Goal: Task Accomplishment & Management: Use online tool/utility

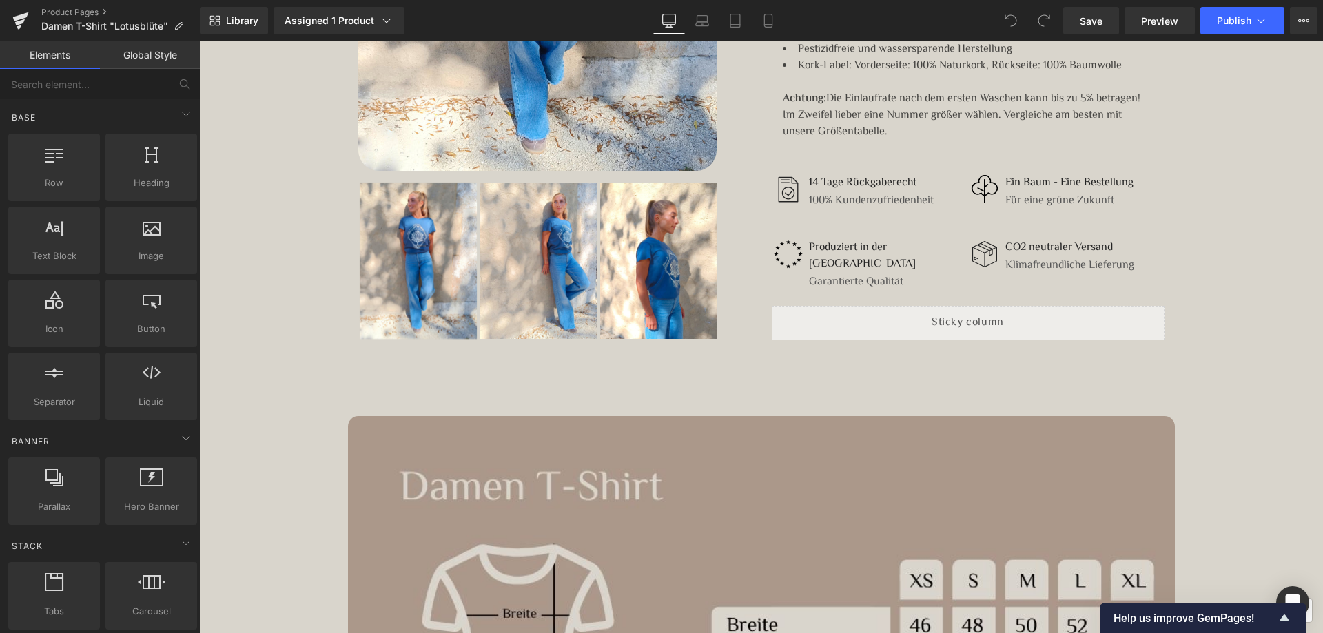
scroll to position [689, 0]
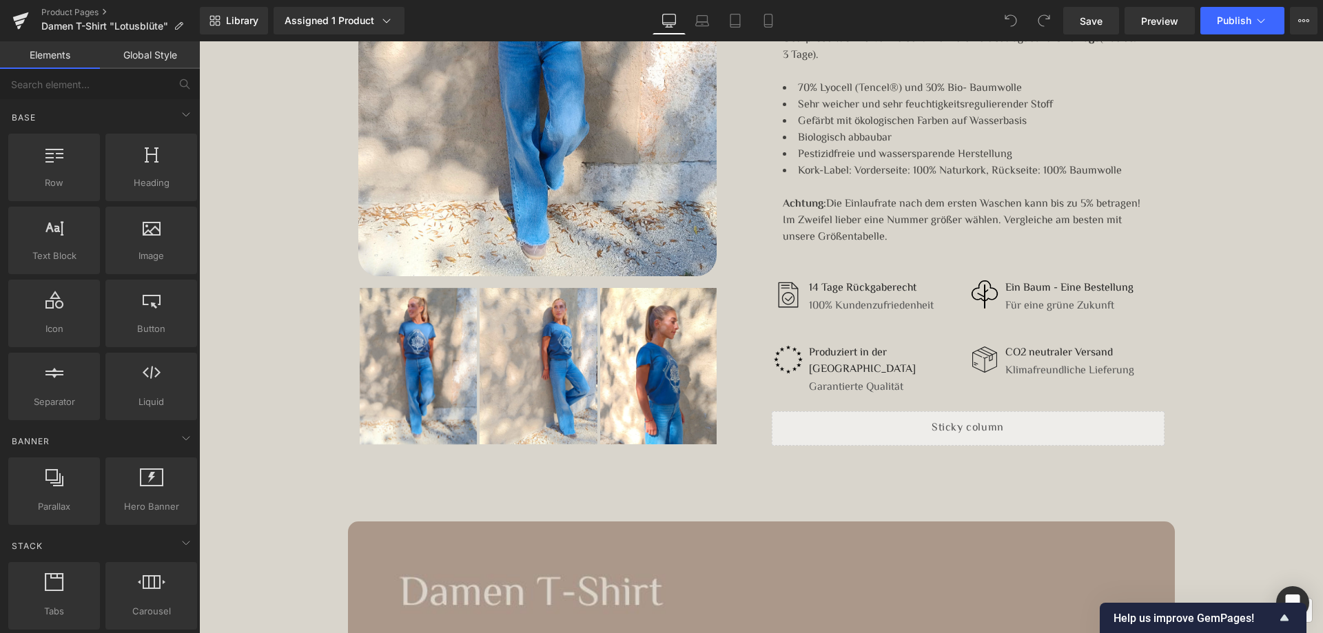
click at [1099, 324] on div "Image Produziert in der [GEOGRAPHIC_DATA] Text Block Garantierte Qualität Text …" at bounding box center [968, 367] width 393 height 88
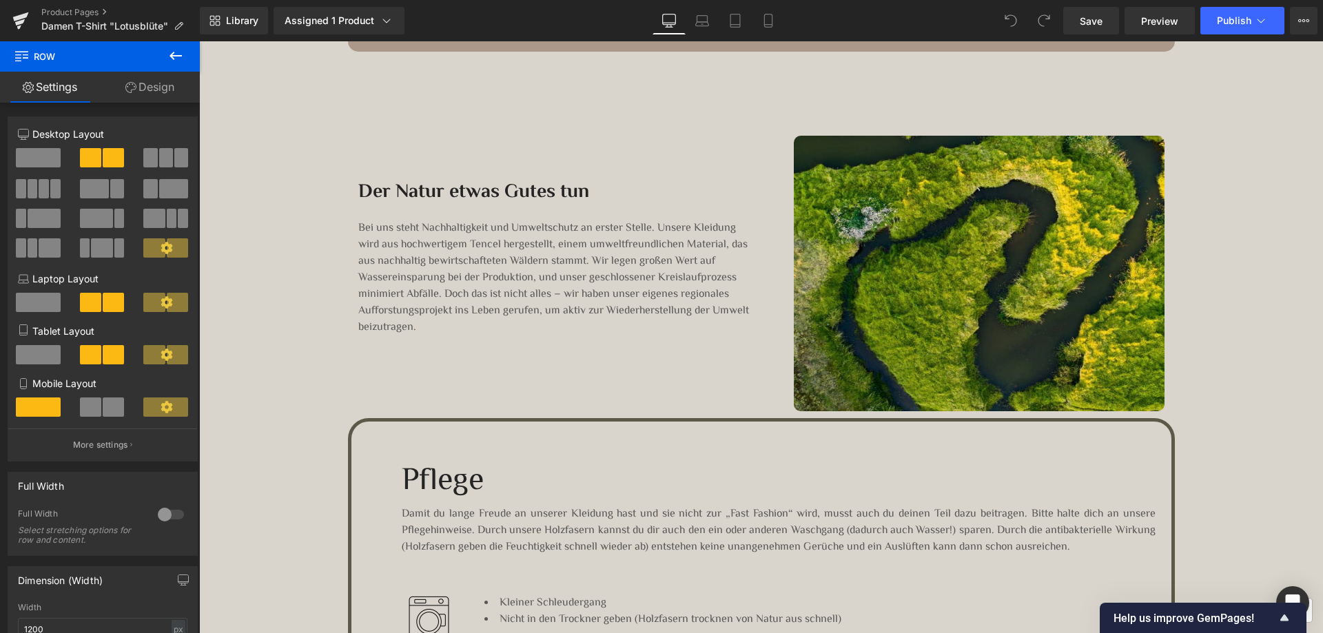
scroll to position [1792, 0]
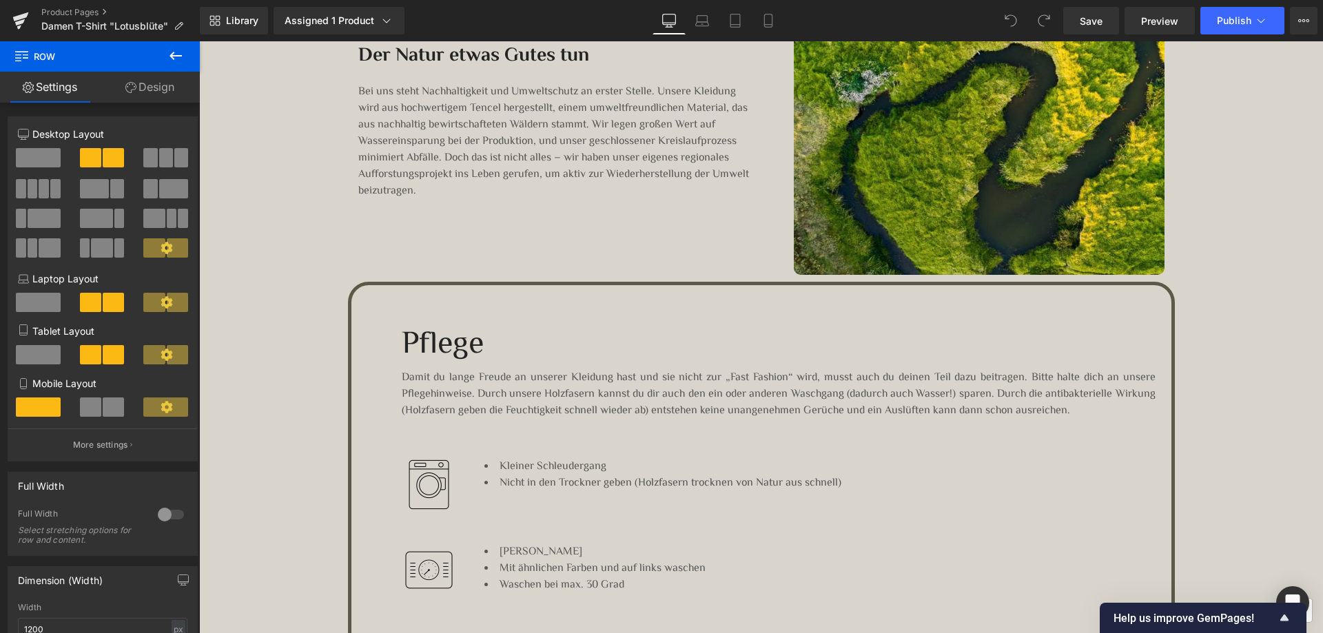
click at [462, 118] on p "Bei uns steht Nachhaltigkeit und Umweltschutz an erster Stelle. Unsere Kleidung…" at bounding box center [554, 142] width 393 height 116
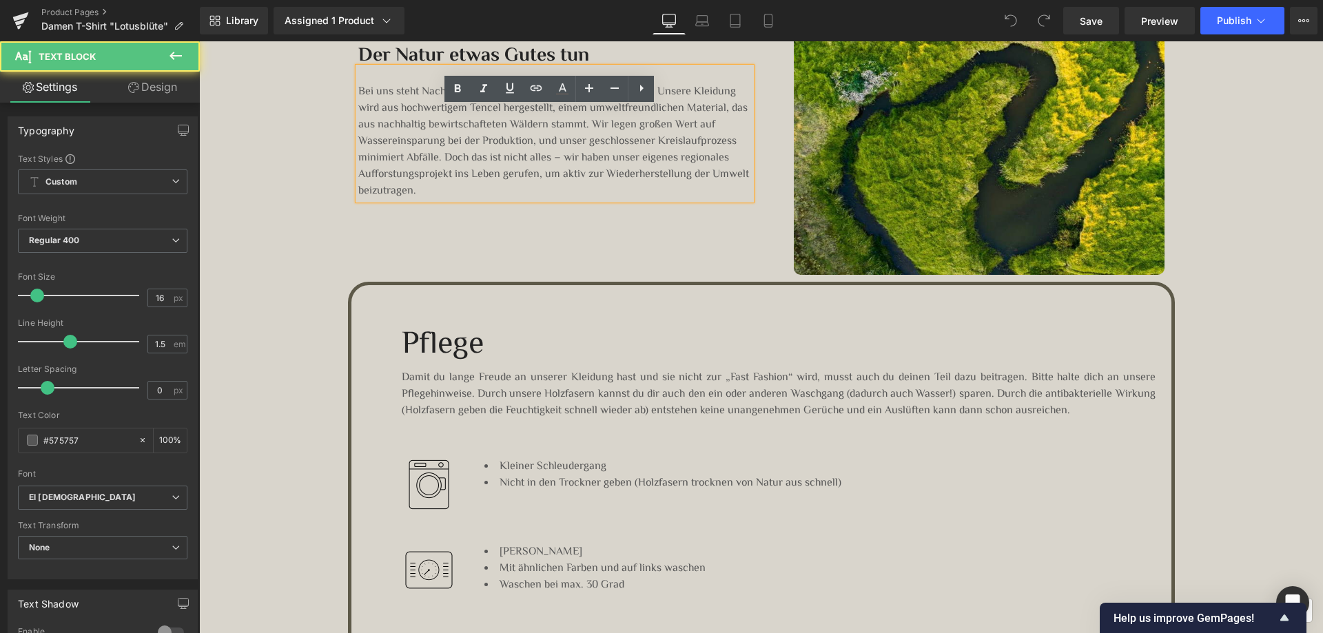
click at [465, 124] on p "Bei uns steht Nachhaltigkeit und Umweltschutz an erster Stelle. Unsere Kleidung…" at bounding box center [554, 142] width 393 height 116
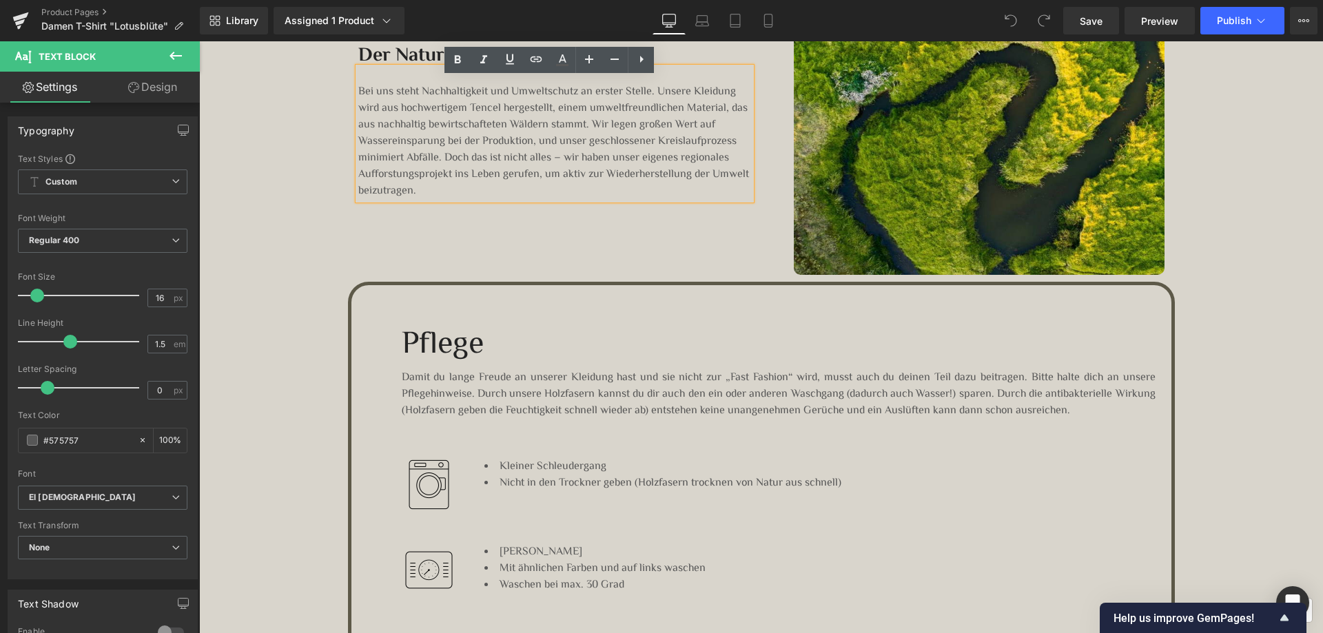
scroll to position [1723, 0]
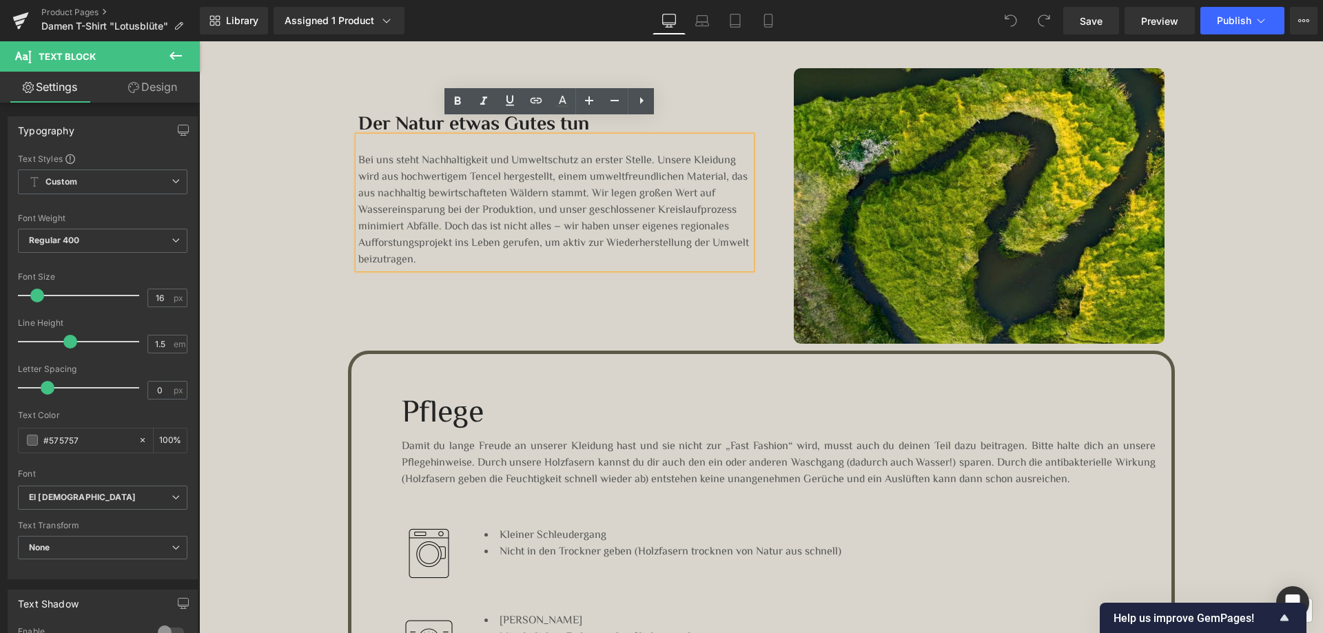
click at [533, 194] on p "Bei uns steht Nachhaltigkeit und Umweltschutz an erster Stelle. Unsere Kleidung…" at bounding box center [554, 211] width 393 height 116
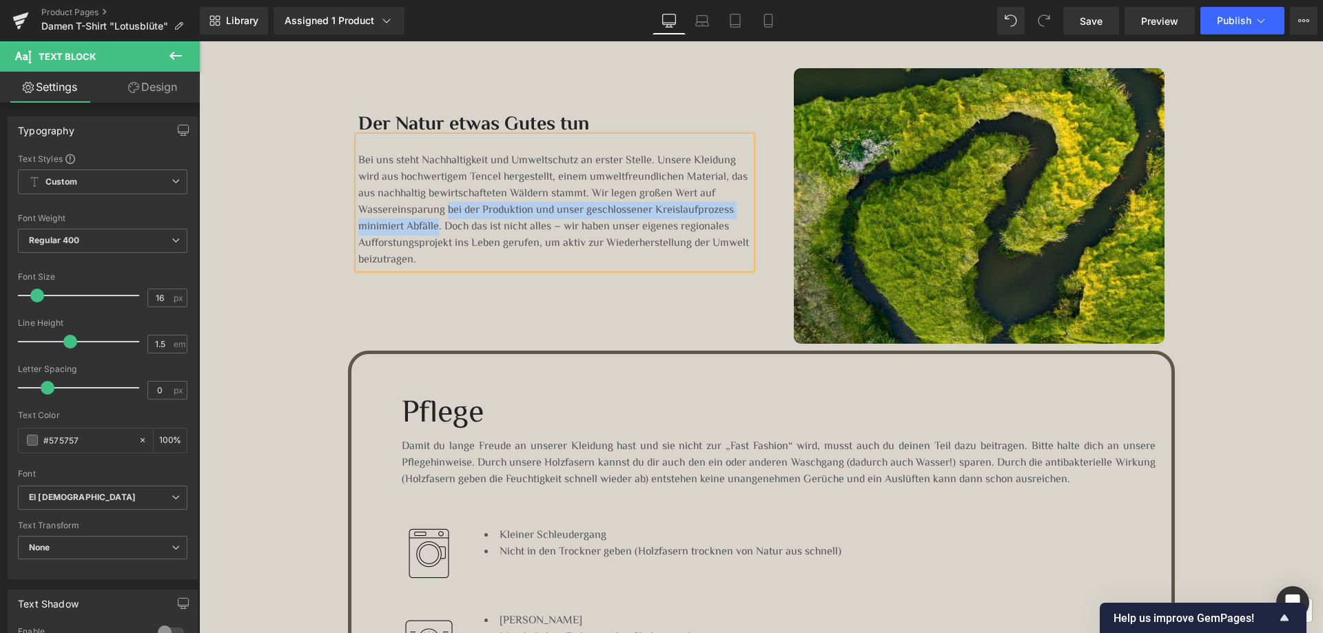
drag, startPoint x: 442, startPoint y: 192, endPoint x: 431, endPoint y: 208, distance: 19.9
click at [431, 208] on p "Bei uns steht Nachhaltigkeit und Umweltschutz an erster Stelle. Unsere Kleidung…" at bounding box center [554, 211] width 393 height 116
drag, startPoint x: 444, startPoint y: 207, endPoint x: 450, endPoint y: 194, distance: 14.2
click at [450, 194] on p "Bei uns steht Nachhaltigkeit und Umweltschutz an erster Stelle. Unsere Kleidung…" at bounding box center [554, 211] width 393 height 116
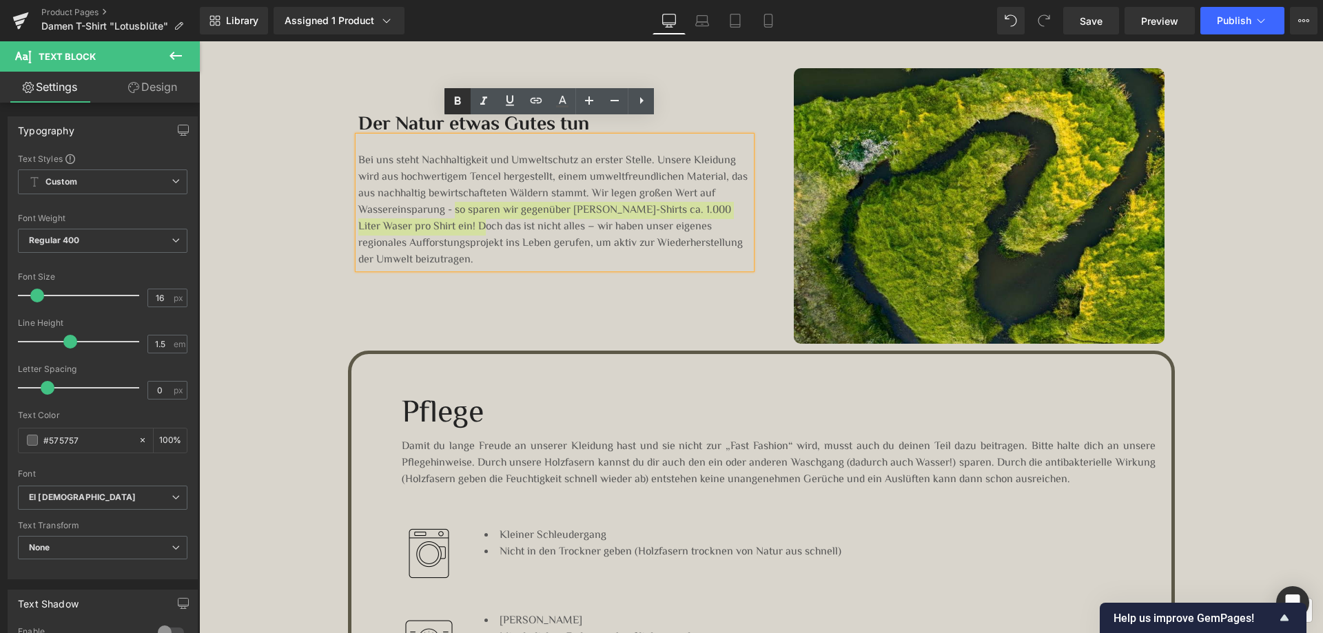
click at [458, 107] on icon at bounding box center [457, 101] width 17 height 17
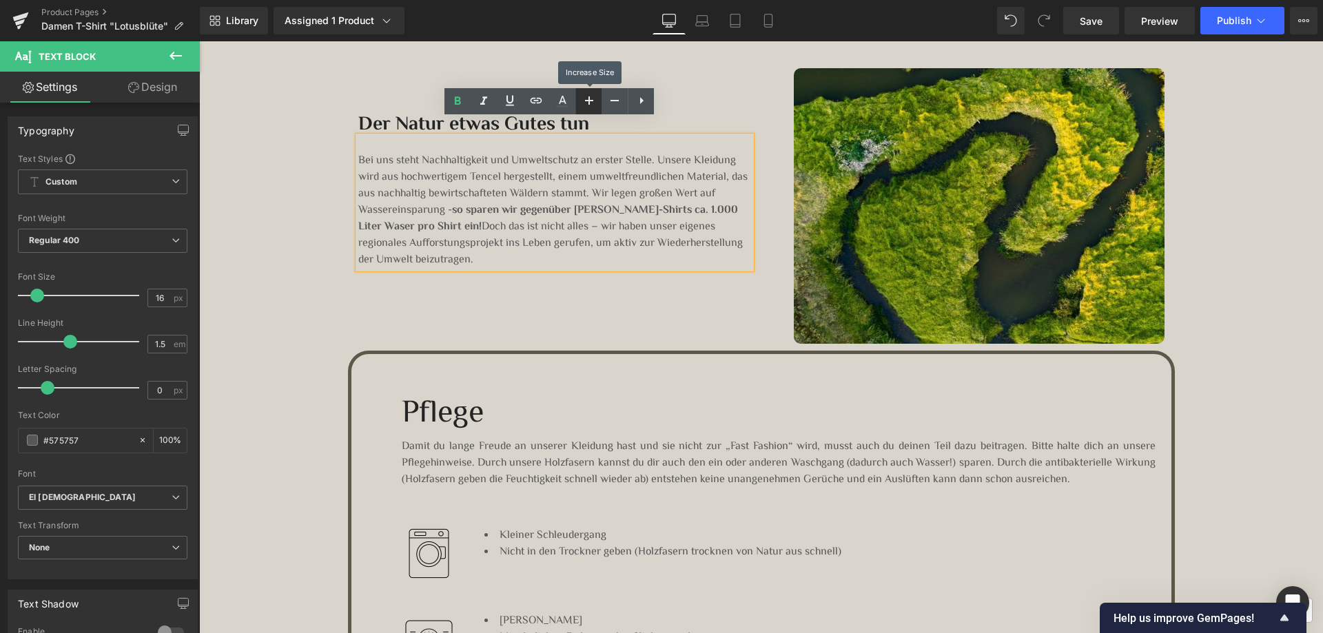
click at [591, 96] on icon at bounding box center [589, 100] width 17 height 17
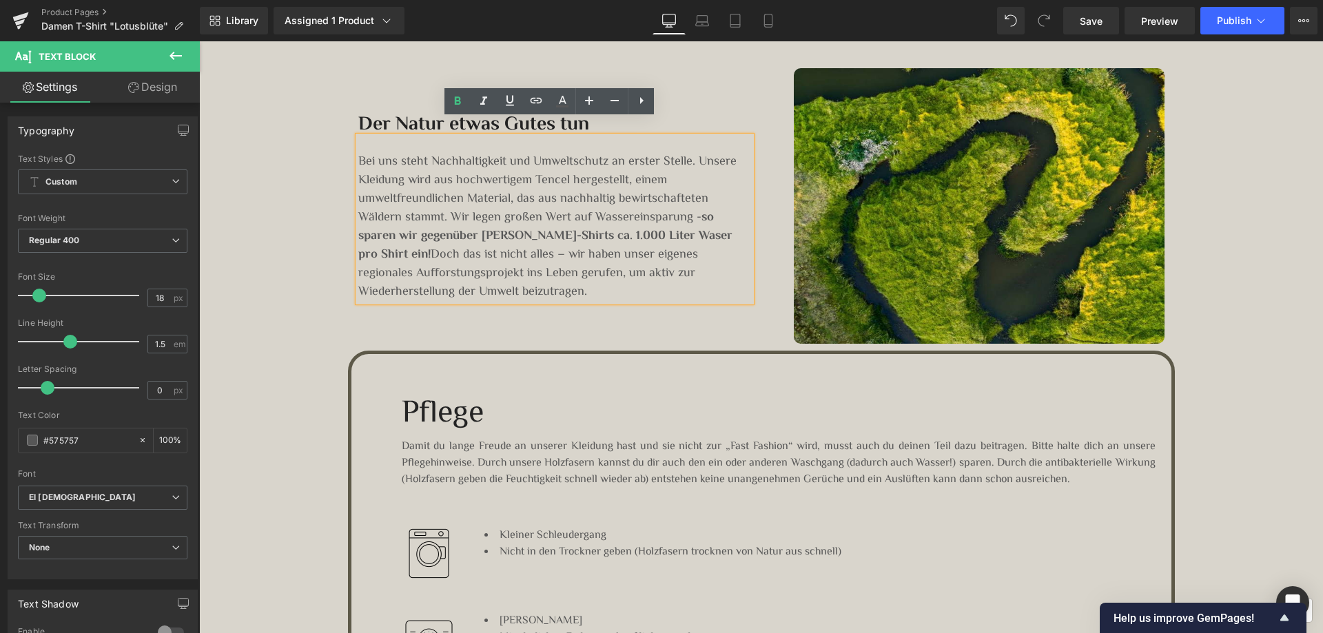
click at [567, 252] on p "Bei uns steht Nachhaltigkeit und Umweltschutz an erster Stelle. Unsere Kleidung…" at bounding box center [554, 227] width 393 height 149
drag, startPoint x: 401, startPoint y: 235, endPoint x: 693, endPoint y: 199, distance: 293.7
click at [693, 208] on strong "so sparen wir gegenüber [PERSON_NAME]-Shirts ca. 1.000 Liter Waser pro Shirt ei…" at bounding box center [545, 236] width 374 height 57
click at [591, 99] on icon at bounding box center [589, 100] width 17 height 17
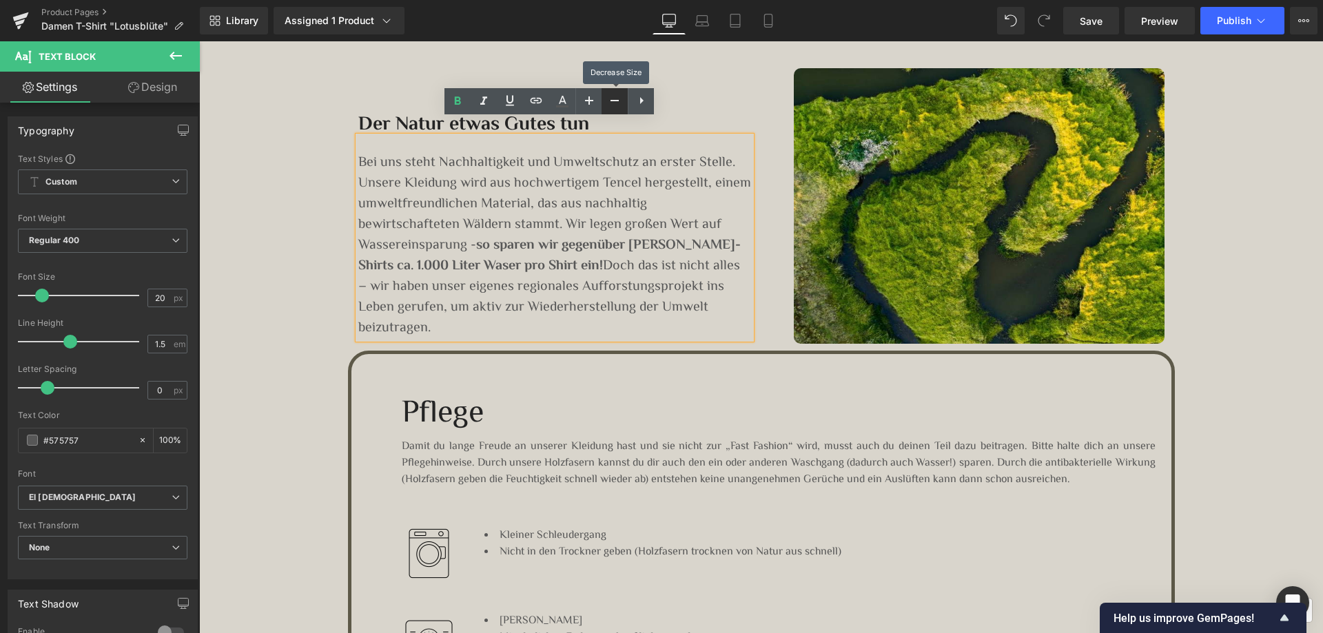
click at [610, 100] on icon at bounding box center [614, 100] width 17 height 17
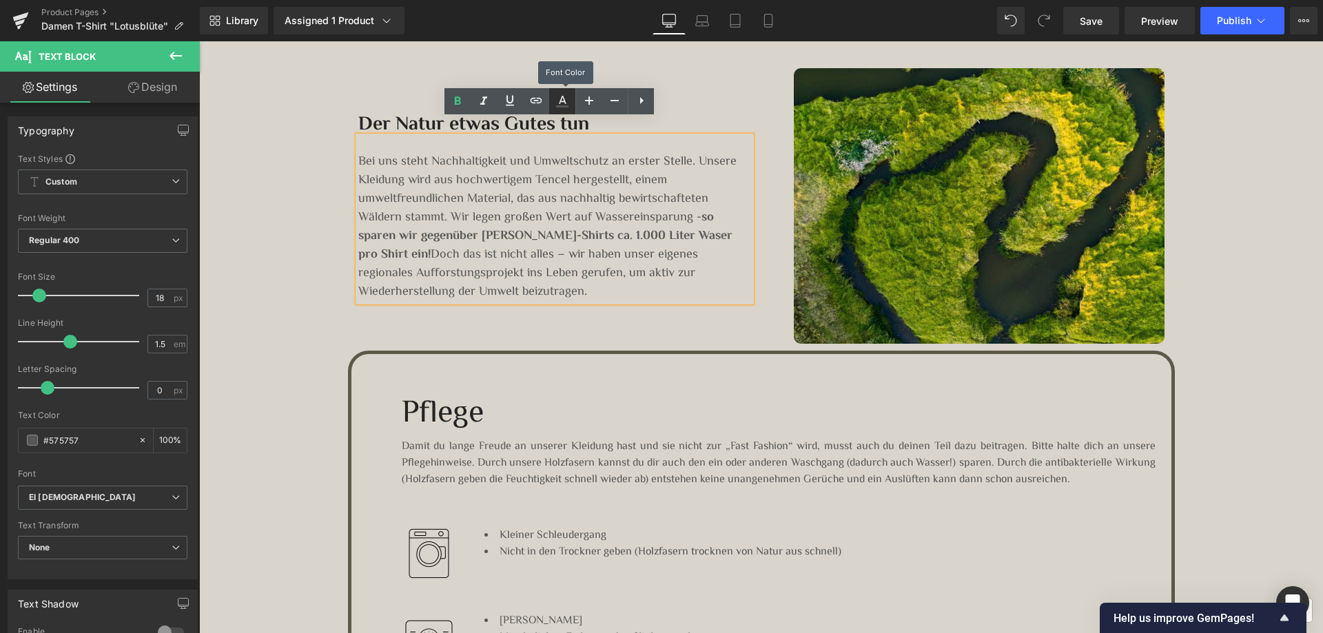
click at [563, 99] on icon at bounding box center [562, 101] width 17 height 17
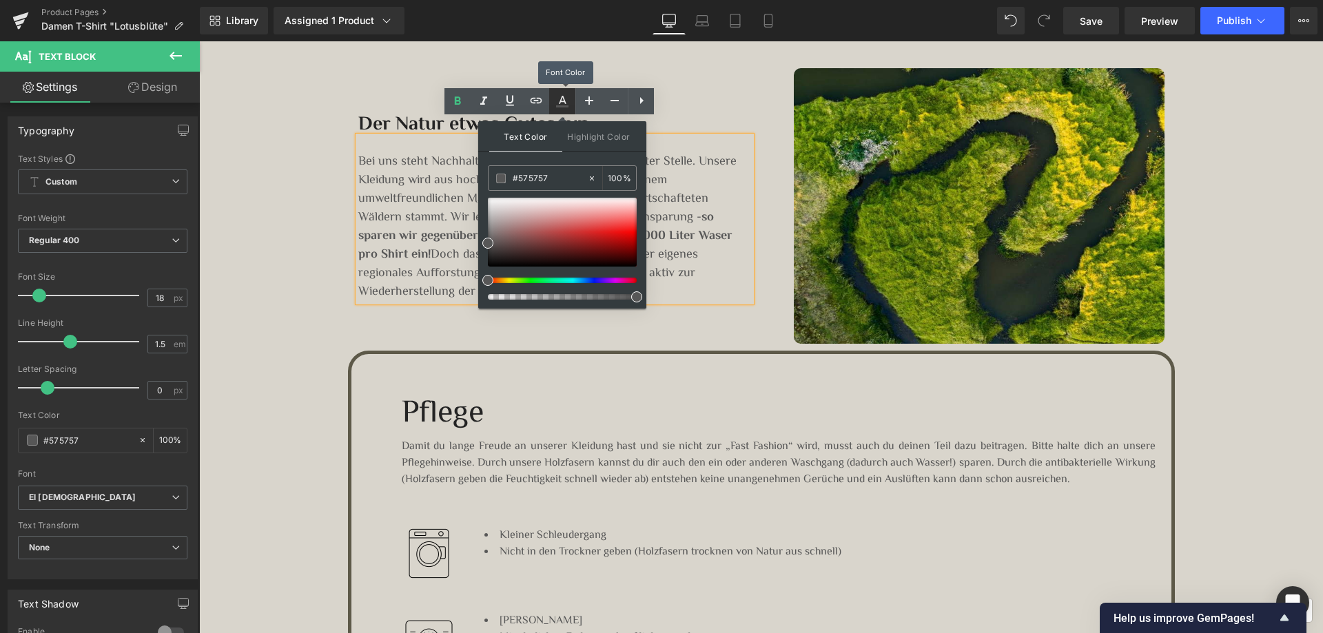
click at [563, 99] on icon at bounding box center [562, 101] width 17 height 17
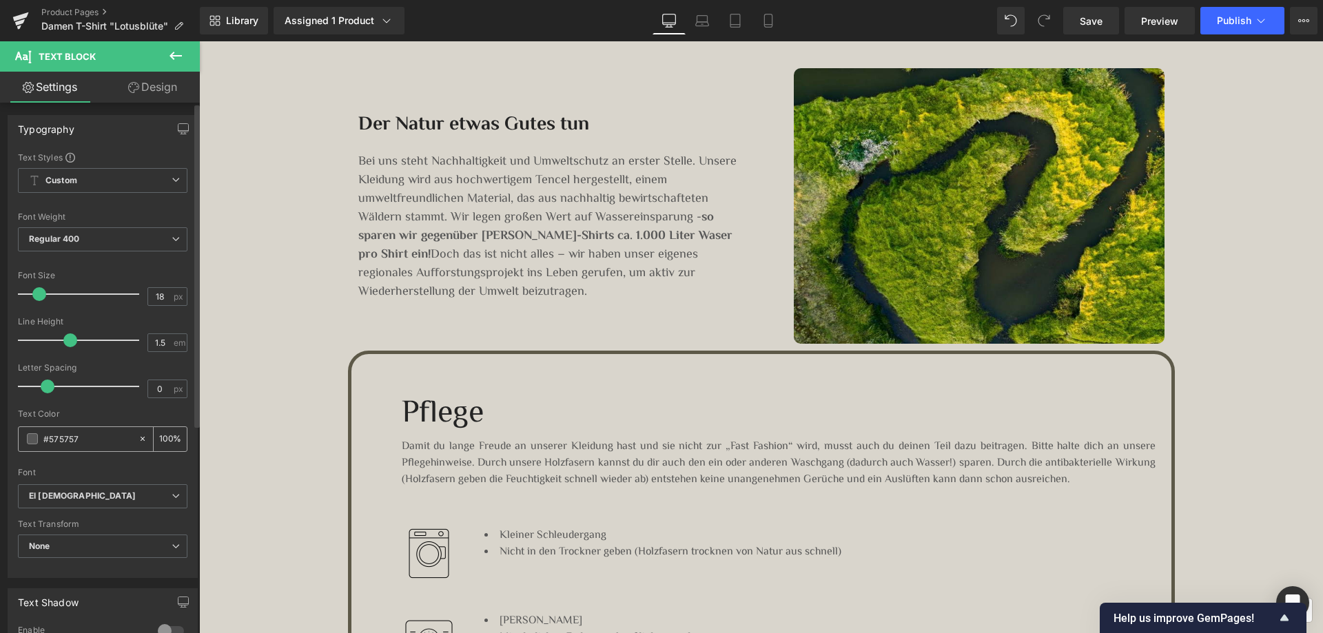
scroll to position [0, 0]
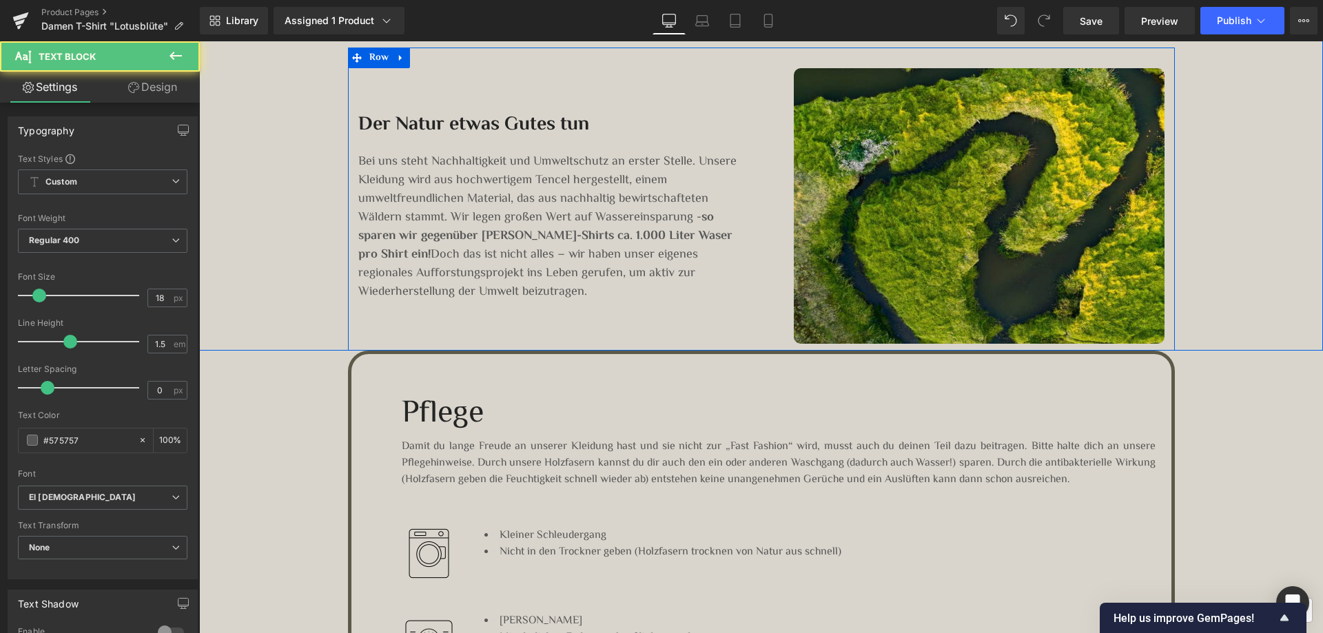
click at [392, 221] on strong "so sparen wir gegenüber reiner Baumwoll-Shirts ca. 1.000 Liter Waser pro Shirt …" at bounding box center [545, 236] width 374 height 57
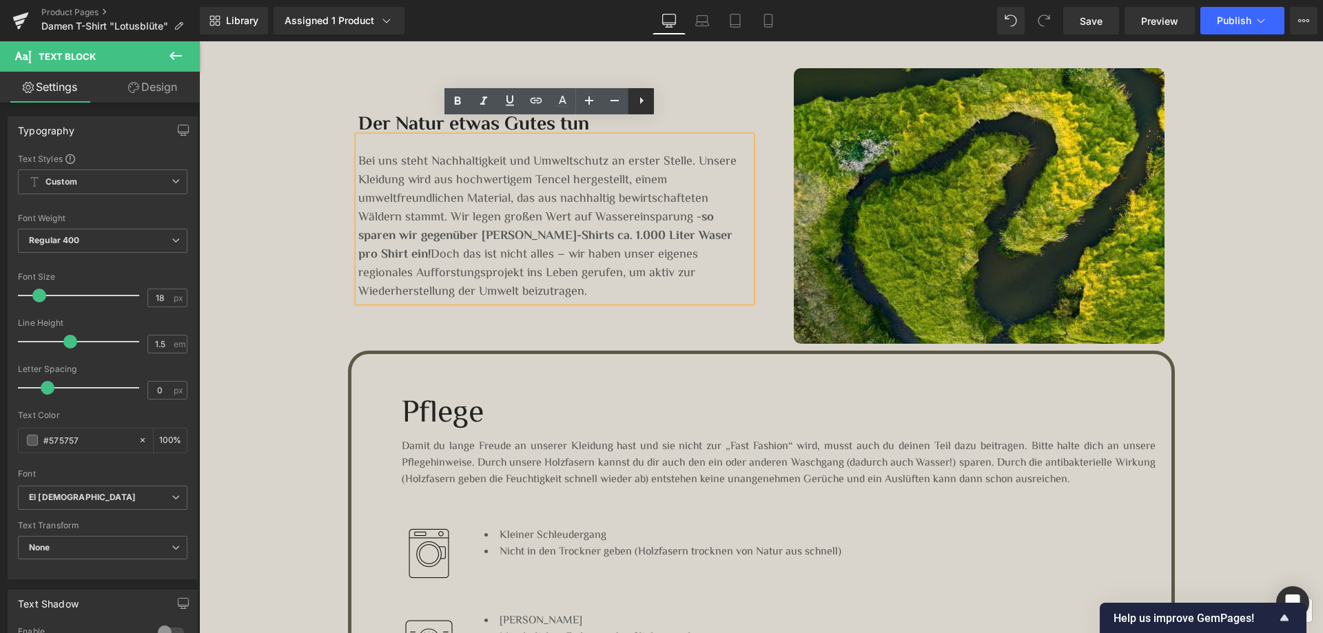
click at [641, 92] on link at bounding box center [641, 101] width 26 height 26
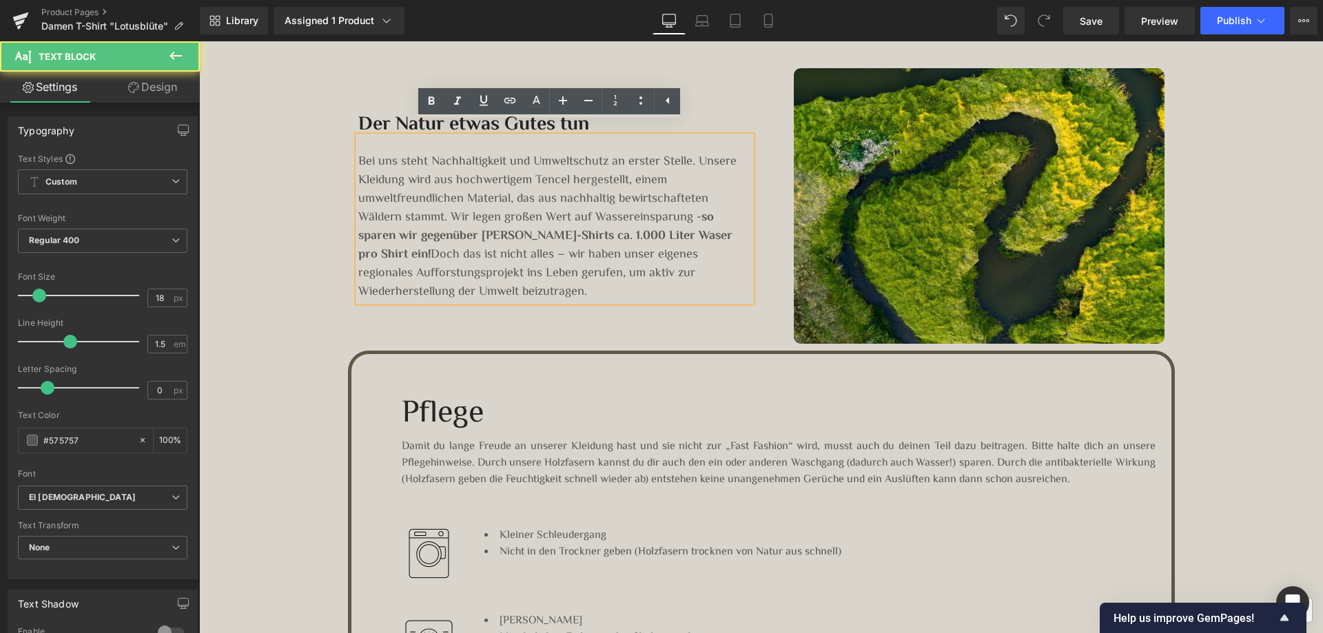
click at [547, 214] on strong "so sparen wir gegenüber reiner Baumwoll-Shirts ca. 1.000 Liter Waser pro Shirt …" at bounding box center [545, 236] width 374 height 57
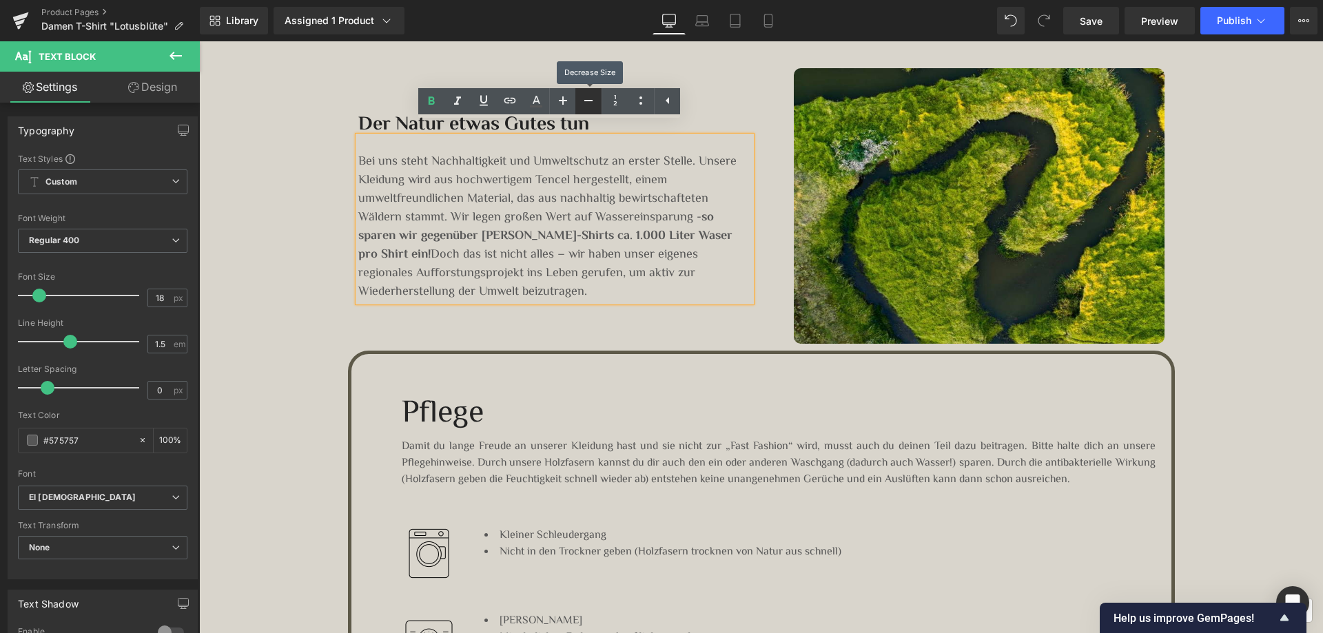
click at [587, 107] on icon at bounding box center [588, 100] width 17 height 17
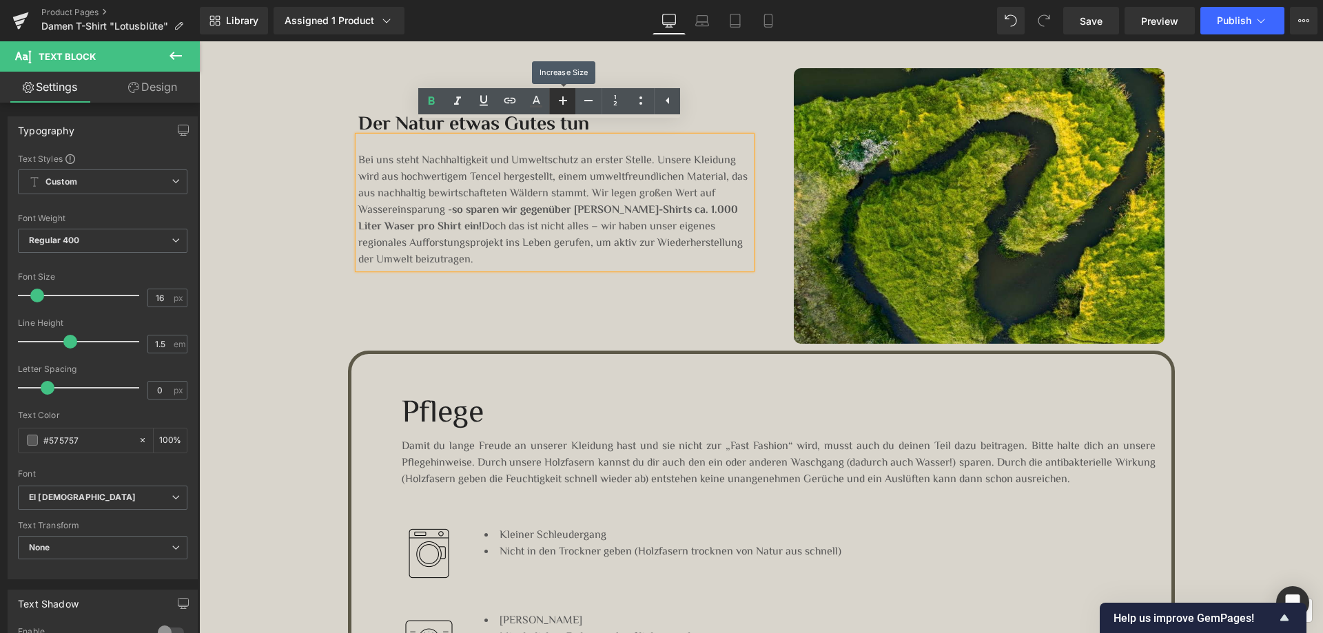
click at [568, 101] on icon at bounding box center [563, 100] width 17 height 17
type input "18"
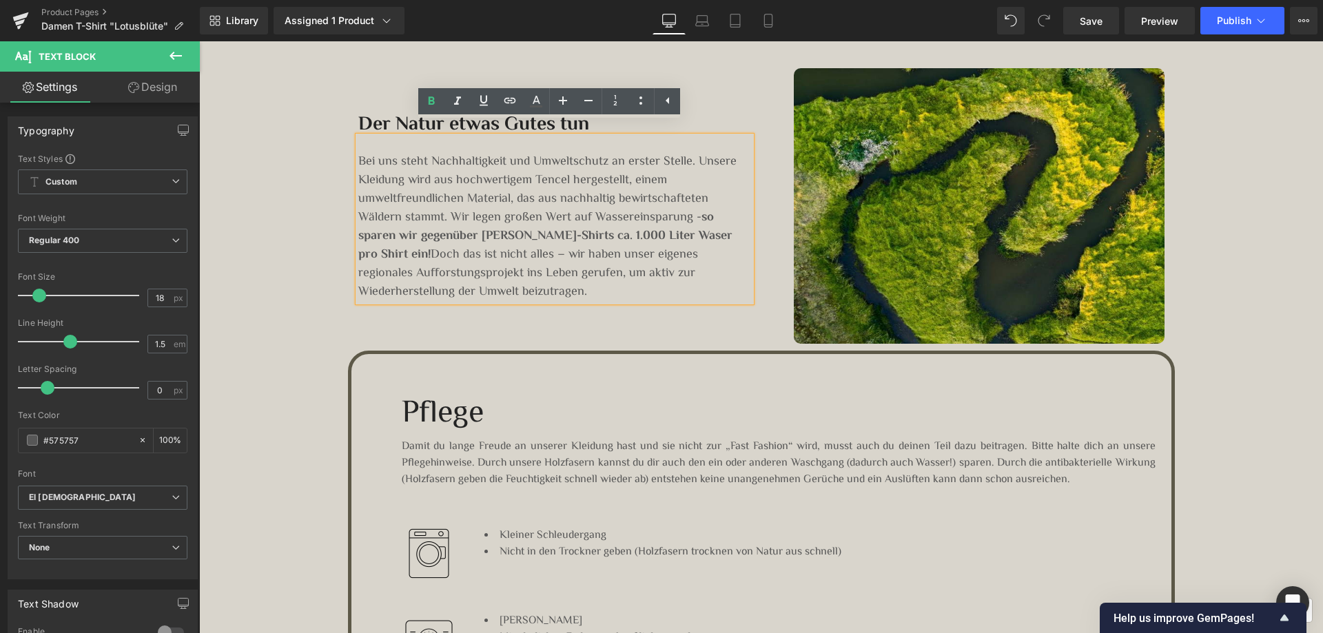
click at [498, 314] on div "Image Der Natur etwas Gutes tun Heading Bei uns steht Nachhaltigkeit und Umwelt…" at bounding box center [761, 199] width 827 height 303
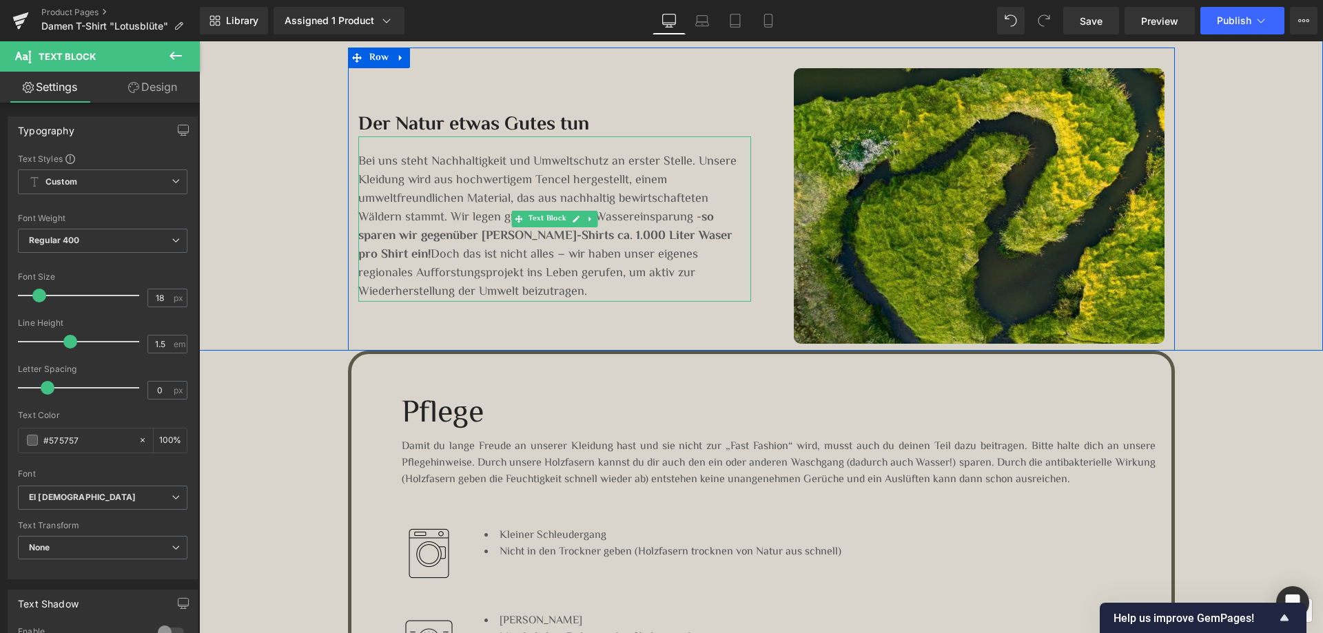
drag, startPoint x: 402, startPoint y: 236, endPoint x: 695, endPoint y: 201, distance: 295.0
click at [695, 201] on p "Bei uns steht Nachhaltigkeit und Umweltschutz an erster Stelle. Unsere Kleidung…" at bounding box center [554, 227] width 393 height 149
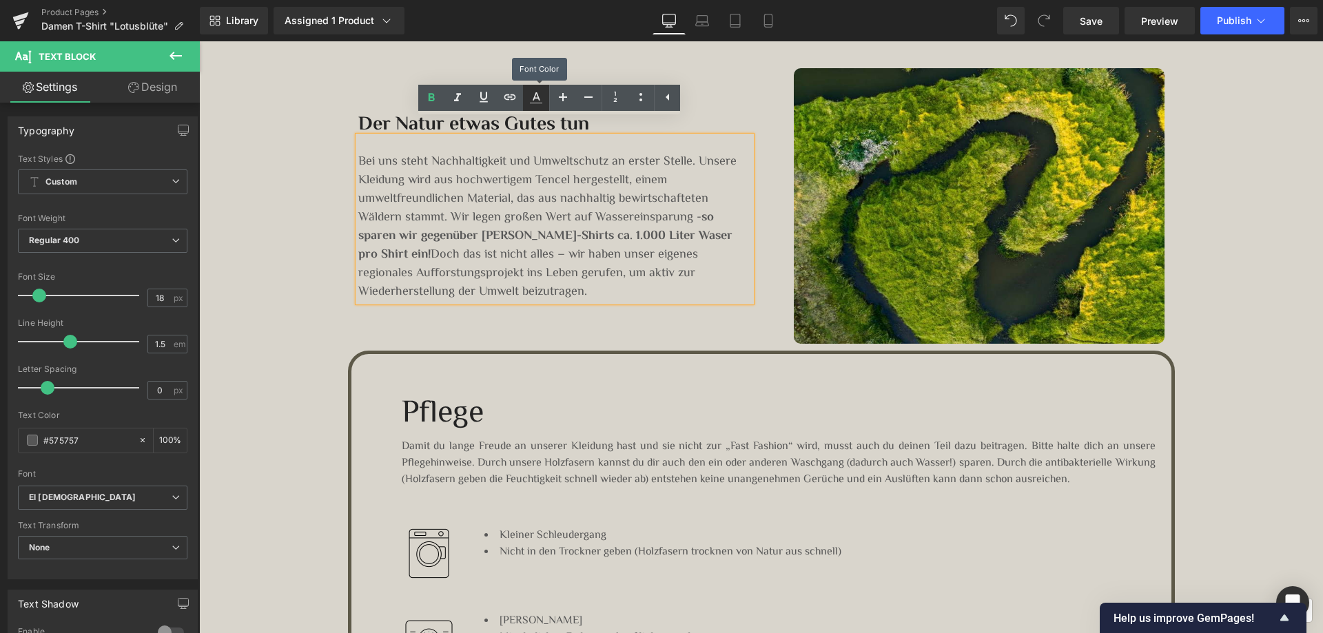
click at [534, 99] on icon at bounding box center [537, 96] width 8 height 8
type input "100"
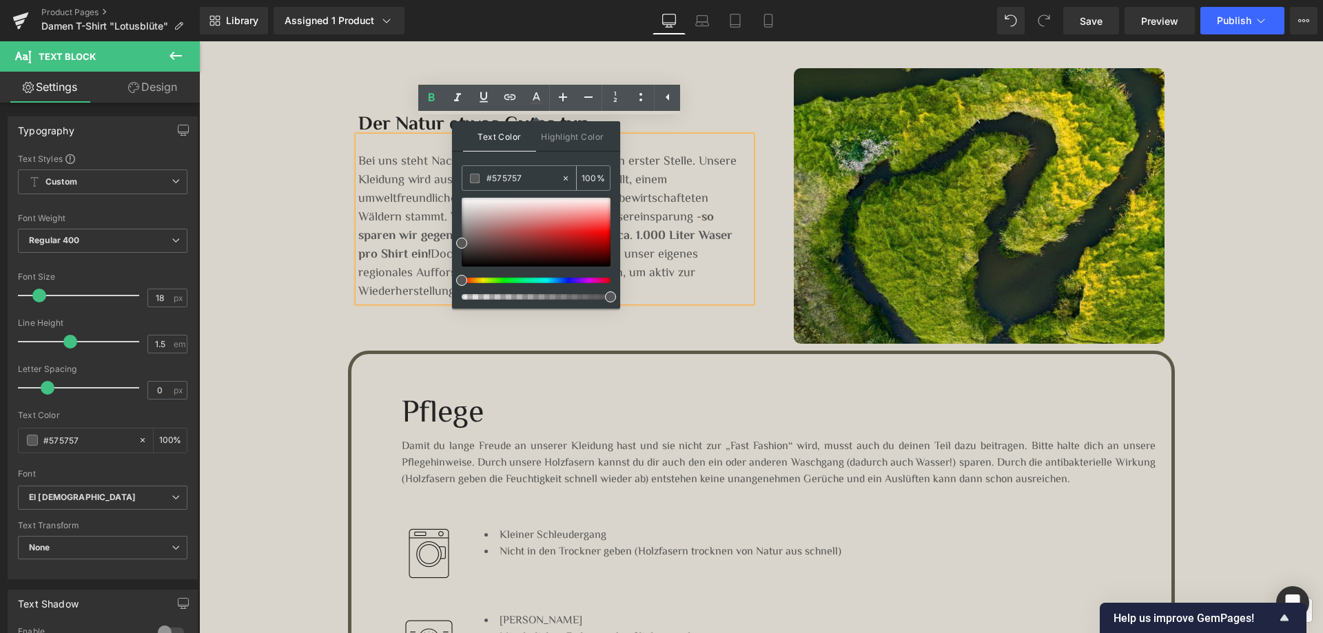
drag, startPoint x: 527, startPoint y: 179, endPoint x: 493, endPoint y: 176, distance: 34.6
click at [493, 176] on input "#575757" at bounding box center [523, 178] width 74 height 15
type input "#000000"
drag, startPoint x: 462, startPoint y: 243, endPoint x: 461, endPoint y: 281, distance: 38.6
click at [462, 281] on div at bounding box center [536, 249] width 149 height 102
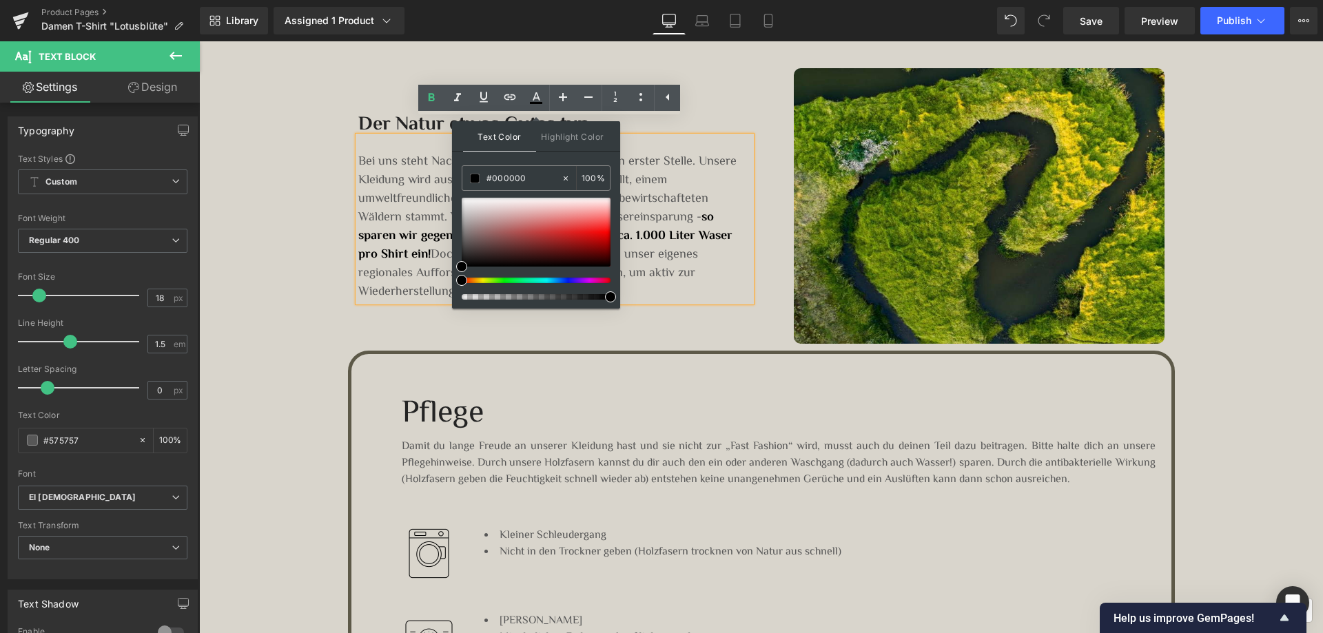
click at [704, 309] on div "Image Der Natur etwas Gutes tun Heading Bei uns steht Nachhaltigkeit und Umwelt…" at bounding box center [761, 199] width 827 height 303
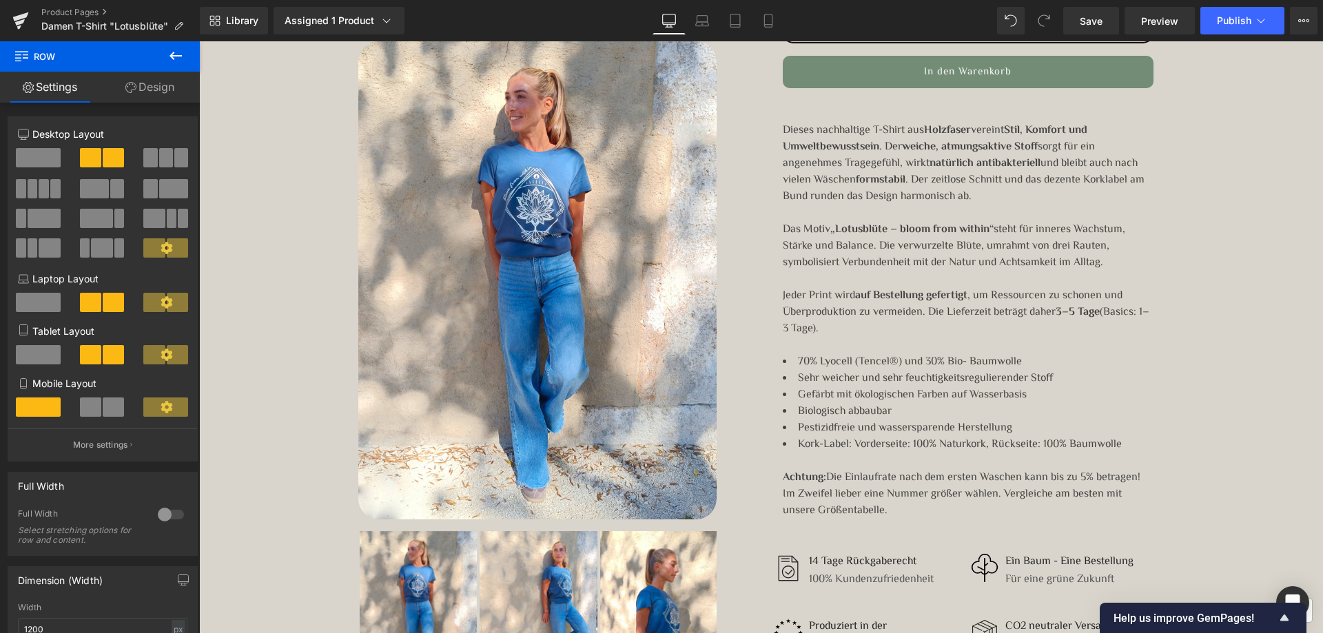
scroll to position [413, 0]
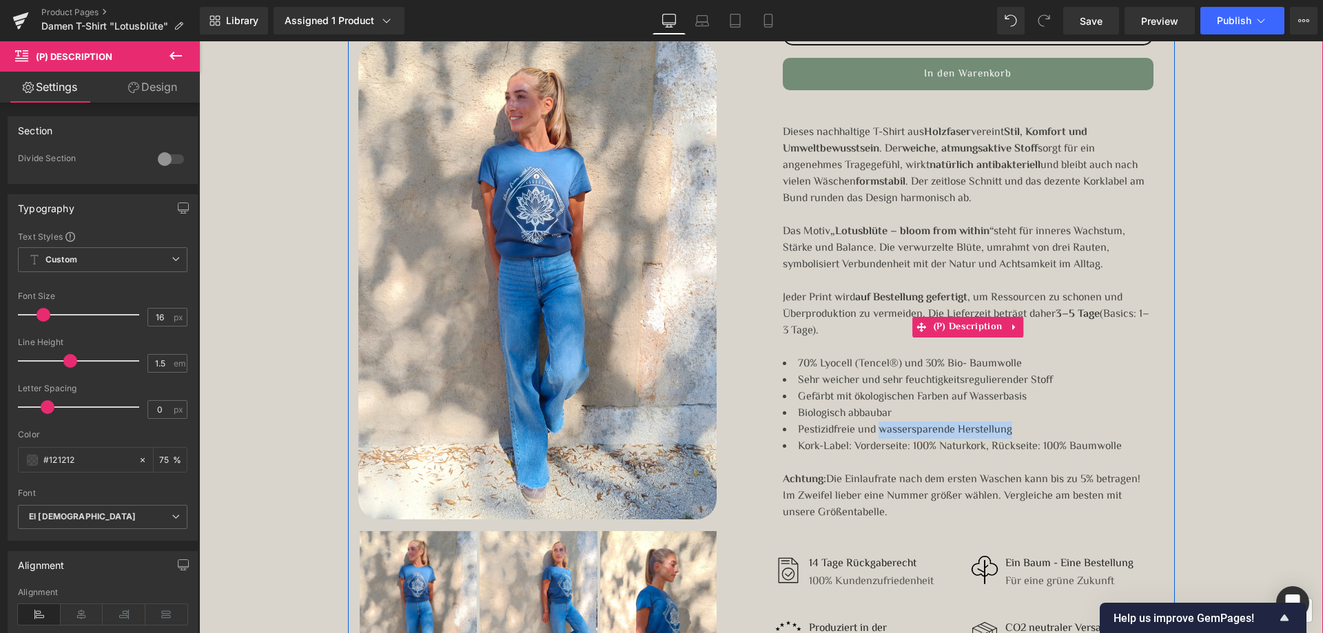
drag, startPoint x: 875, startPoint y: 431, endPoint x: 1005, endPoint y: 422, distance: 129.9
click at [1005, 422] on span "Pestizidfreie und wassersparende Herstellung" at bounding box center [905, 430] width 214 height 17
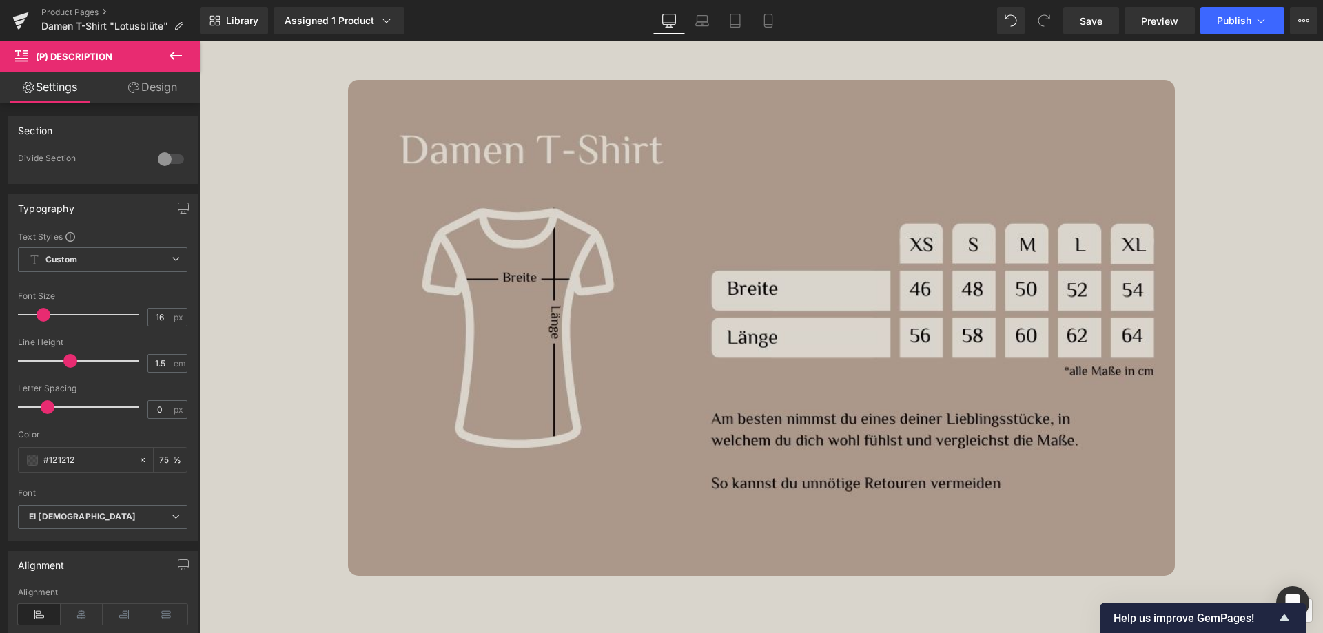
scroll to position [1447, 0]
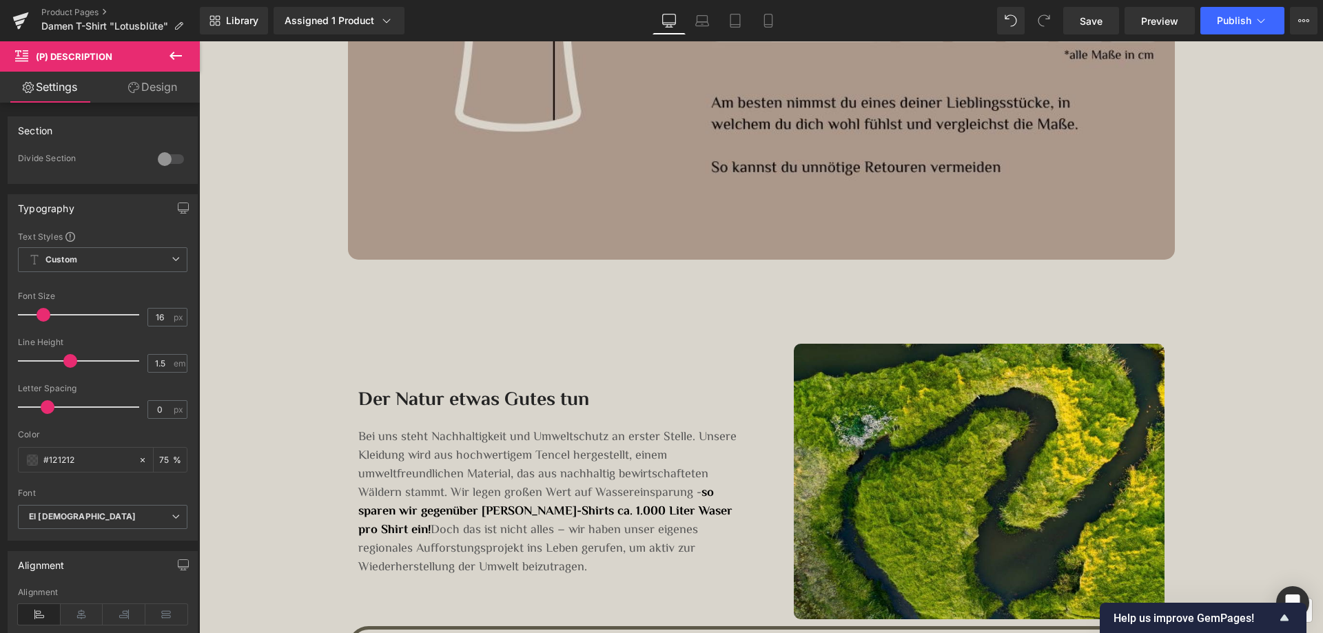
click at [673, 344] on div "Der Natur etwas Gutes tun Heading" at bounding box center [554, 378] width 393 height 69
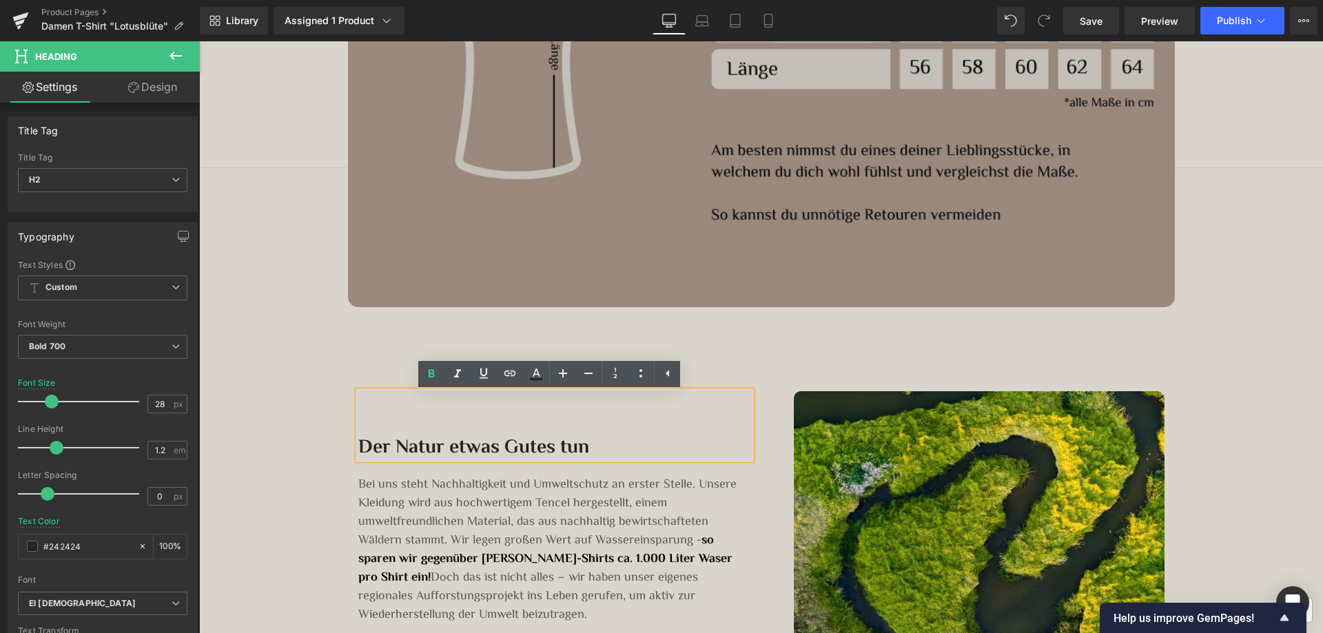
scroll to position [1378, 0]
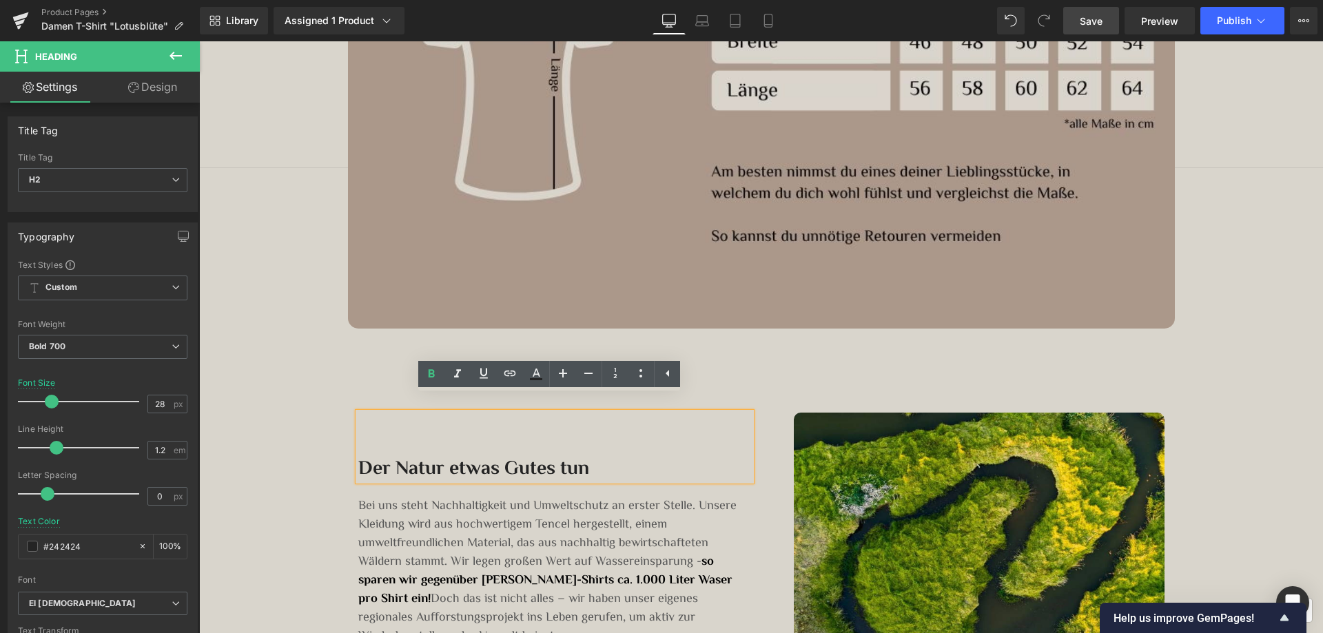
click at [1103, 15] on span "Save" at bounding box center [1091, 21] width 23 height 14
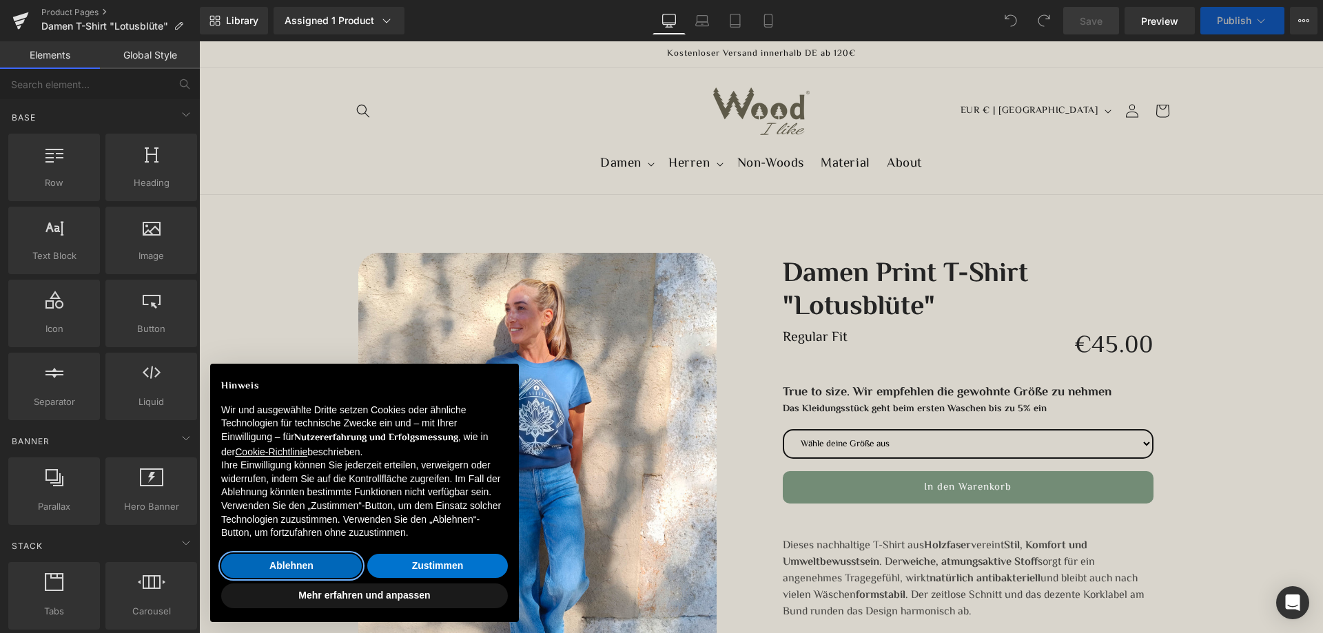
click at [271, 568] on button "Ablehnen" at bounding box center [291, 566] width 141 height 25
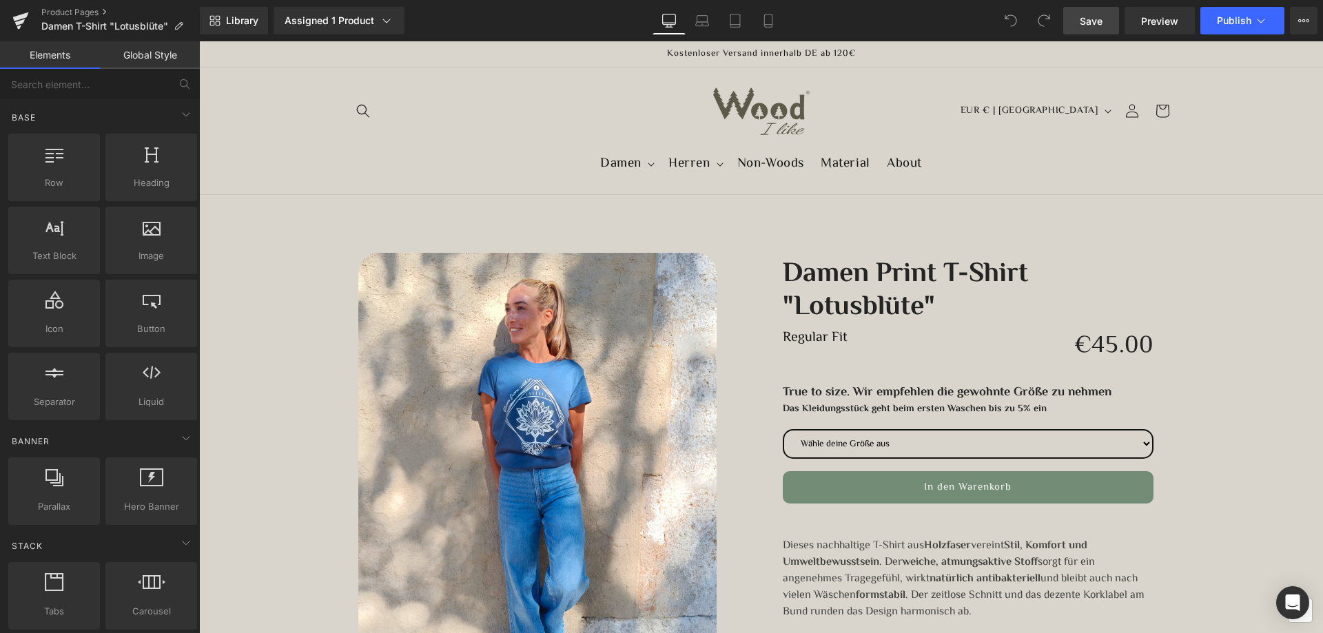
click at [1098, 26] on span "Save" at bounding box center [1091, 21] width 23 height 14
click at [89, 12] on link "Product Pages" at bounding box center [120, 12] width 158 height 11
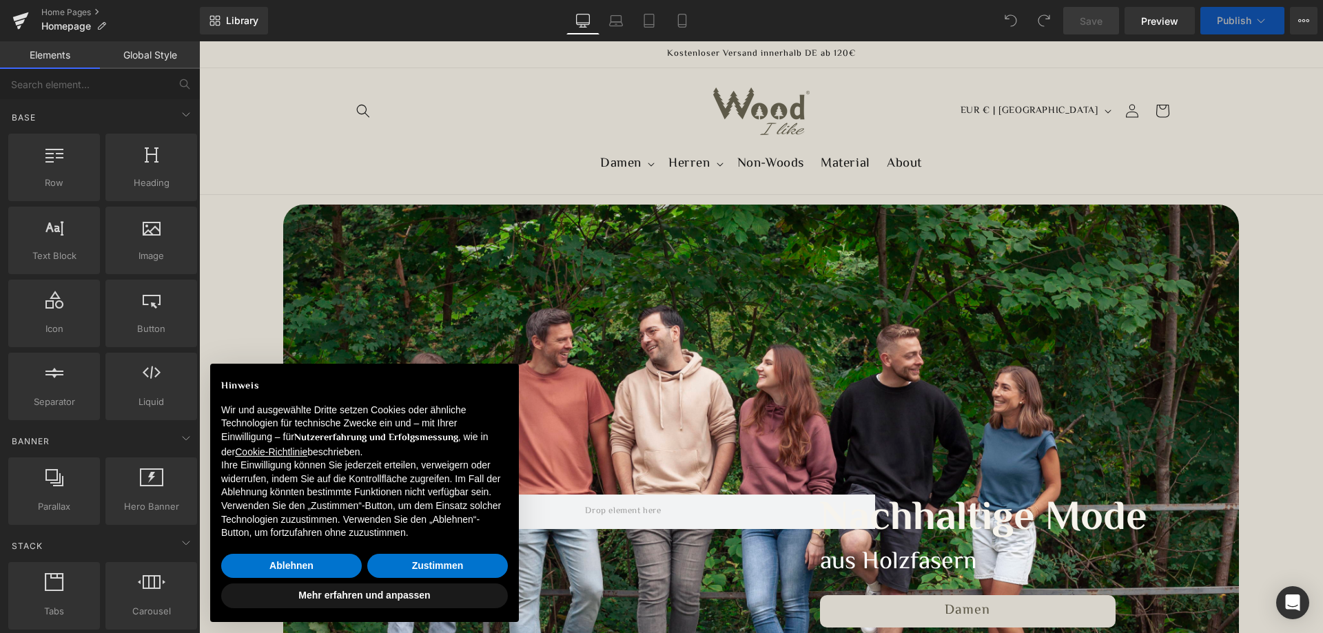
scroll to position [69, 0]
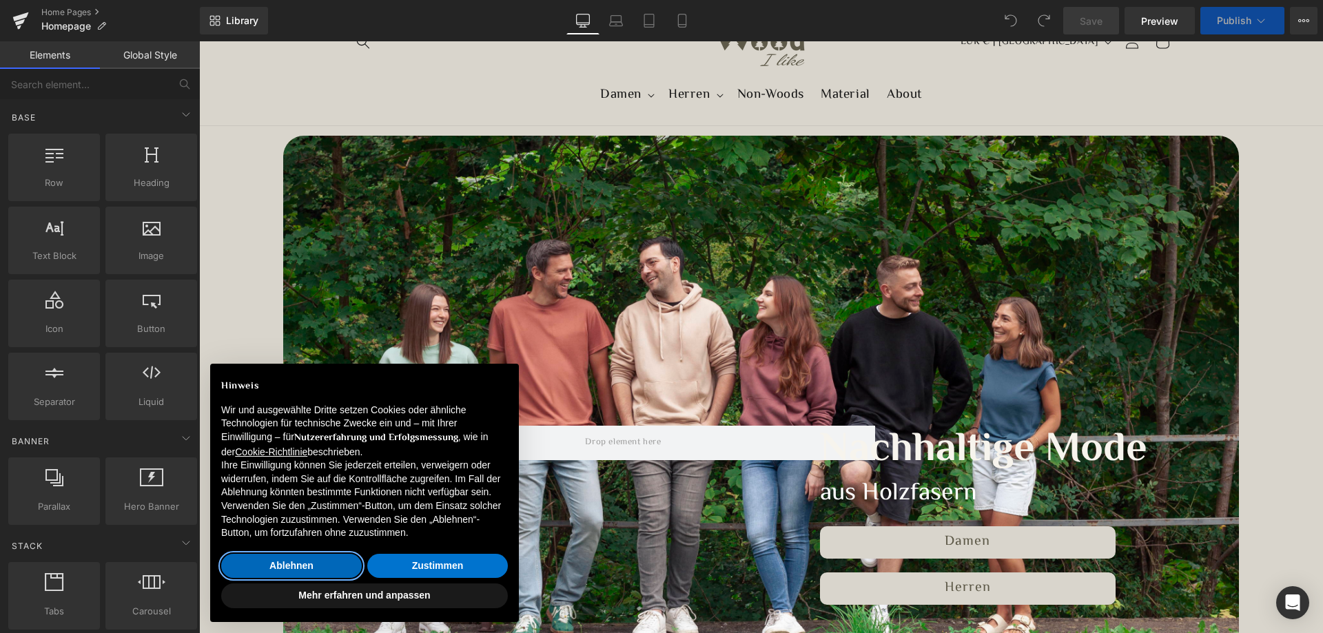
click at [291, 567] on button "Ablehnen" at bounding box center [291, 566] width 141 height 25
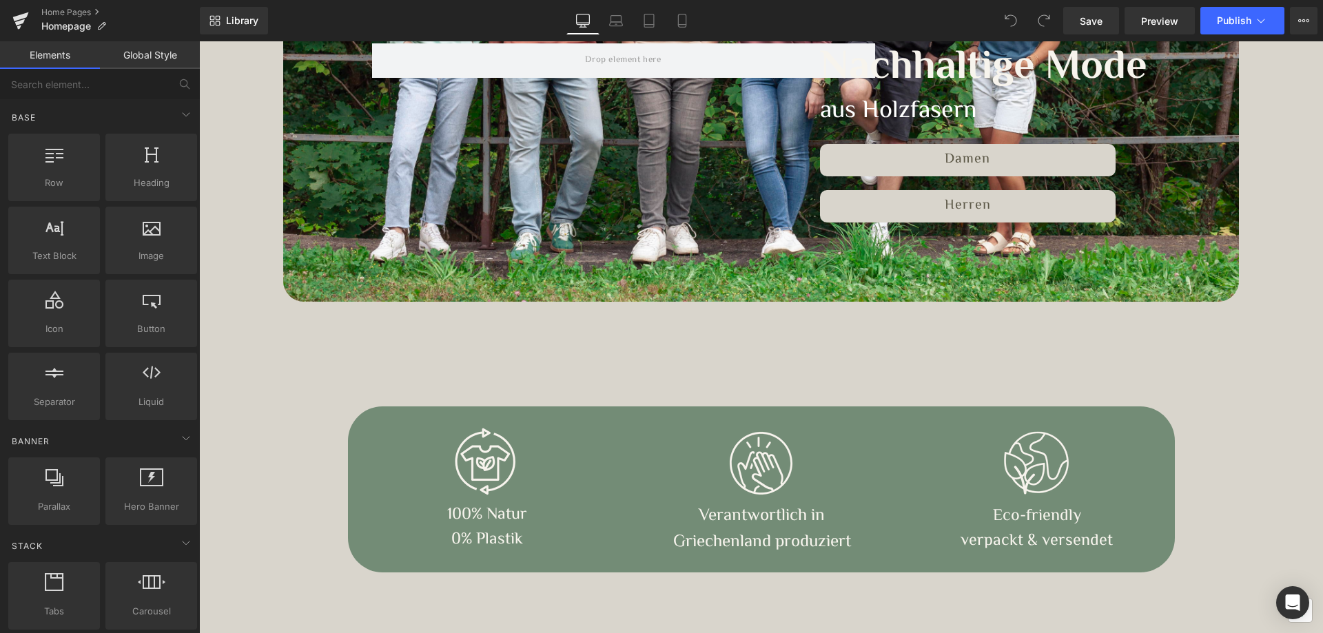
scroll to position [482, 0]
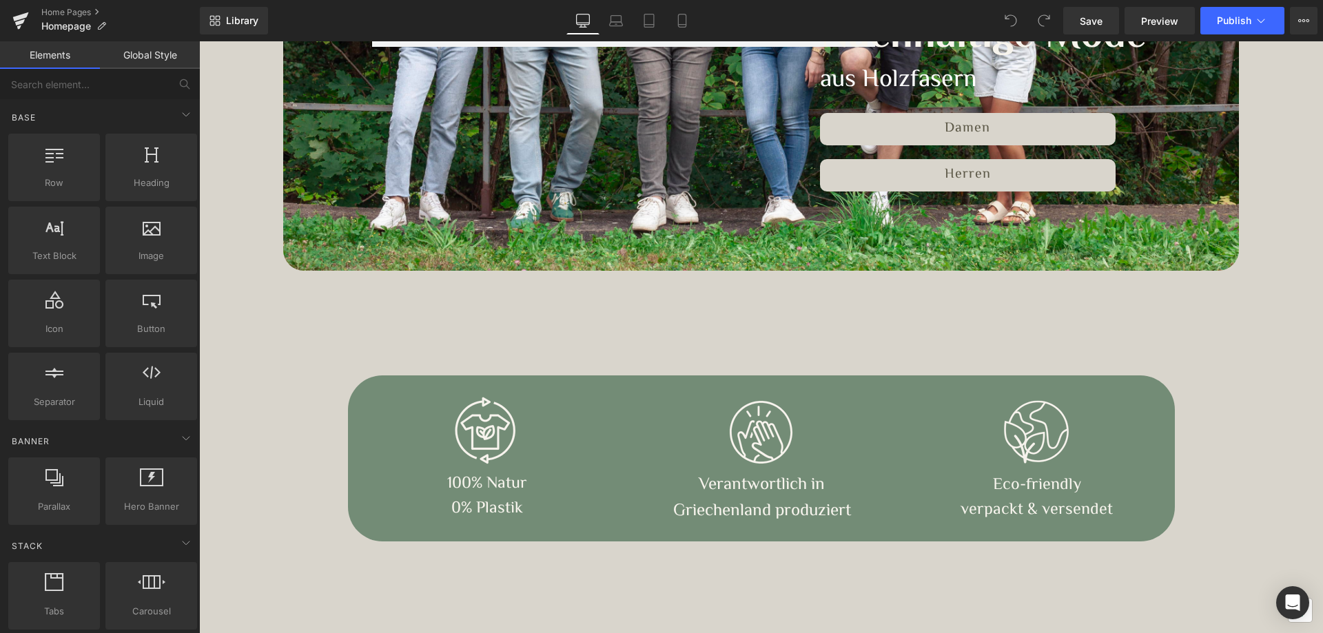
click at [382, 469] on div "Image 100% Natur 0% Plastik Text Block" at bounding box center [487, 458] width 275 height 125
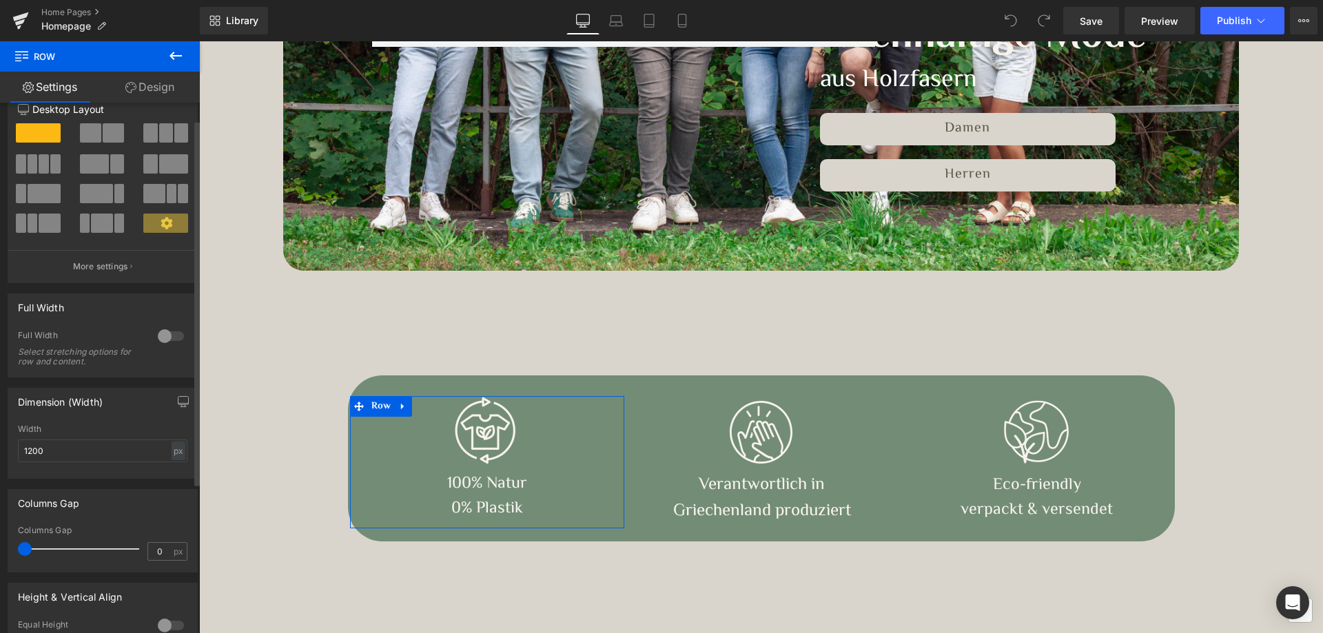
scroll to position [0, 0]
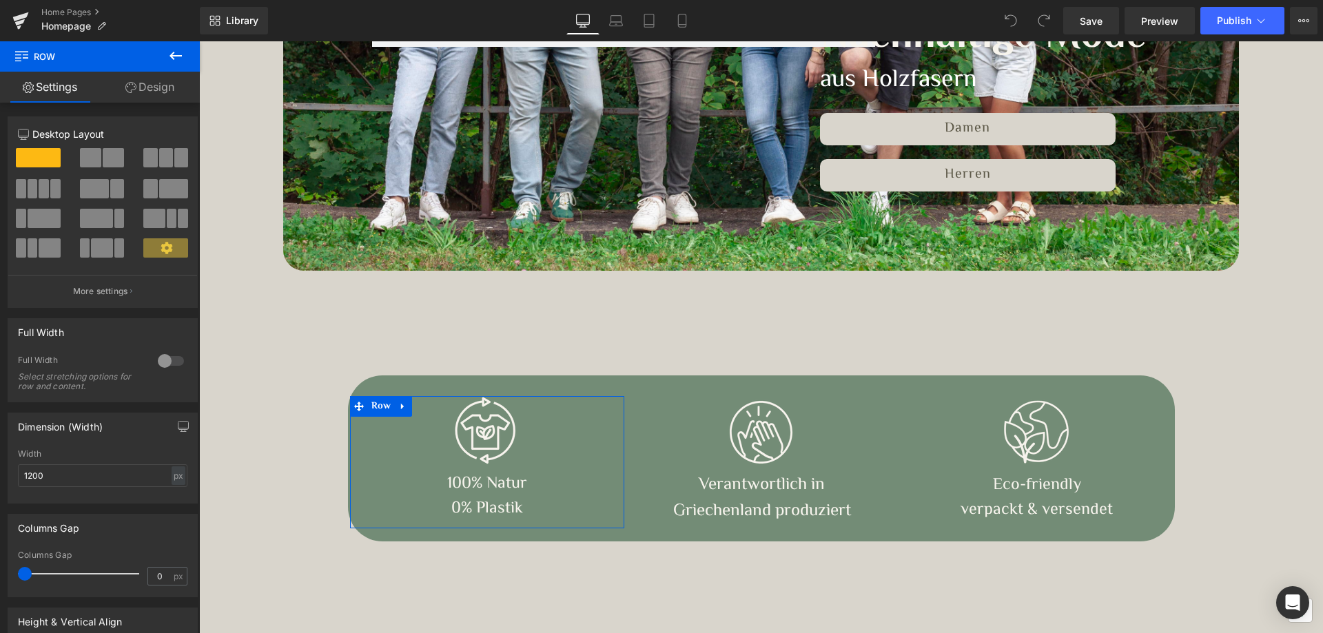
click at [151, 90] on link "Design" at bounding box center [150, 87] width 100 height 31
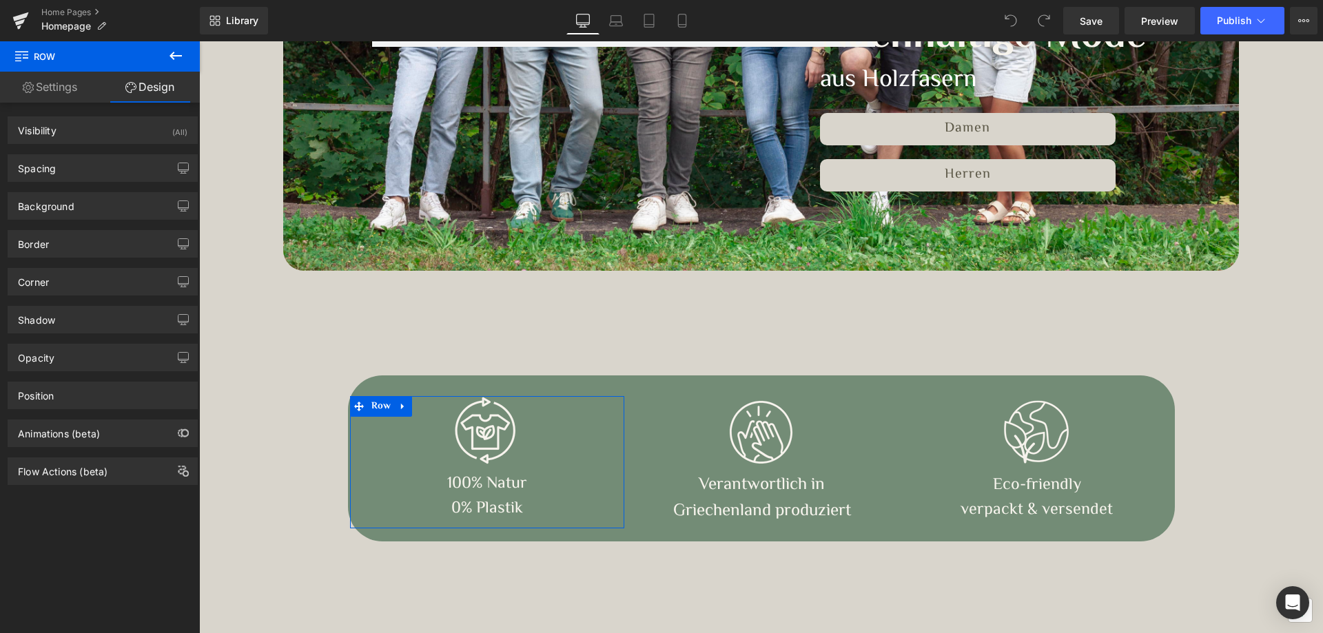
type input "transparent"
type input "0"
click at [68, 199] on div "Background" at bounding box center [46, 202] width 57 height 19
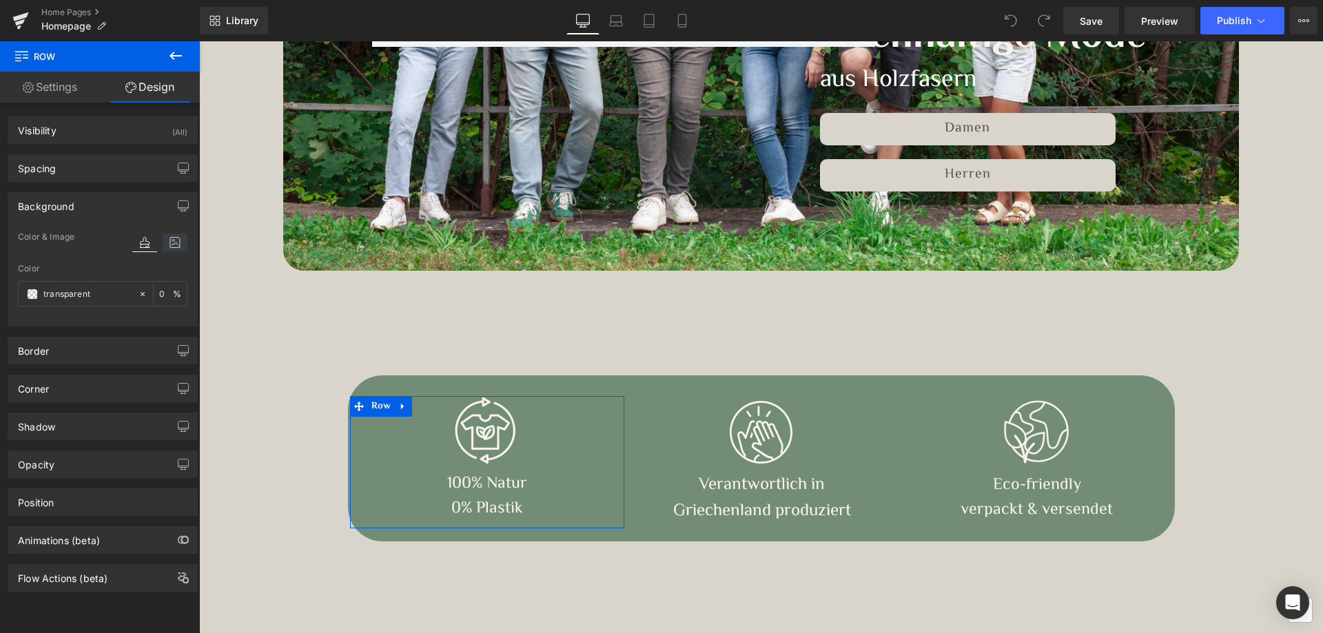
click at [170, 239] on icon at bounding box center [175, 243] width 25 height 18
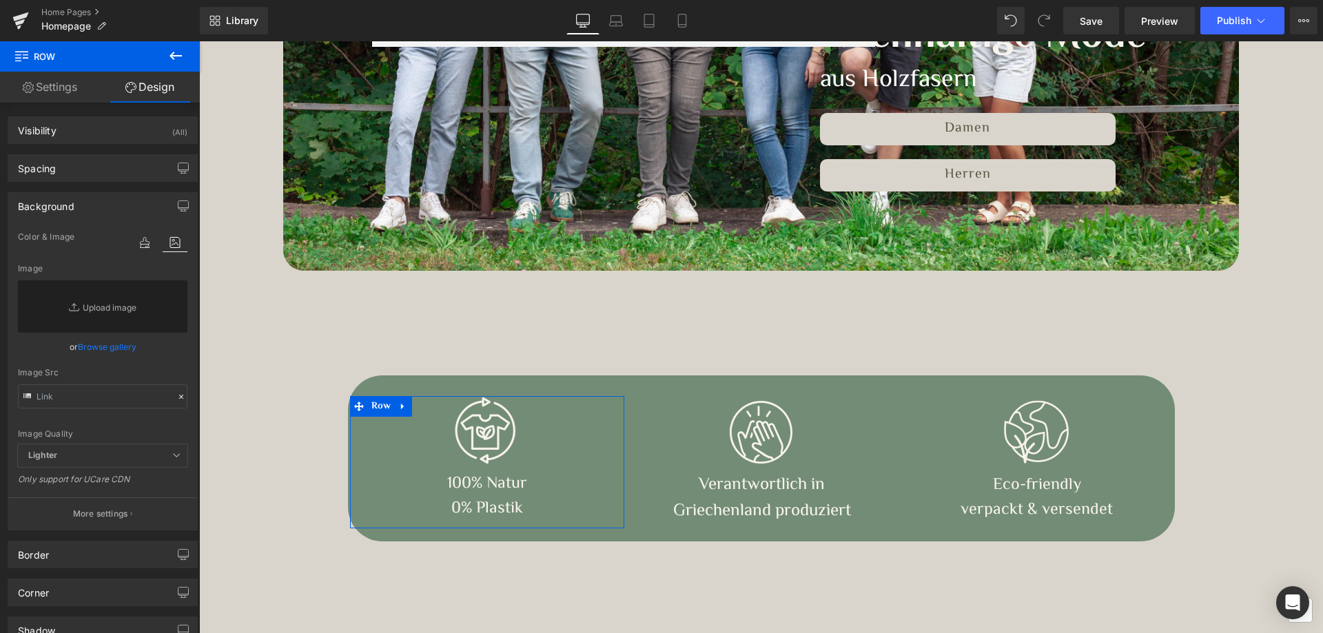
click at [52, 205] on div "Background" at bounding box center [46, 202] width 57 height 19
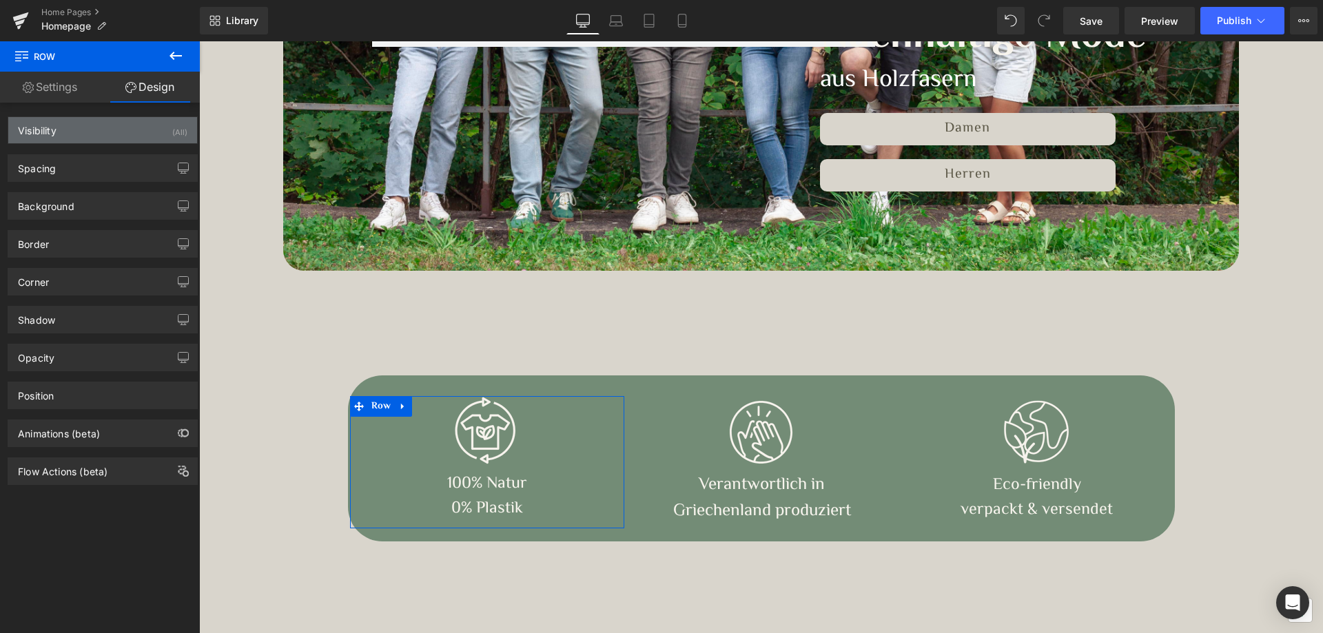
click at [60, 126] on div "Visibility (All)" at bounding box center [102, 130] width 189 height 26
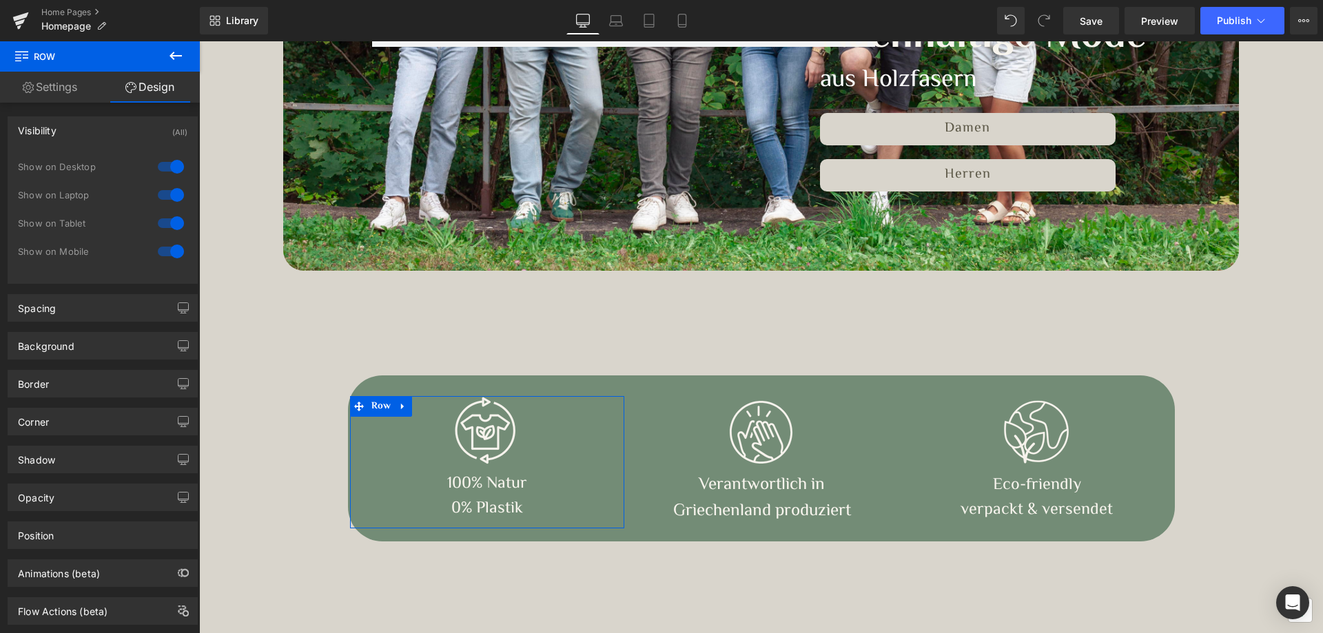
click at [60, 126] on div "Visibility (All)" at bounding box center [102, 130] width 189 height 26
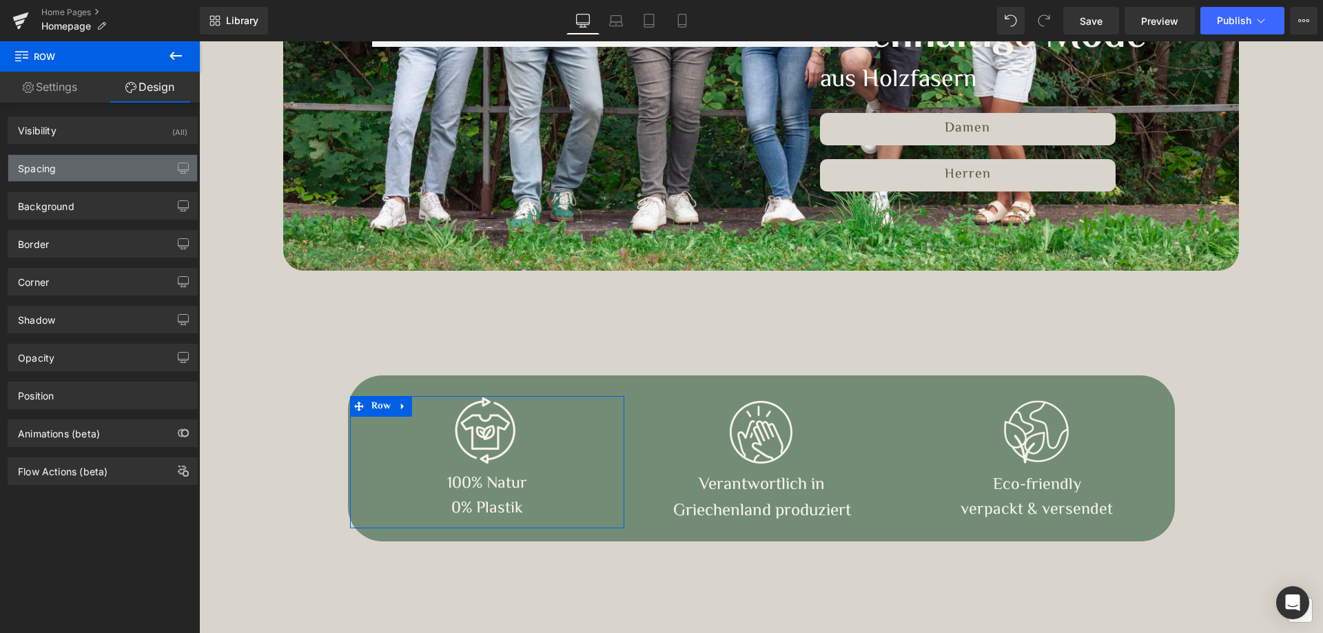
click at [54, 176] on div "Spacing" at bounding box center [102, 168] width 189 height 26
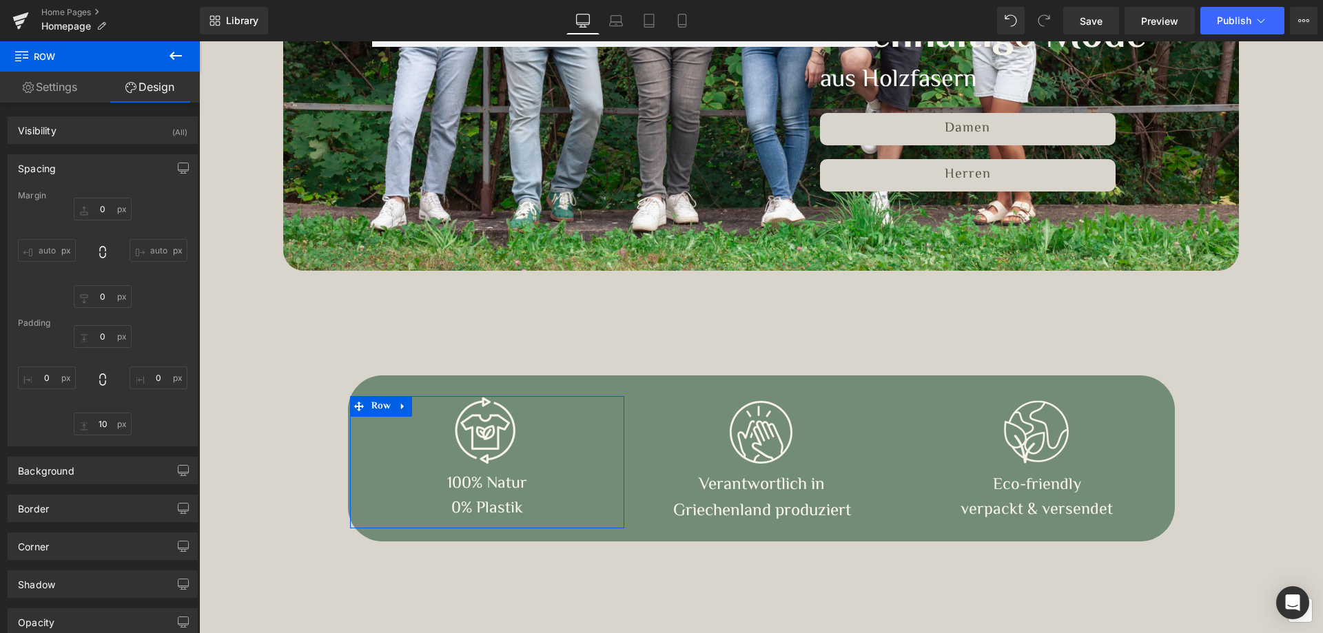
click at [54, 176] on div "Spacing" at bounding box center [102, 168] width 189 height 26
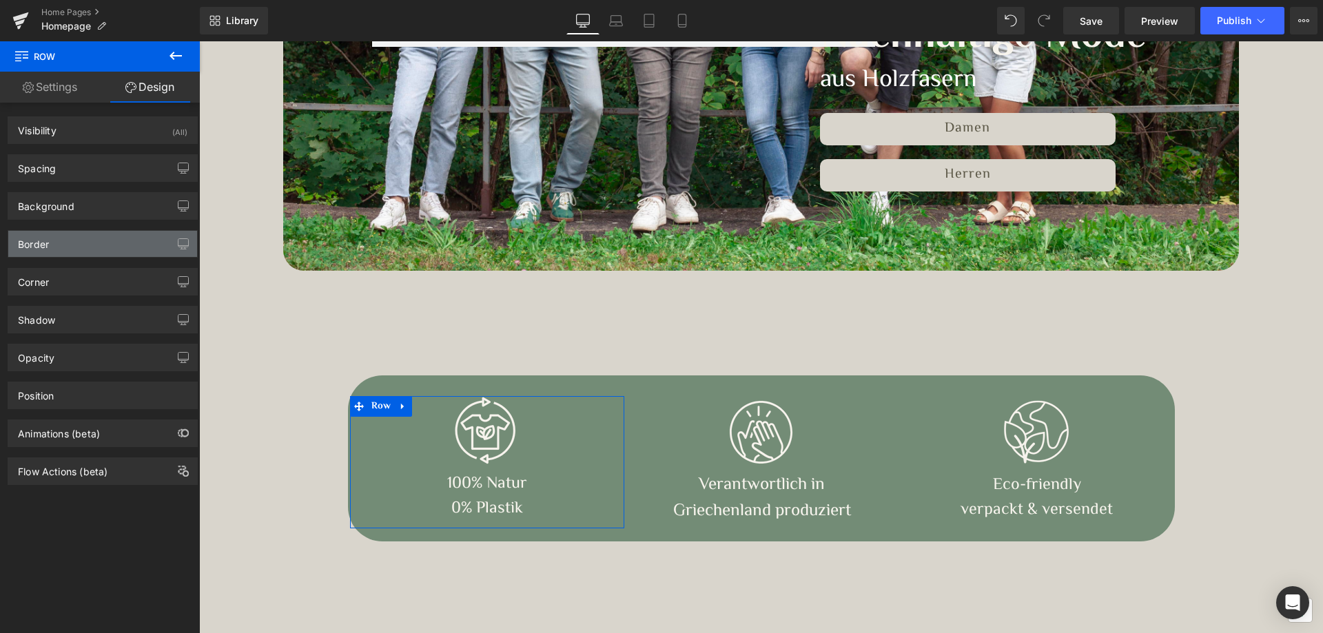
click at [48, 236] on div "Border" at bounding box center [33, 240] width 31 height 19
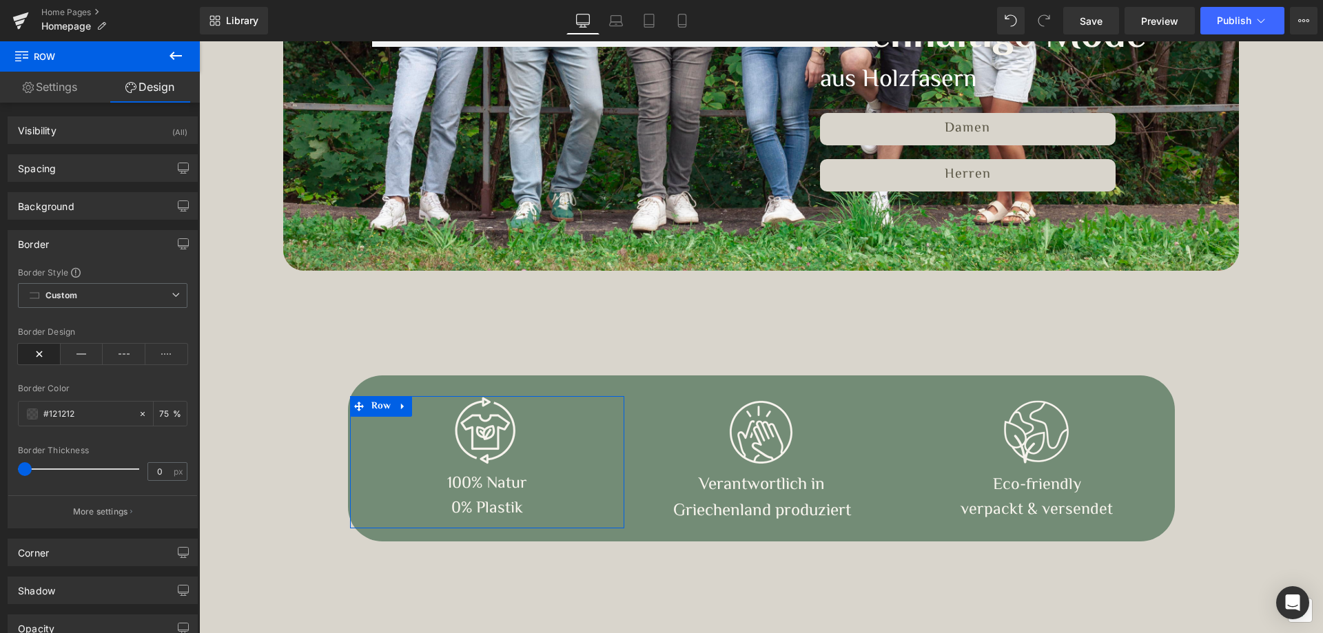
click at [48, 236] on div "Border" at bounding box center [33, 240] width 31 height 19
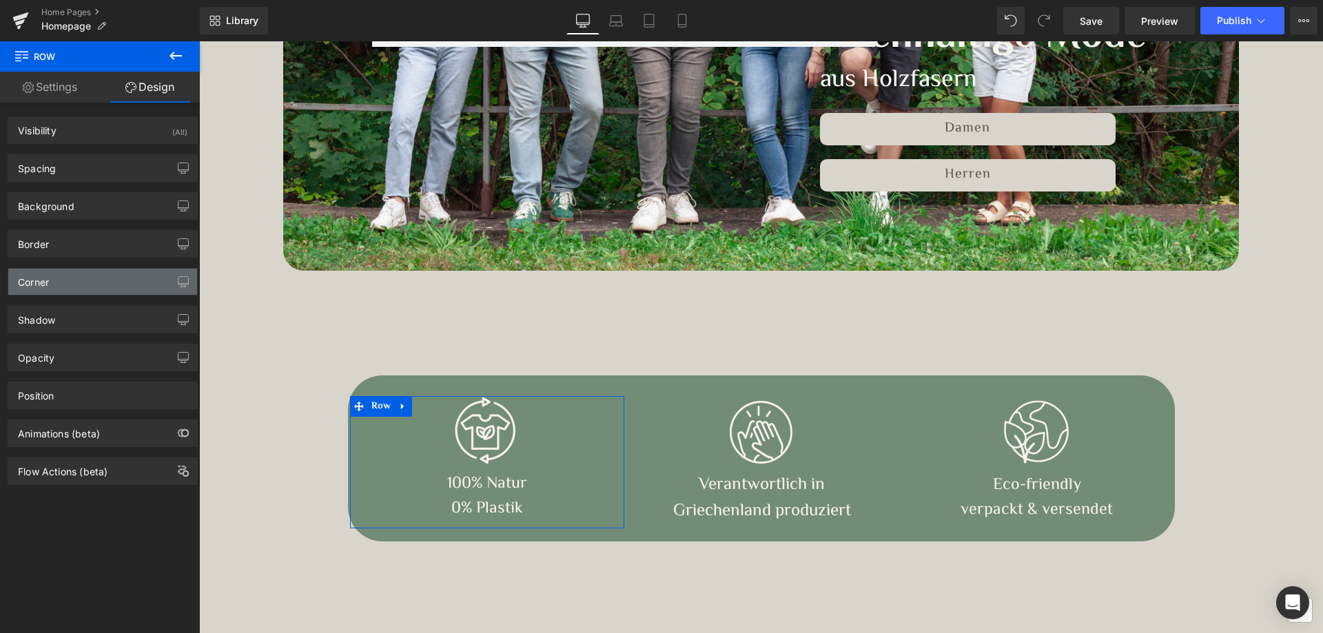
click at [39, 294] on div "Corner" at bounding box center [102, 282] width 189 height 26
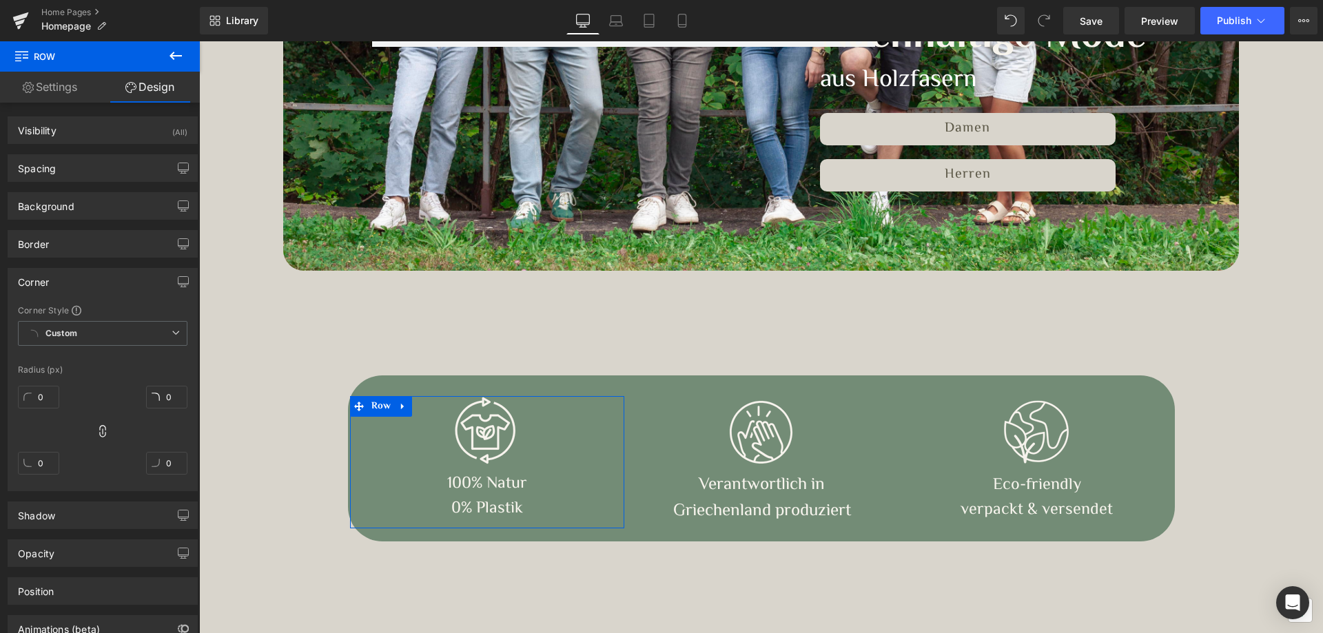
click at [39, 294] on div "Corner" at bounding box center [102, 282] width 189 height 26
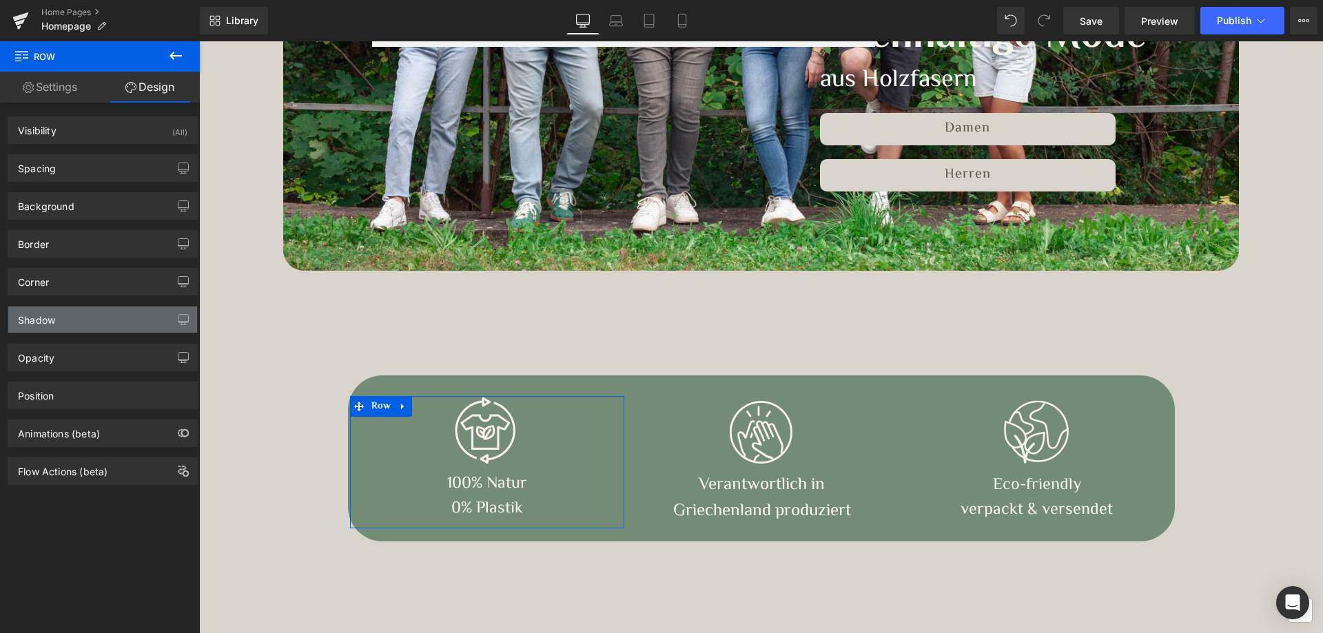
click at [38, 328] on div "Shadow" at bounding box center [102, 320] width 189 height 26
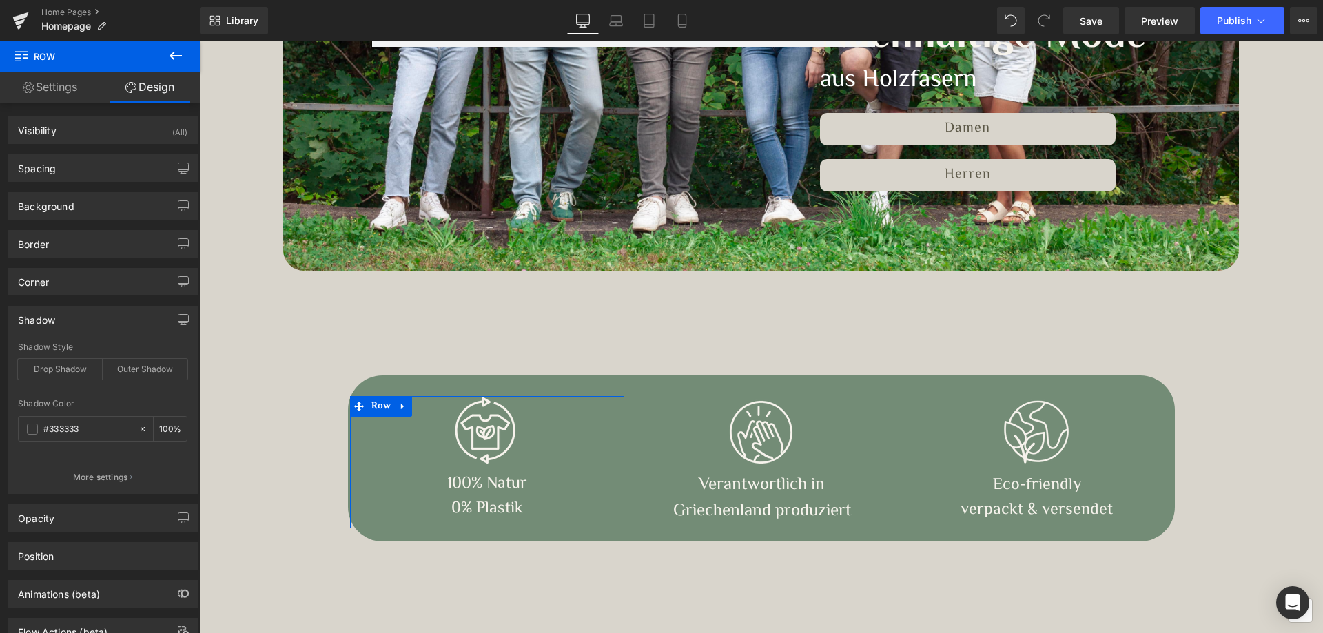
click at [38, 328] on div "Shadow" at bounding box center [102, 320] width 189 height 26
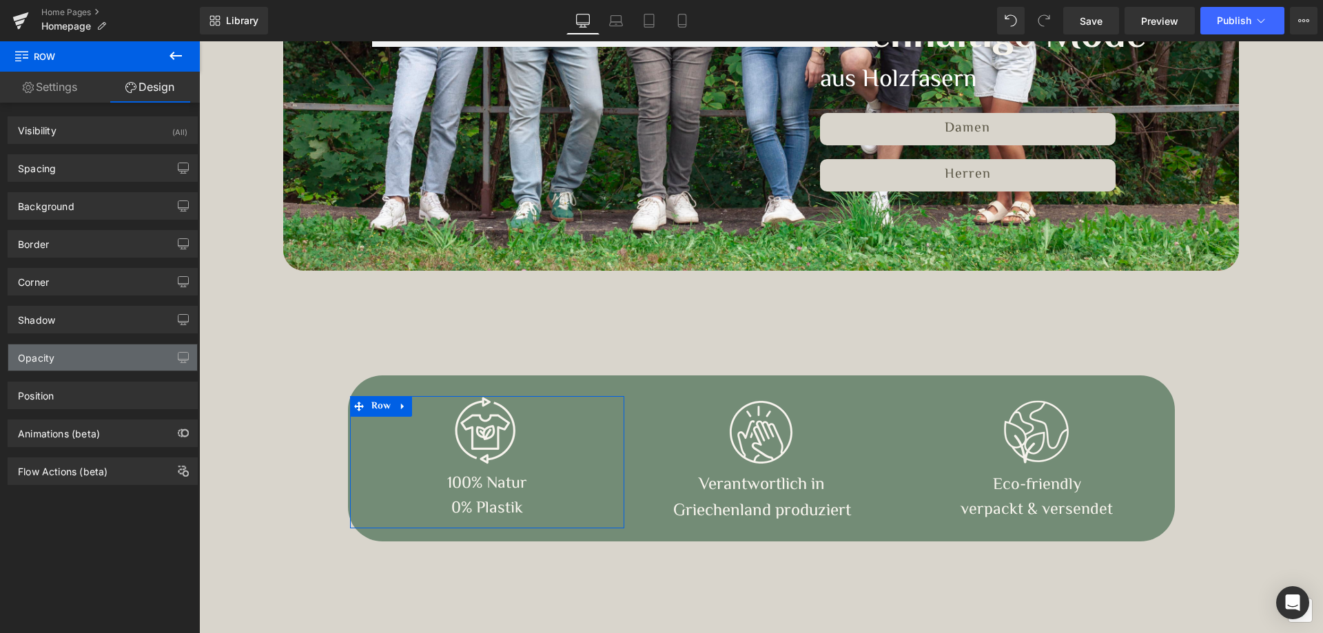
click at [38, 360] on div "Opacity" at bounding box center [36, 354] width 37 height 19
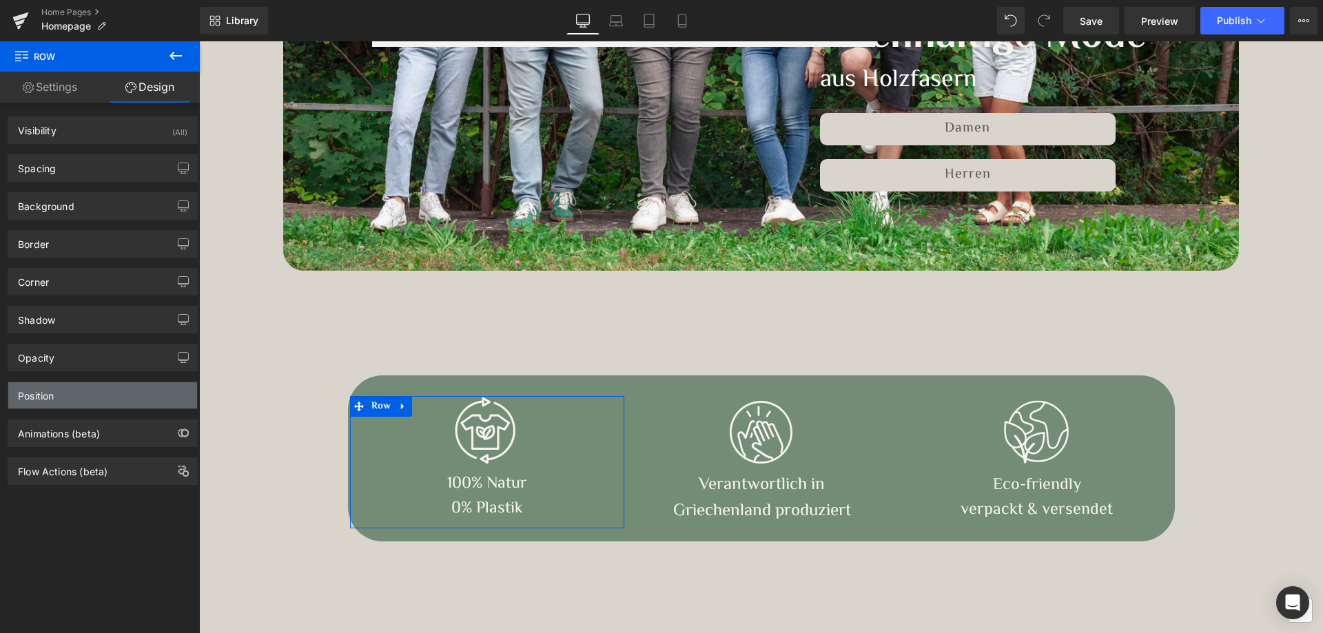
click at [35, 385] on div "Position" at bounding box center [36, 391] width 36 height 19
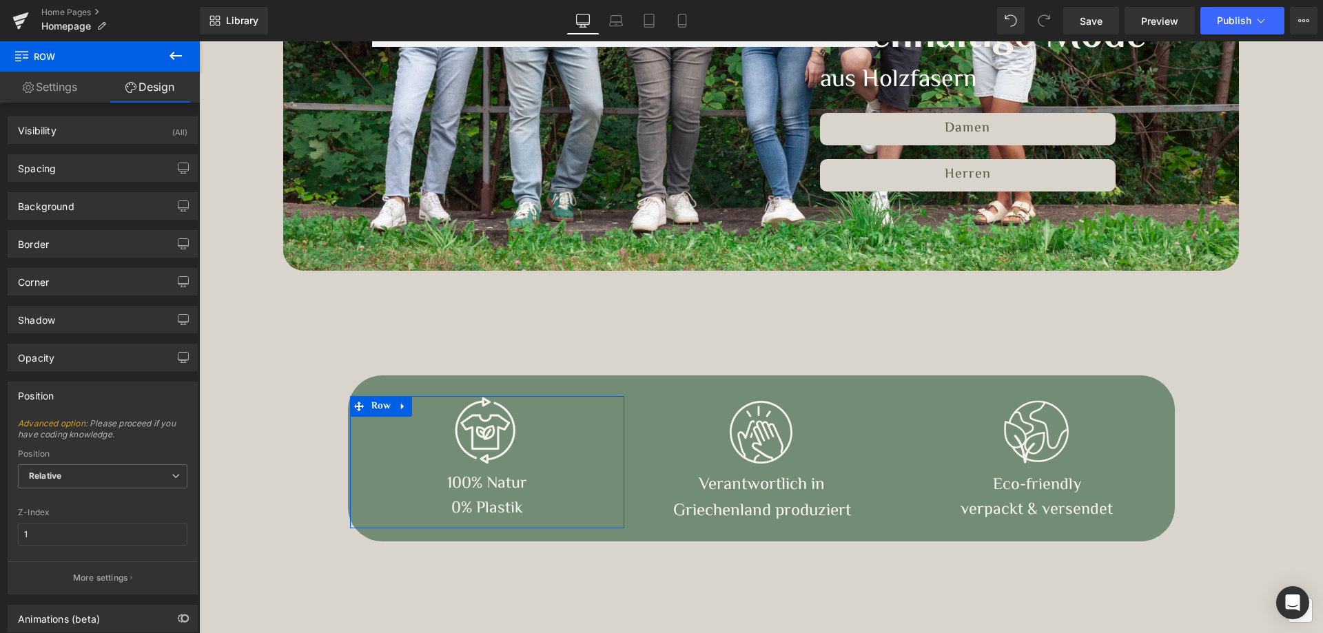
click at [35, 385] on div "Position" at bounding box center [36, 391] width 36 height 19
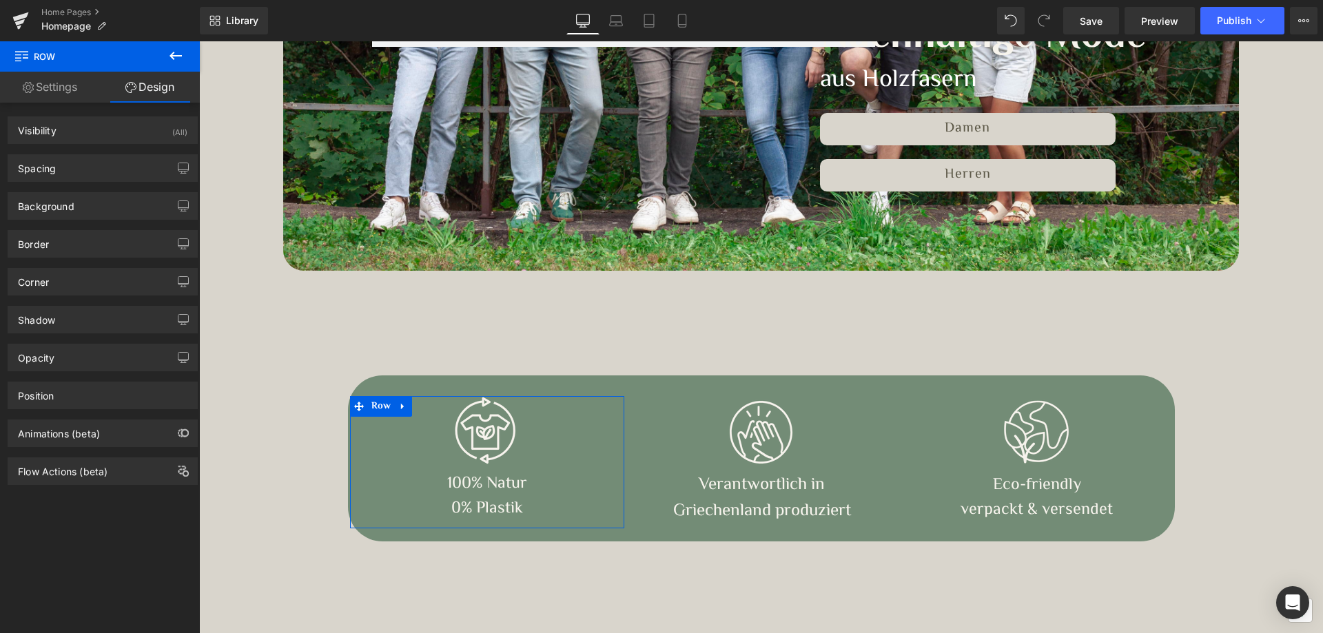
click at [65, 92] on link "Settings" at bounding box center [50, 87] width 100 height 31
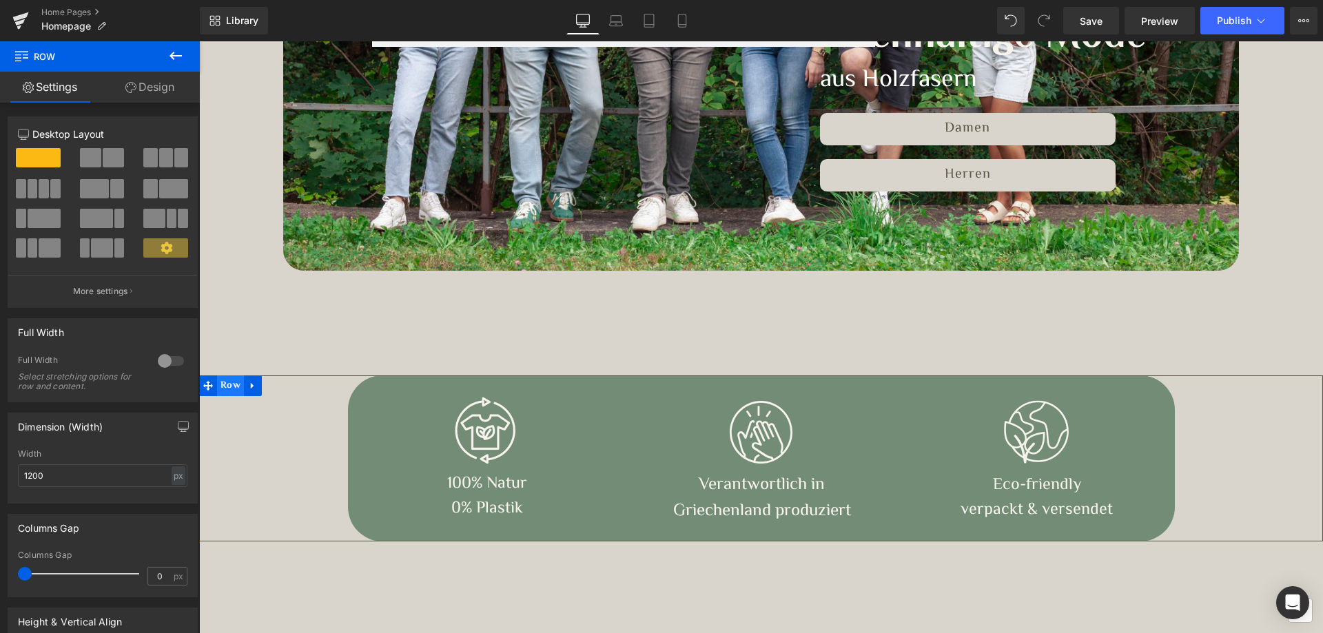
click at [223, 385] on span "Row" at bounding box center [230, 386] width 27 height 21
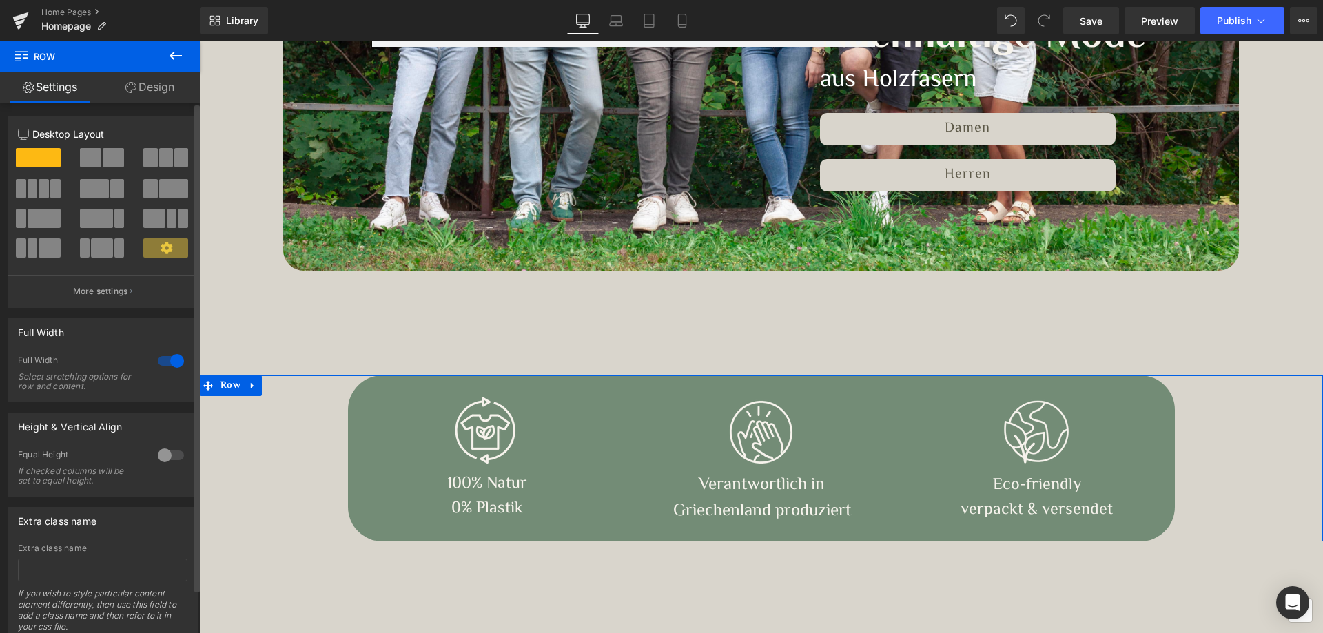
click at [51, 156] on span at bounding box center [38, 157] width 45 height 19
click at [130, 289] on icon "button" at bounding box center [131, 291] width 2 height 7
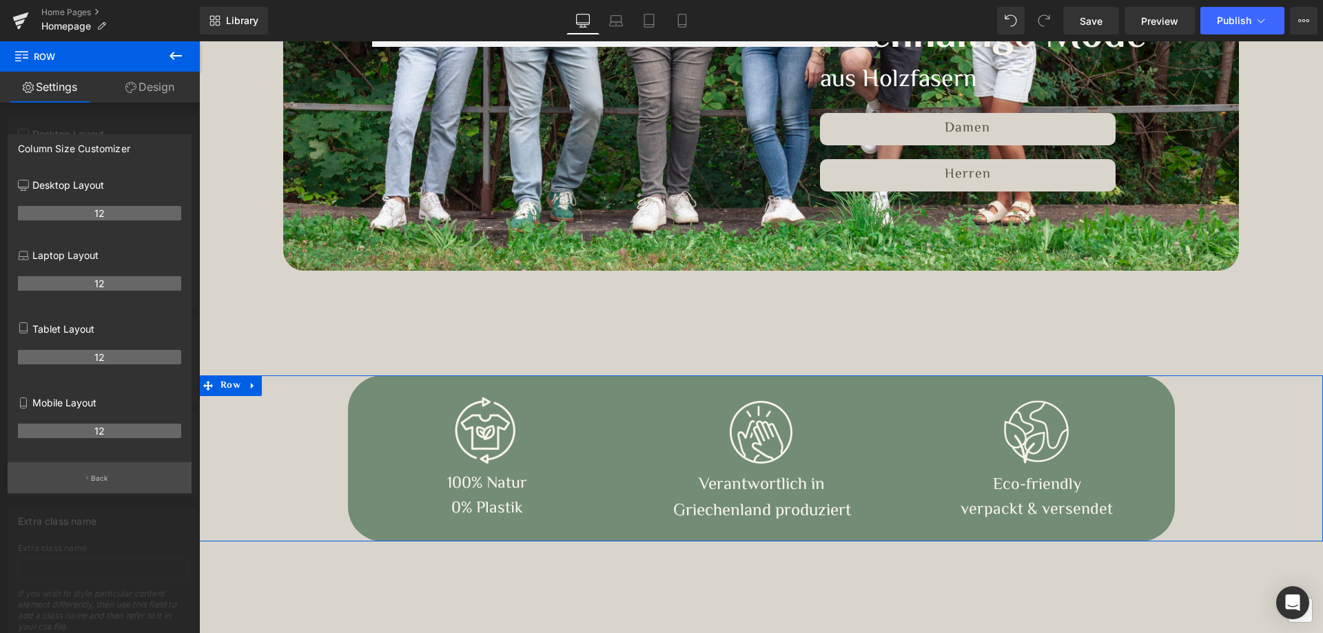
click at [89, 475] on button "Back" at bounding box center [100, 477] width 184 height 31
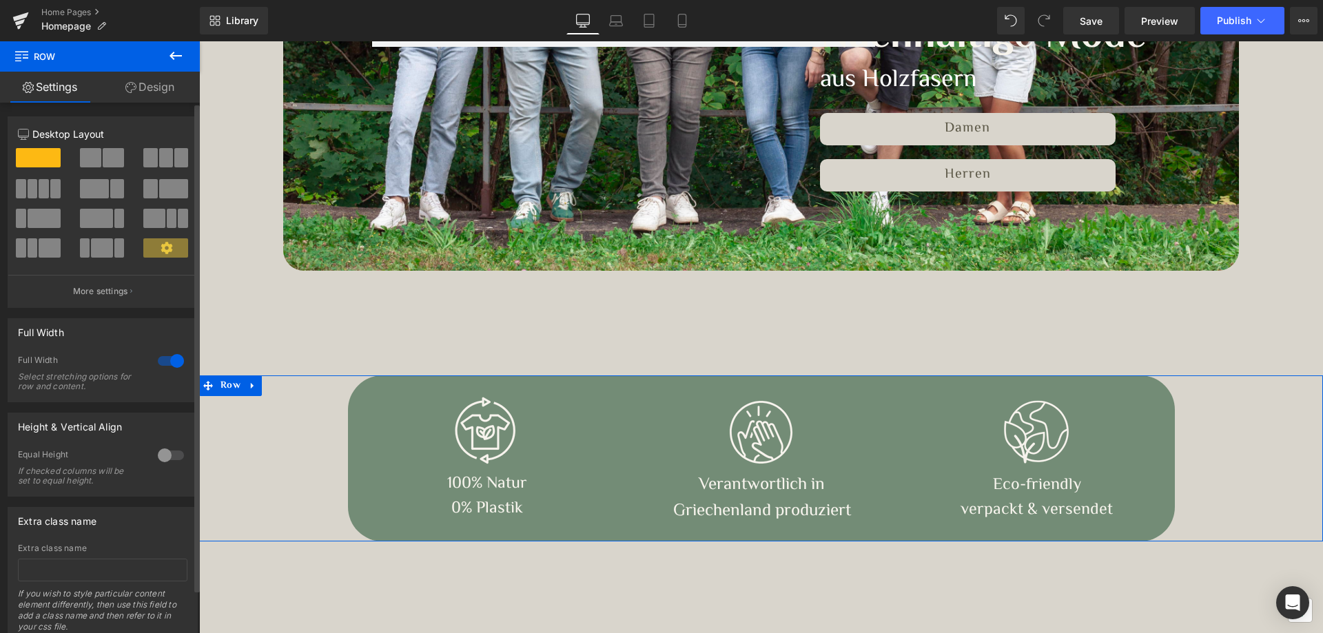
click at [154, 245] on span at bounding box center [165, 247] width 45 height 19
click at [145, 84] on link "Design" at bounding box center [150, 87] width 100 height 31
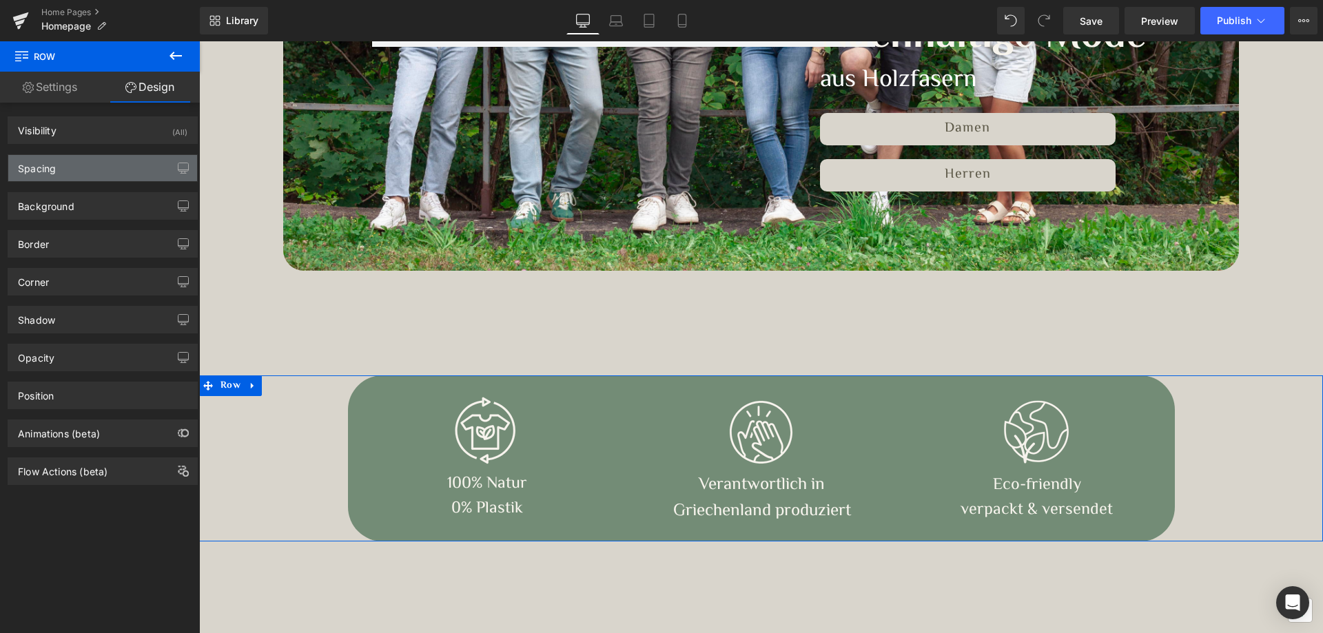
click at [80, 159] on div "Spacing" at bounding box center [102, 168] width 189 height 26
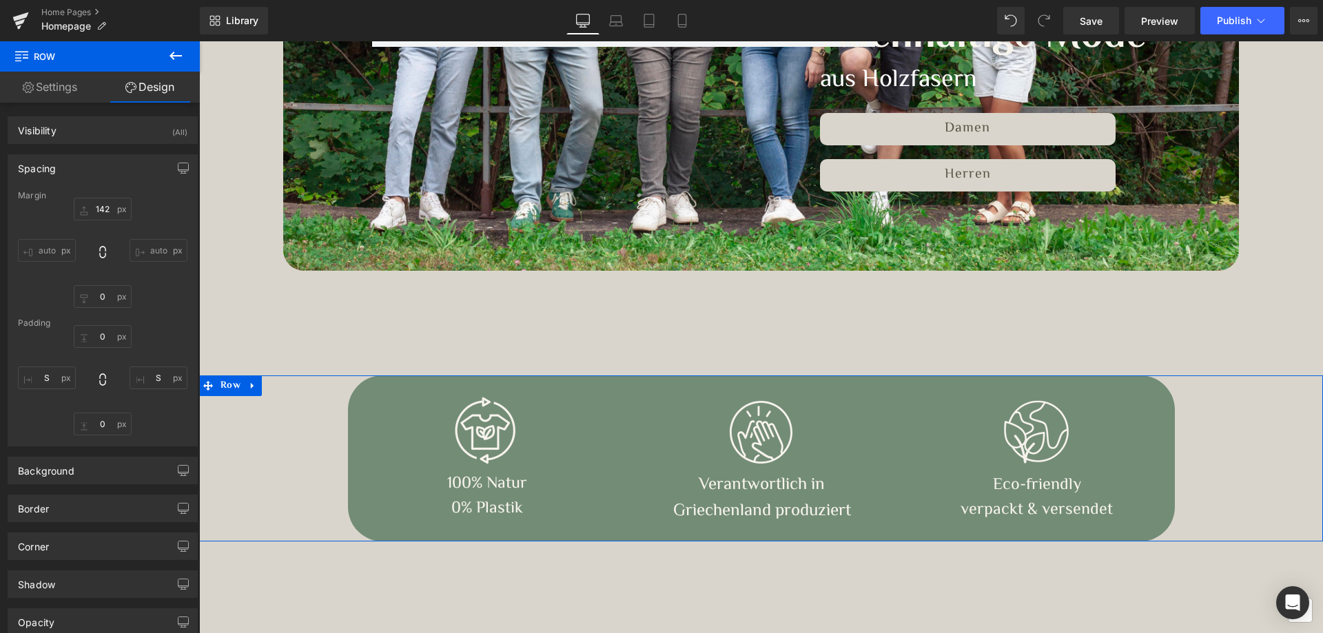
click at [80, 159] on div "Spacing" at bounding box center [102, 168] width 189 height 26
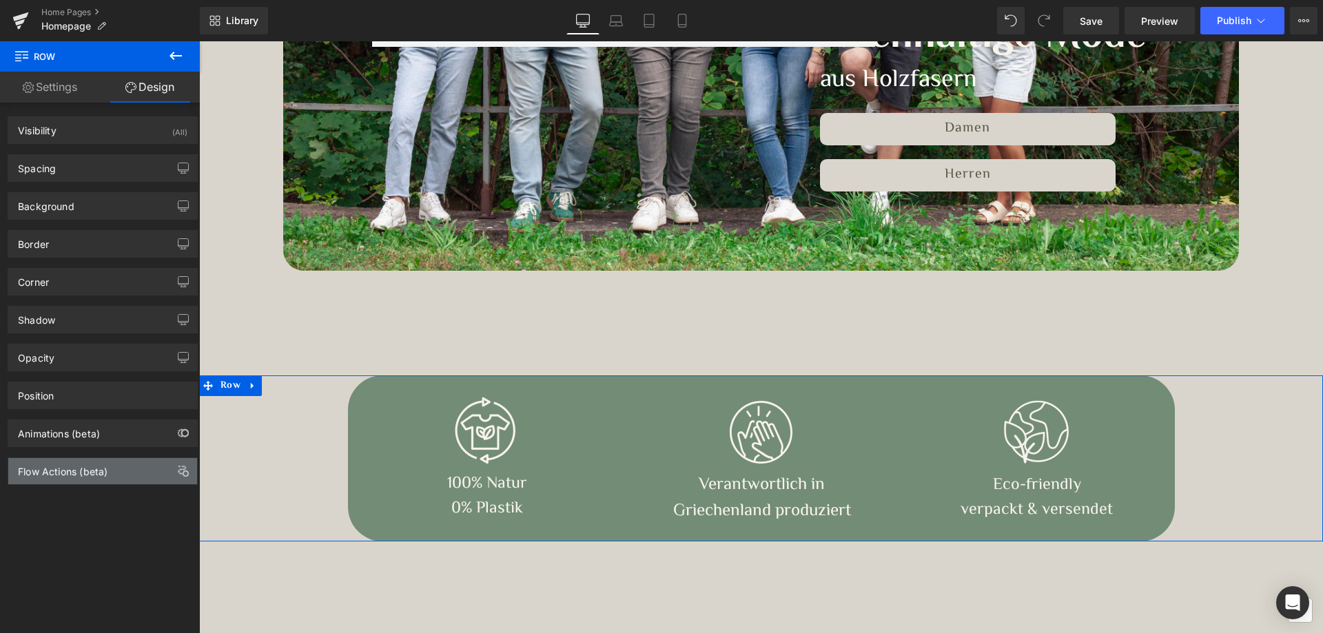
click at [63, 467] on div "Flow Actions (beta)" at bounding box center [63, 467] width 90 height 19
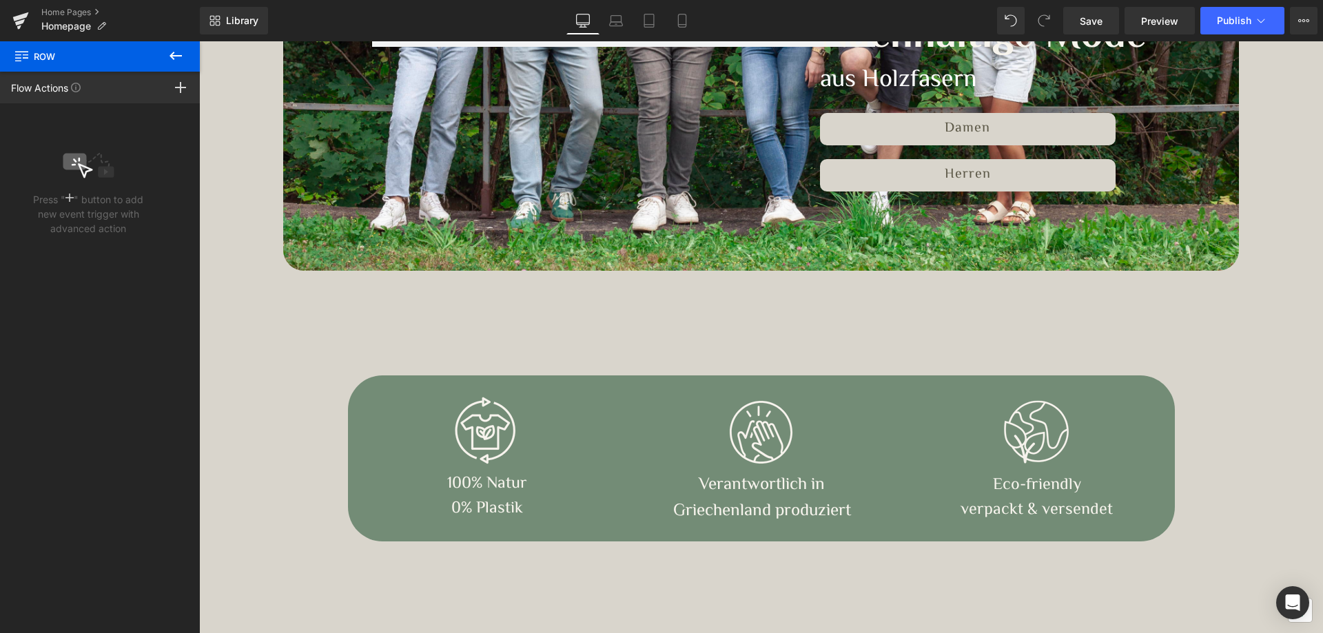
click at [171, 54] on icon at bounding box center [175, 56] width 17 height 17
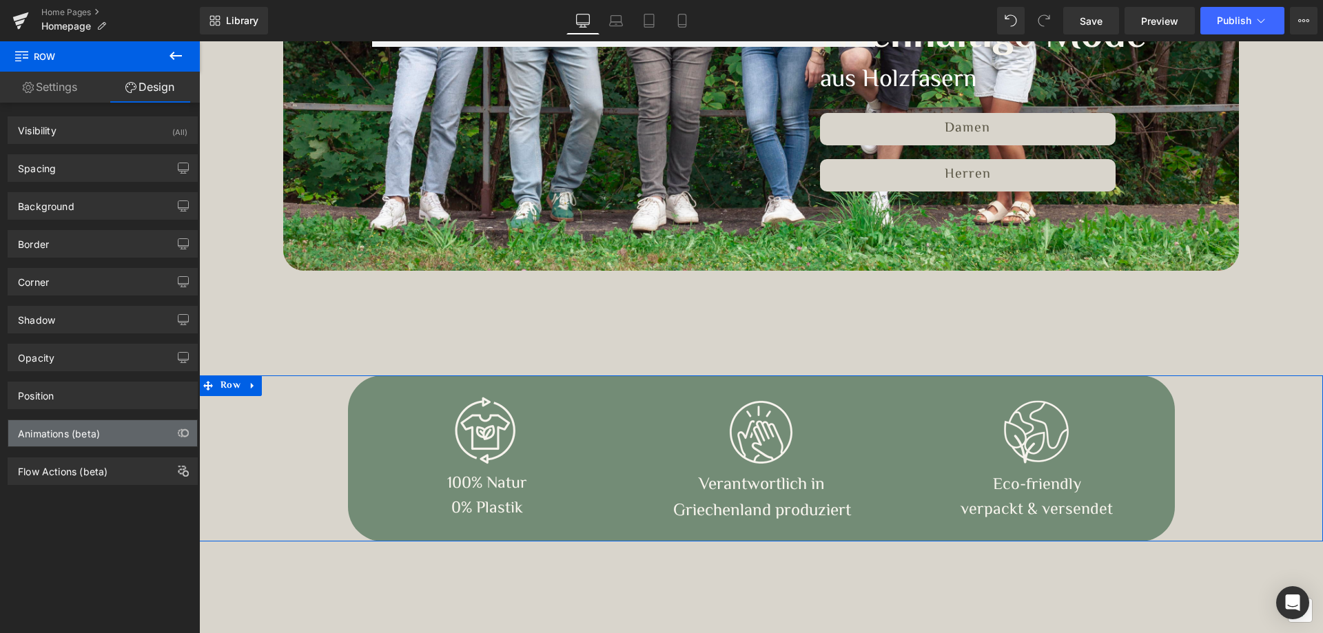
click at [59, 431] on div "Animations (beta)" at bounding box center [59, 429] width 82 height 19
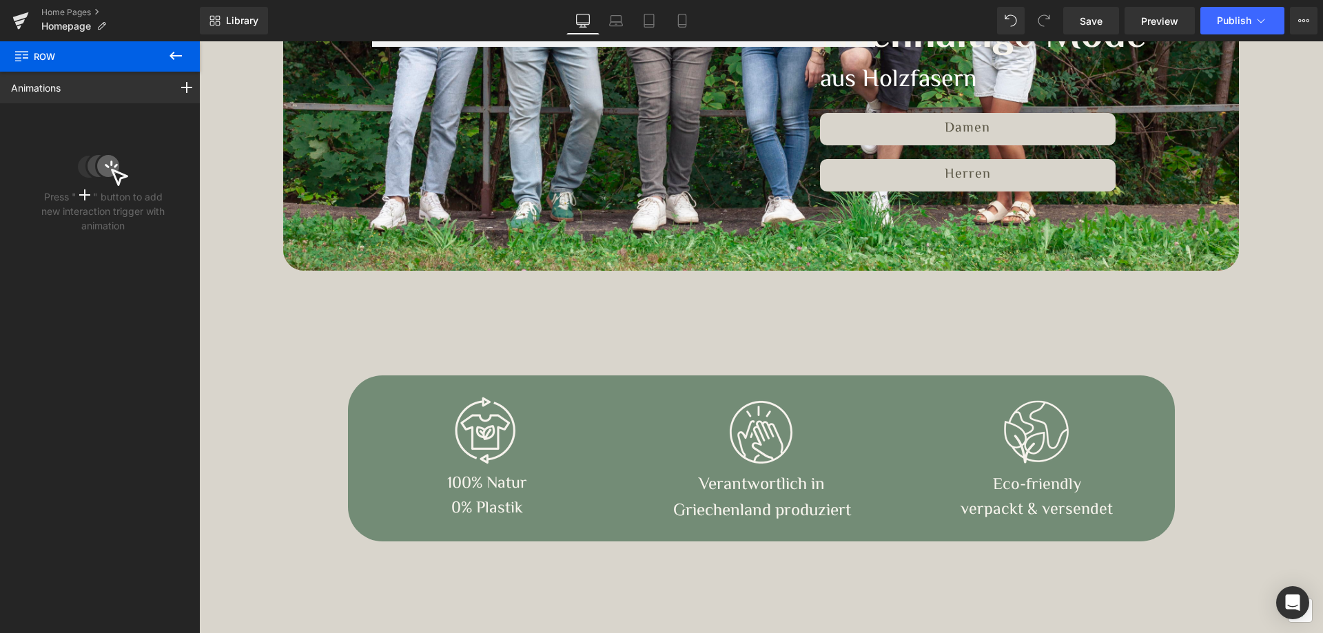
click at [172, 47] on button at bounding box center [176, 56] width 48 height 30
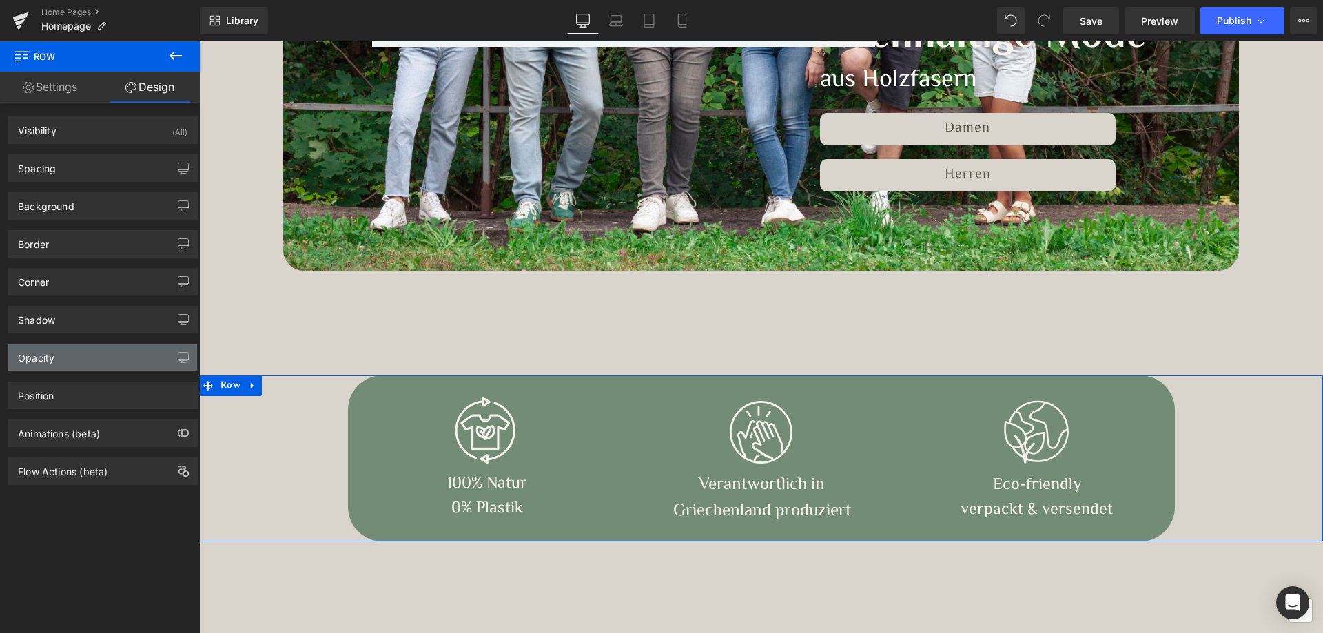
click at [51, 358] on div "Opacity" at bounding box center [36, 354] width 37 height 19
click at [44, 366] on div "Opacity" at bounding box center [102, 358] width 189 height 26
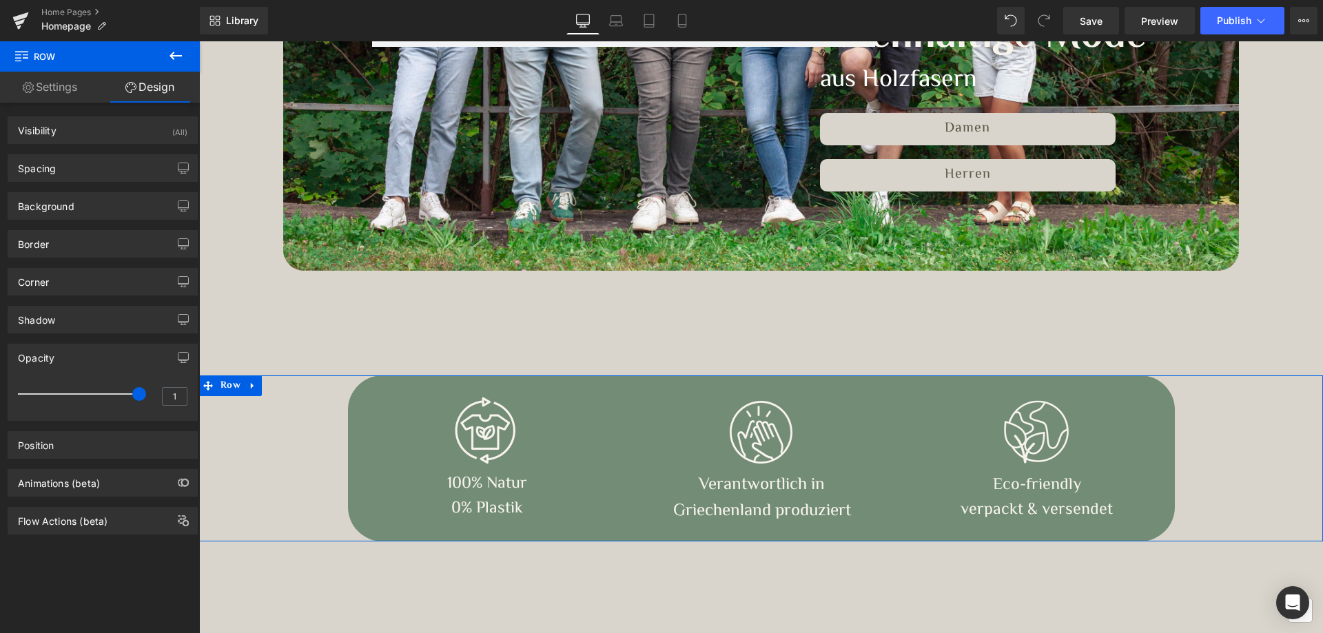
click at [41, 356] on div "Opacity" at bounding box center [36, 354] width 37 height 19
click at [41, 322] on div "Shadow" at bounding box center [36, 316] width 37 height 19
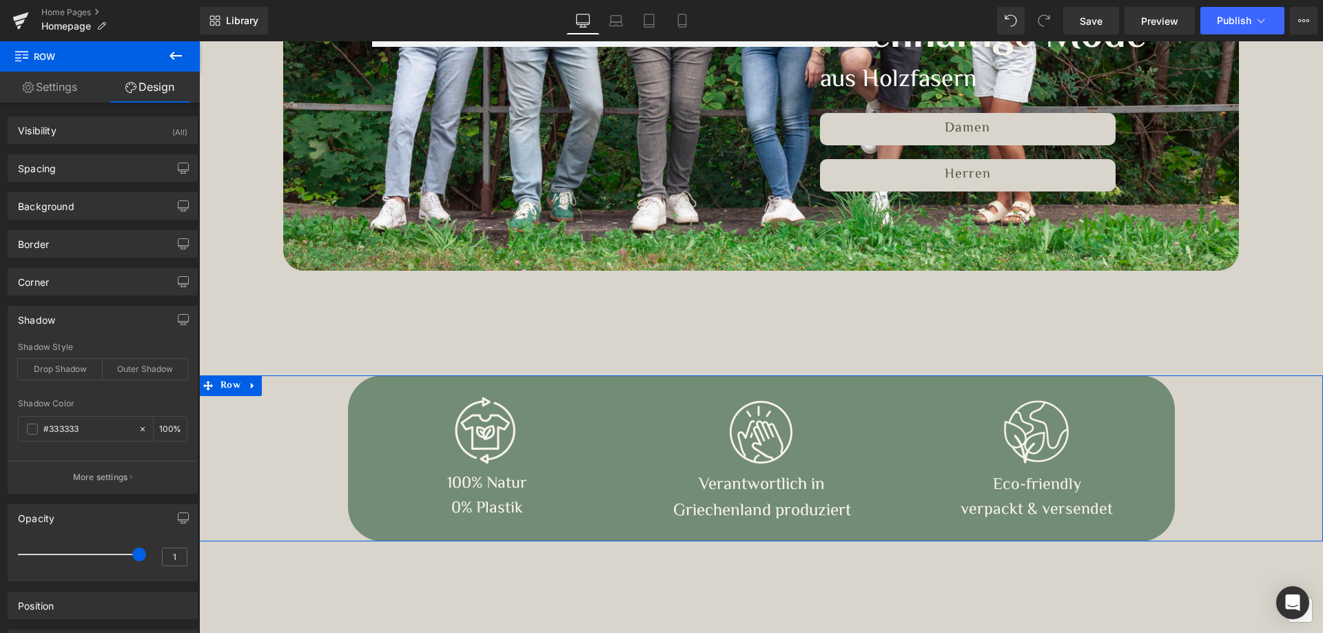
click at [46, 320] on div "Shadow" at bounding box center [36, 316] width 37 height 19
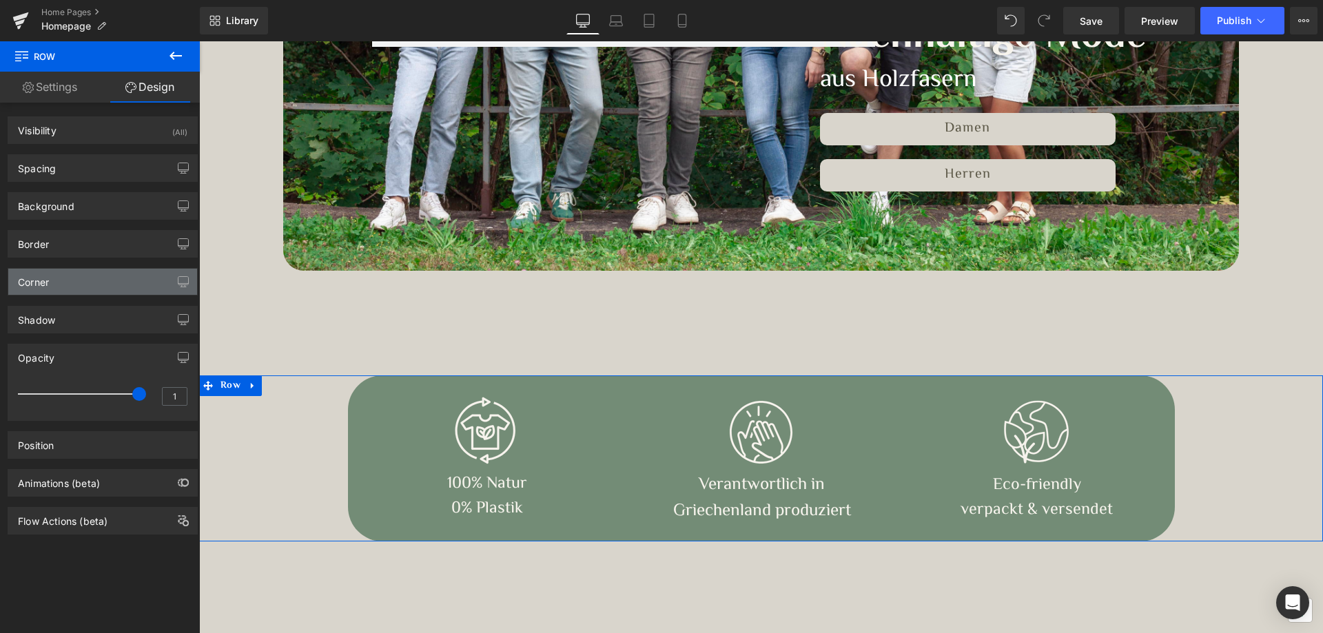
click at [49, 279] on div "Corner" at bounding box center [33, 278] width 31 height 19
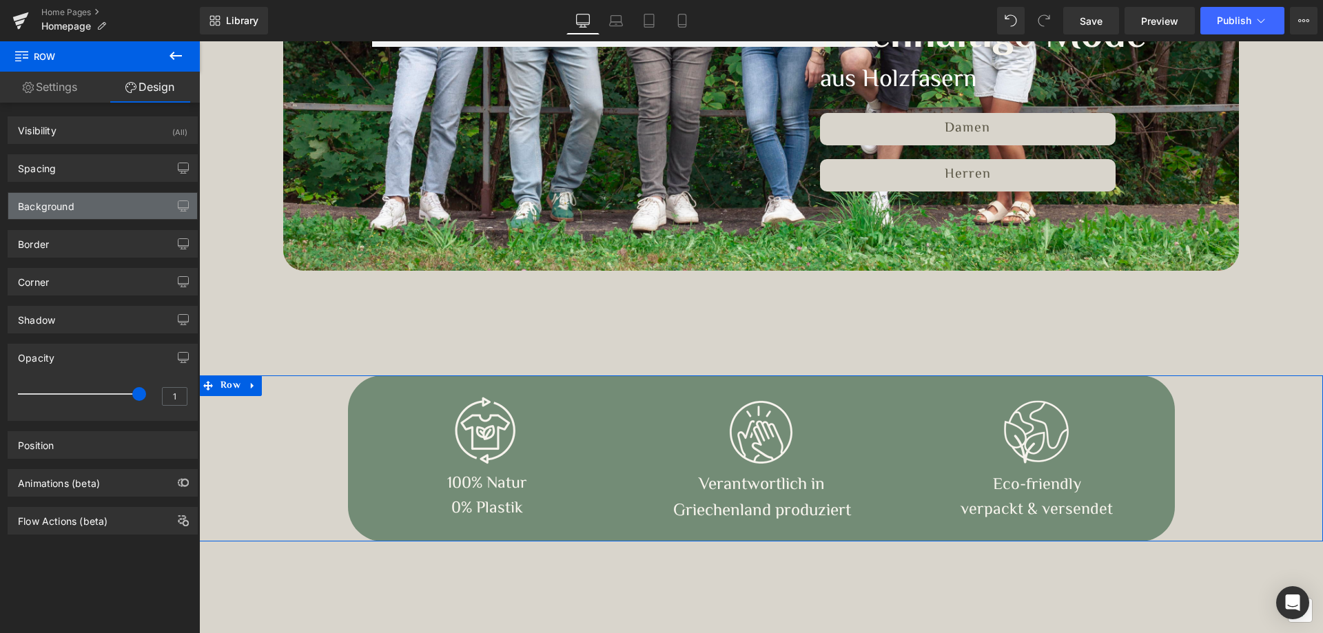
click at [49, 209] on div "Background" at bounding box center [46, 202] width 57 height 19
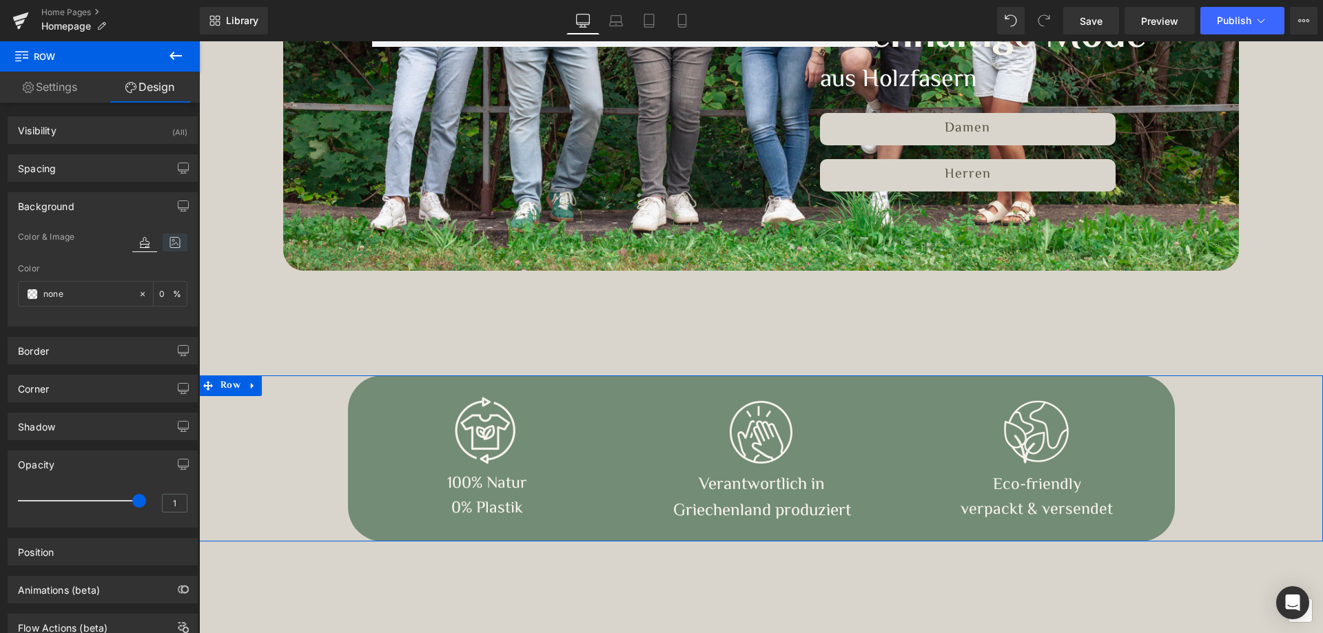
click at [170, 238] on icon at bounding box center [175, 243] width 25 height 18
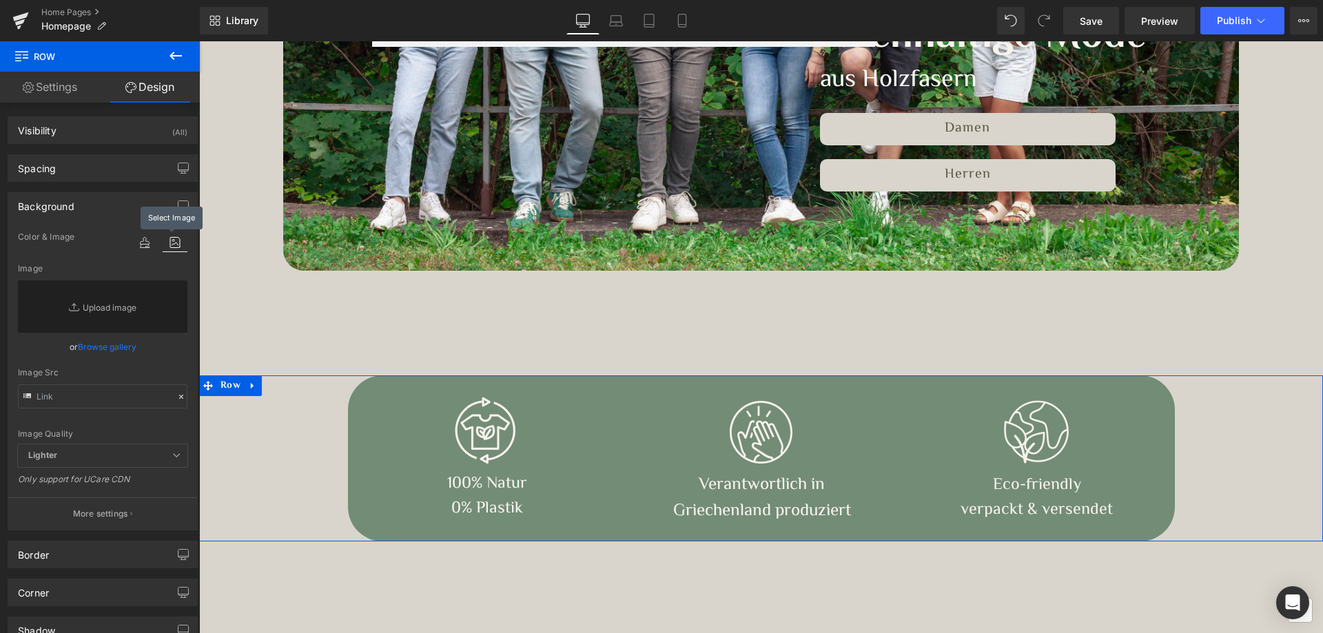
click at [170, 238] on icon at bounding box center [175, 243] width 25 height 18
click at [170, 245] on icon at bounding box center [175, 243] width 25 height 18
click at [59, 207] on div "Background" at bounding box center [46, 202] width 57 height 19
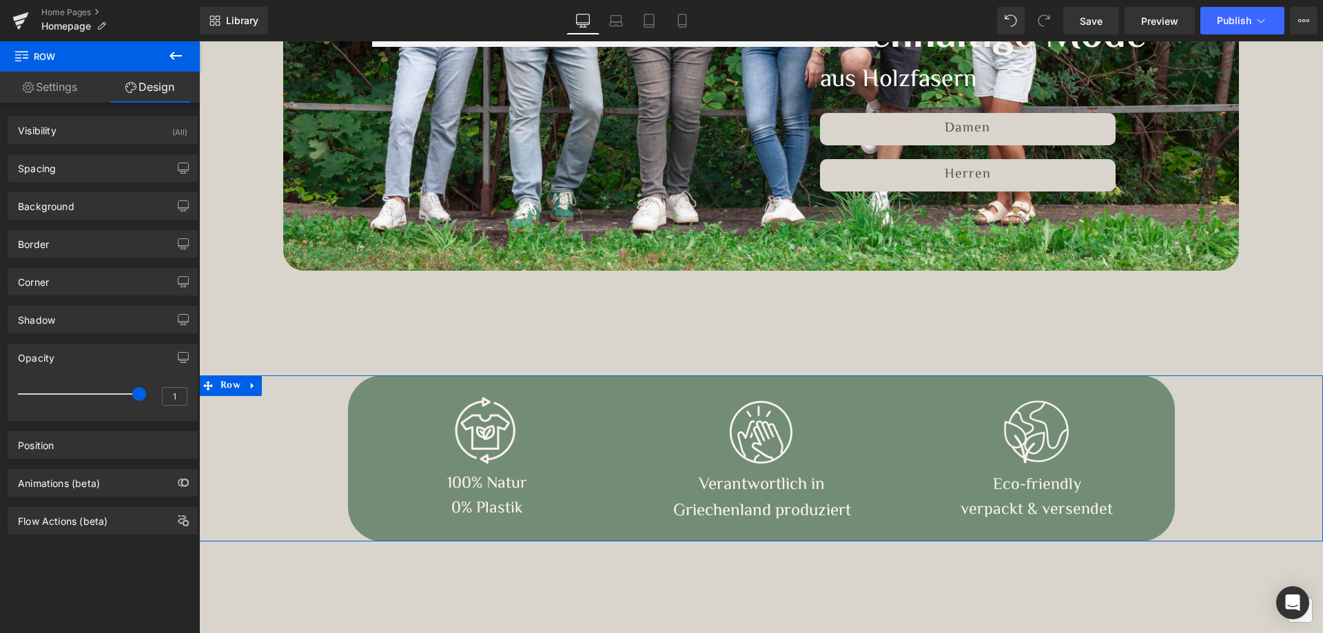
click at [62, 91] on link "Settings" at bounding box center [50, 87] width 100 height 31
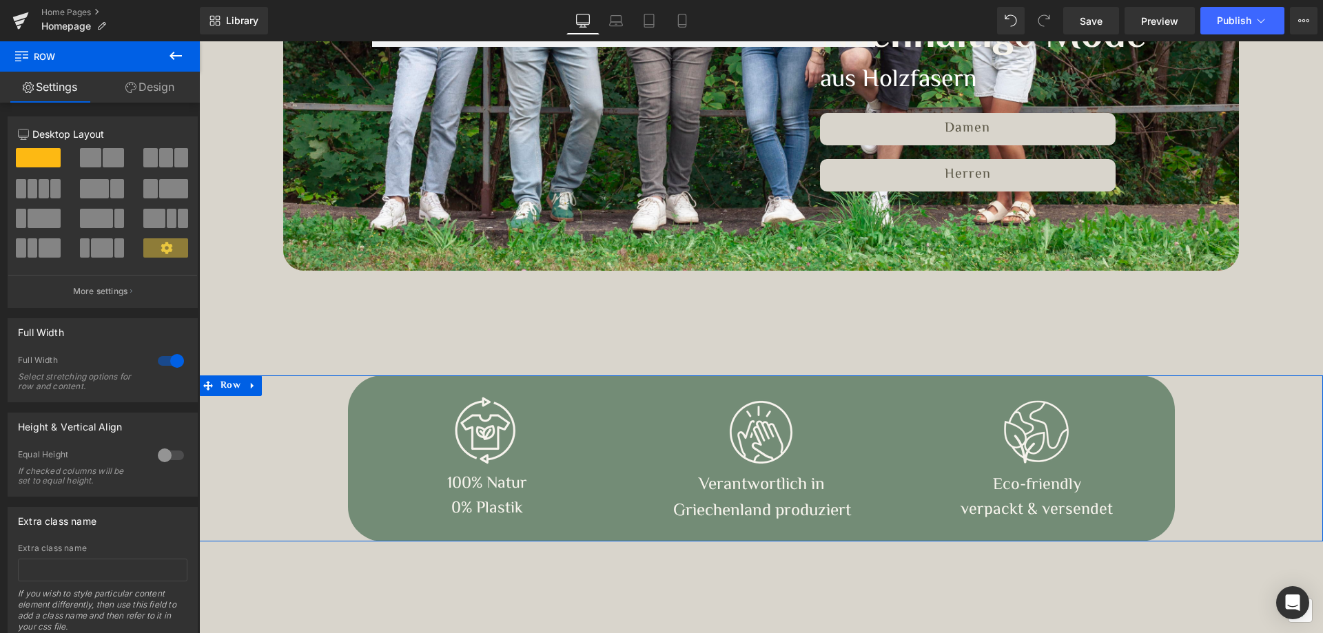
click at [143, 89] on link "Design" at bounding box center [150, 87] width 100 height 31
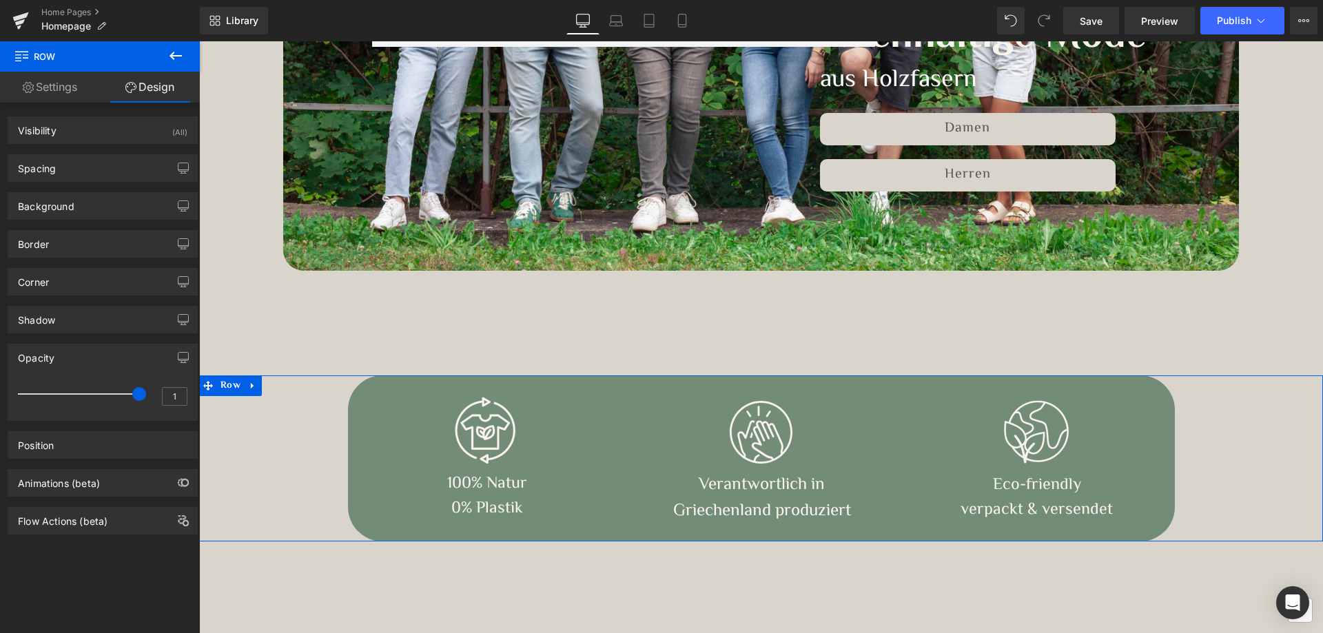
click at [32, 83] on link "Settings" at bounding box center [50, 87] width 100 height 31
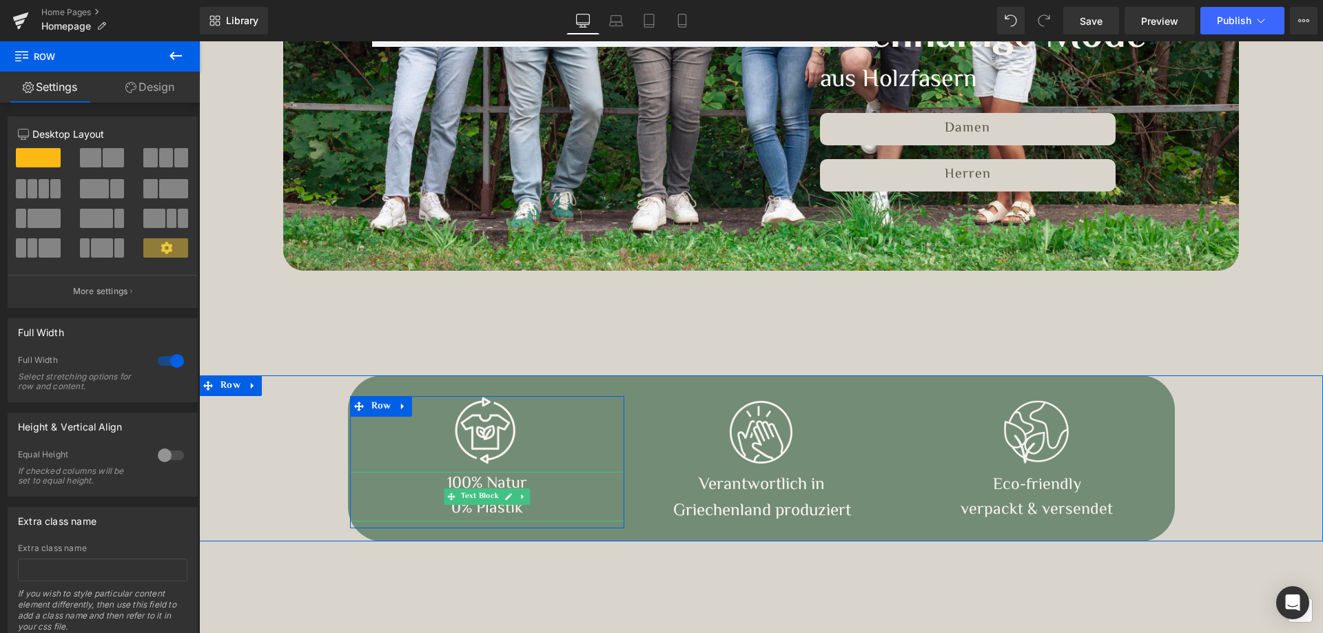
click at [392, 509] on p "0% Plastik" at bounding box center [487, 509] width 275 height 25
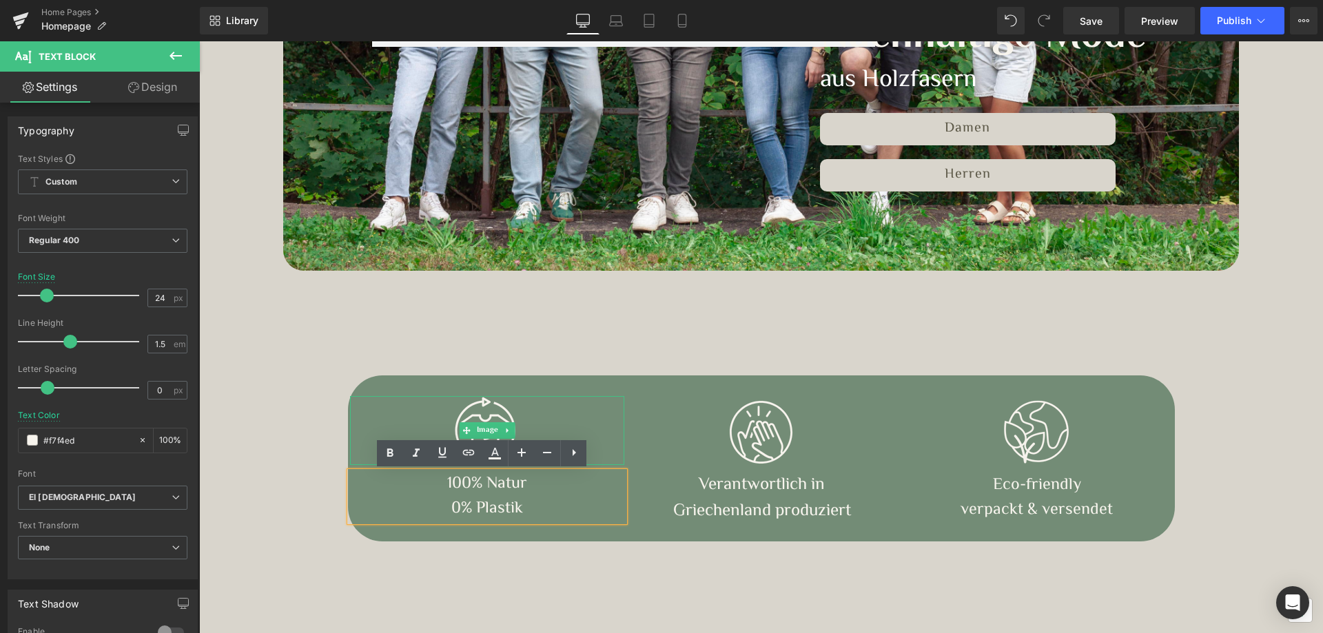
click at [371, 403] on div at bounding box center [487, 430] width 275 height 69
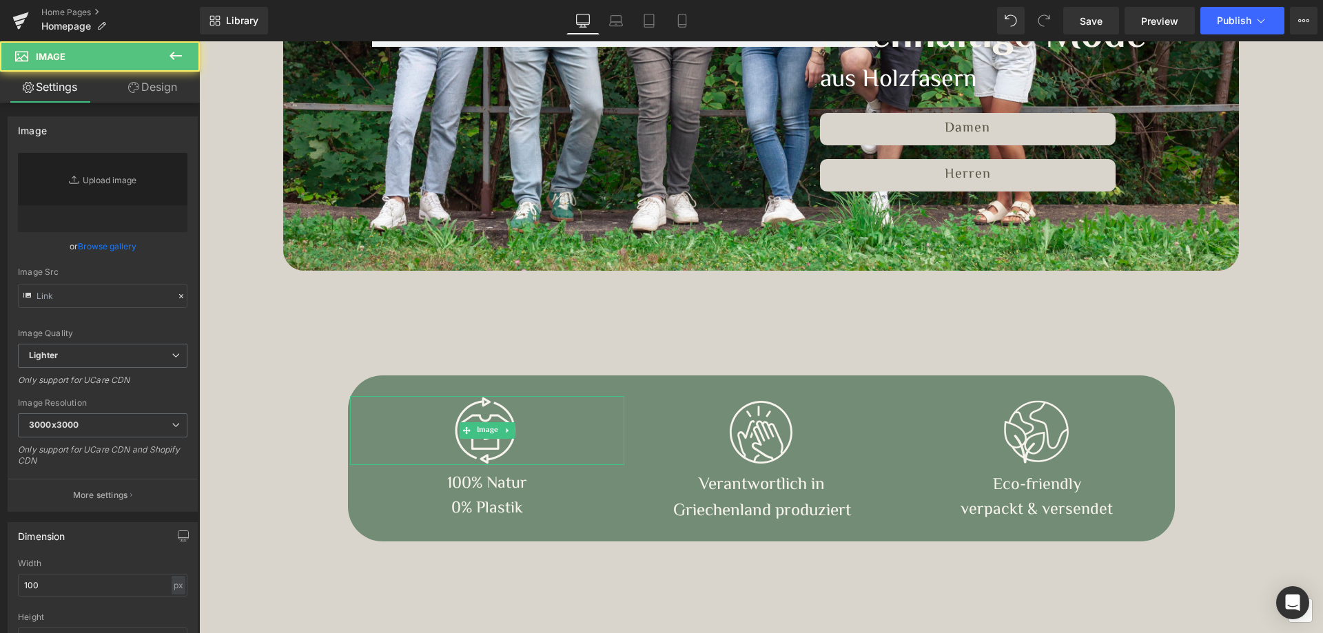
type input "[URL][DOMAIN_NAME]"
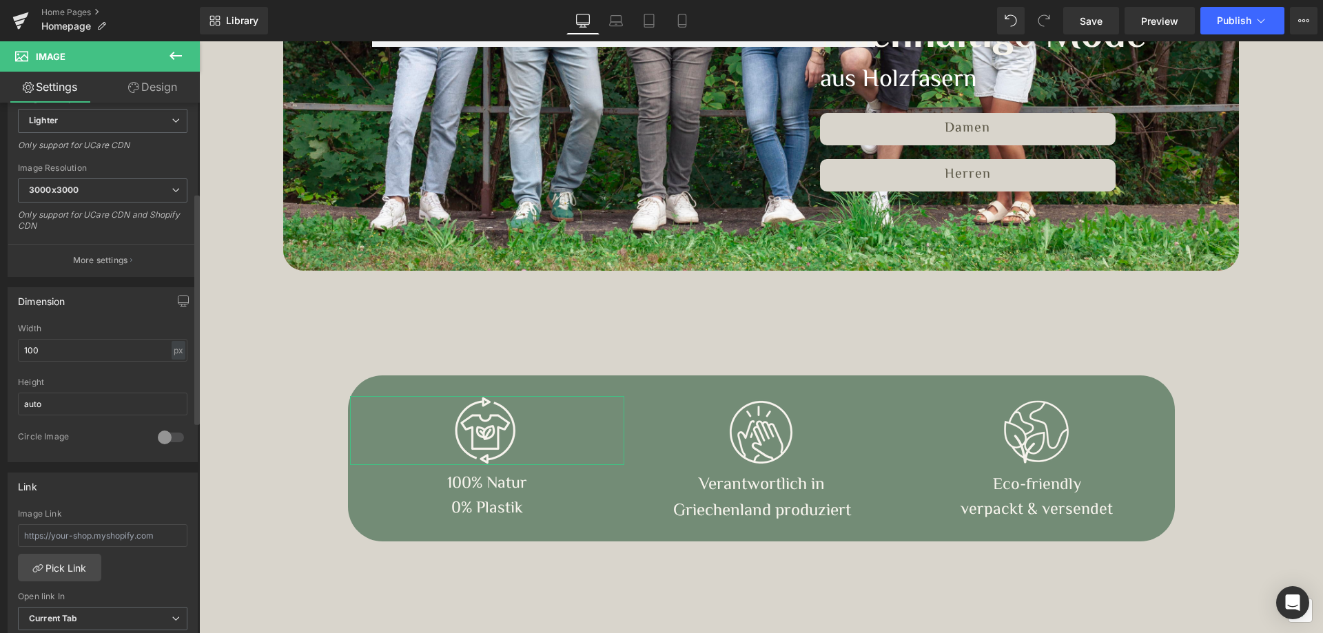
scroll to position [207, 0]
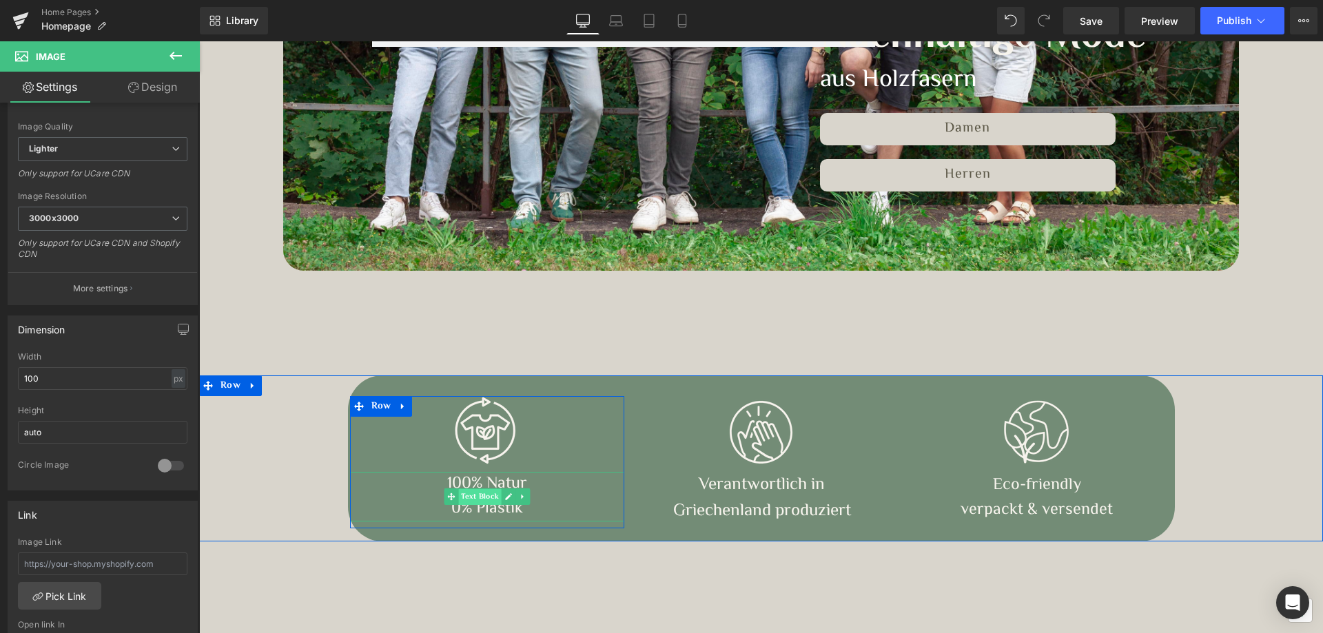
click at [479, 493] on span "Text Block" at bounding box center [479, 497] width 43 height 17
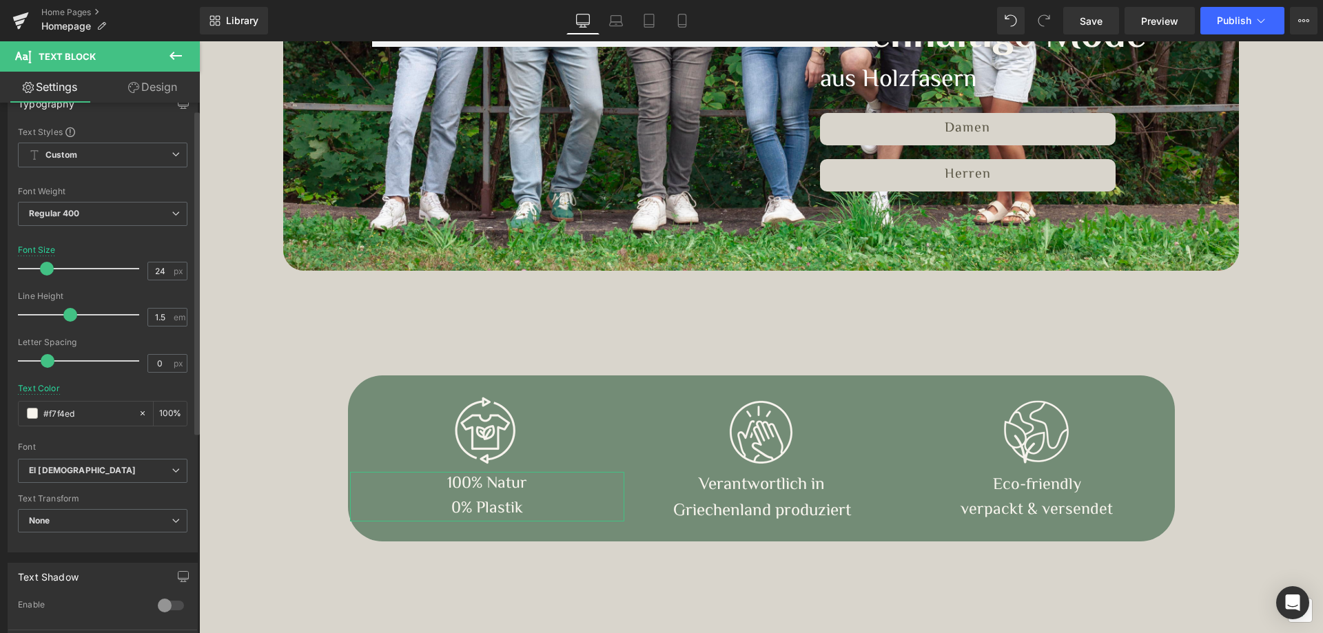
scroll to position [0, 0]
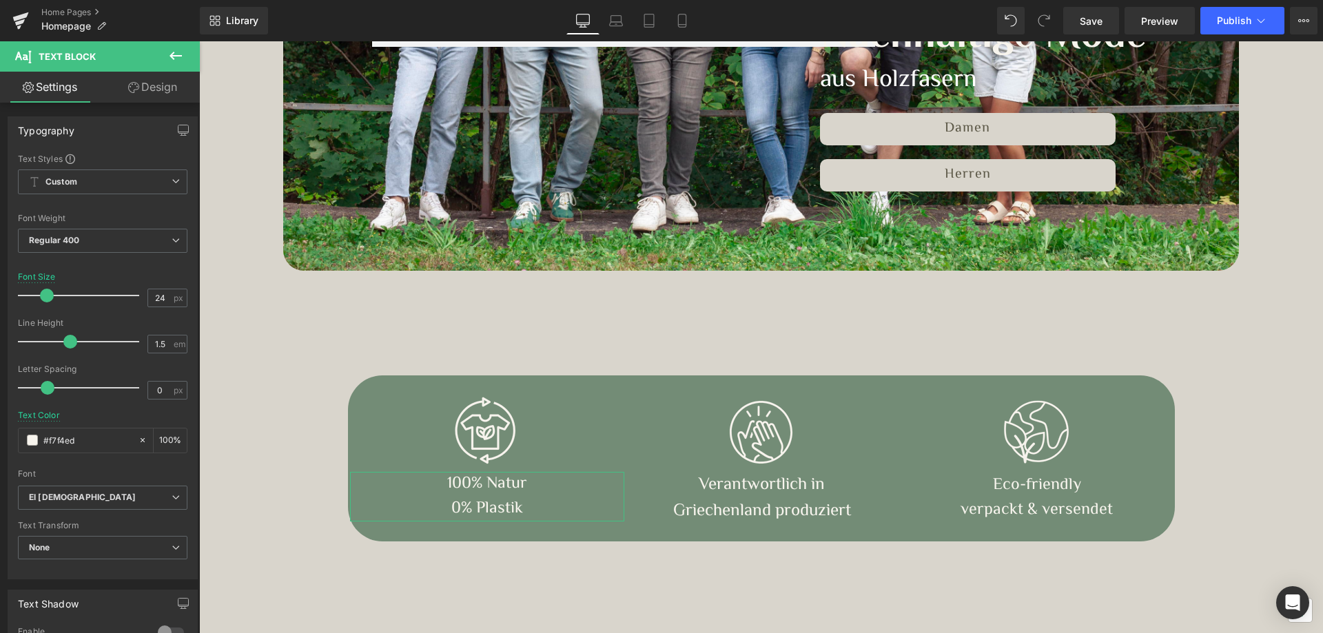
click at [154, 92] on link "Design" at bounding box center [153, 87] width 100 height 31
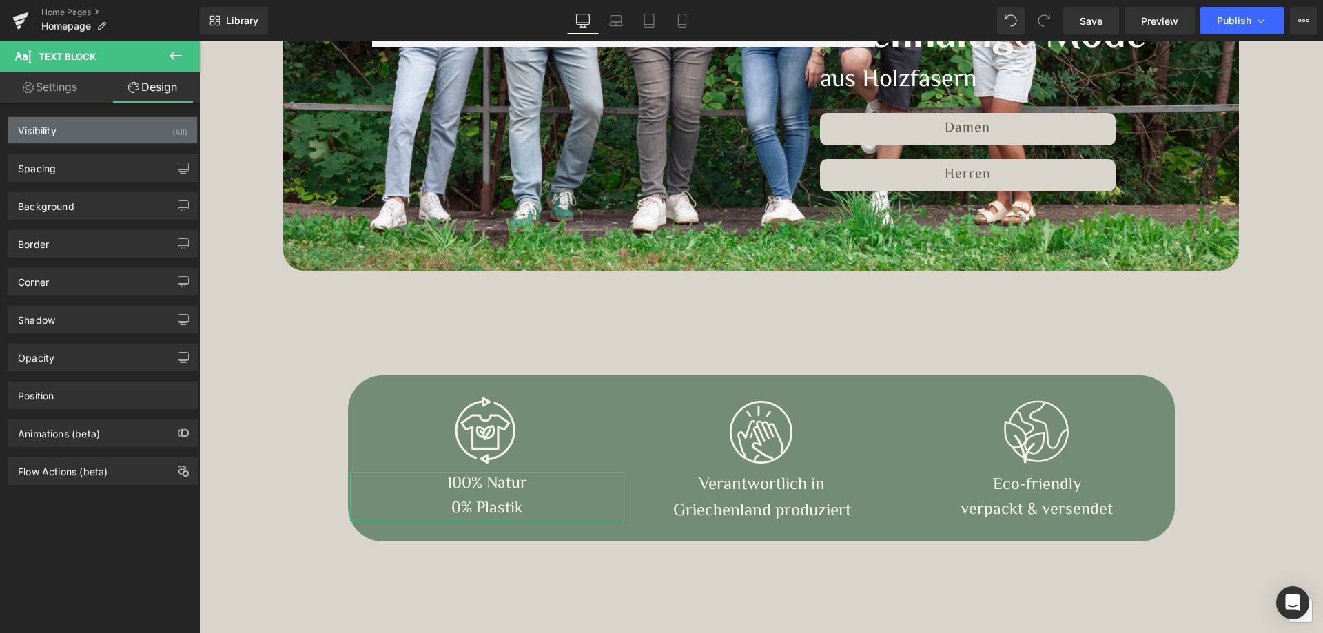
click at [63, 138] on div "Visibility (All)" at bounding box center [102, 130] width 189 height 26
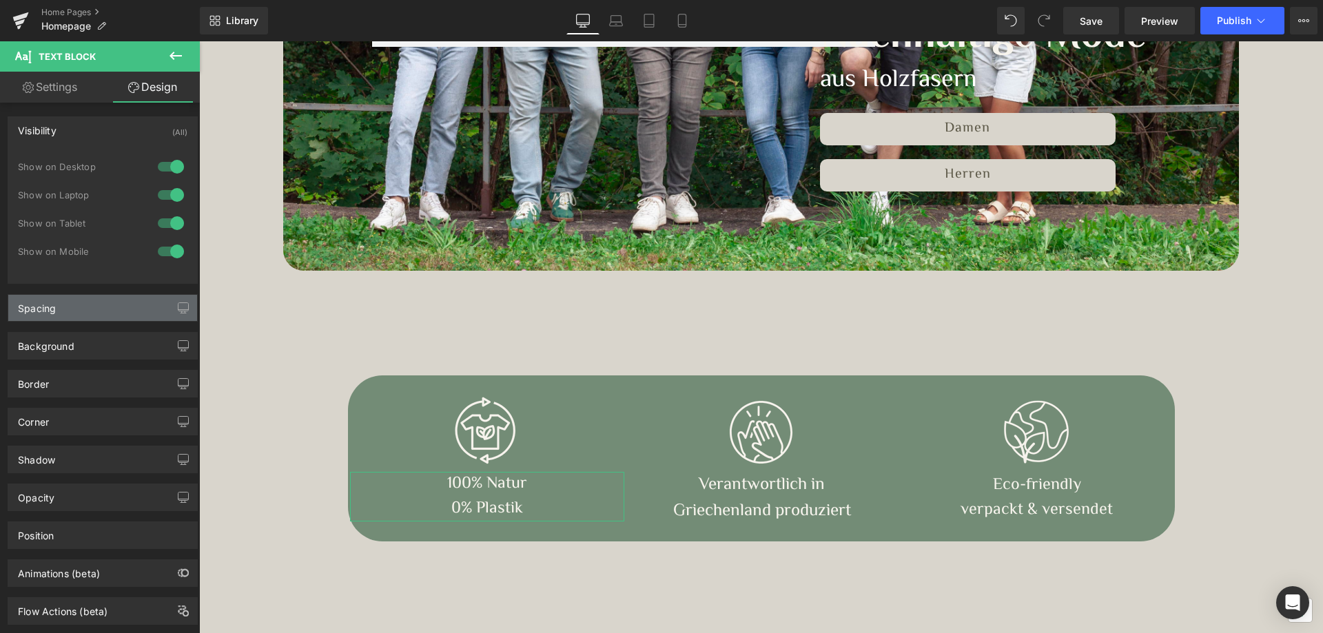
click at [64, 310] on div "Spacing" at bounding box center [102, 308] width 189 height 26
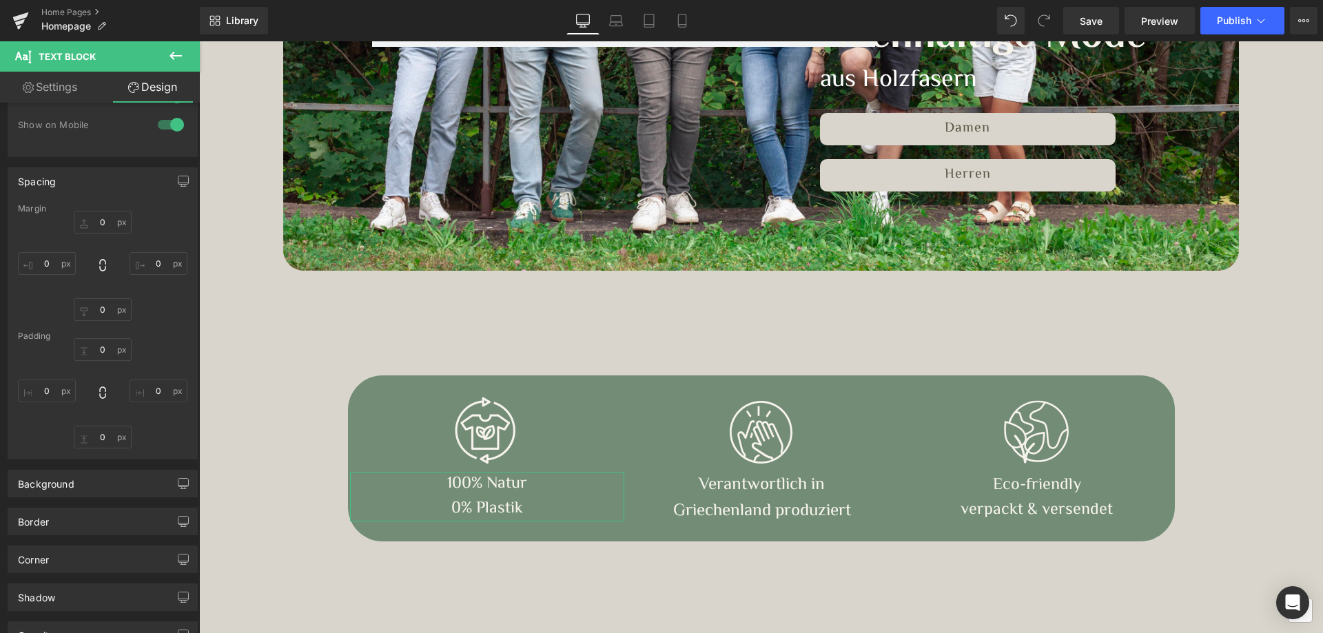
scroll to position [276, 0]
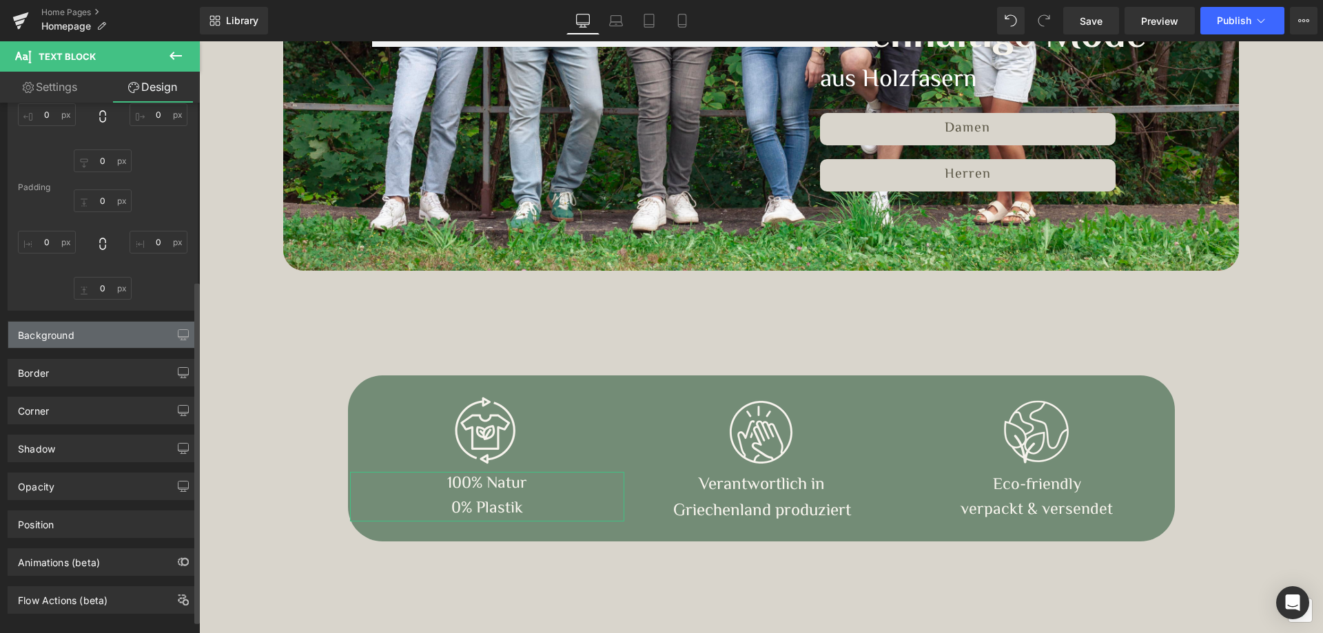
click at [51, 340] on div "Background" at bounding box center [46, 331] width 57 height 19
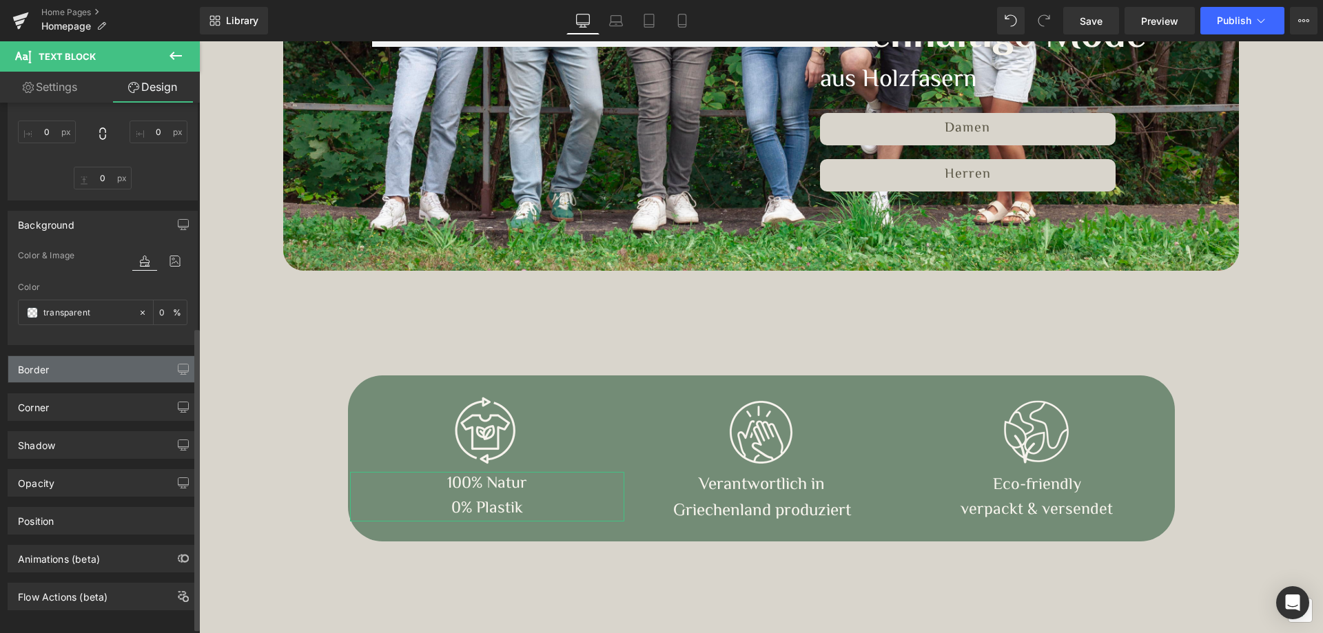
scroll to position [402, 0]
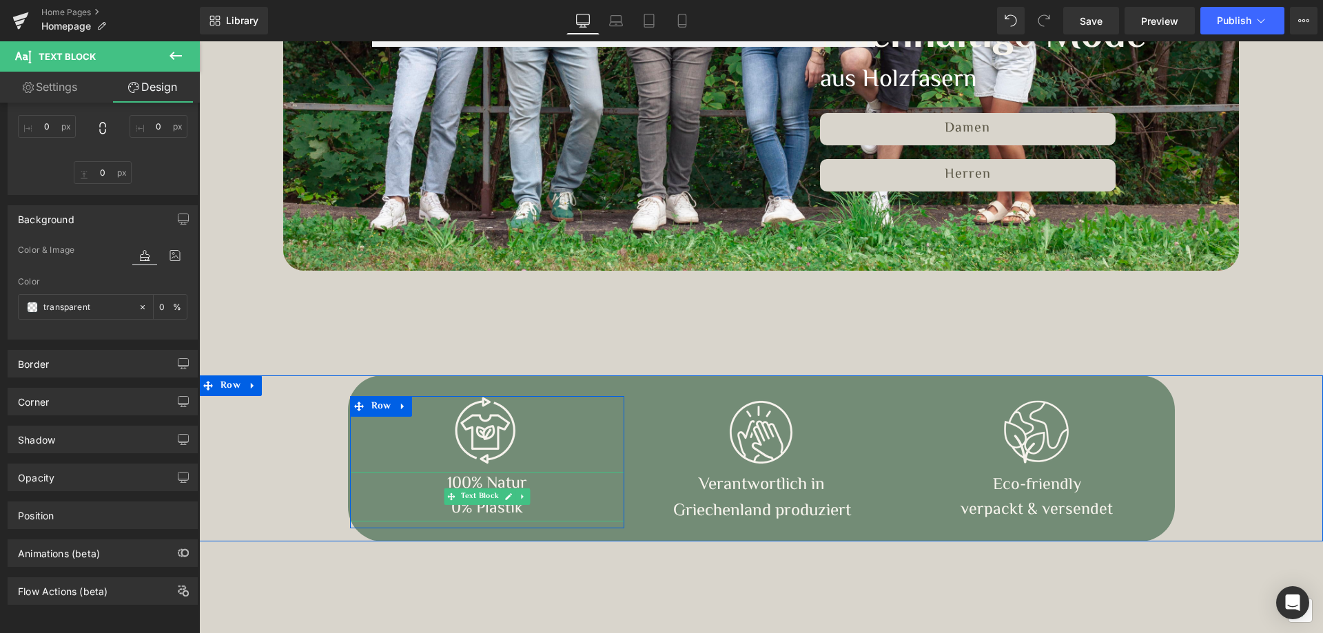
click at [513, 476] on p "100% Natur" at bounding box center [487, 484] width 275 height 25
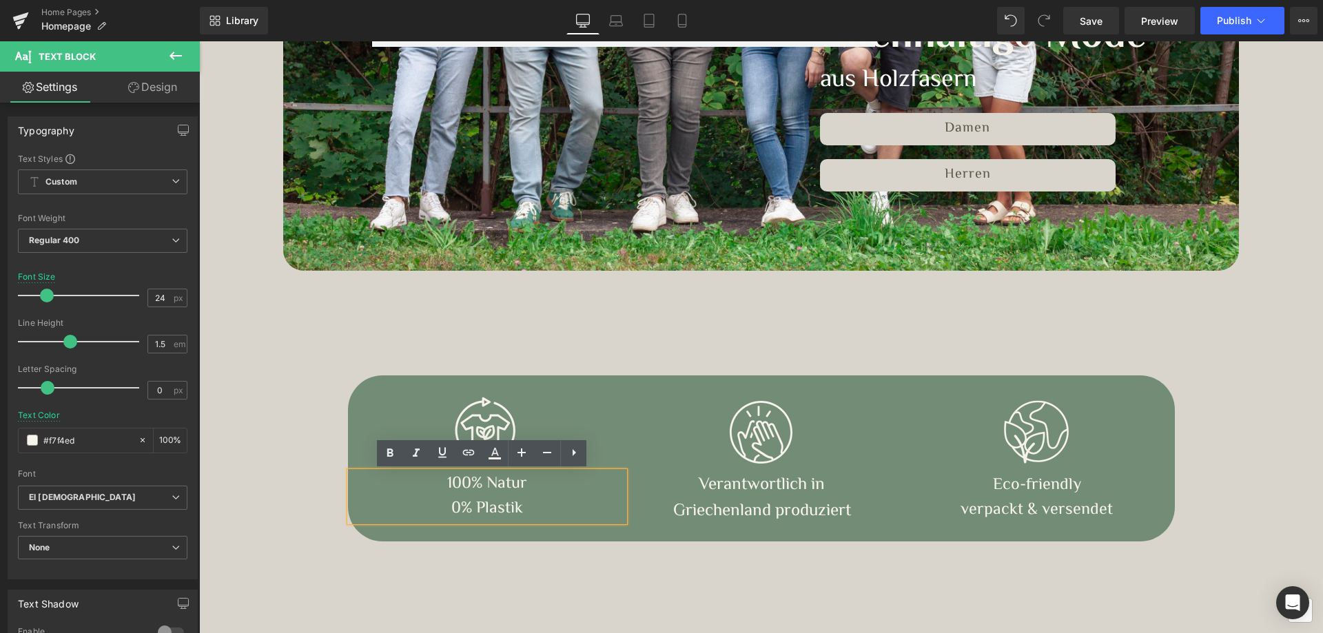
click at [594, 393] on div "Image 100% Natur 0% Plastik Text Block Row Image Verantwortlich in [GEOGRAPHIC_…" at bounding box center [761, 459] width 827 height 166
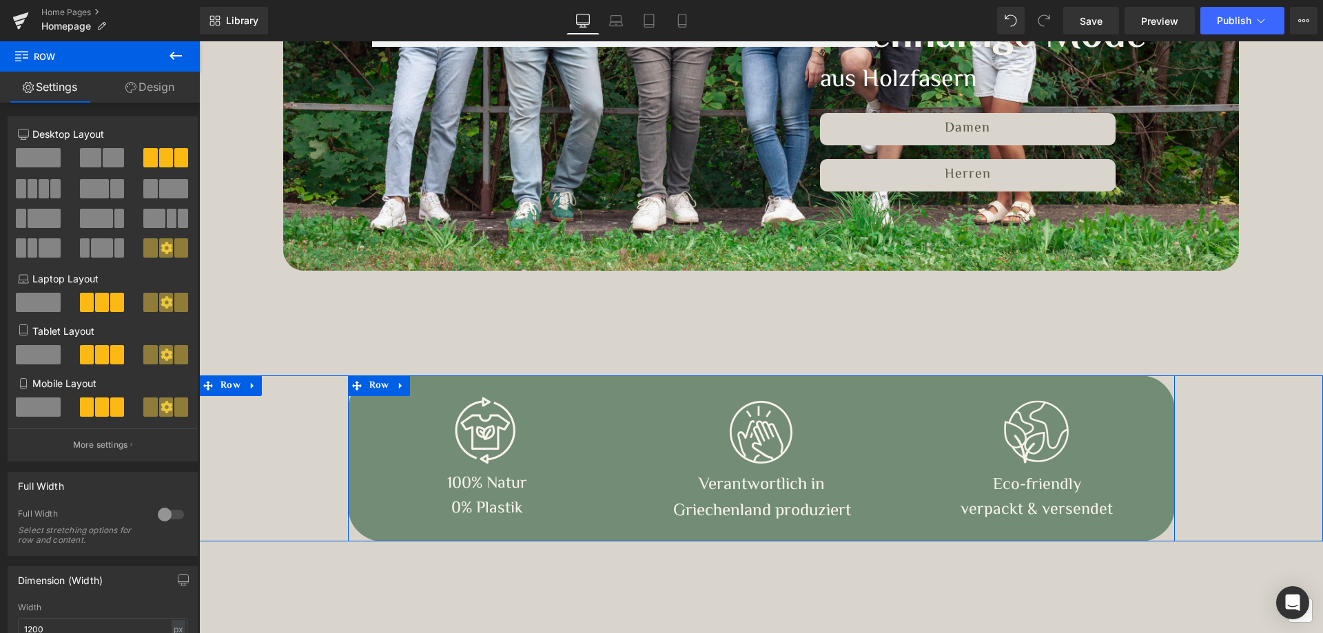
click at [892, 389] on div "Image 100% Natur 0% Plastik Text Block Row Image Verantwortlich in [GEOGRAPHIC_…" at bounding box center [761, 459] width 827 height 166
click at [373, 385] on span "Row" at bounding box center [379, 386] width 27 height 21
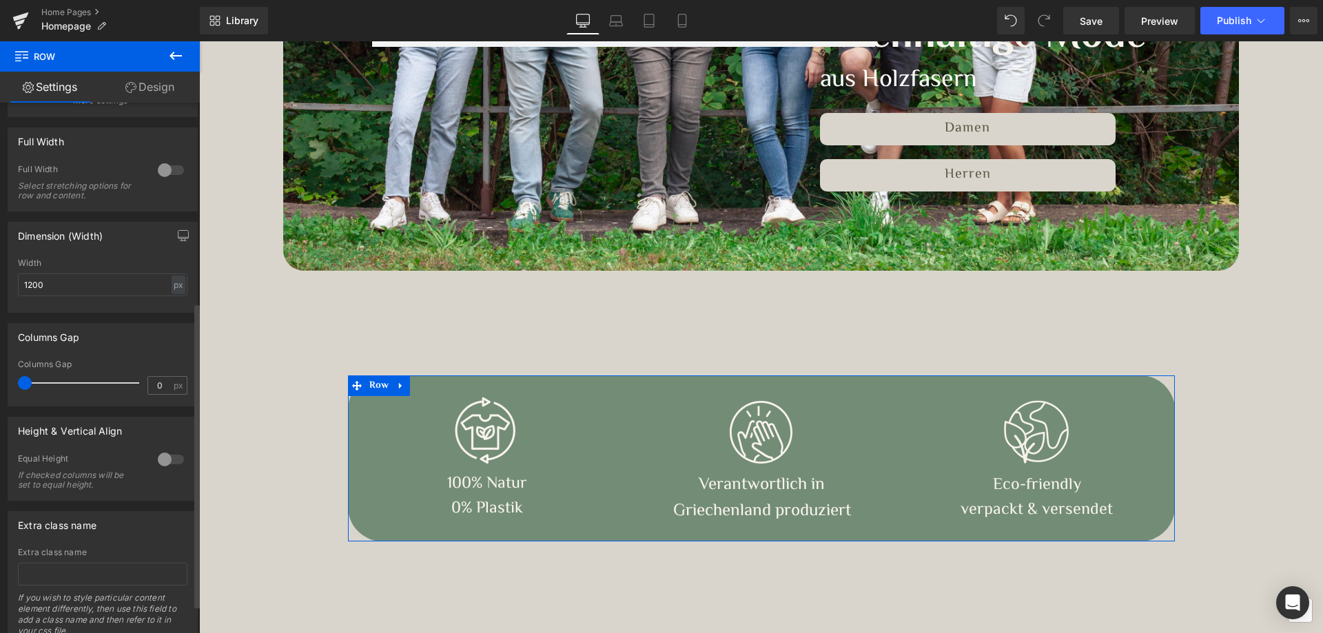
scroll to position [396, 0]
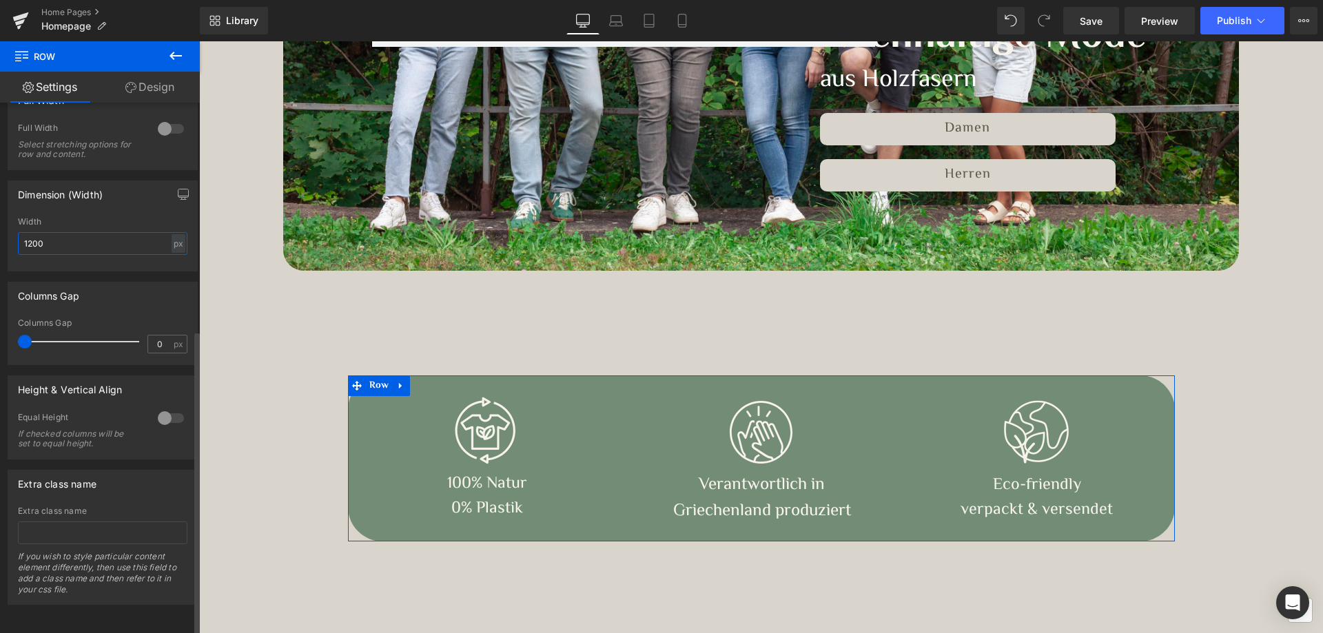
click at [135, 232] on input "1200" at bounding box center [103, 243] width 170 height 23
drag, startPoint x: 27, startPoint y: 233, endPoint x: 63, endPoint y: 230, distance: 35.9
click at [63, 232] on input "1200" at bounding box center [103, 243] width 170 height 23
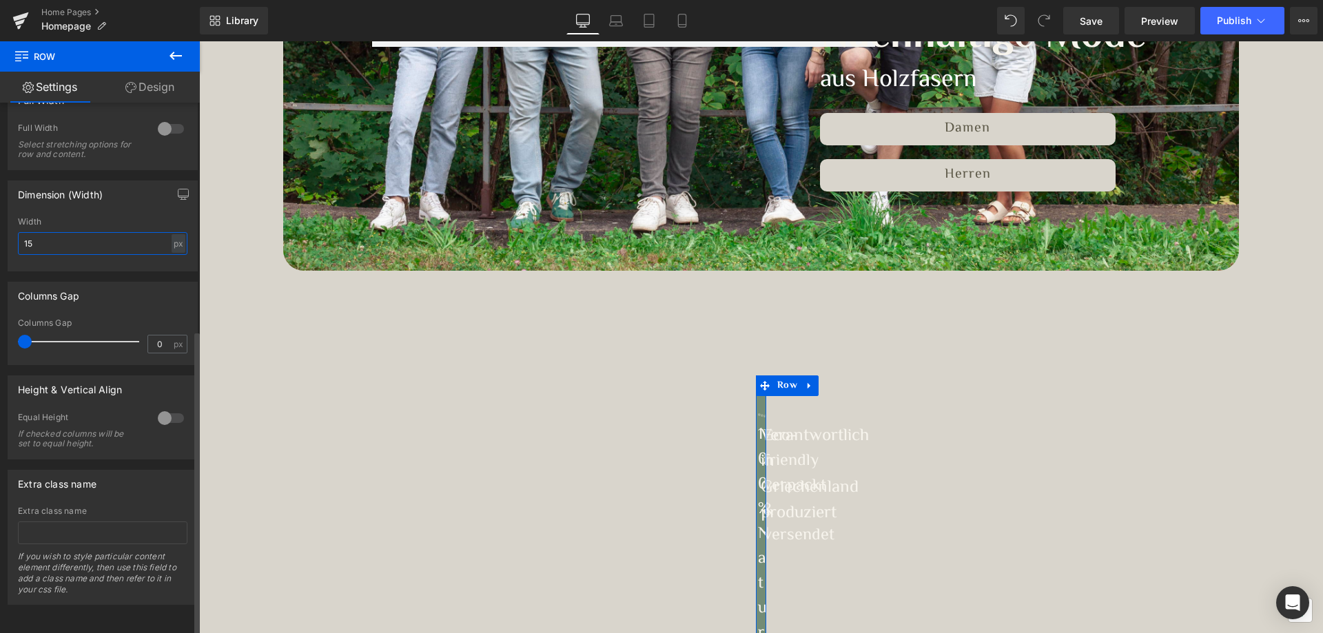
type input "1200"
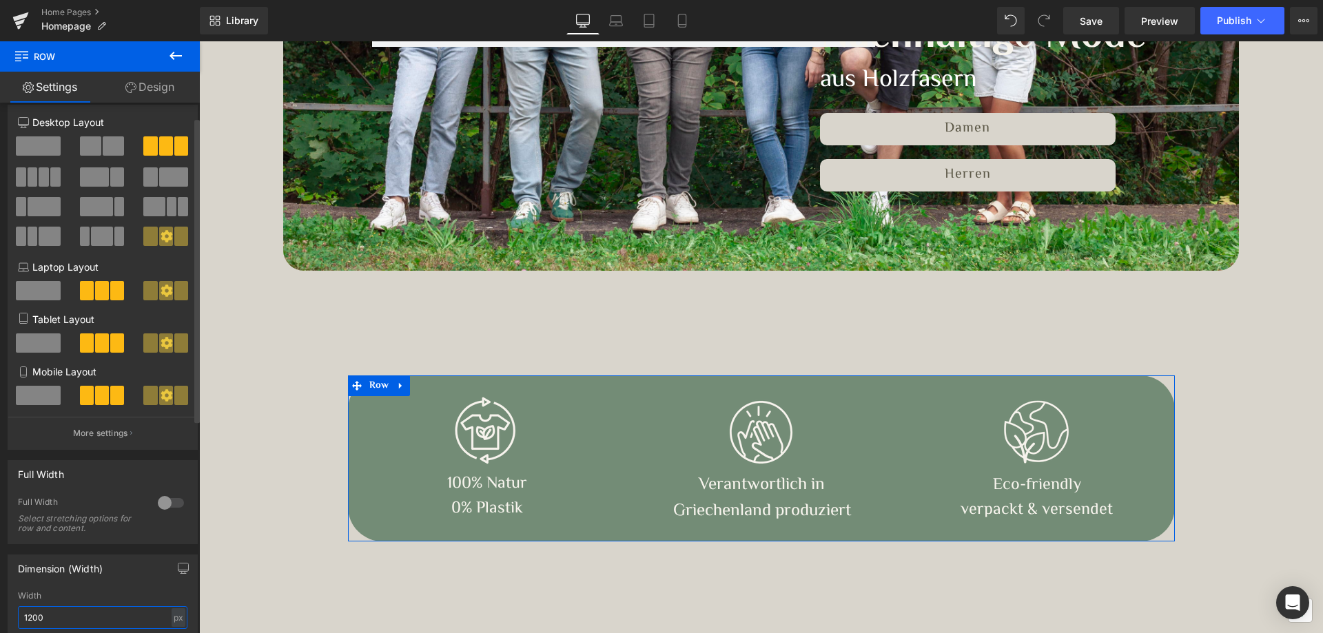
scroll to position [0, 0]
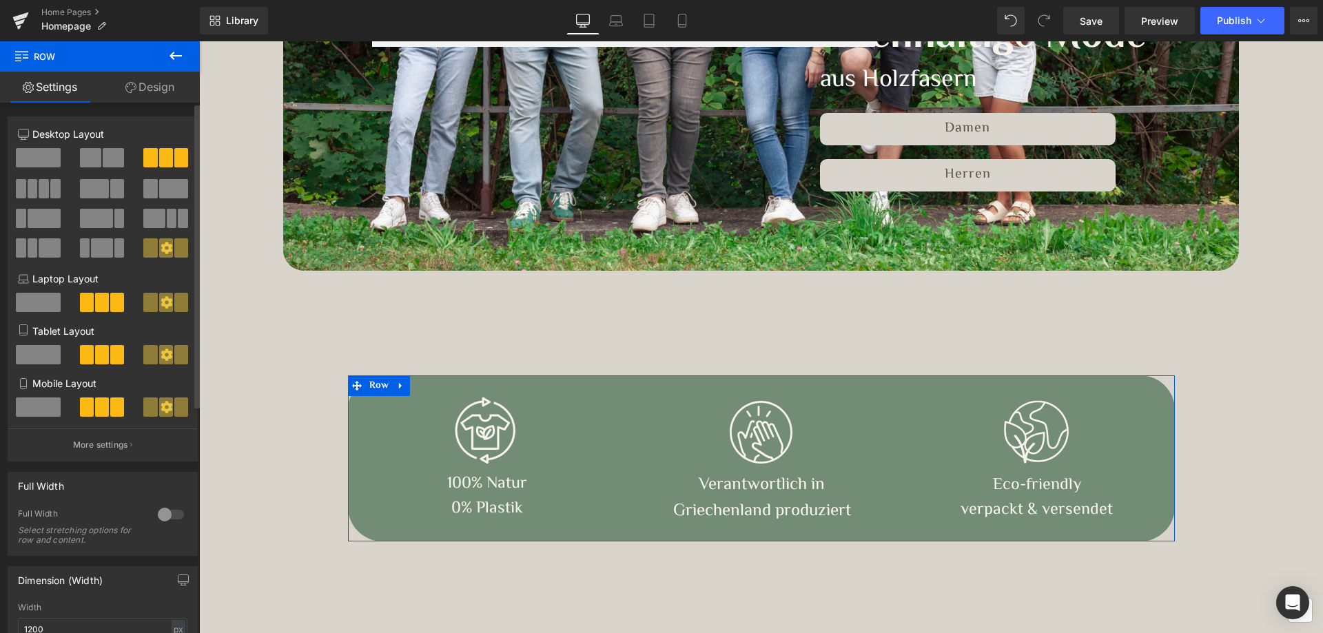
click at [161, 247] on icon at bounding box center [167, 248] width 12 height 12
click at [162, 263] on div at bounding box center [166, 253] width 64 height 30
click at [162, 246] on icon at bounding box center [167, 248] width 12 height 12
click at [120, 444] on p "More settings" at bounding box center [100, 445] width 55 height 12
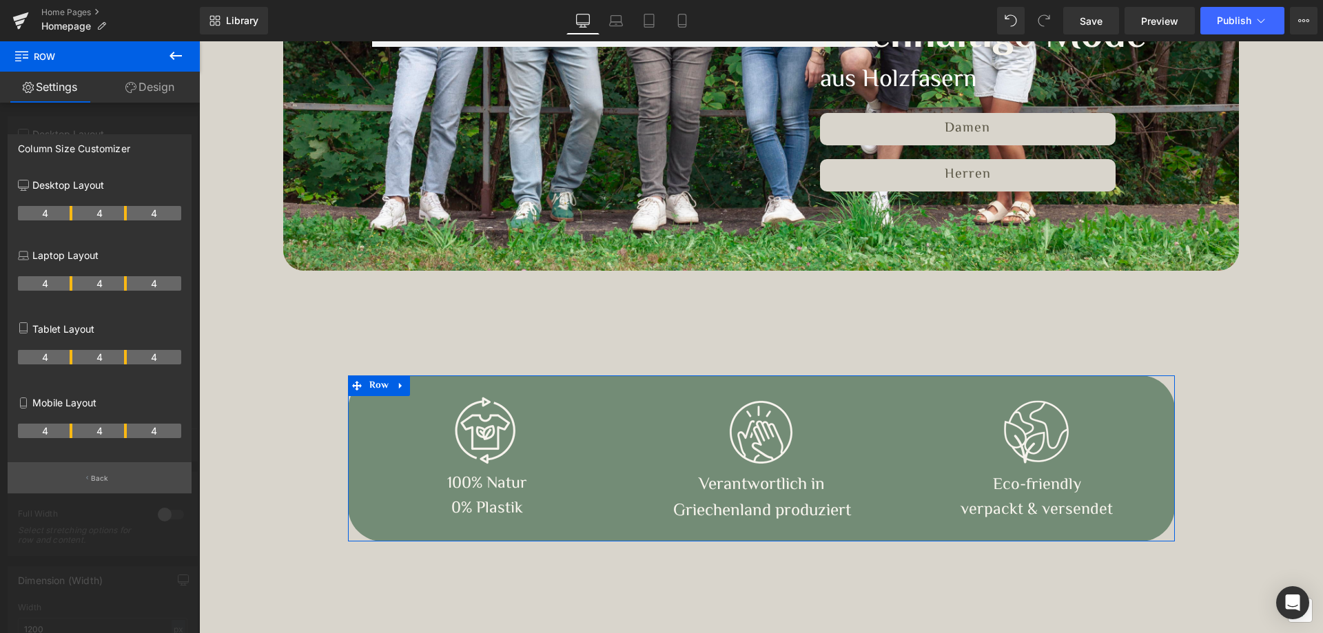
click at [92, 475] on p "Back" at bounding box center [100, 478] width 18 height 10
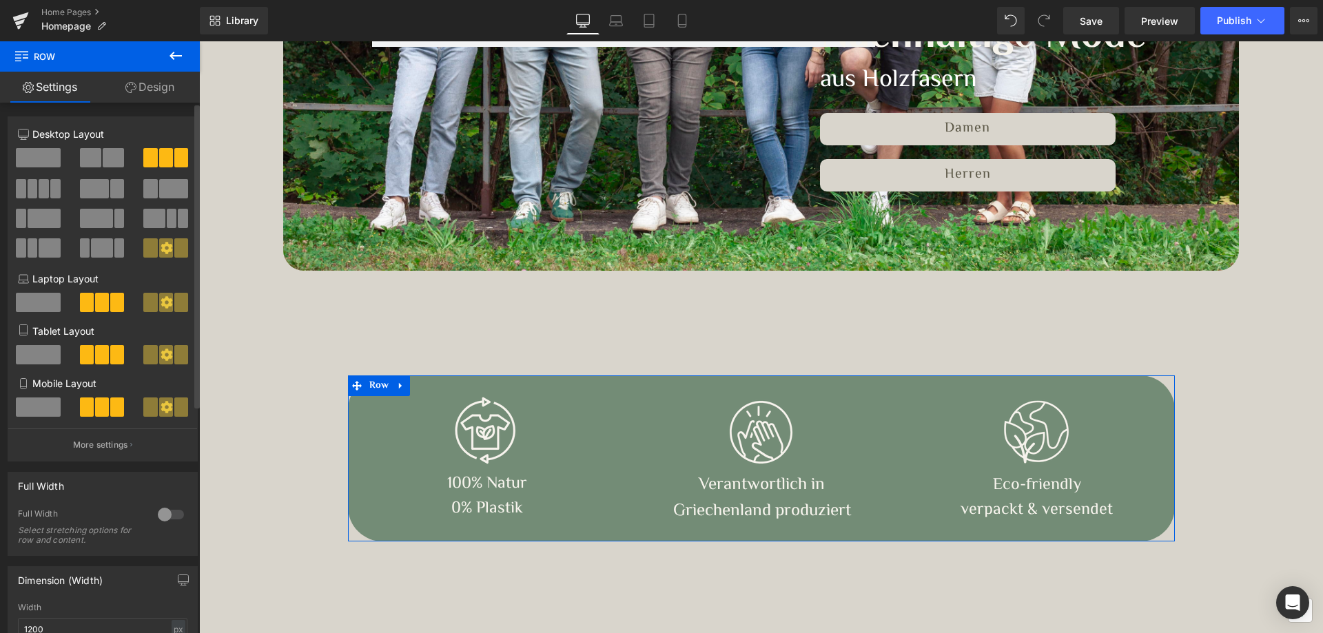
click at [30, 190] on span at bounding box center [33, 188] width 10 height 19
click at [23, 185] on span at bounding box center [21, 188] width 10 height 19
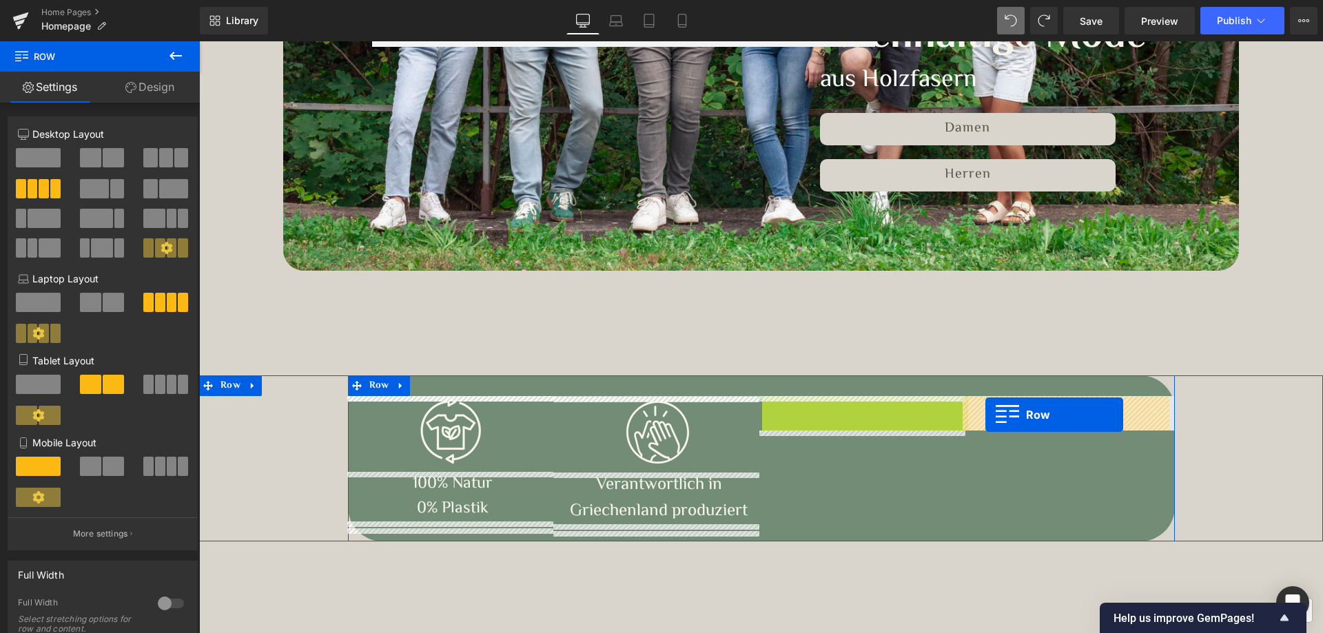
drag, startPoint x: 767, startPoint y: 404, endPoint x: 985, endPoint y: 415, distance: 218.7
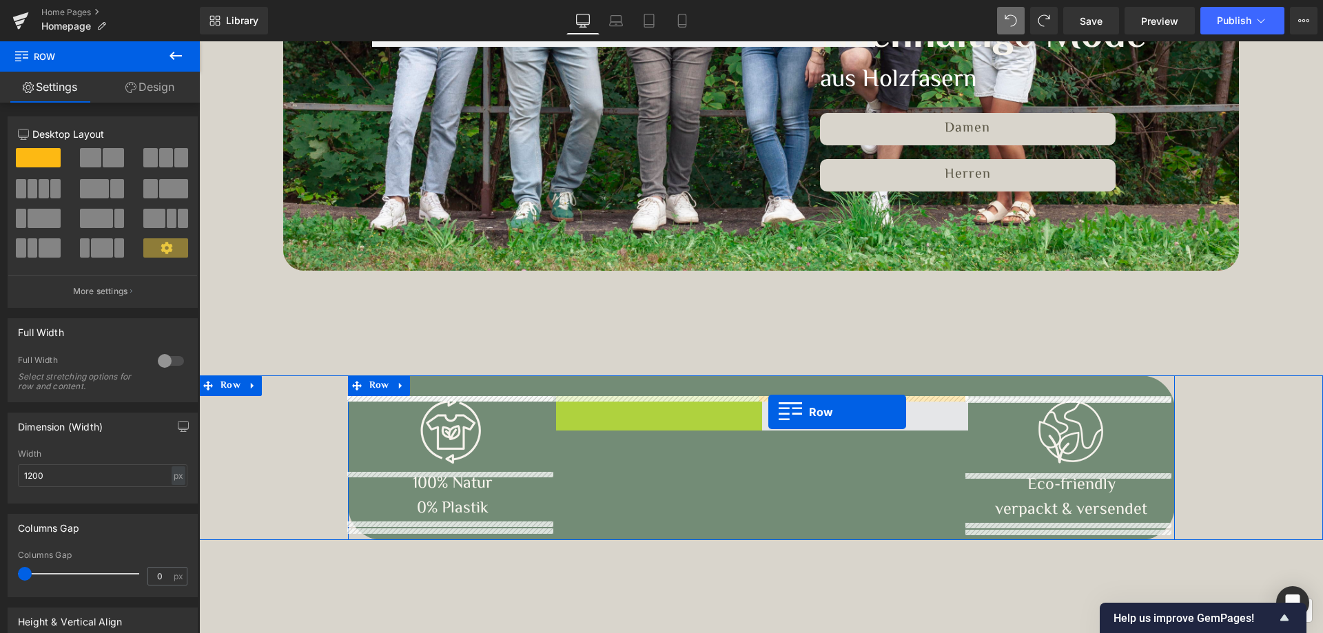
drag, startPoint x: 557, startPoint y: 402, endPoint x: 768, endPoint y: 412, distance: 211.1
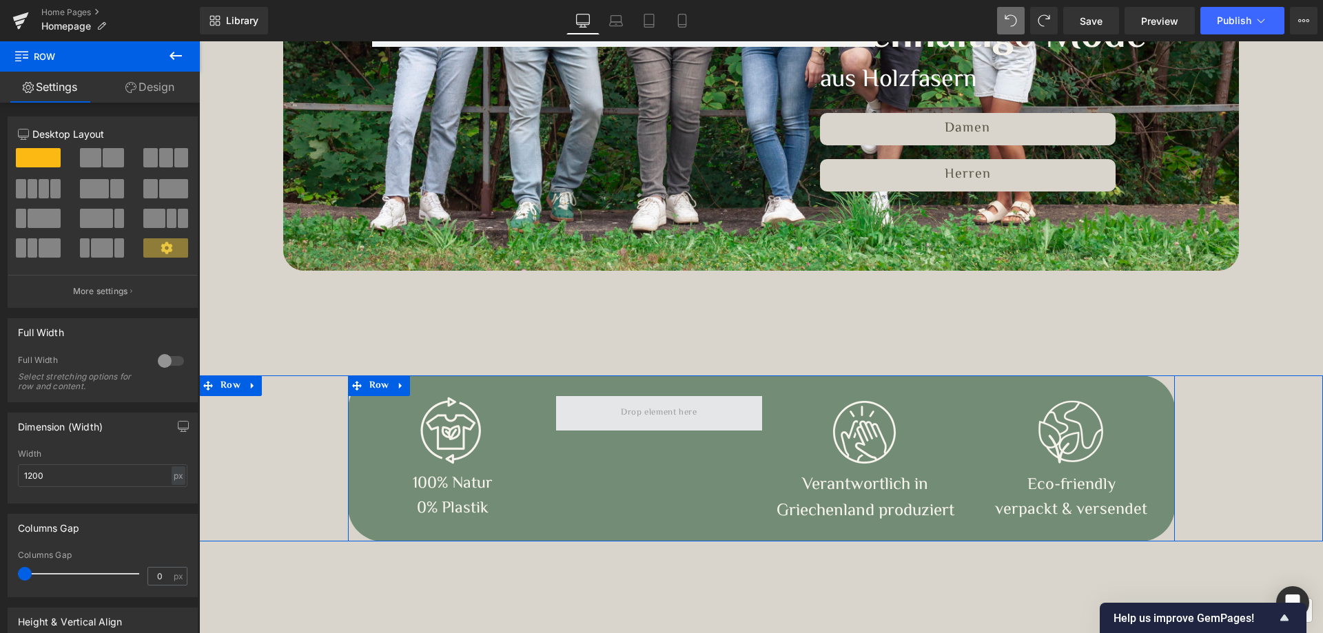
click at [655, 411] on span at bounding box center [658, 413] width 85 height 23
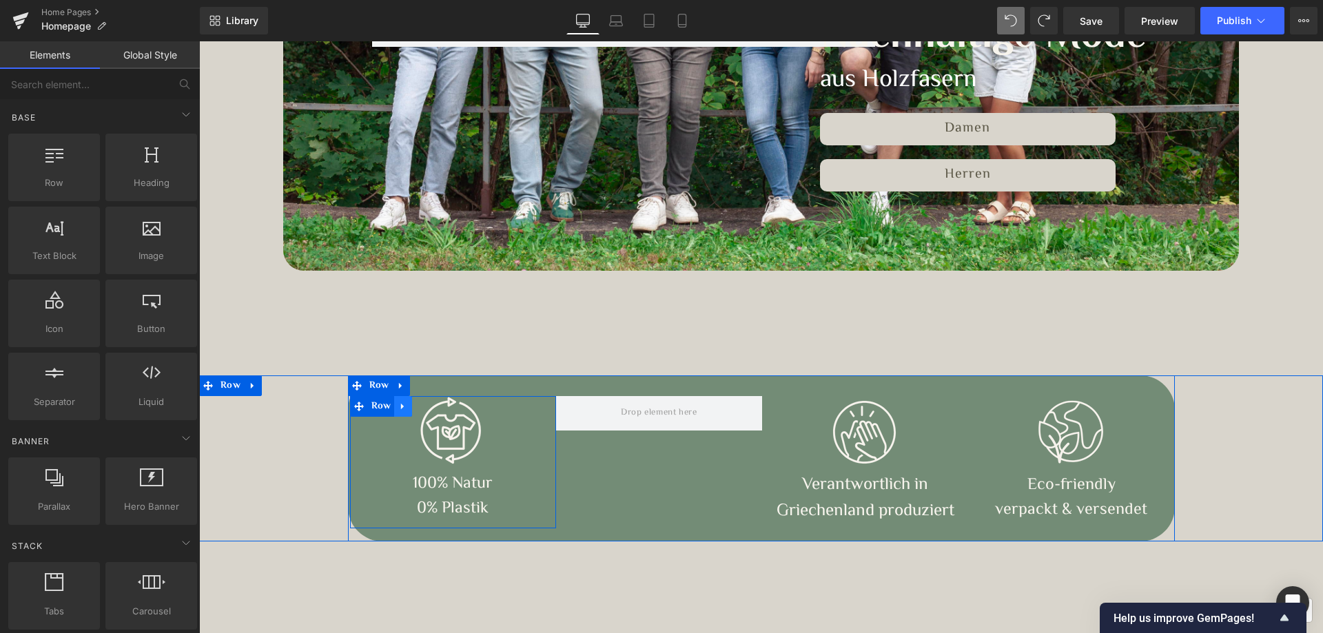
click at [394, 407] on link at bounding box center [403, 406] width 18 height 21
click at [416, 405] on icon at bounding box center [421, 407] width 10 height 10
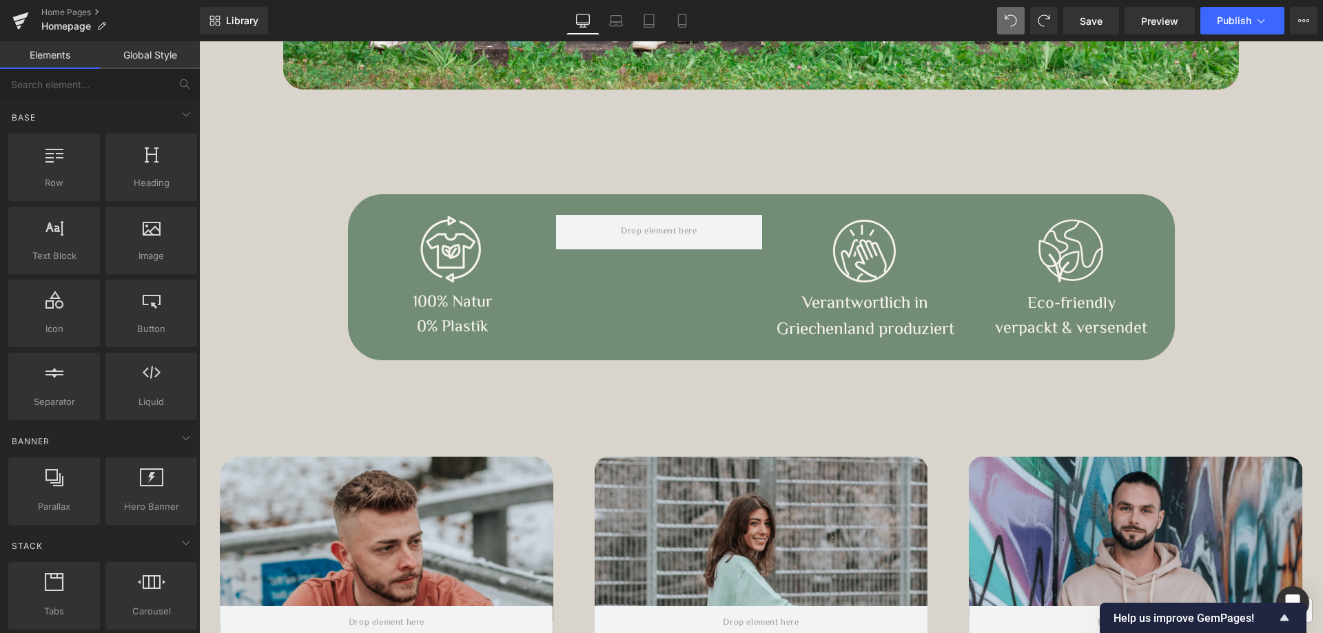
scroll to position [639, 0]
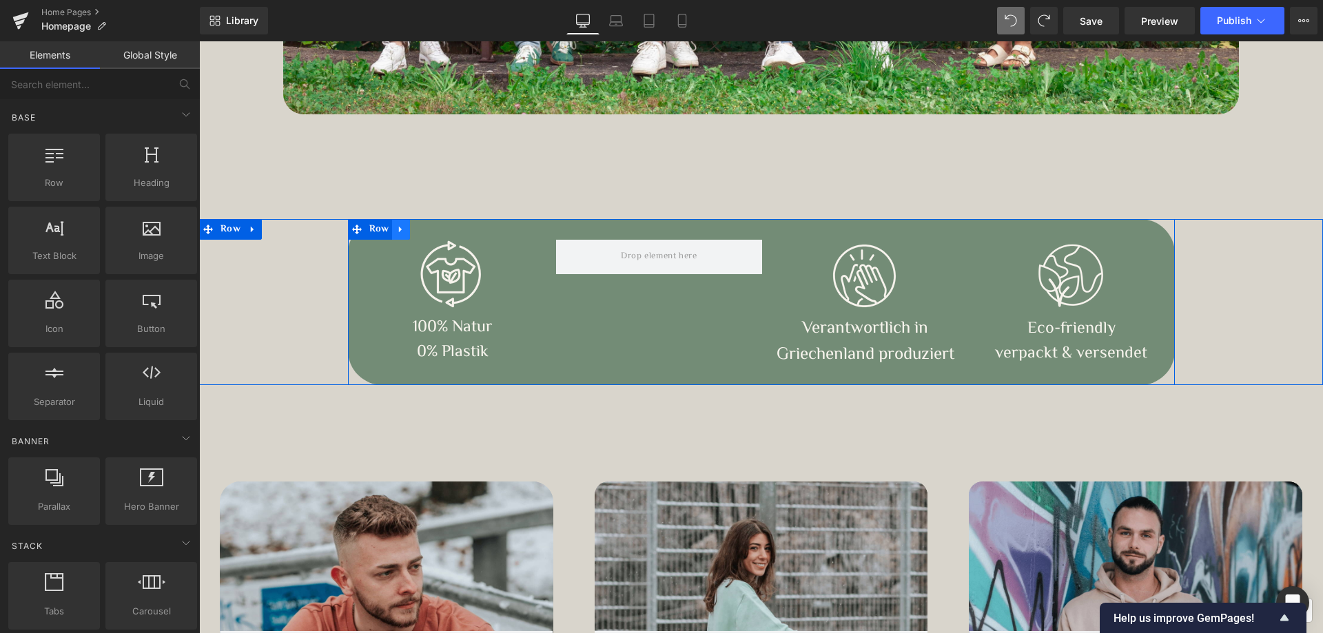
click at [396, 228] on icon at bounding box center [401, 230] width 10 height 10
click at [431, 289] on img at bounding box center [452, 274] width 69 height 69
click at [644, 260] on span at bounding box center [658, 256] width 85 height 23
click at [692, 265] on span at bounding box center [658, 256] width 85 height 23
click at [642, 255] on span at bounding box center [658, 256] width 85 height 23
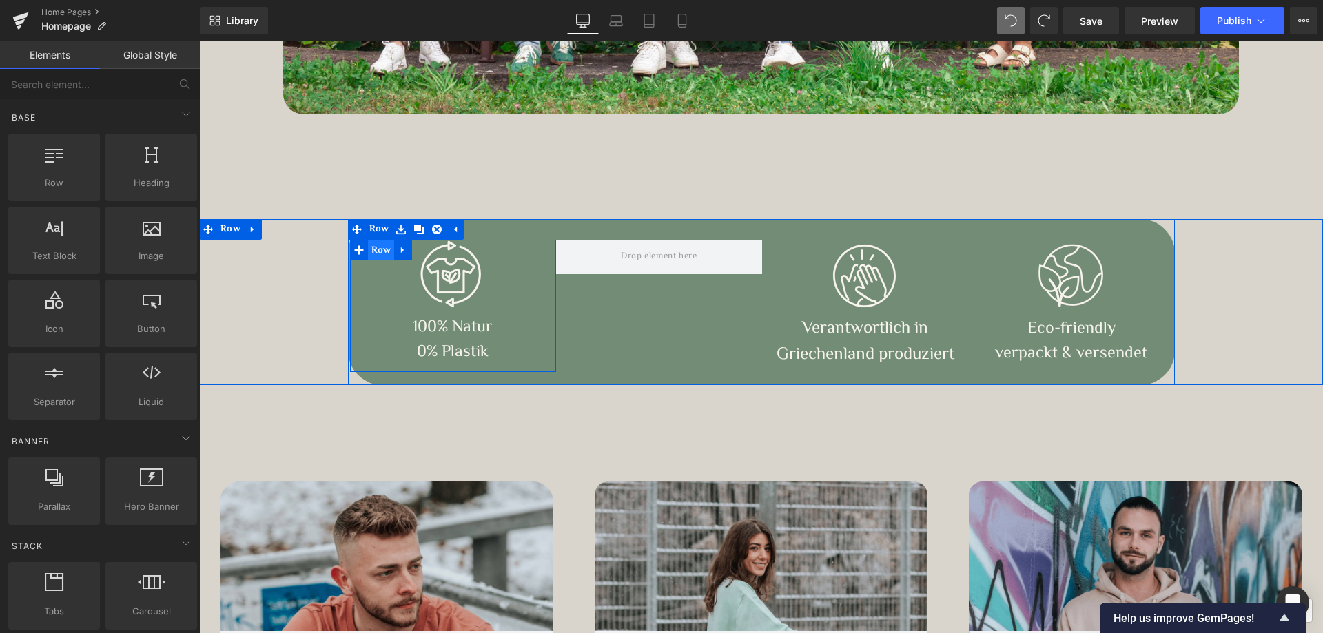
click at [373, 248] on span "Row" at bounding box center [381, 250] width 27 height 21
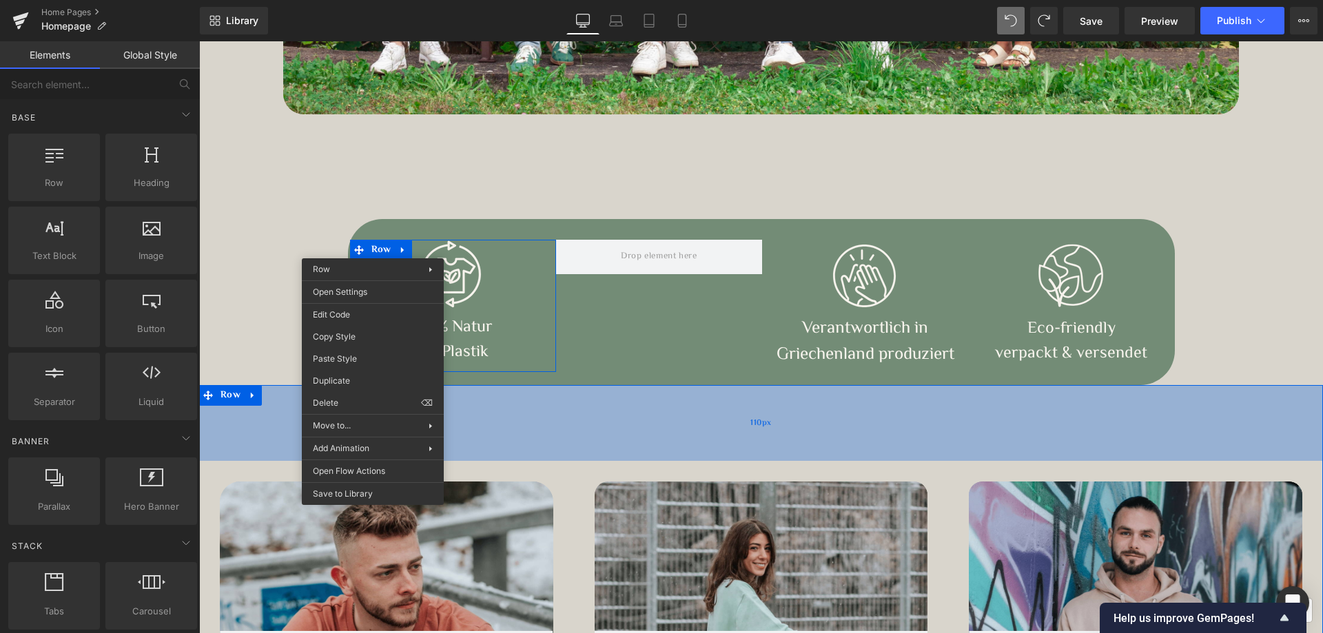
click at [619, 433] on div "110px" at bounding box center [761, 423] width 1124 height 76
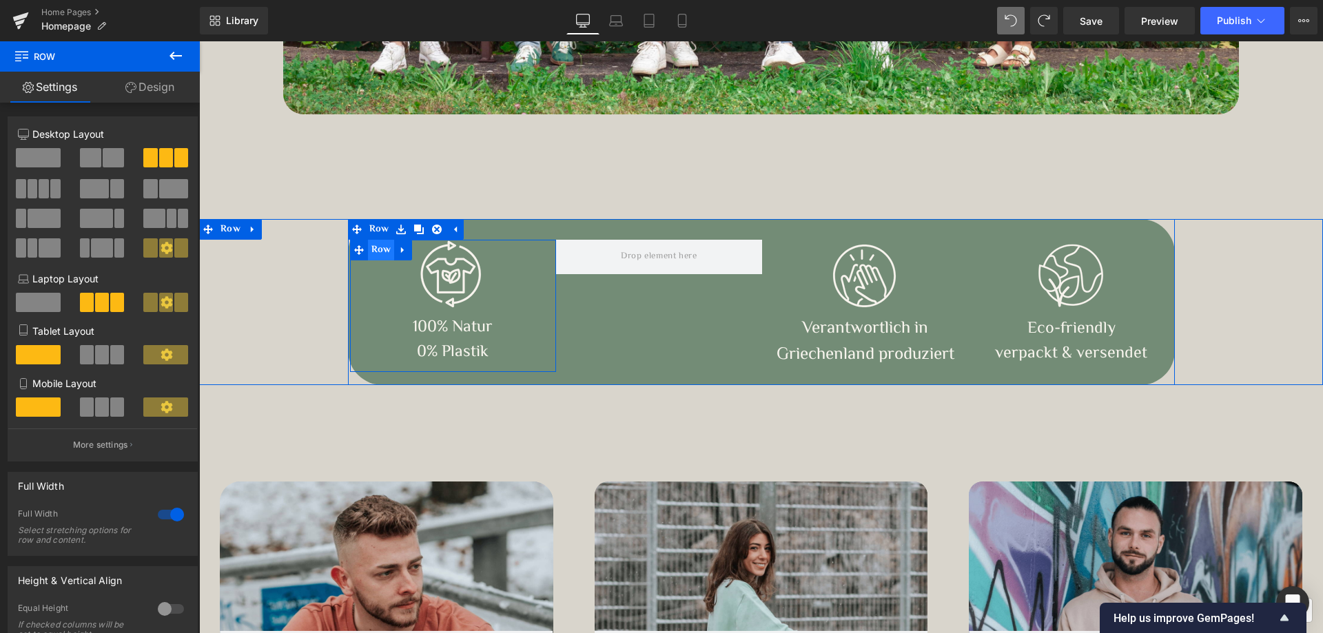
click at [377, 252] on span "Row" at bounding box center [381, 250] width 27 height 21
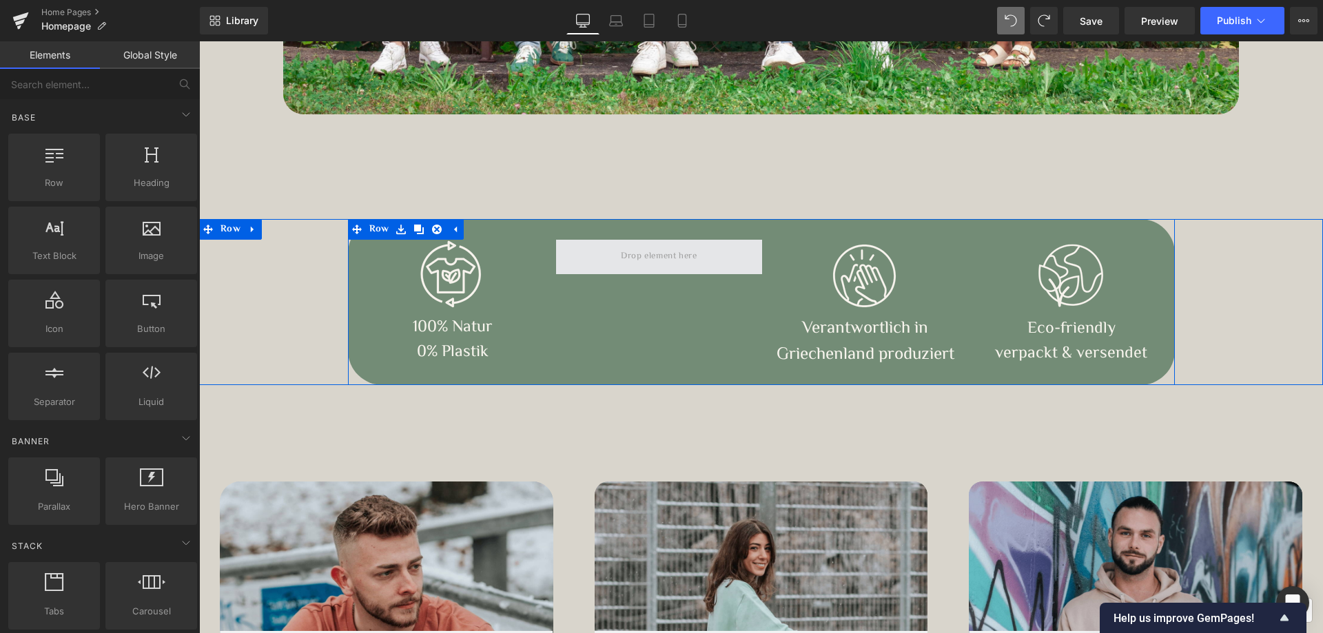
click at [648, 256] on span at bounding box center [658, 256] width 85 height 23
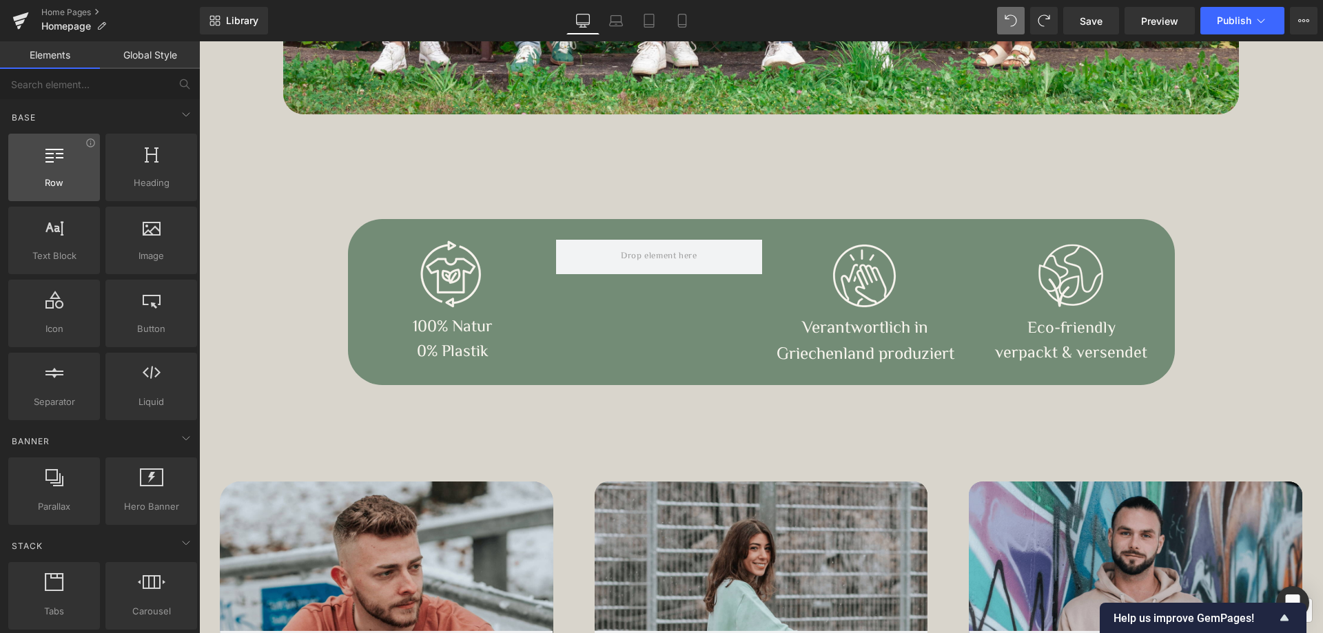
click at [46, 186] on span "Row" at bounding box center [53, 183] width 83 height 14
click at [54, 155] on icon at bounding box center [54, 154] width 18 height 18
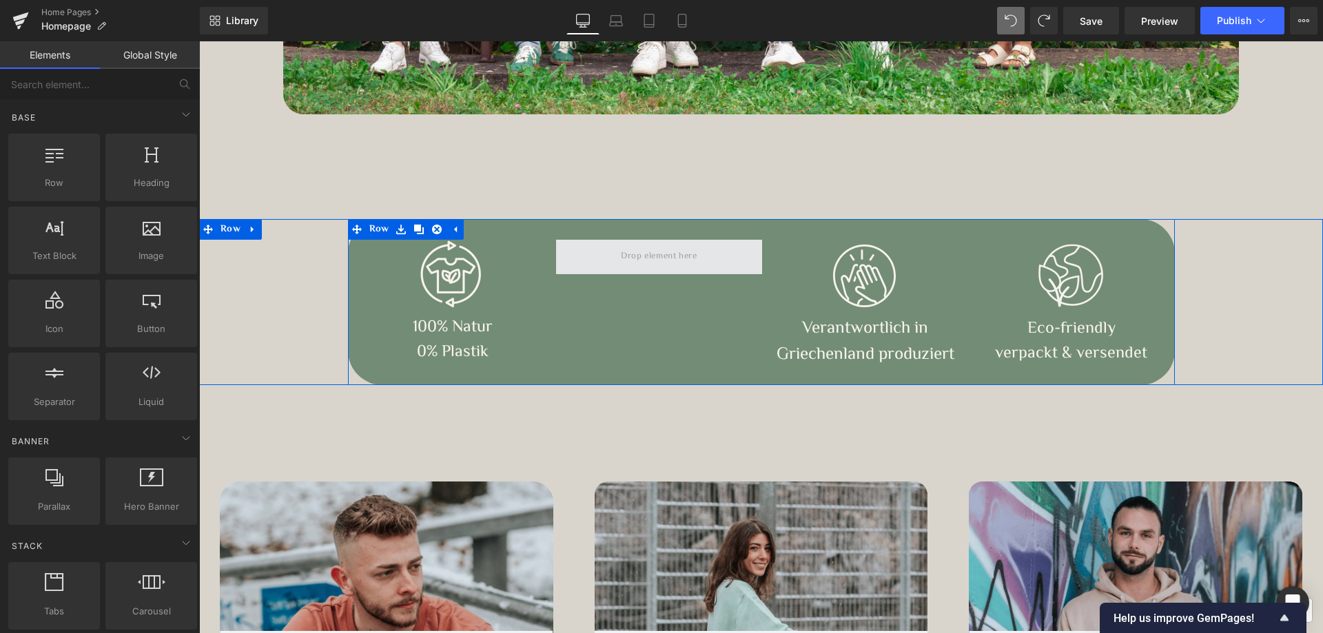
click at [678, 258] on span at bounding box center [658, 256] width 85 height 23
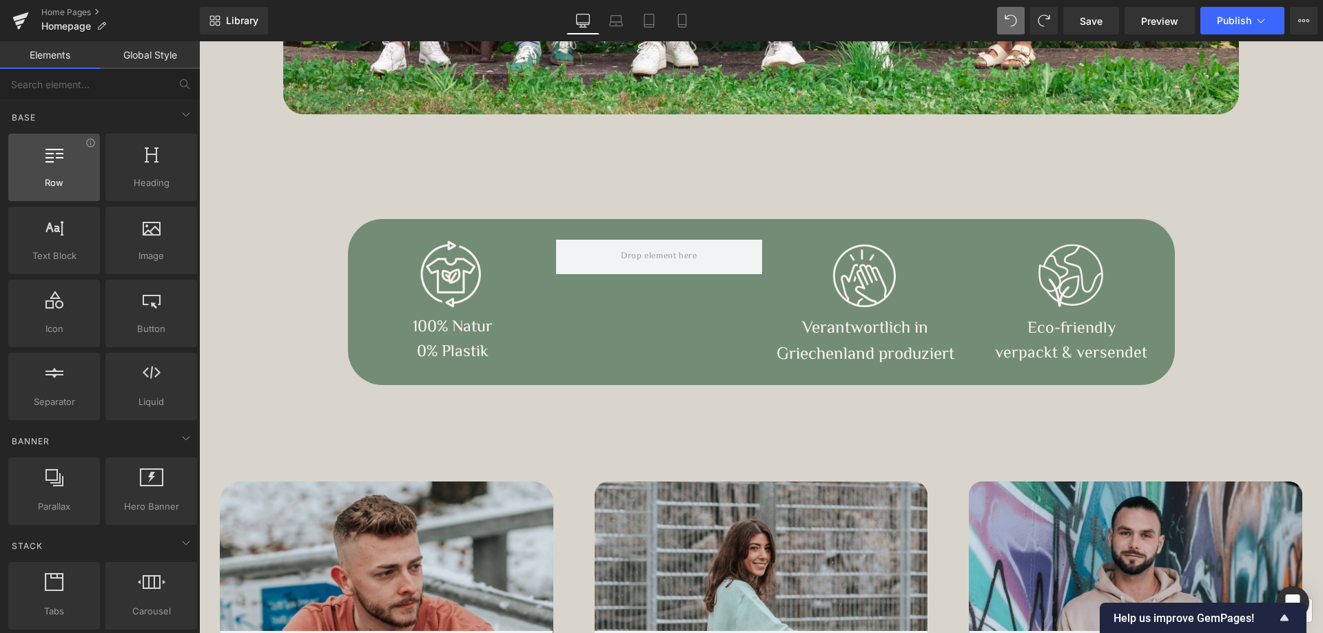
click at [63, 171] on div at bounding box center [53, 160] width 83 height 31
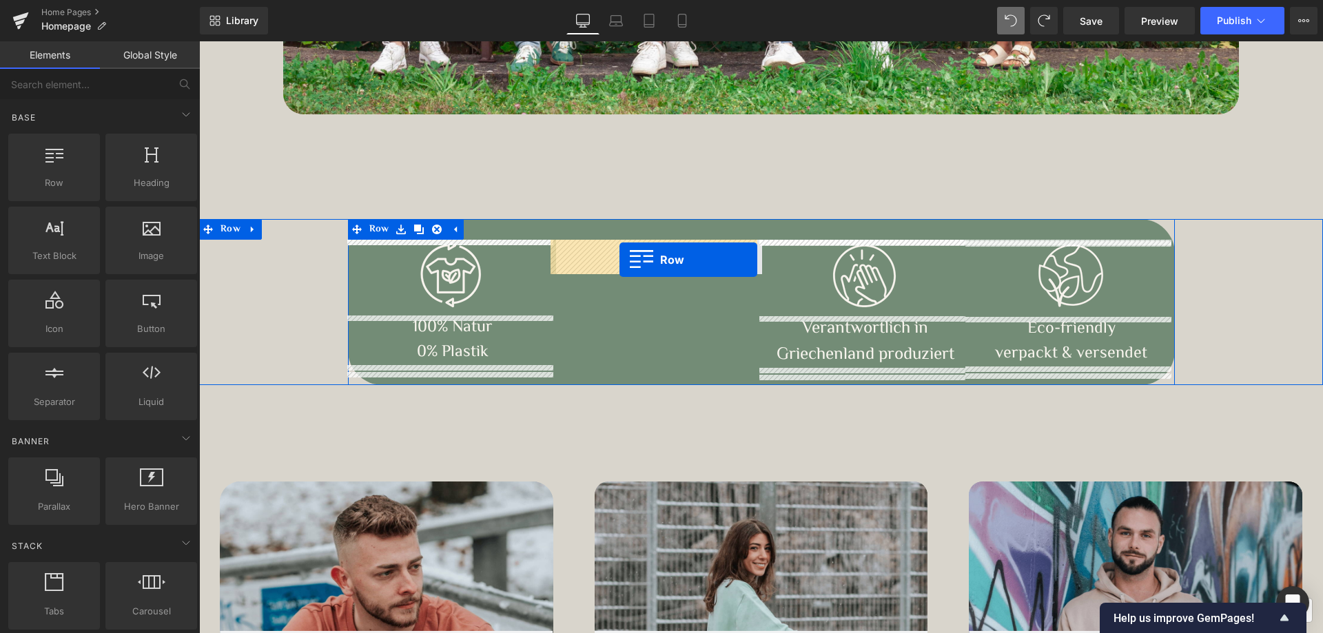
drag, startPoint x: 249, startPoint y: 207, endPoint x: 619, endPoint y: 260, distance: 373.7
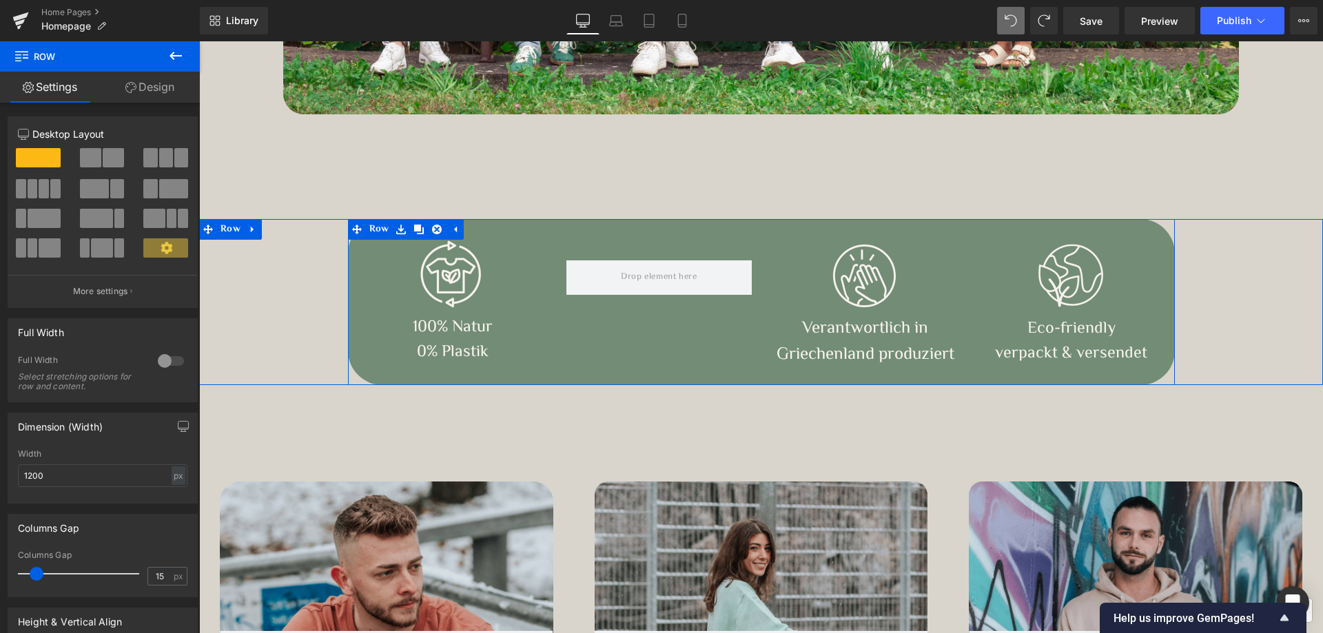
click at [590, 327] on div "Image 100% Natur 0% Plastik Text Block Row Row Image Verantwortlich in [GEOGRAP…" at bounding box center [761, 302] width 827 height 166
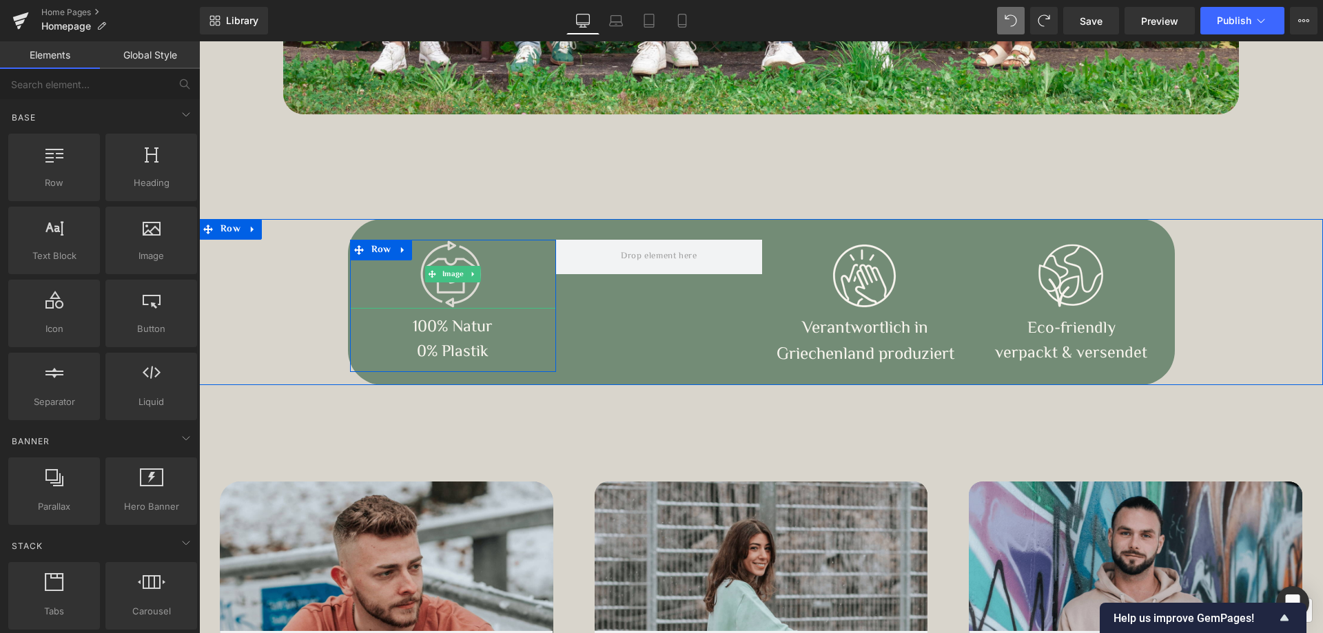
click at [458, 267] on span "Image" at bounding box center [453, 275] width 27 height 17
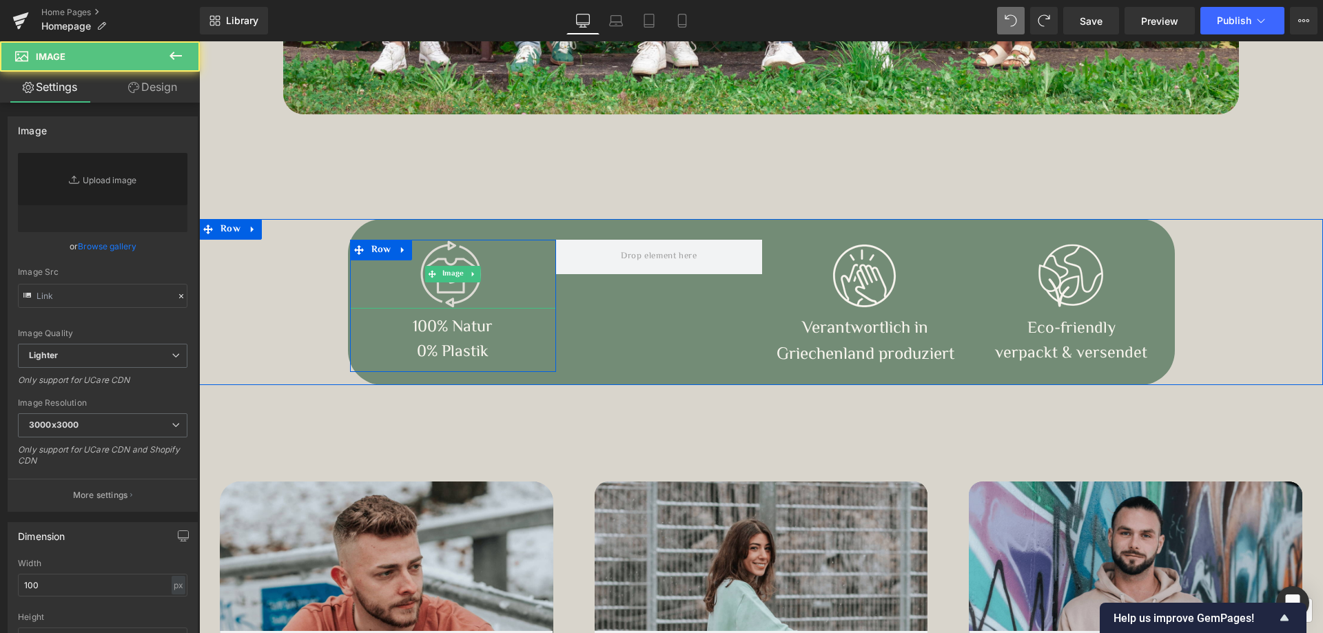
type input "[URL][DOMAIN_NAME]"
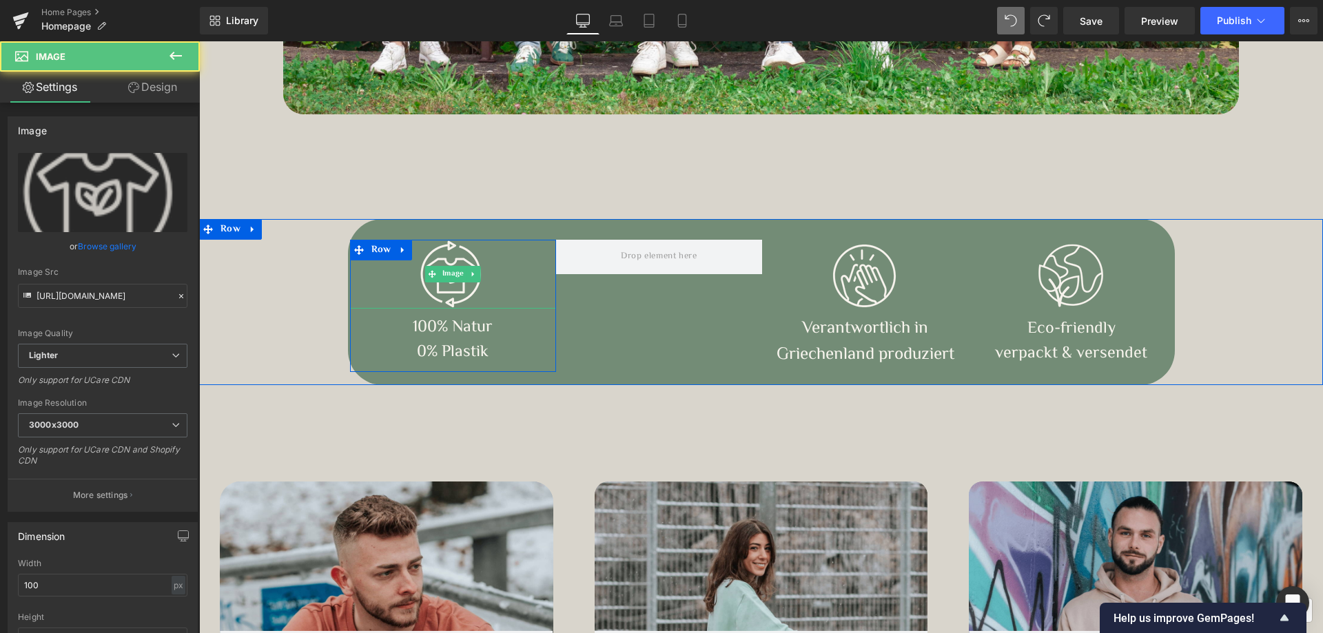
click at [513, 254] on div at bounding box center [453, 274] width 206 height 69
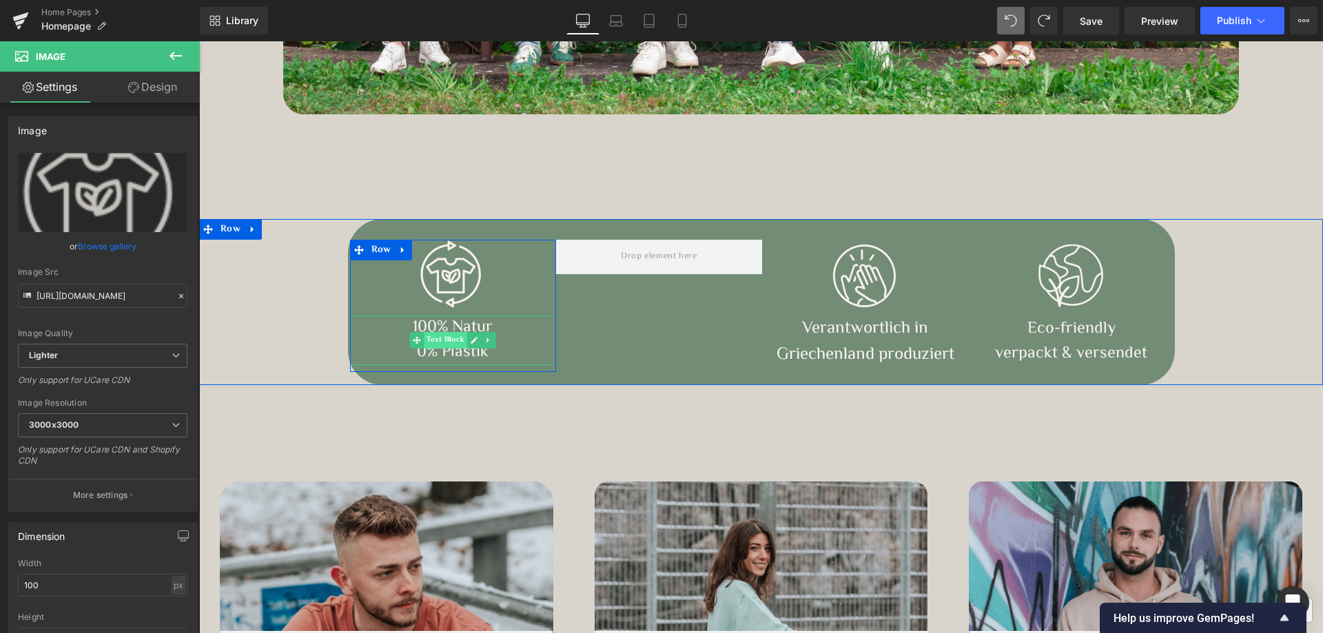
click at [437, 338] on span "Text Block" at bounding box center [445, 340] width 43 height 17
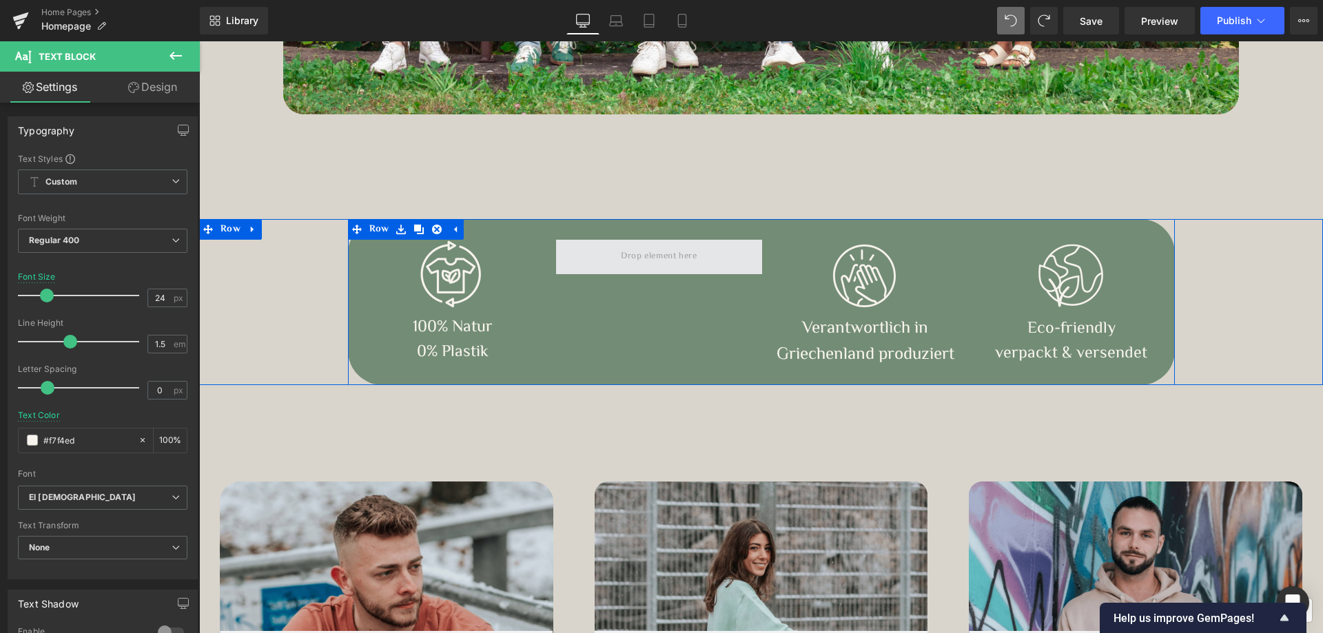
click at [625, 258] on span at bounding box center [658, 256] width 85 height 23
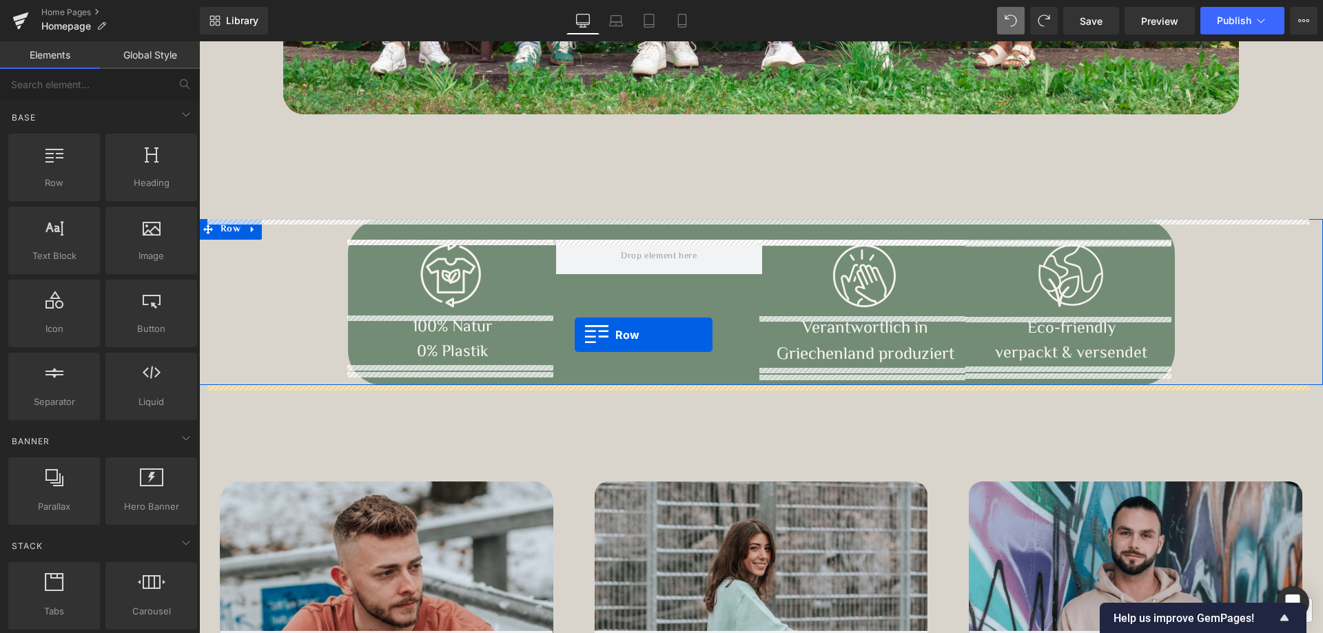
drag, startPoint x: 260, startPoint y: 212, endPoint x: 575, endPoint y: 335, distance: 338.0
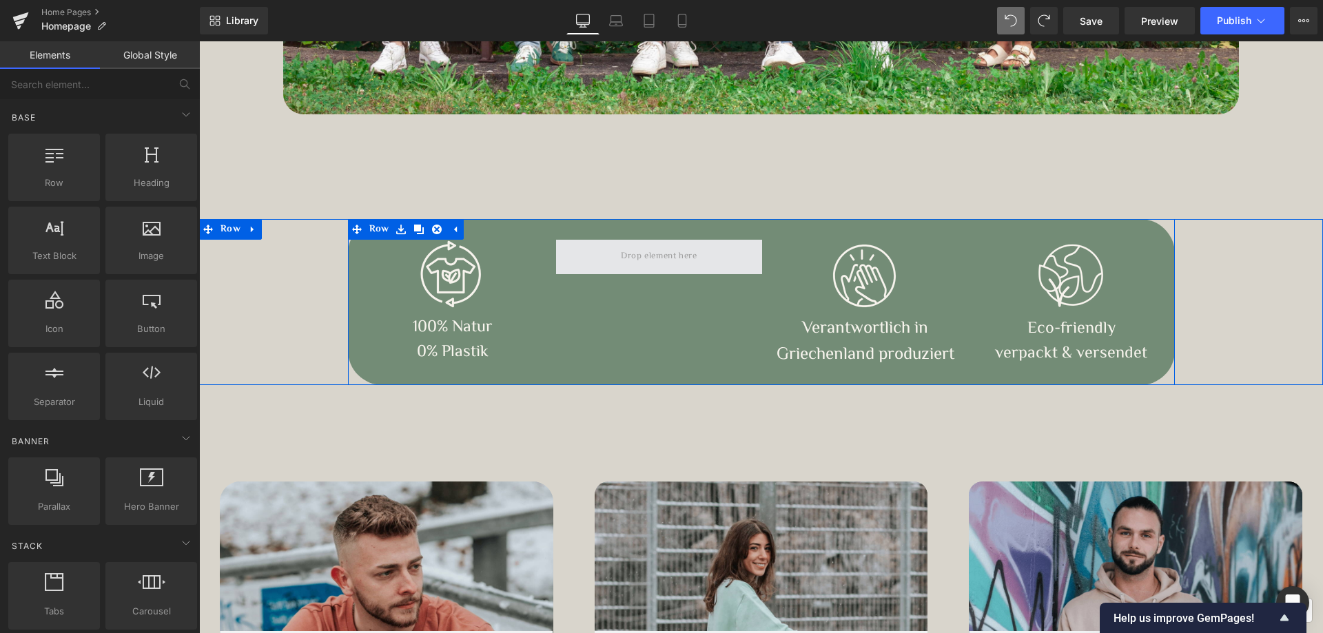
click at [646, 264] on span at bounding box center [658, 256] width 85 height 23
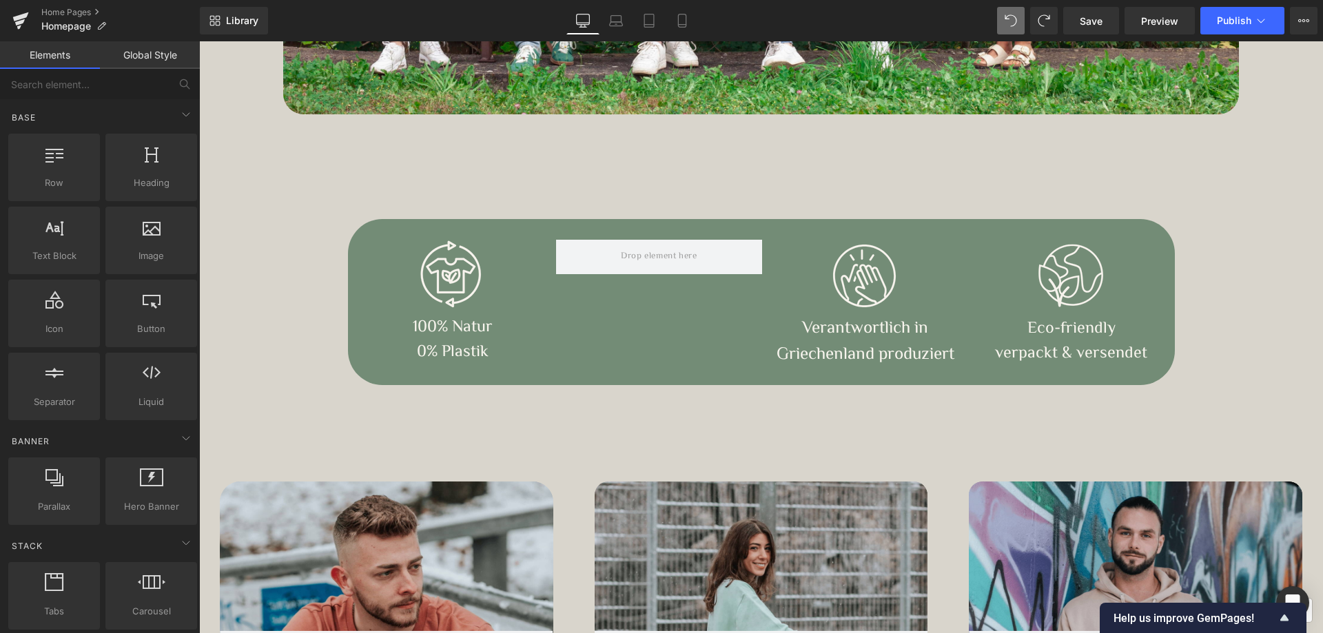
click at [154, 52] on link "Global Style" at bounding box center [150, 55] width 100 height 28
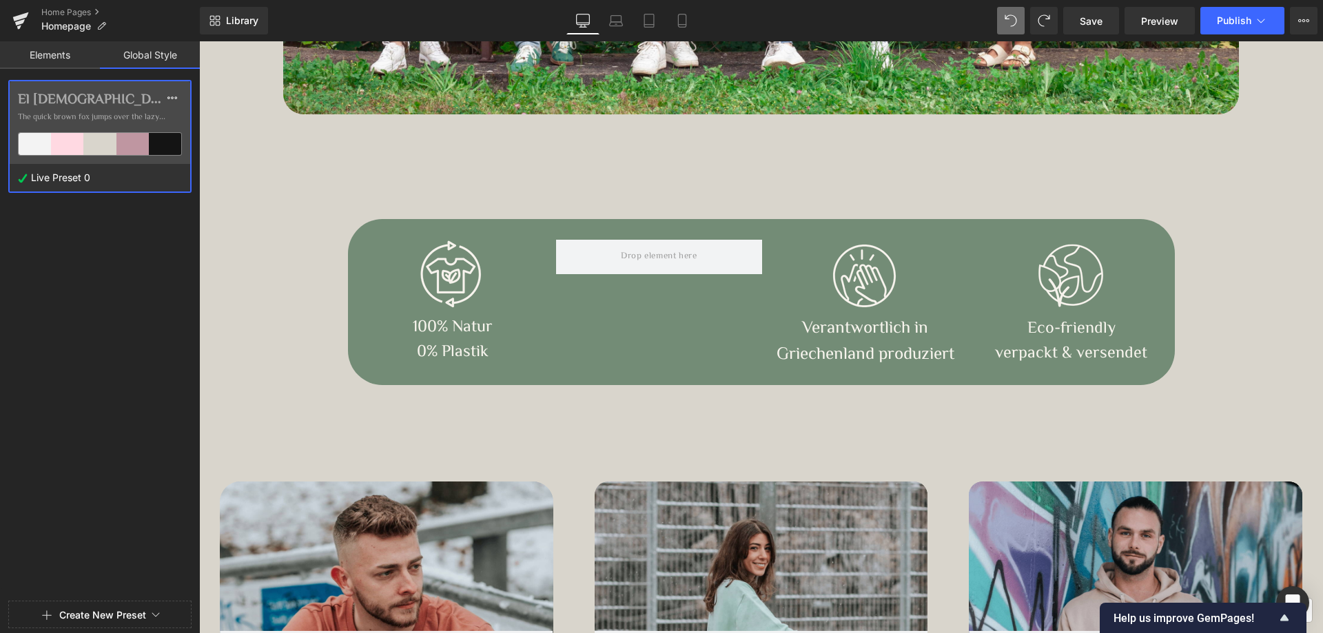
click at [54, 52] on link "Elements" at bounding box center [50, 55] width 100 height 28
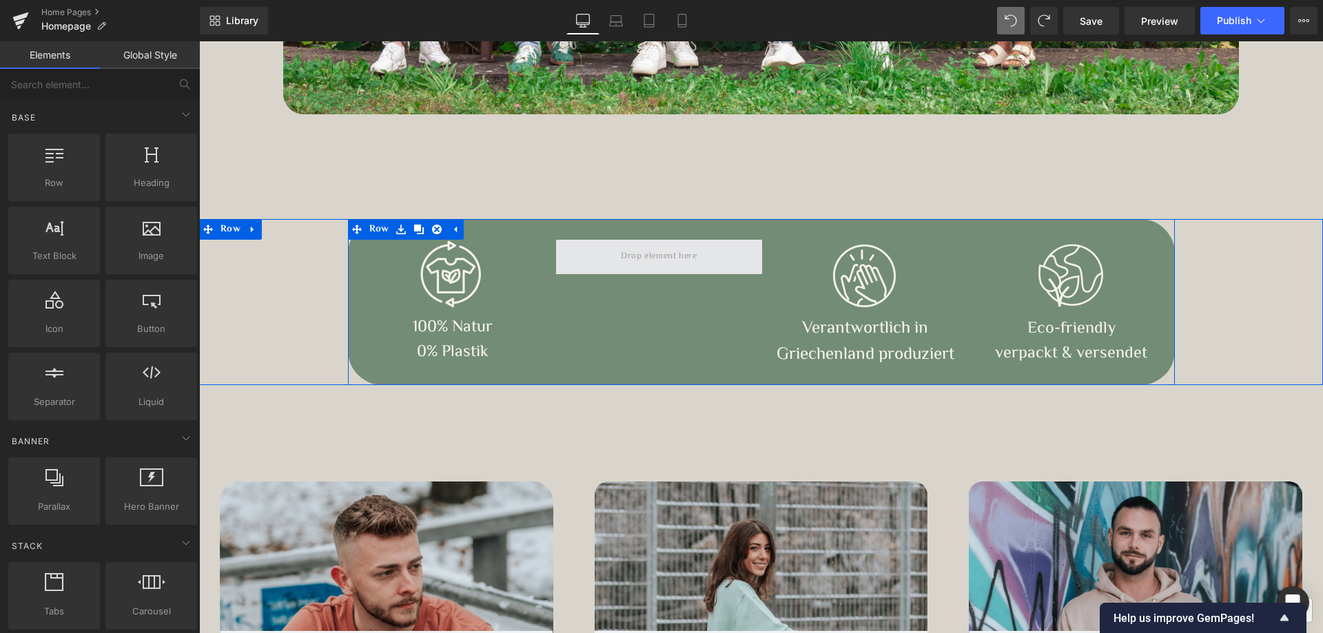
click at [626, 258] on span at bounding box center [658, 256] width 85 height 23
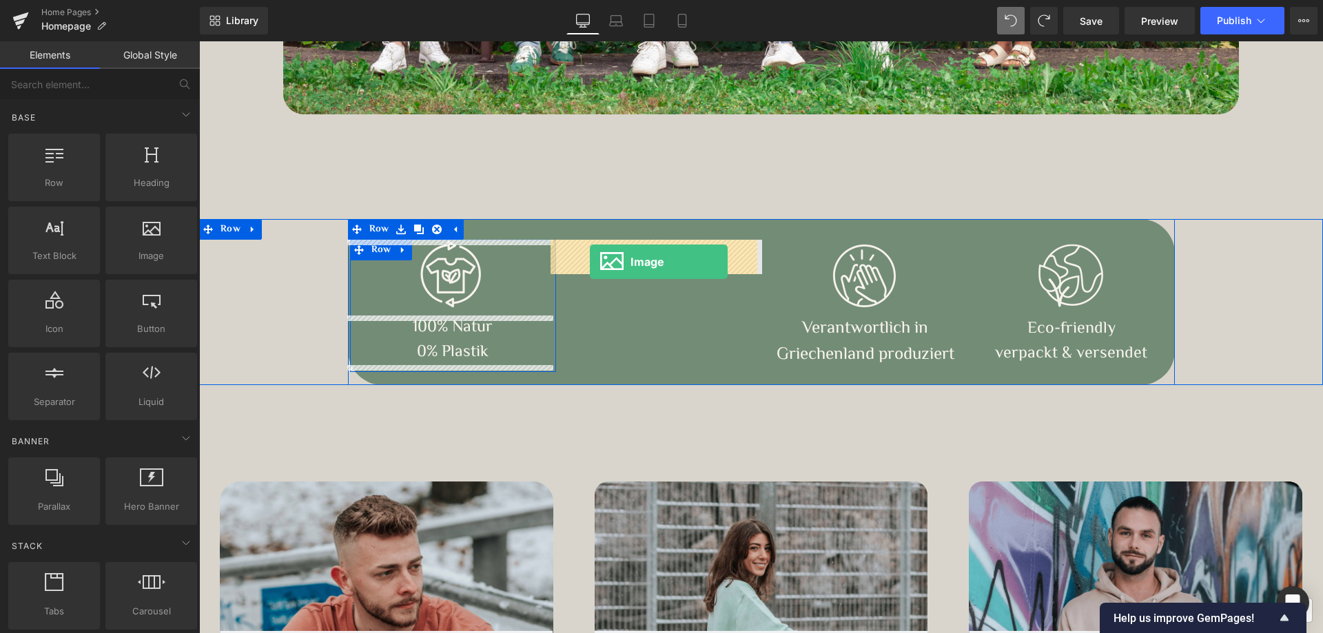
drag, startPoint x: 342, startPoint y: 276, endPoint x: 590, endPoint y: 262, distance: 247.8
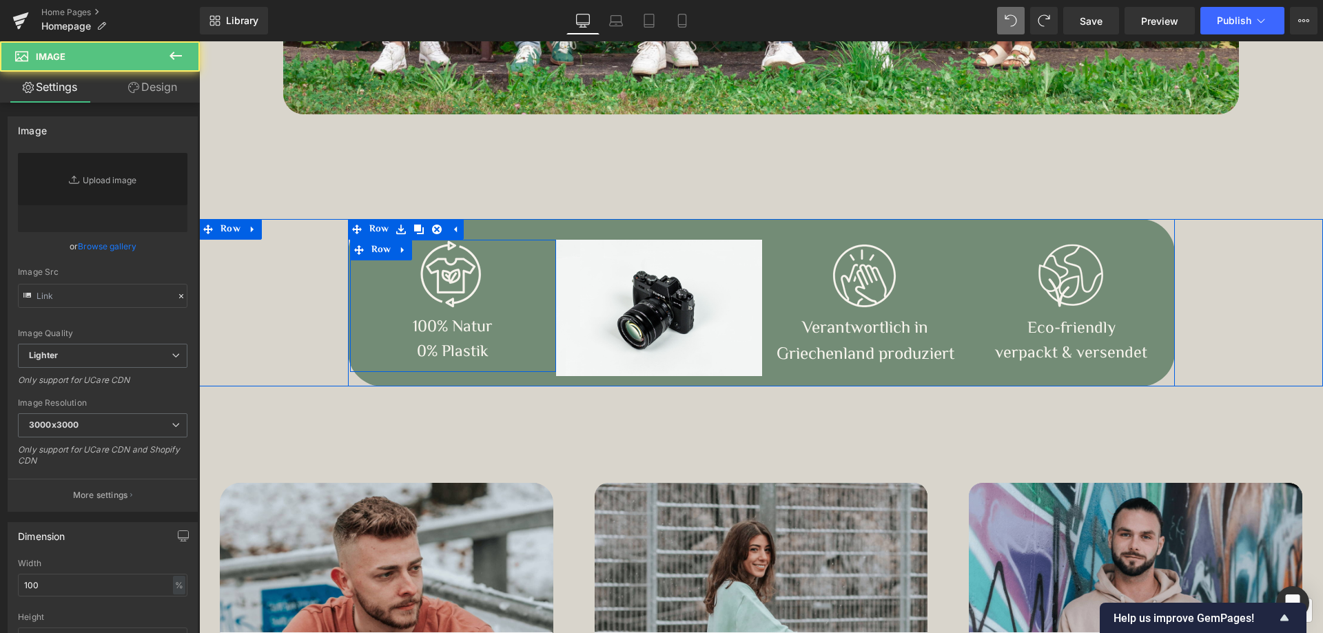
type input "//[DOMAIN_NAME][URL]"
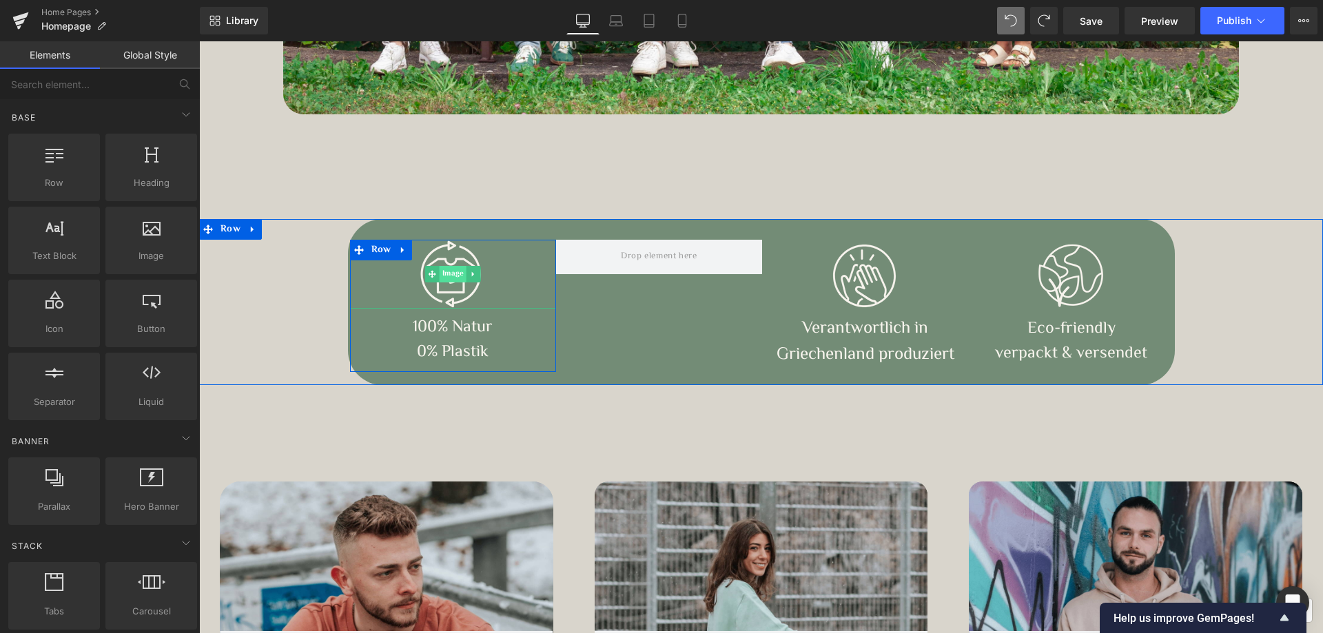
click at [453, 272] on span "Image" at bounding box center [453, 274] width 27 height 17
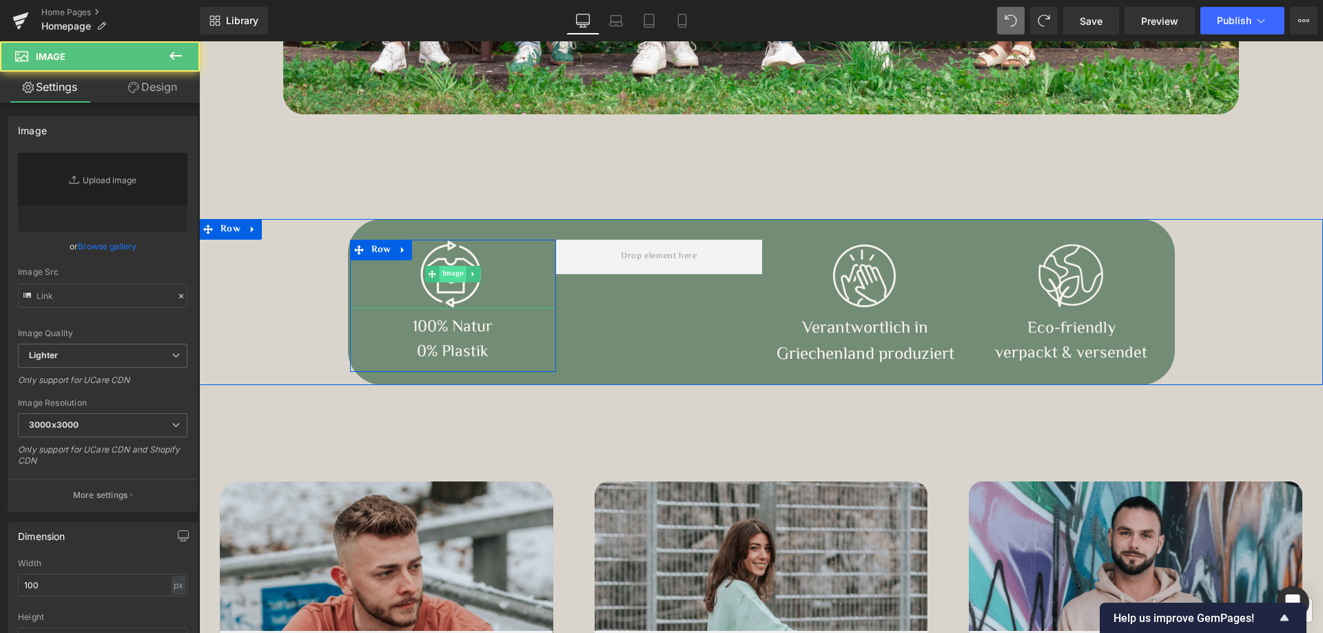
type input "[URL][DOMAIN_NAME]"
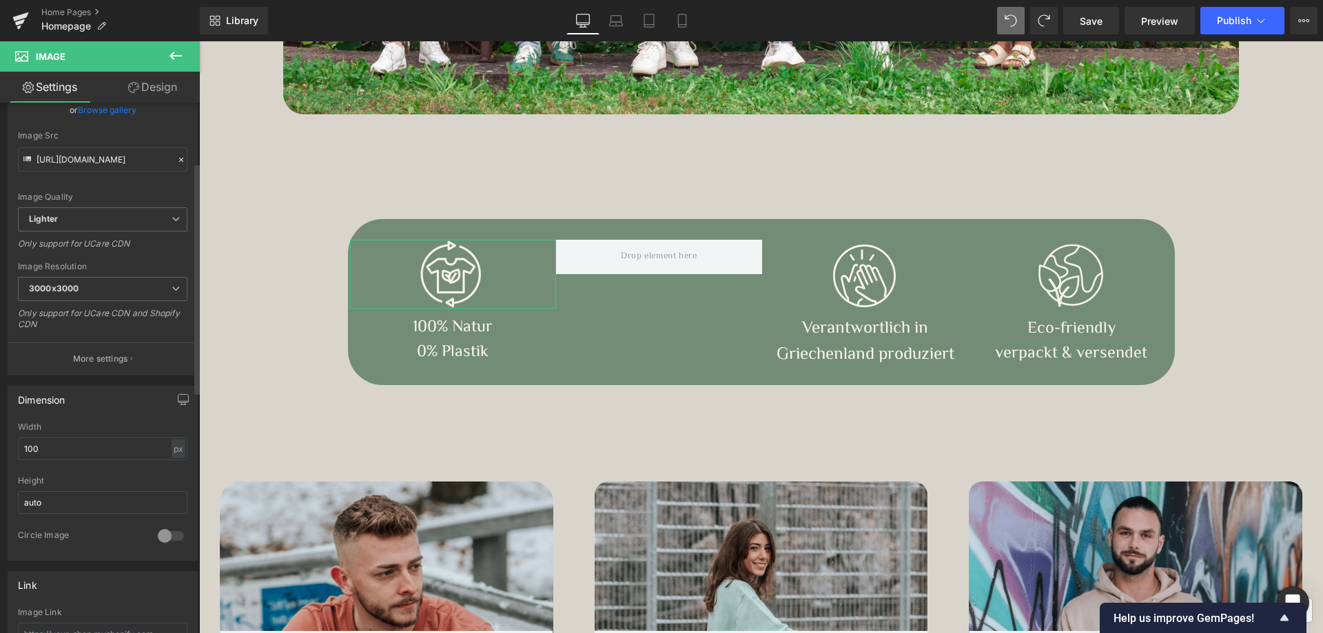
scroll to position [138, 0]
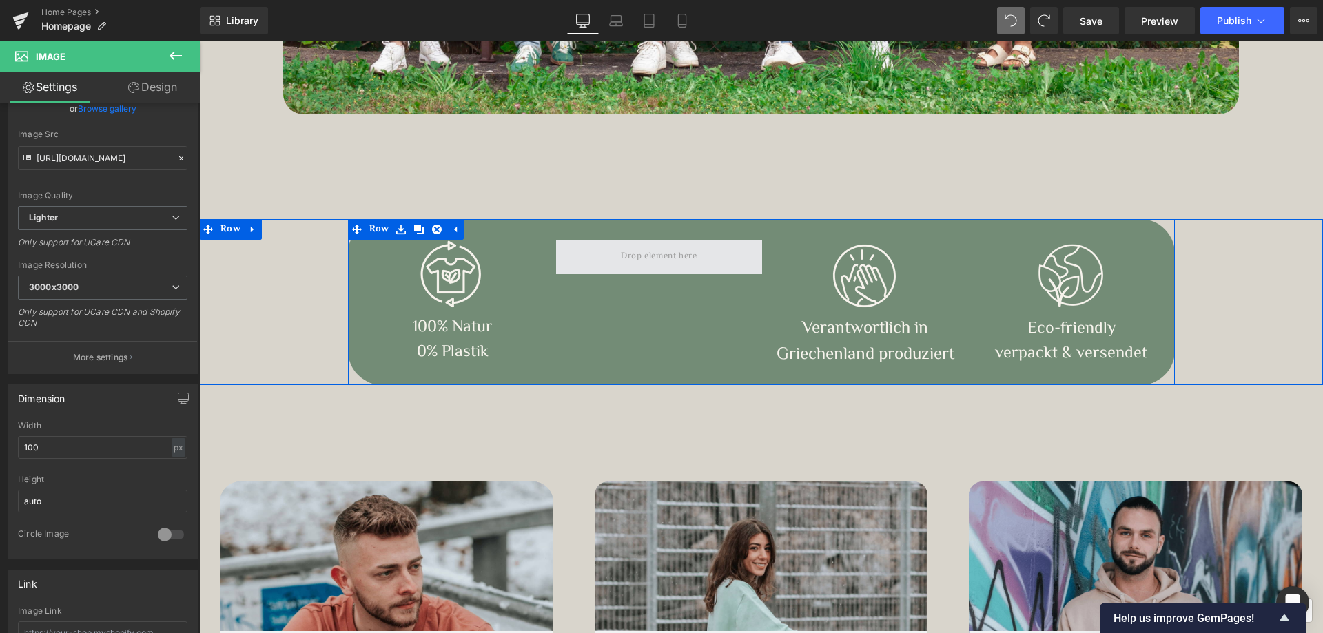
click at [639, 255] on span at bounding box center [658, 256] width 85 height 23
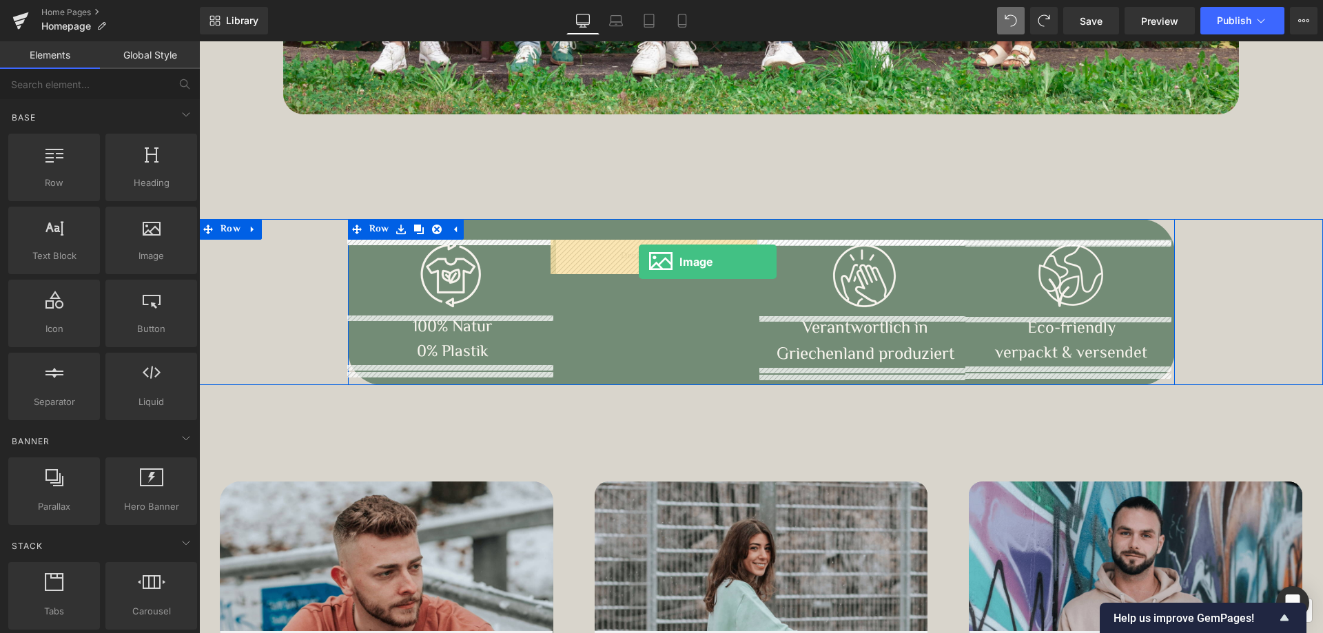
drag, startPoint x: 332, startPoint y: 271, endPoint x: 639, endPoint y: 262, distance: 306.8
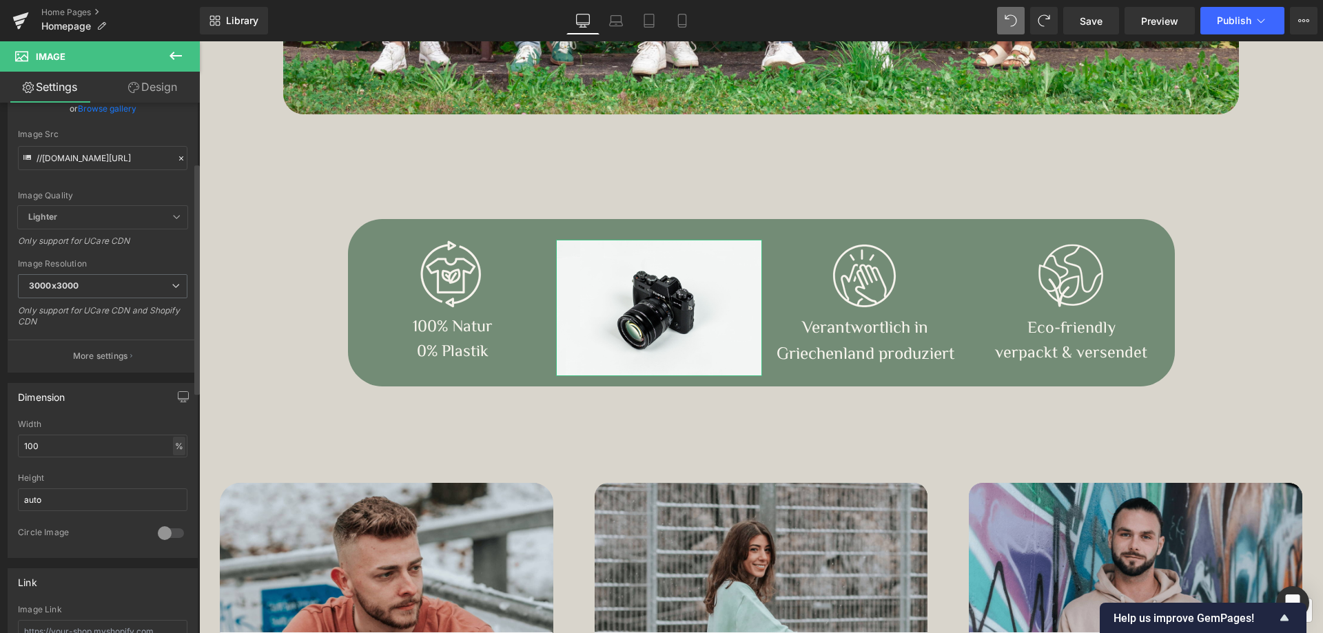
click at [173, 446] on div "%" at bounding box center [179, 446] width 12 height 19
click at [175, 486] on li "px" at bounding box center [178, 488] width 17 height 20
click at [144, 451] on input "299.25" at bounding box center [103, 446] width 170 height 23
type input "100"
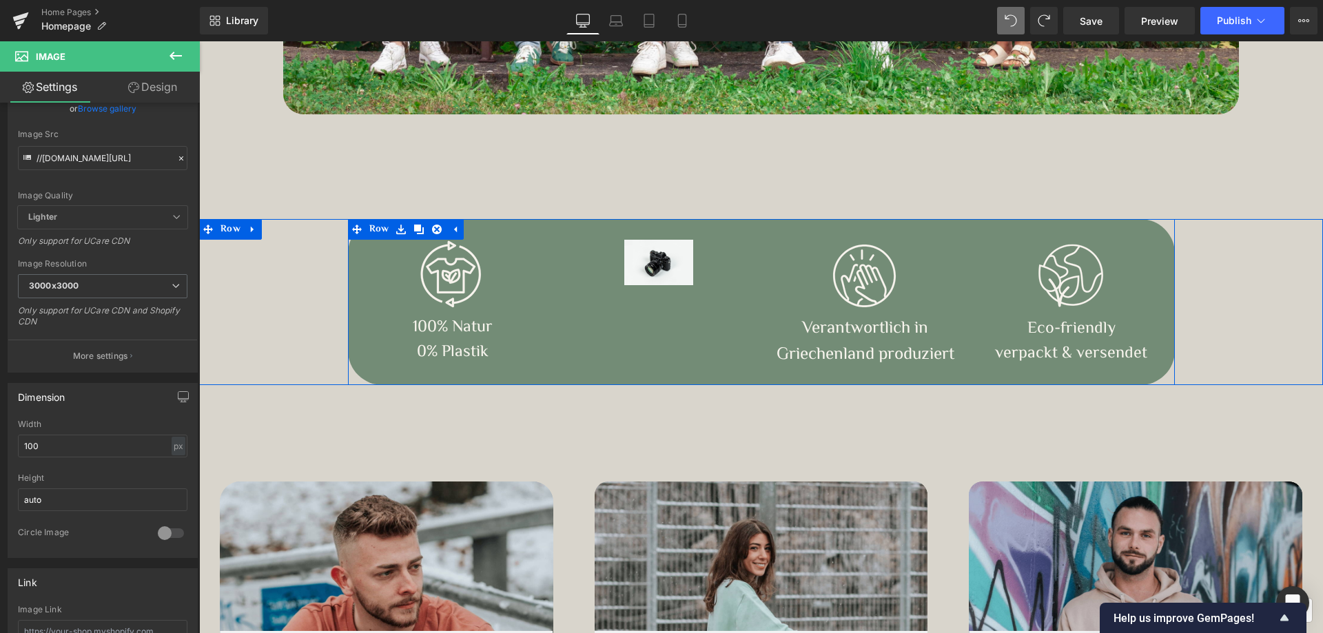
click at [622, 350] on div "Image 100% Natur 0% Plastik Text Block Row Image Image Verantwortlich in [GEOGR…" at bounding box center [761, 302] width 827 height 166
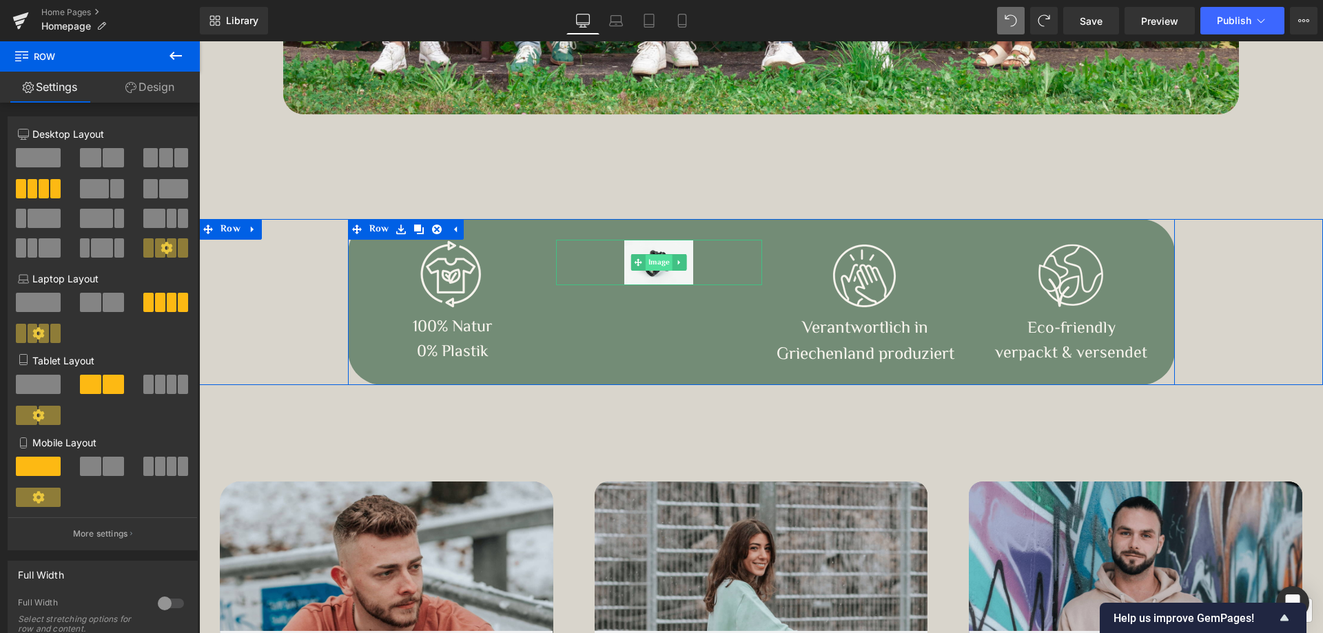
click at [647, 265] on span "Image" at bounding box center [659, 263] width 27 height 17
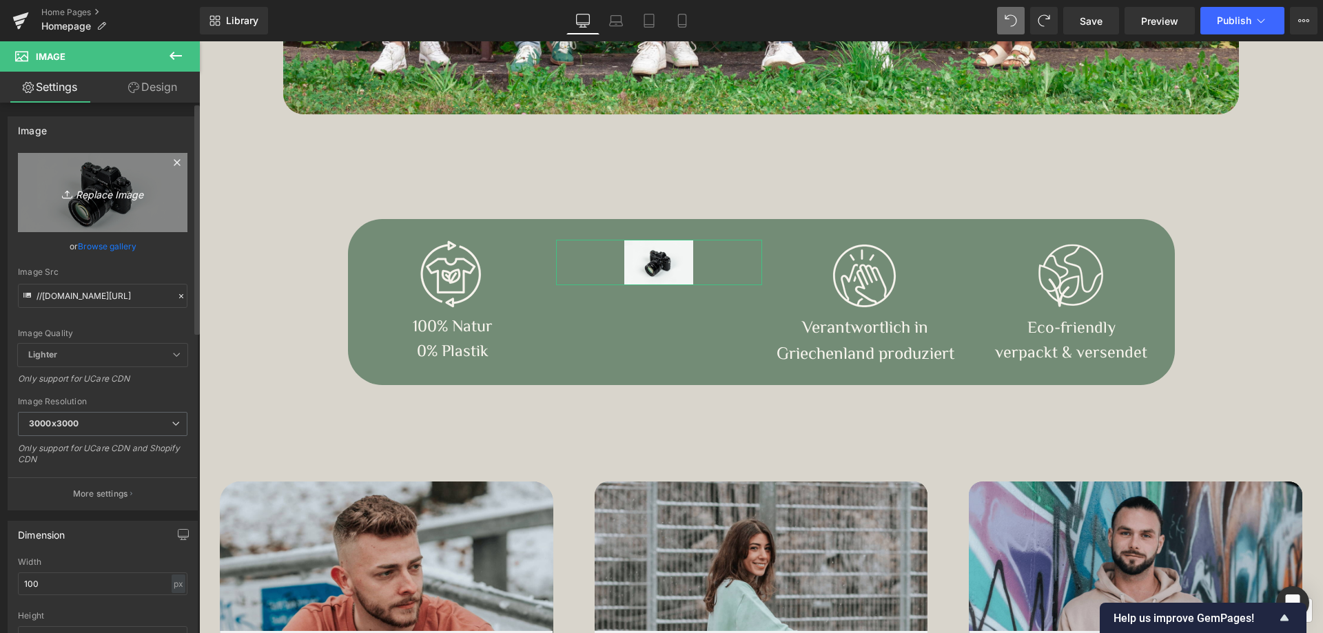
click at [113, 198] on icon "Replace Image" at bounding box center [103, 192] width 110 height 17
type input "C:\fakepath\Waterdrop.png"
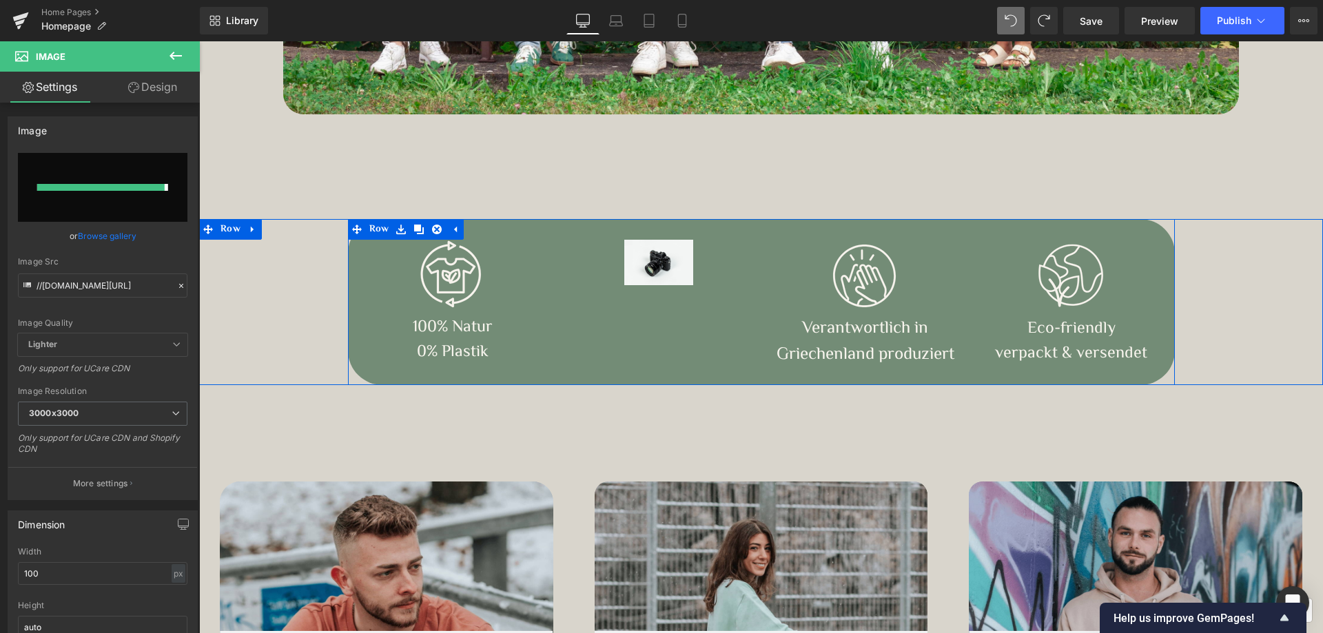
type input "[URL][DOMAIN_NAME]"
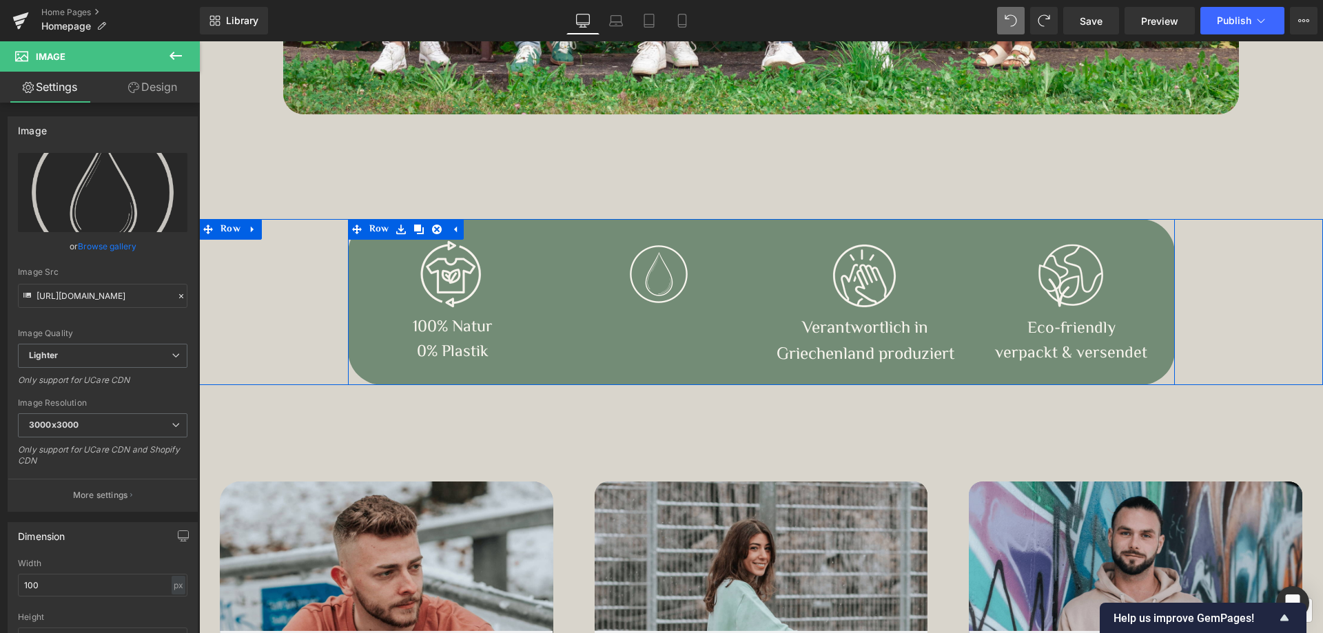
click at [653, 340] on div "Image 100% Natur 0% Plastik Text Block Row Image Image Verantwortlich in [GEOGR…" at bounding box center [761, 302] width 827 height 166
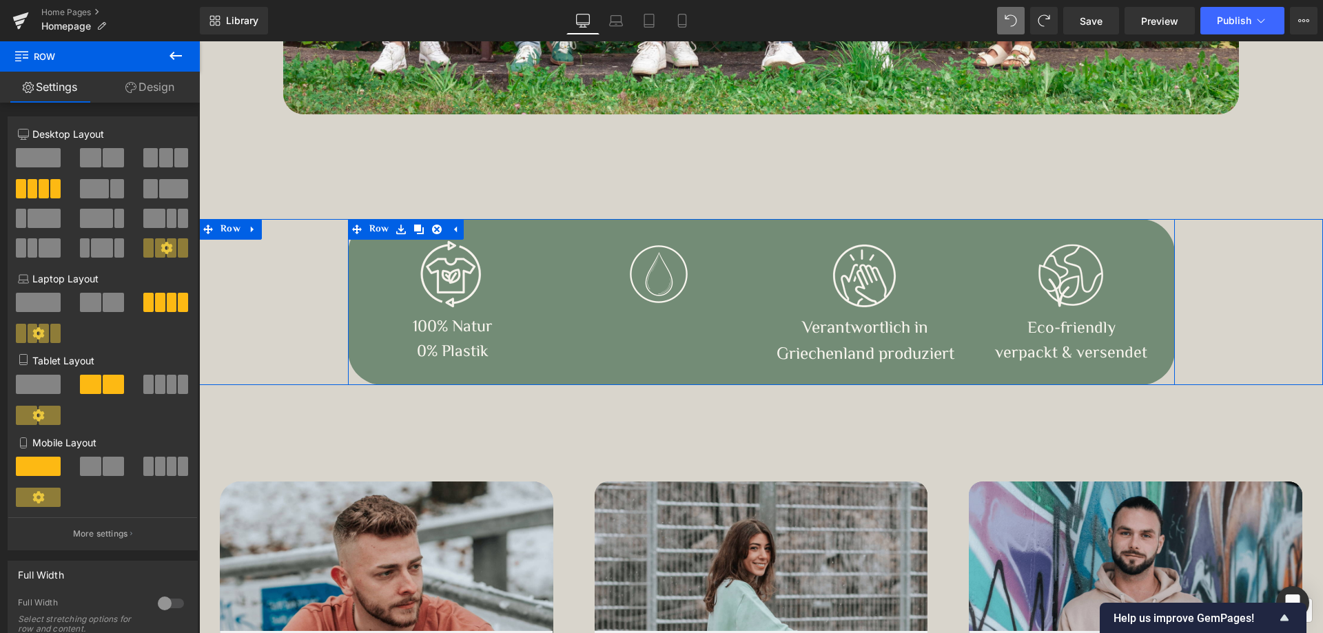
click at [681, 332] on div "Image 100% Natur 0% Plastik Text Block Row Image Image Verantwortlich in [GEOGR…" at bounding box center [761, 302] width 827 height 166
click at [376, 230] on span "Row" at bounding box center [379, 230] width 27 height 21
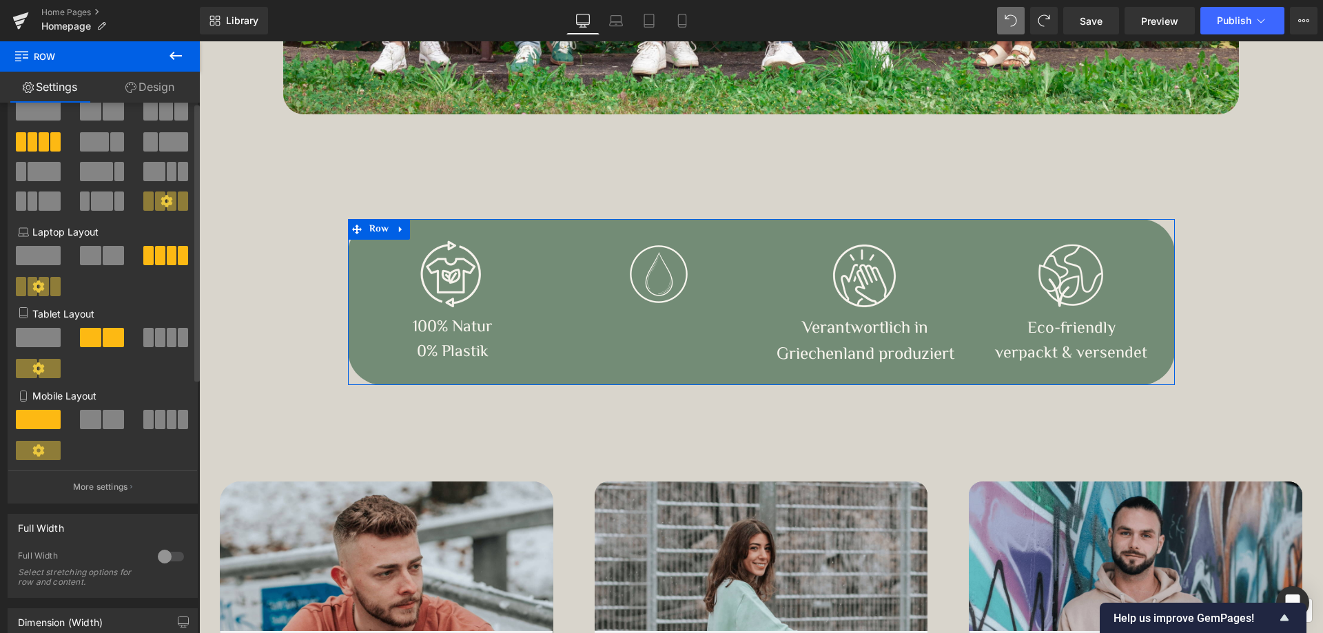
scroll to position [0, 0]
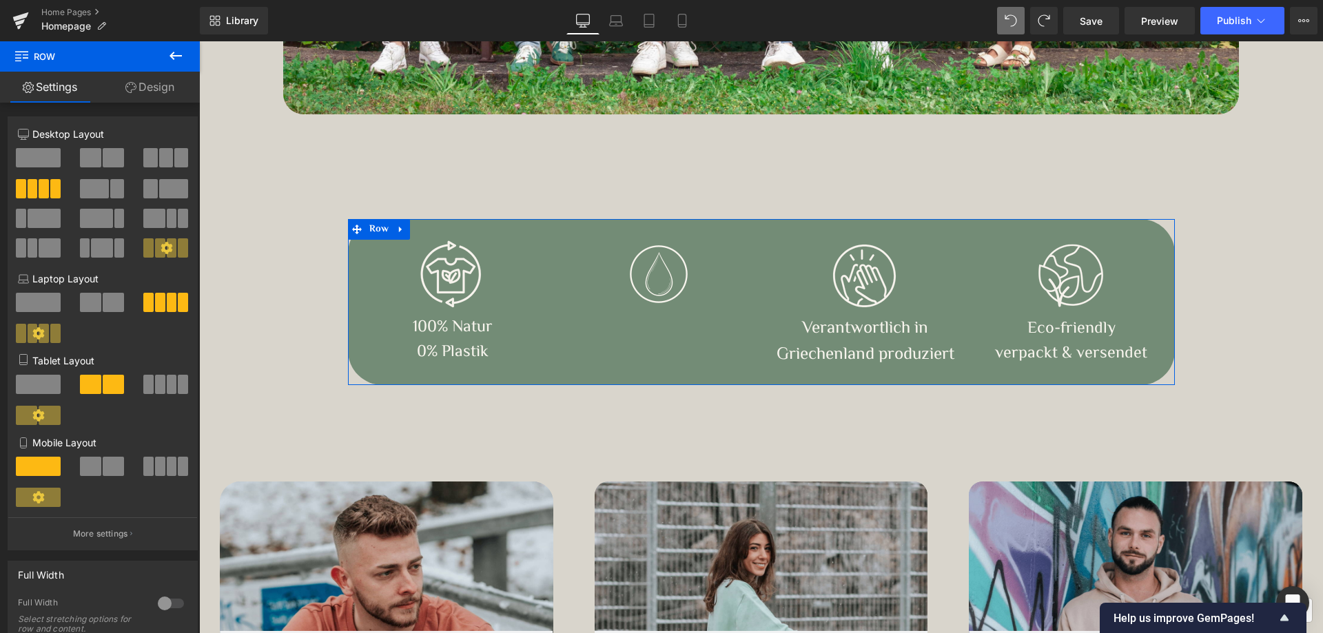
click at [726, 371] on div "Image 100% Natur 0% Plastik Text Block Row Image Image Verantwortlich in [GEOGR…" at bounding box center [761, 302] width 827 height 166
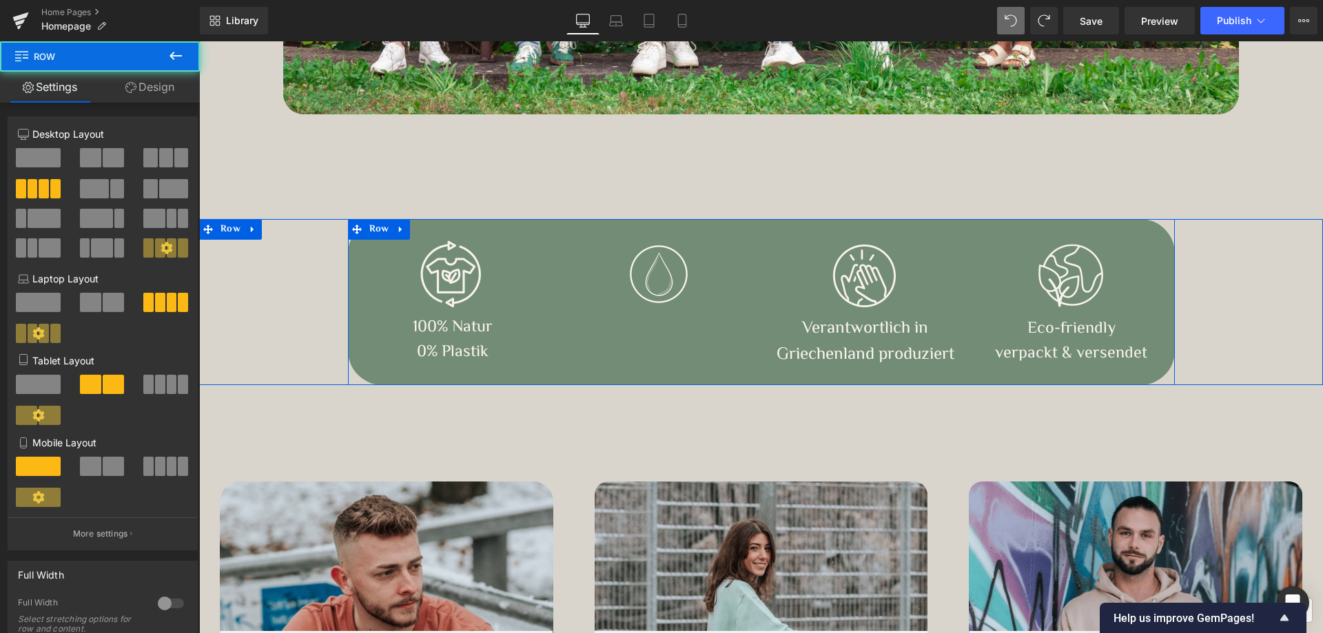
click at [670, 358] on div "Image 100% Natur 0% Plastik Text Block Row Image Image Verantwortlich in [GEOGR…" at bounding box center [761, 302] width 827 height 166
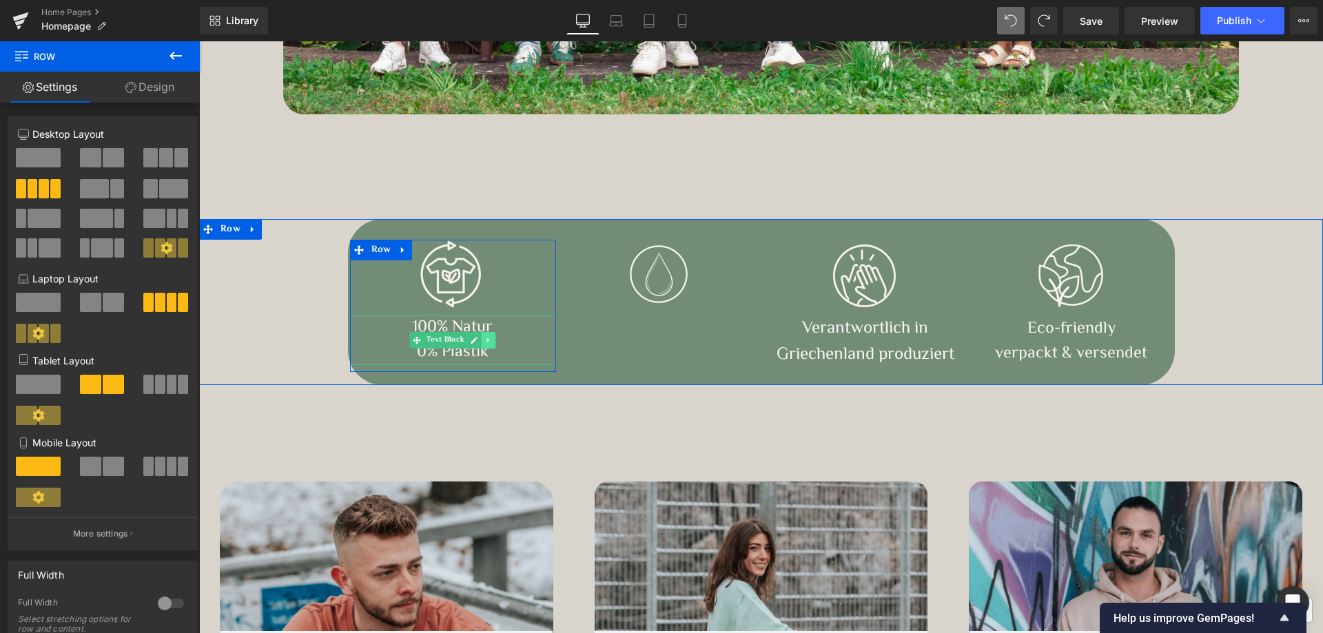
click at [487, 340] on icon at bounding box center [488, 340] width 2 height 5
click at [474, 340] on link at bounding box center [481, 340] width 14 height 17
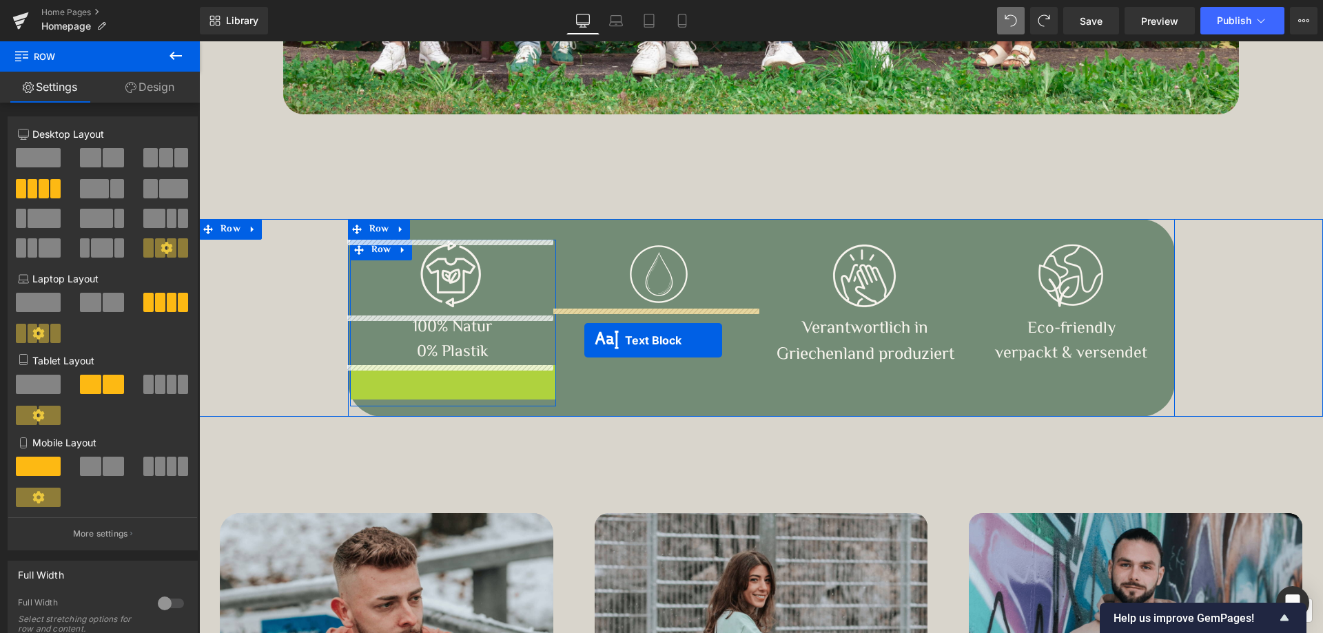
drag, startPoint x: 412, startPoint y: 393, endPoint x: 584, endPoint y: 340, distance: 180.1
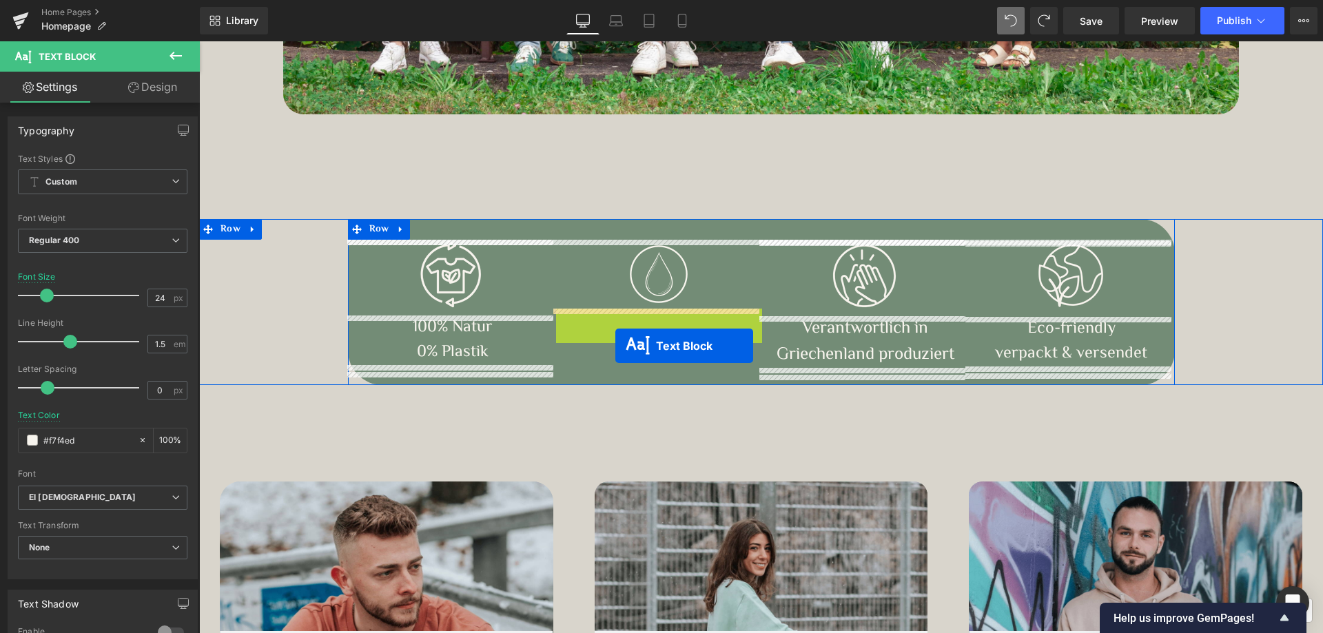
drag, startPoint x: 615, startPoint y: 331, endPoint x: 615, endPoint y: 346, distance: 14.5
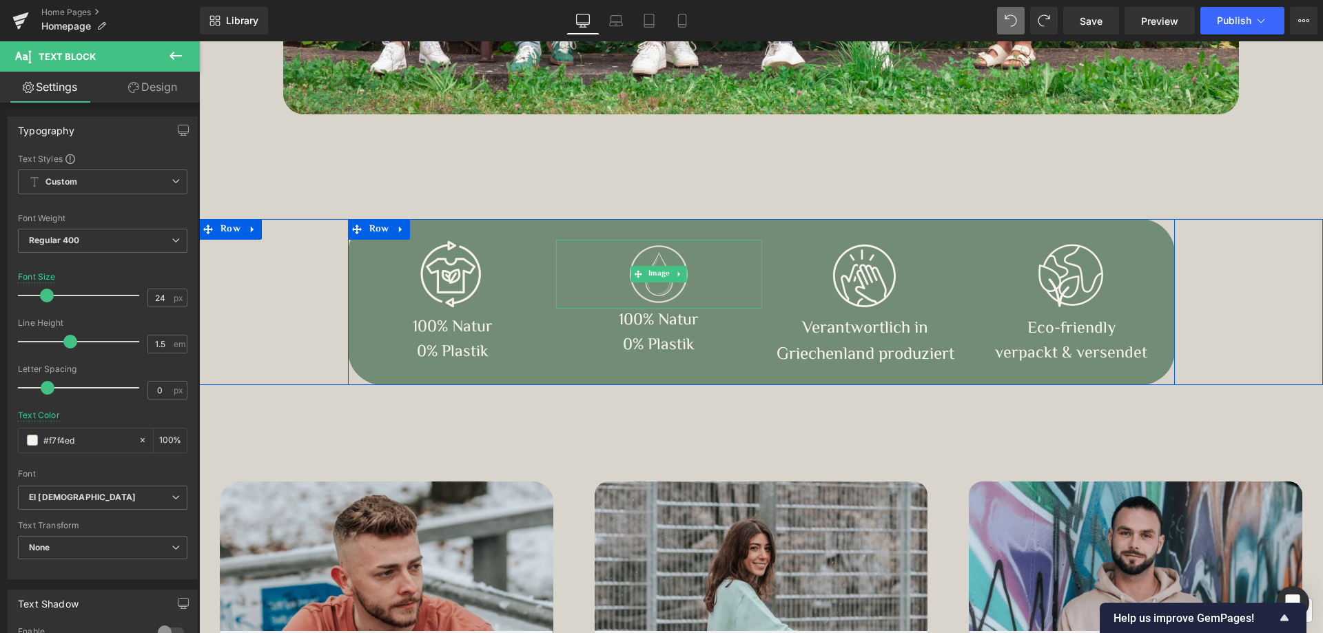
click at [646, 291] on img at bounding box center [658, 274] width 69 height 69
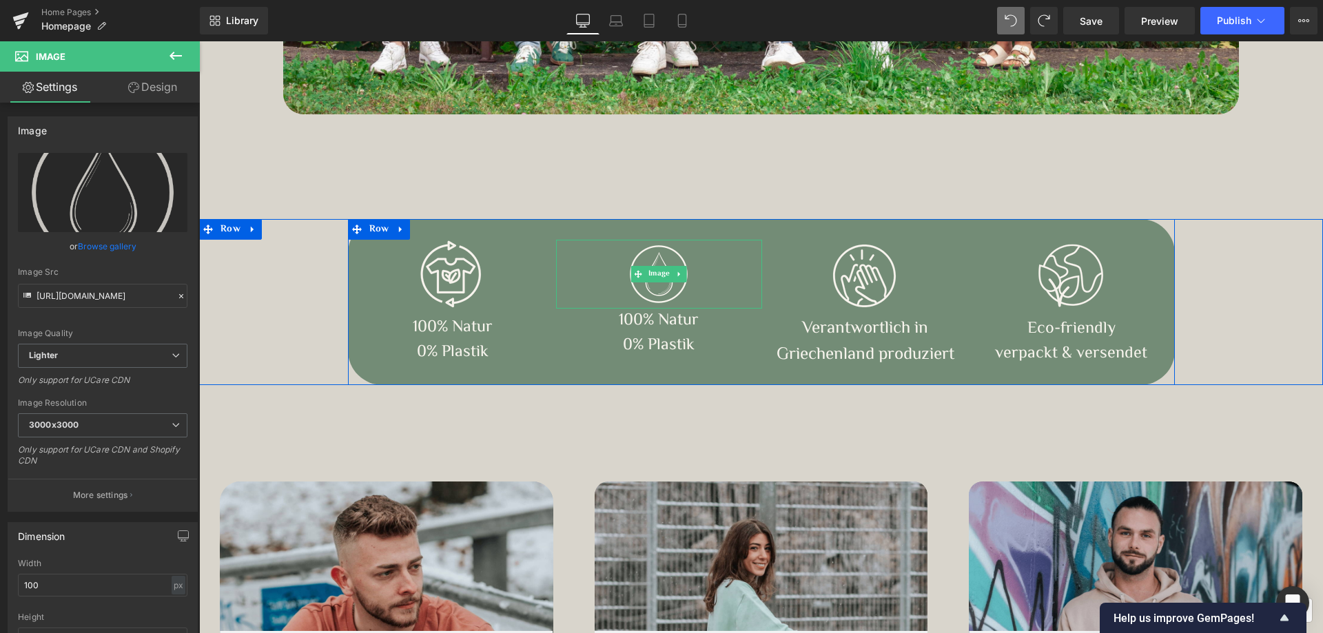
click at [676, 272] on icon at bounding box center [680, 274] width 8 height 8
click at [683, 273] on icon at bounding box center [687, 275] width 8 height 8
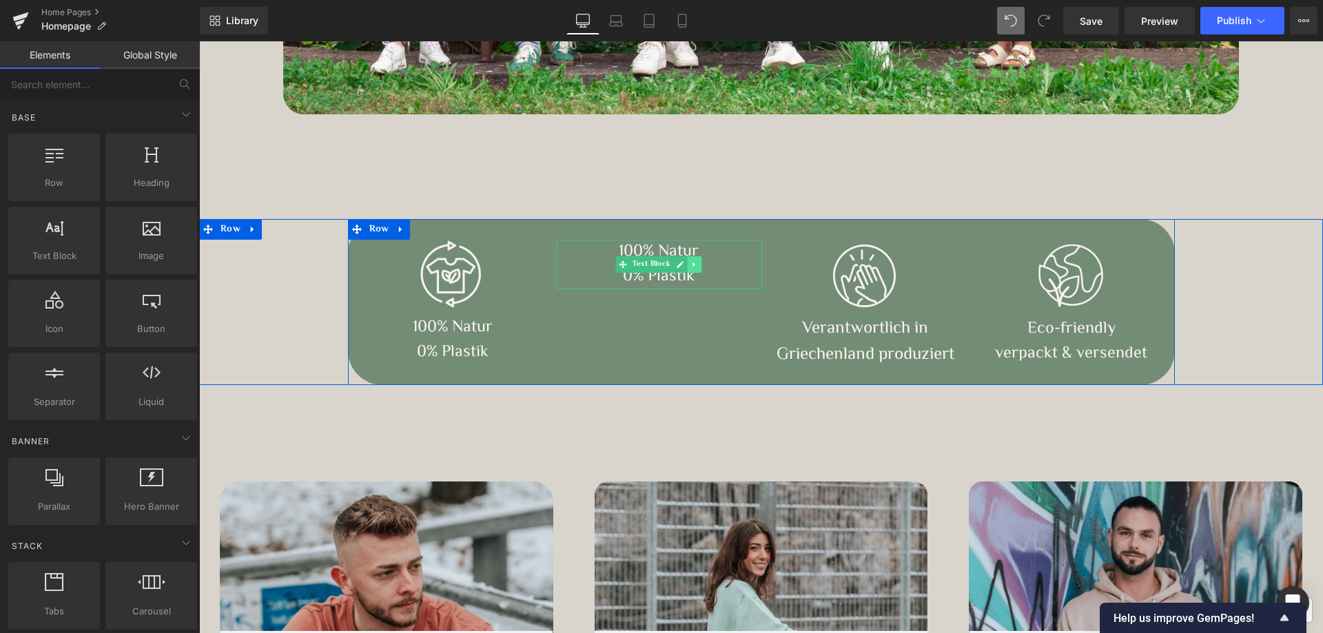
click at [691, 263] on icon at bounding box center [695, 264] width 8 height 8
click at [698, 263] on icon at bounding box center [702, 265] width 8 height 8
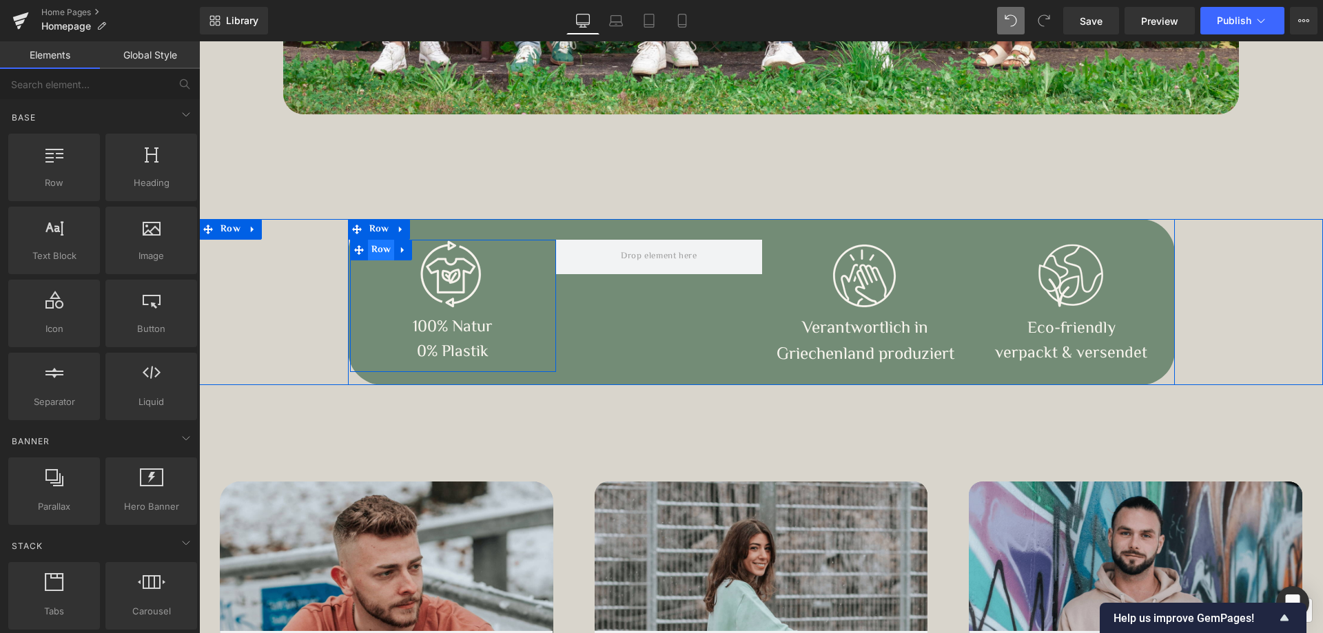
click at [375, 251] on span "Row" at bounding box center [381, 250] width 27 height 21
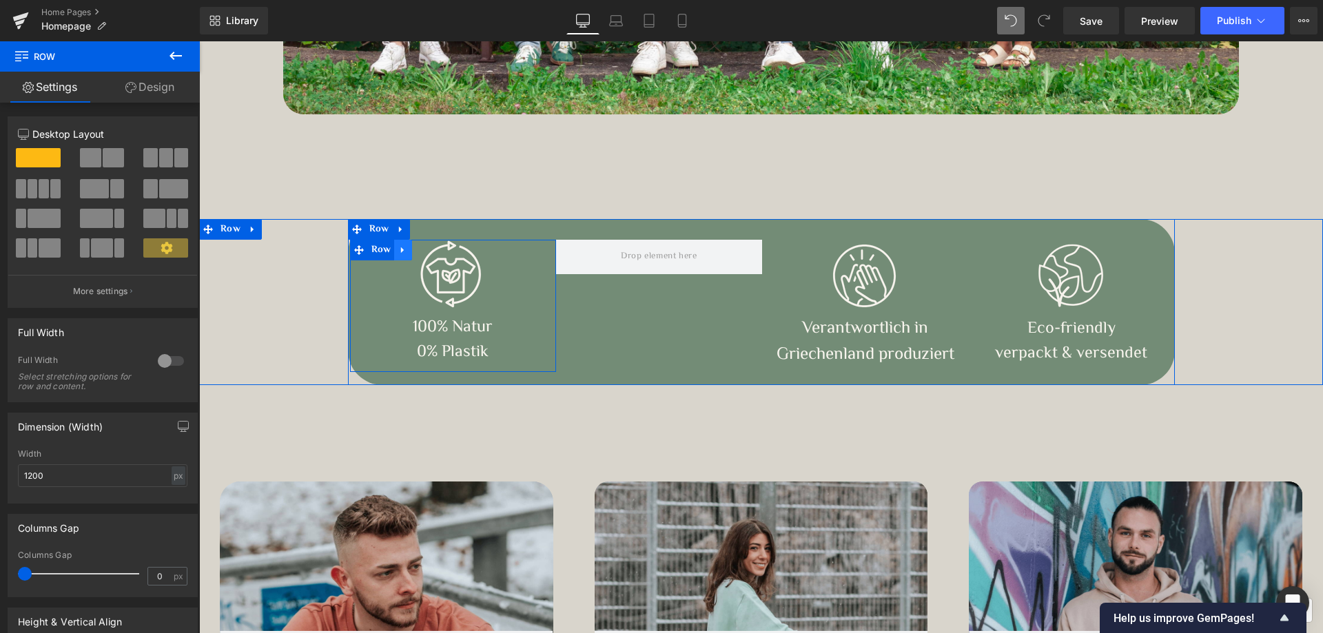
click at [399, 249] on icon at bounding box center [403, 250] width 10 height 10
click at [416, 248] on icon at bounding box center [421, 250] width 10 height 10
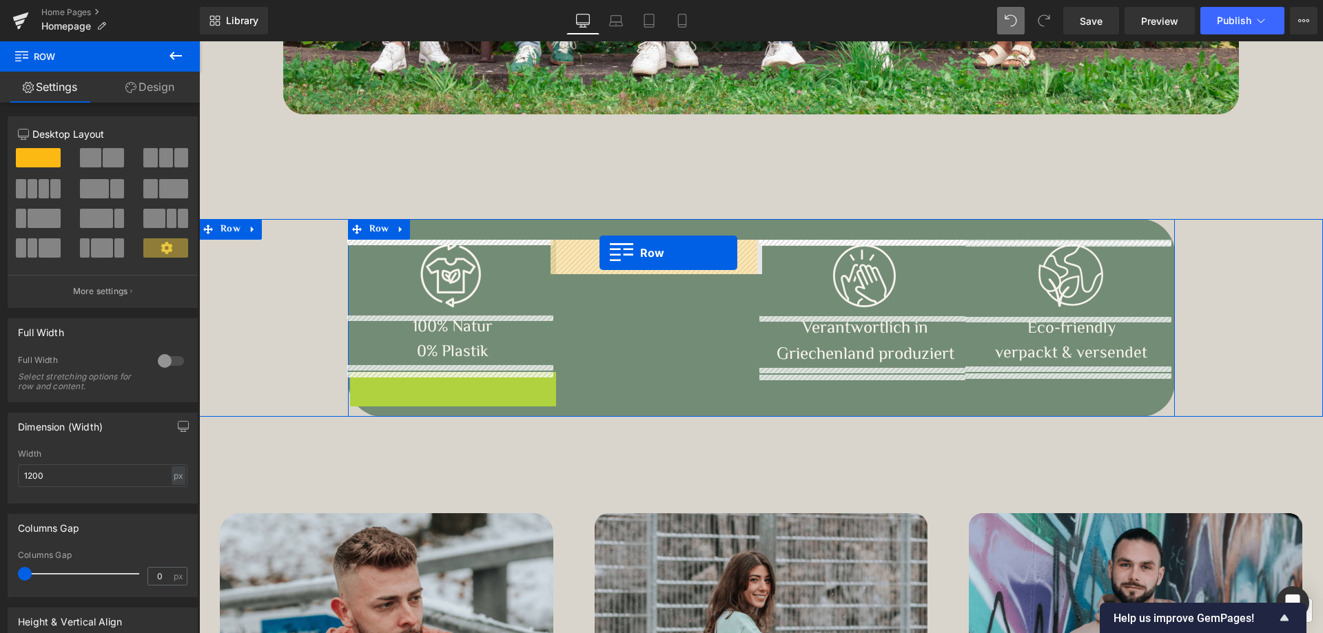
drag, startPoint x: 353, startPoint y: 383, endPoint x: 600, endPoint y: 253, distance: 279.0
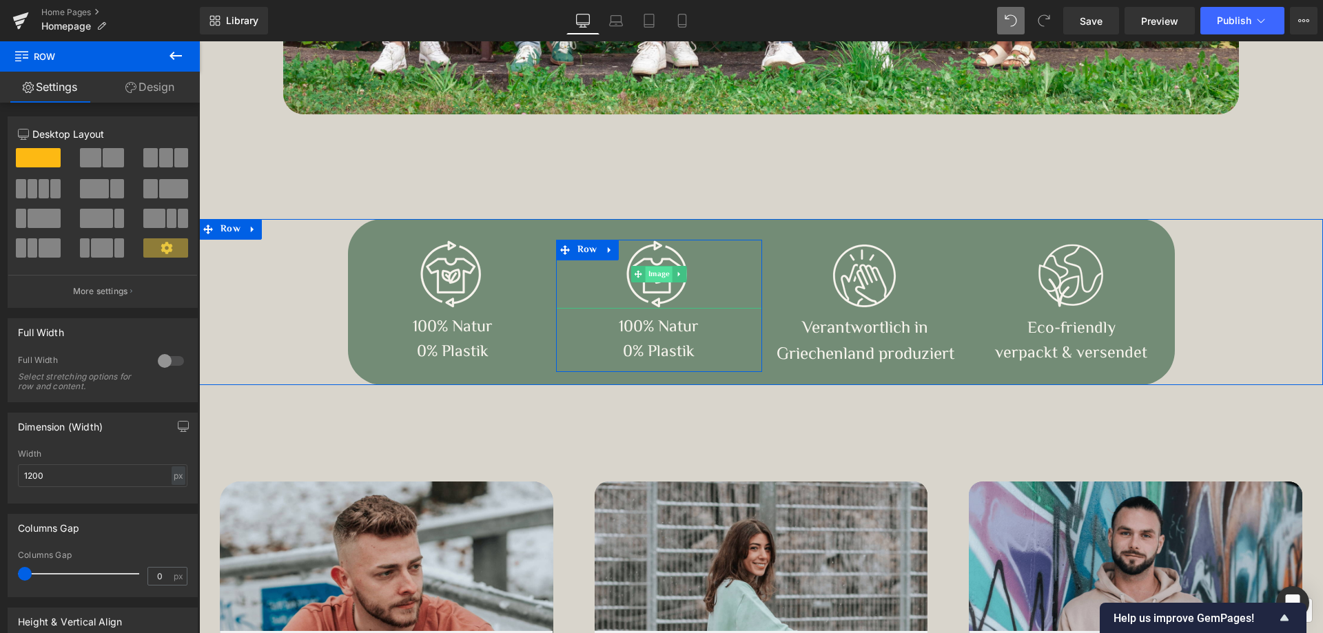
click at [653, 270] on span "Image" at bounding box center [659, 275] width 27 height 17
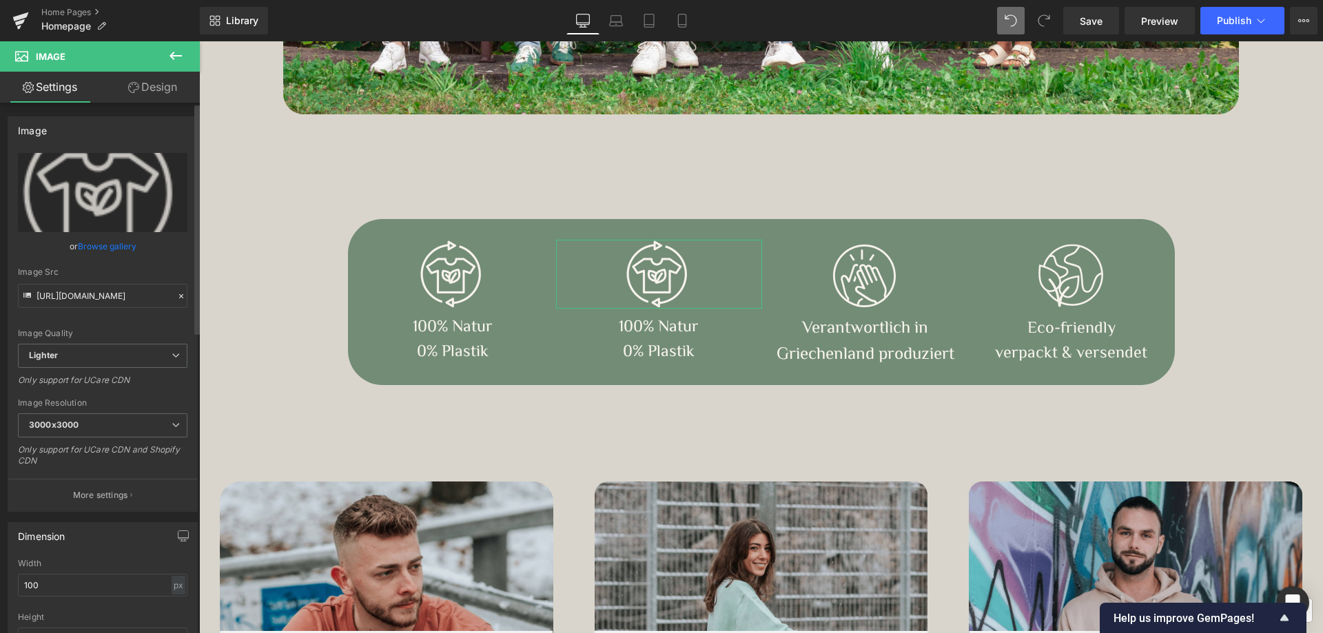
click at [102, 249] on link "Browse gallery" at bounding box center [107, 246] width 59 height 24
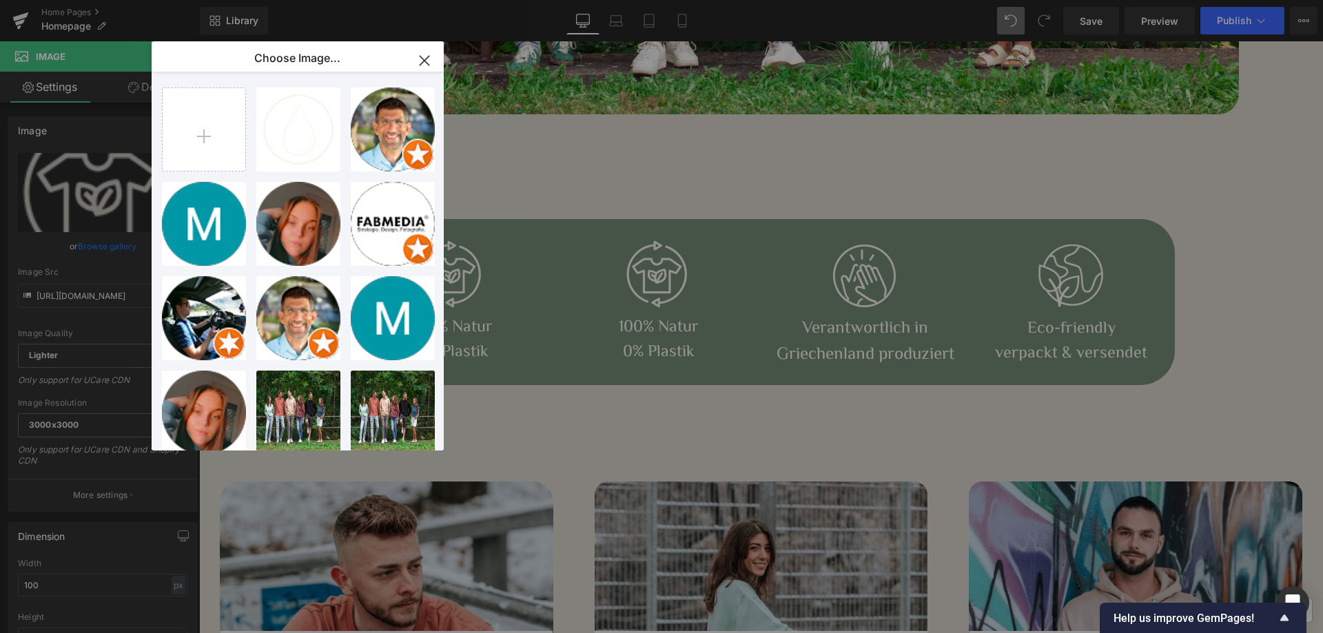
click at [420, 53] on icon "button" at bounding box center [424, 61] width 22 height 22
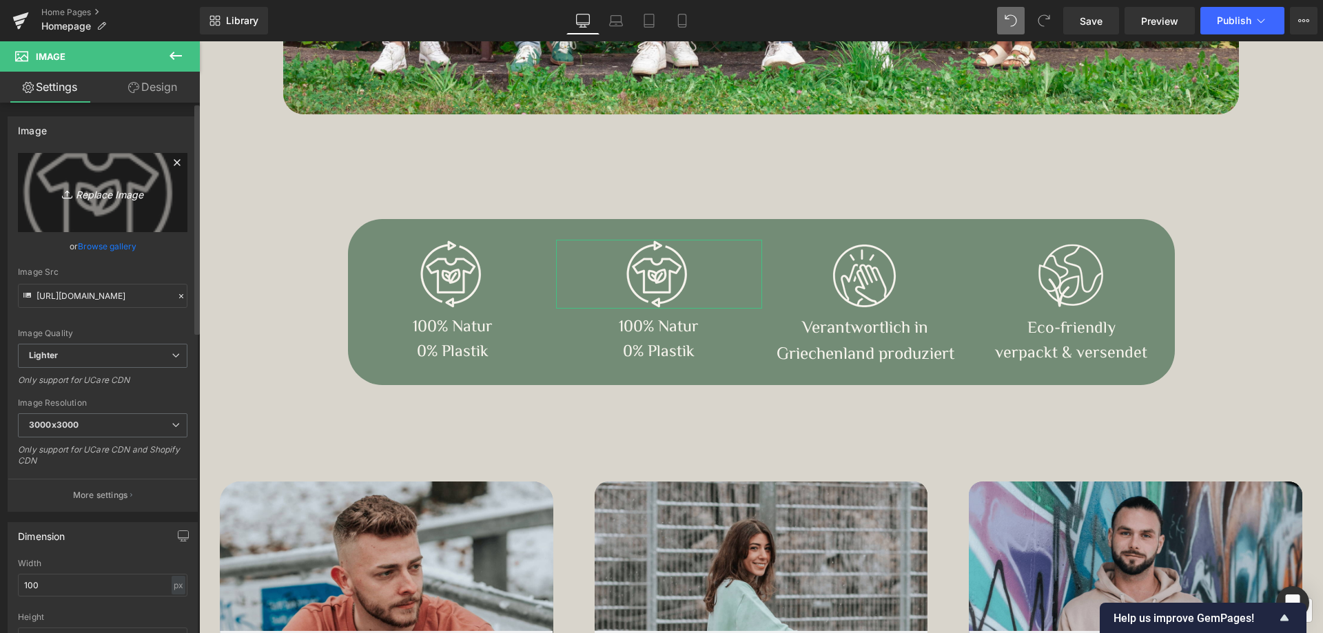
click at [140, 161] on link "Replace Image" at bounding box center [103, 192] width 170 height 79
type input "C:\fakepath\Waterdrop.png"
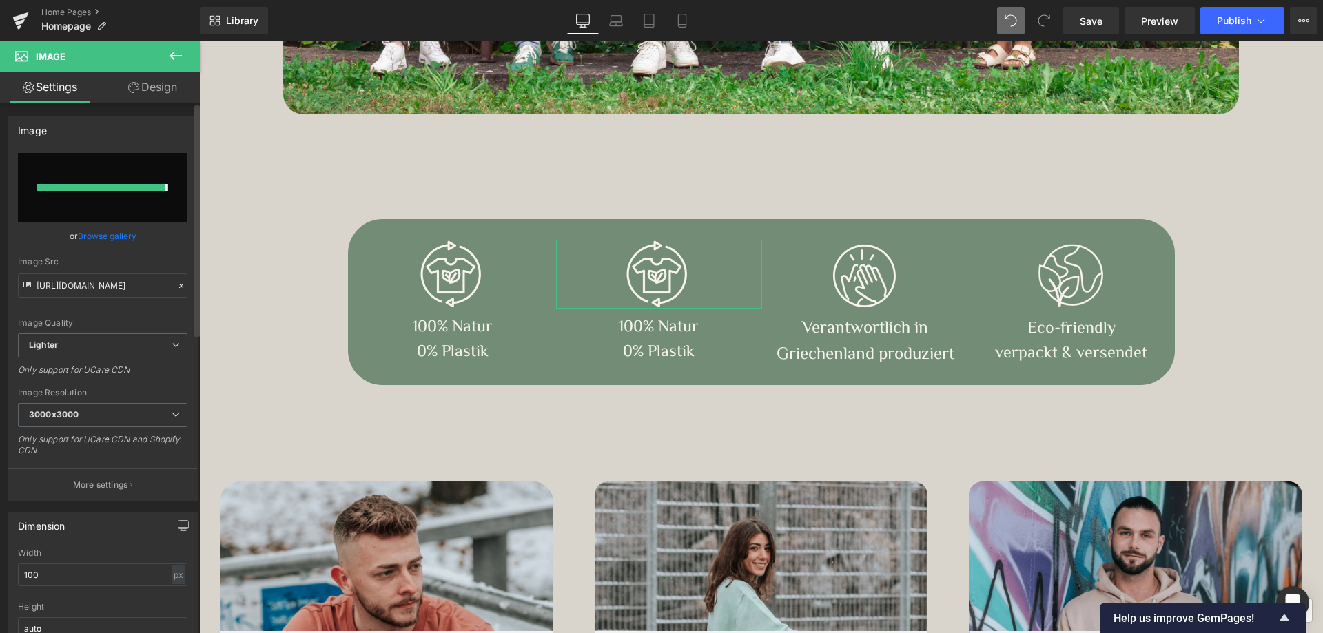
type input "[URL][DOMAIN_NAME]"
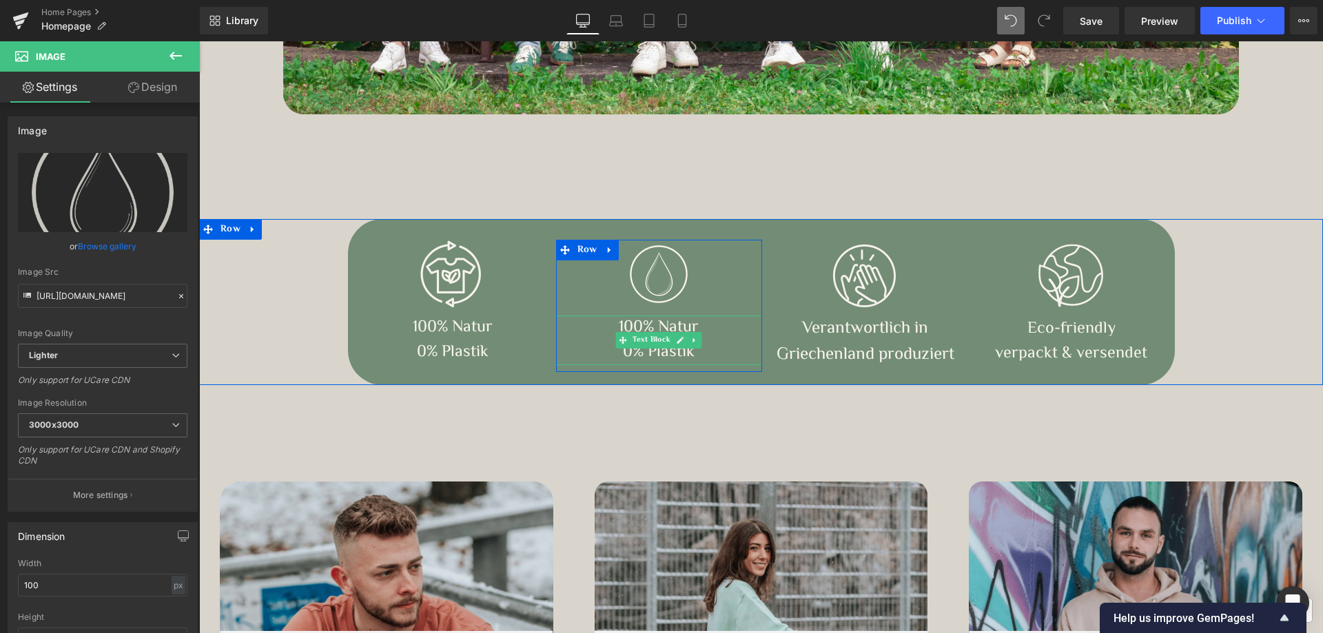
click at [689, 322] on p "100% Natur" at bounding box center [659, 328] width 206 height 25
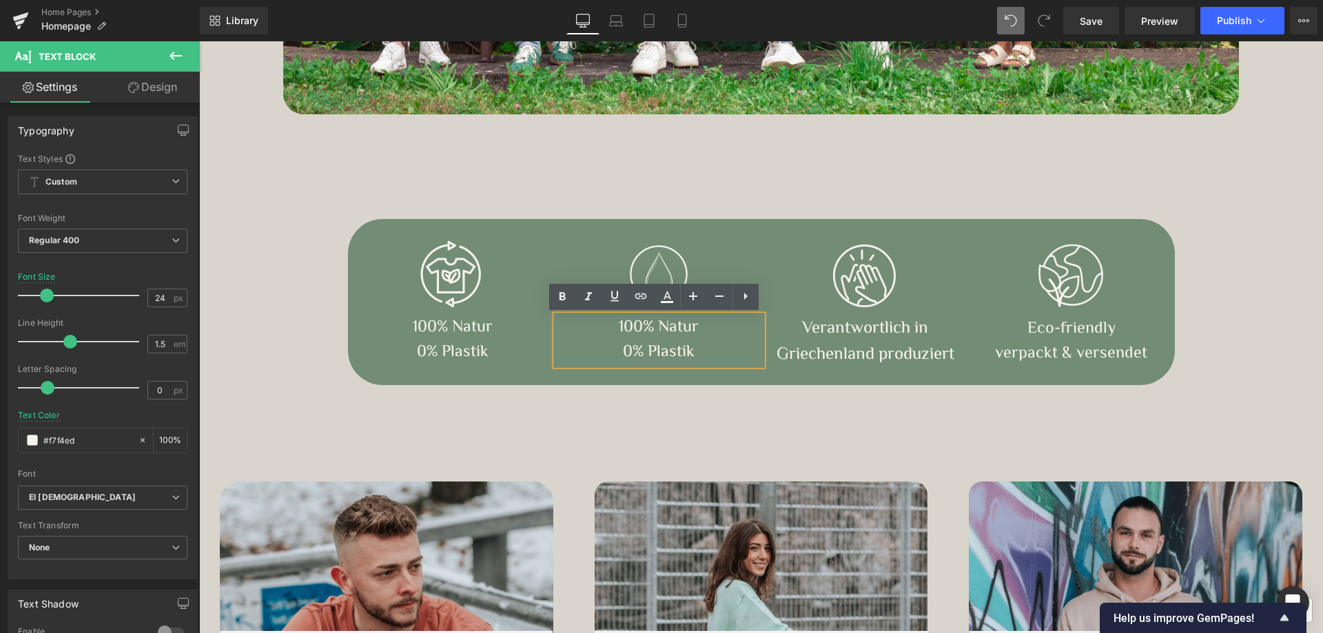
click at [696, 330] on p "100% Natur" at bounding box center [659, 328] width 206 height 25
click at [688, 351] on p "0% Plastik" at bounding box center [659, 352] width 206 height 25
click at [199, 41] on div "110px" at bounding box center [199, 41] width 0 height 0
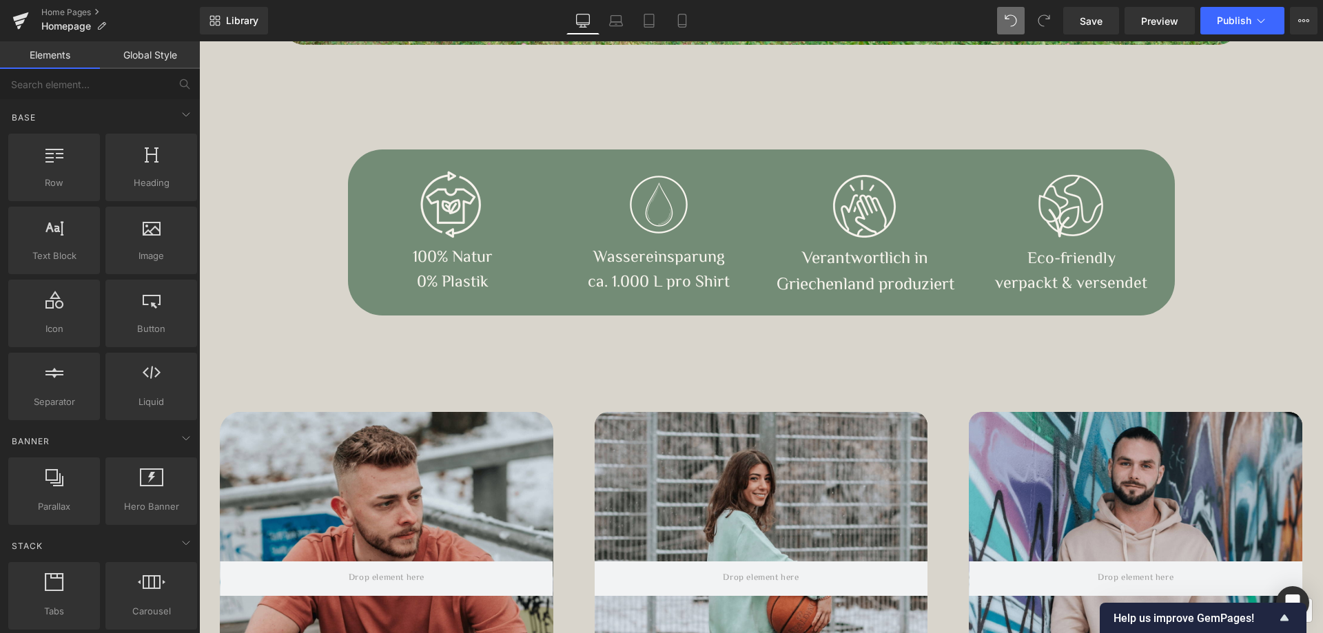
scroll to position [708, 0]
click at [617, 25] on icon at bounding box center [616, 21] width 14 height 14
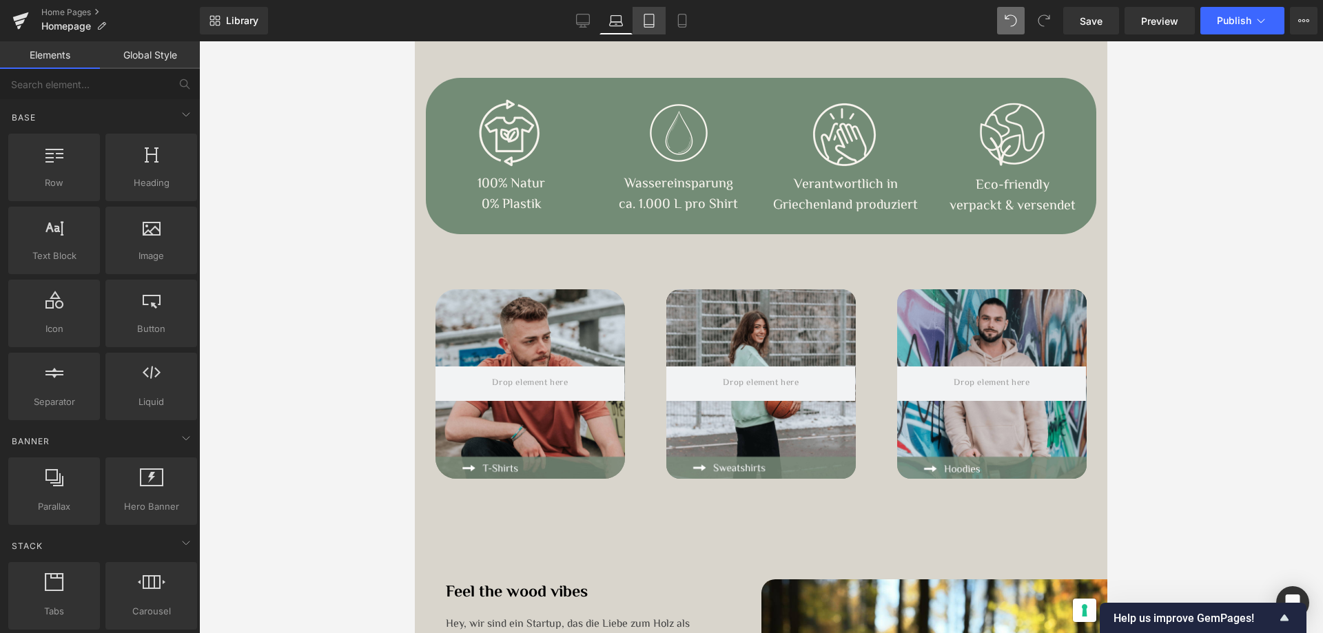
click at [655, 26] on icon at bounding box center [649, 21] width 14 height 14
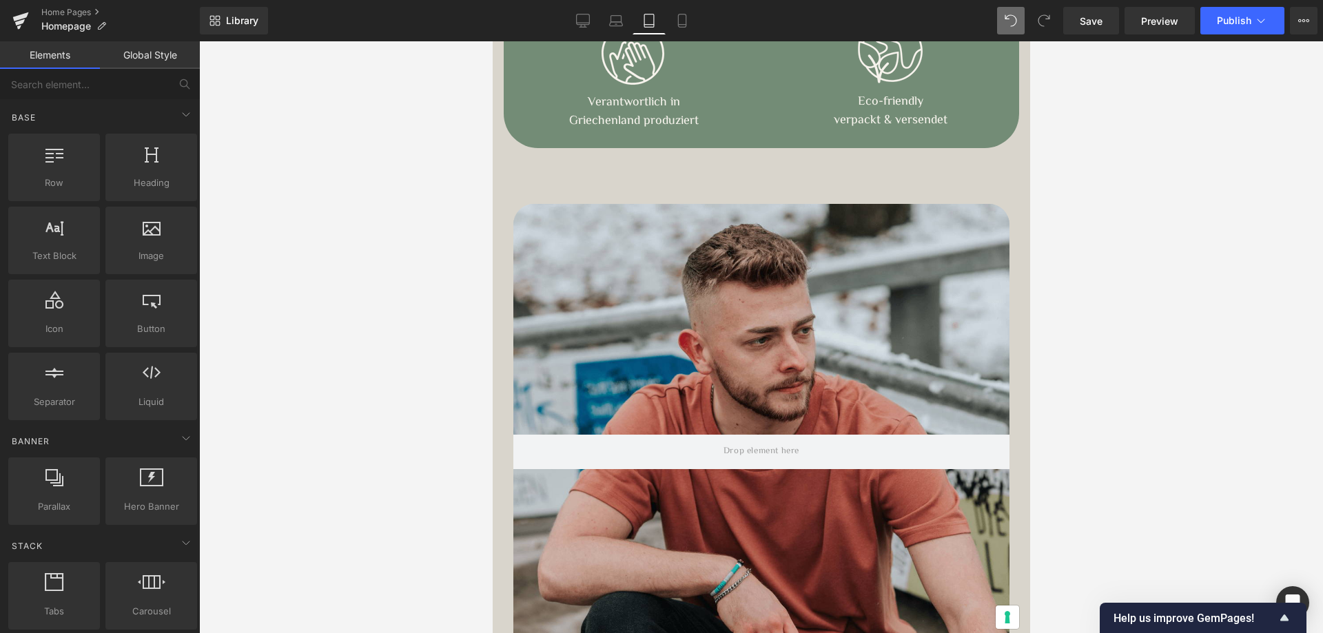
scroll to position [509, 0]
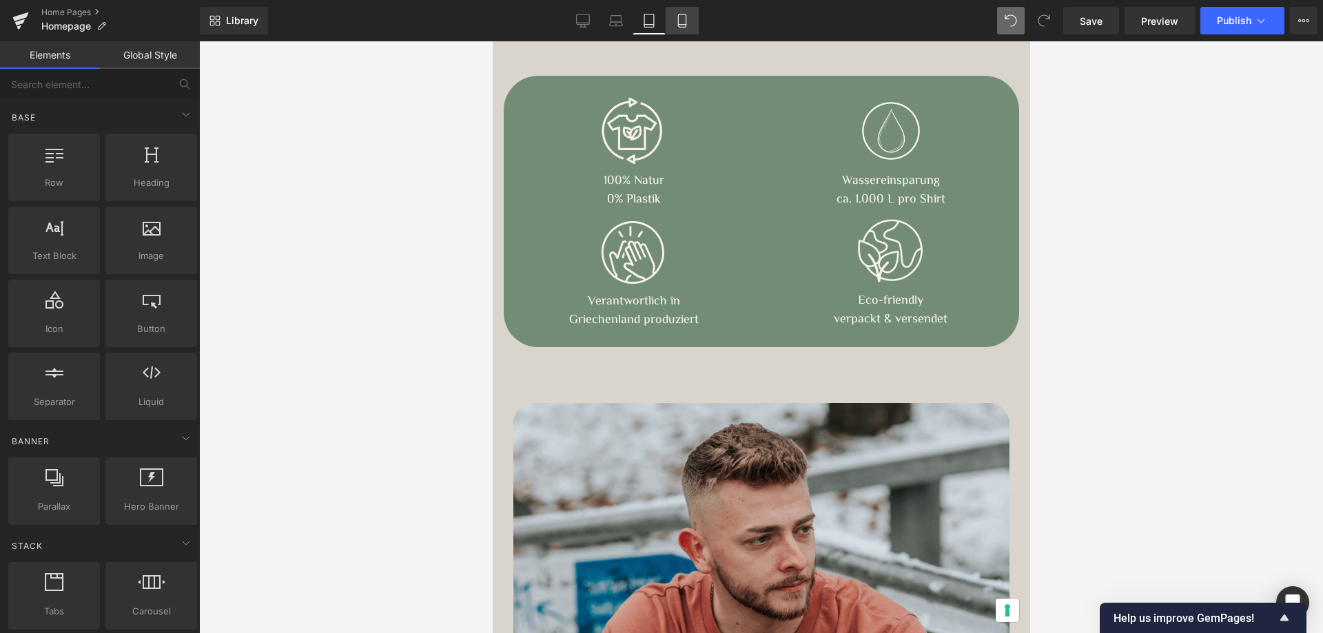
click at [683, 23] on icon at bounding box center [682, 21] width 14 height 14
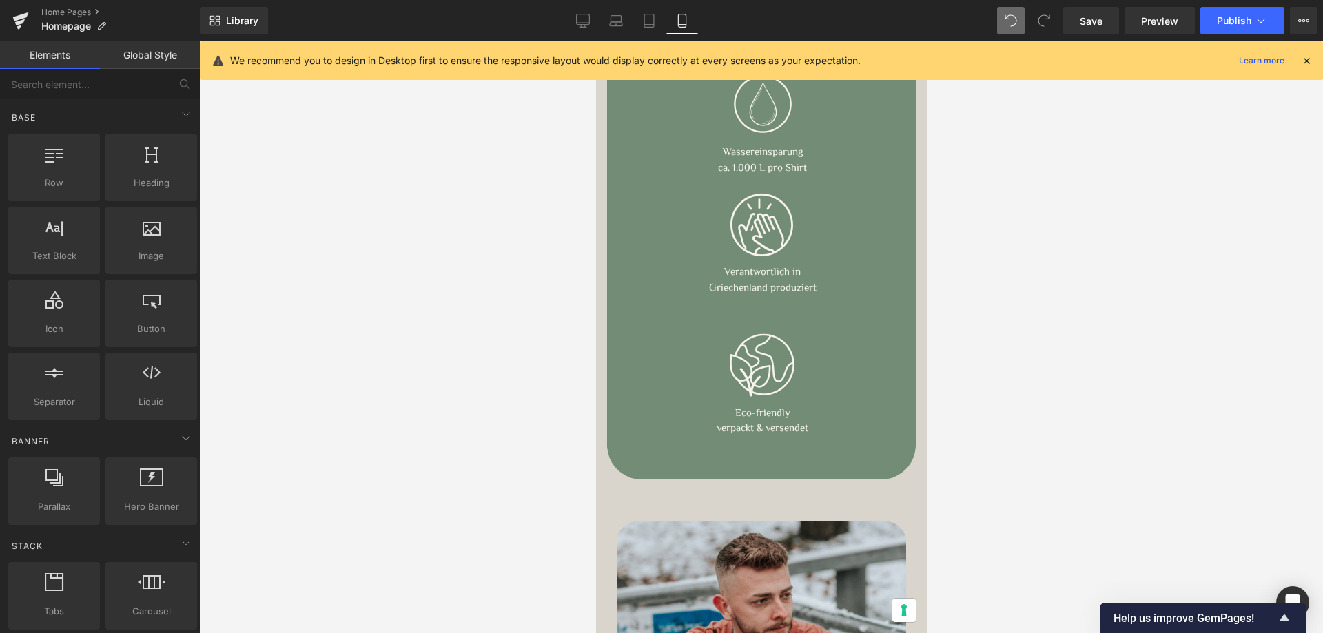
scroll to position [397, 0]
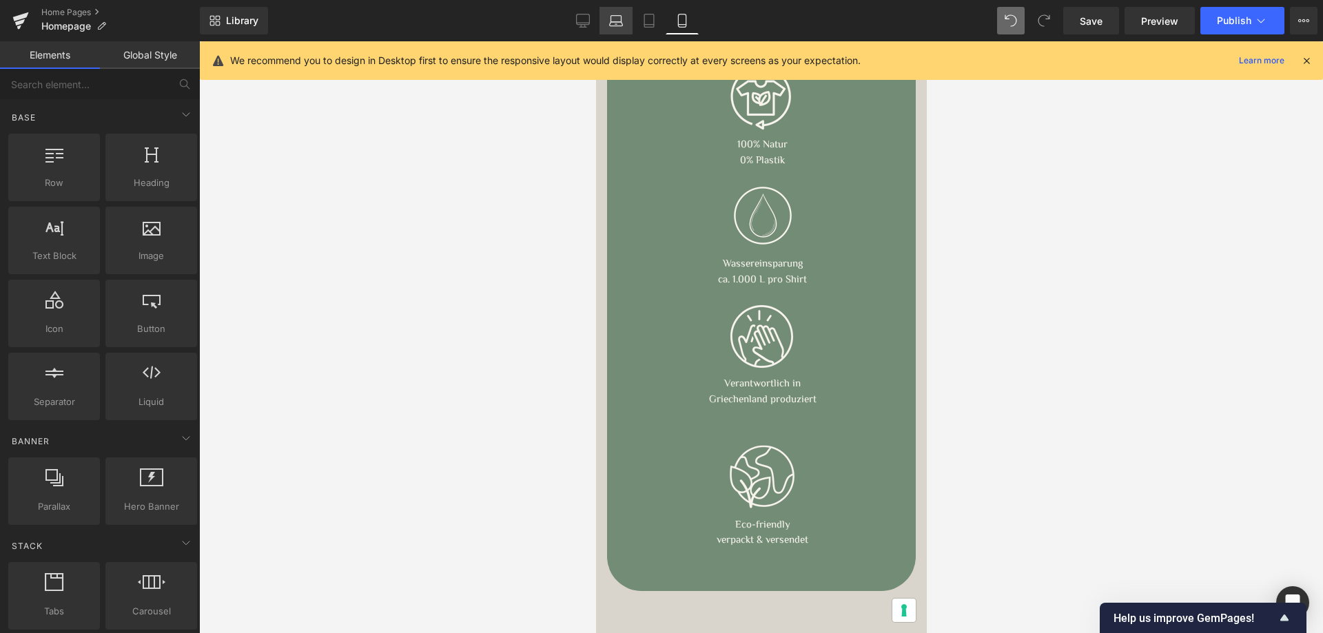
click at [600, 19] on link "Laptop" at bounding box center [616, 21] width 33 height 28
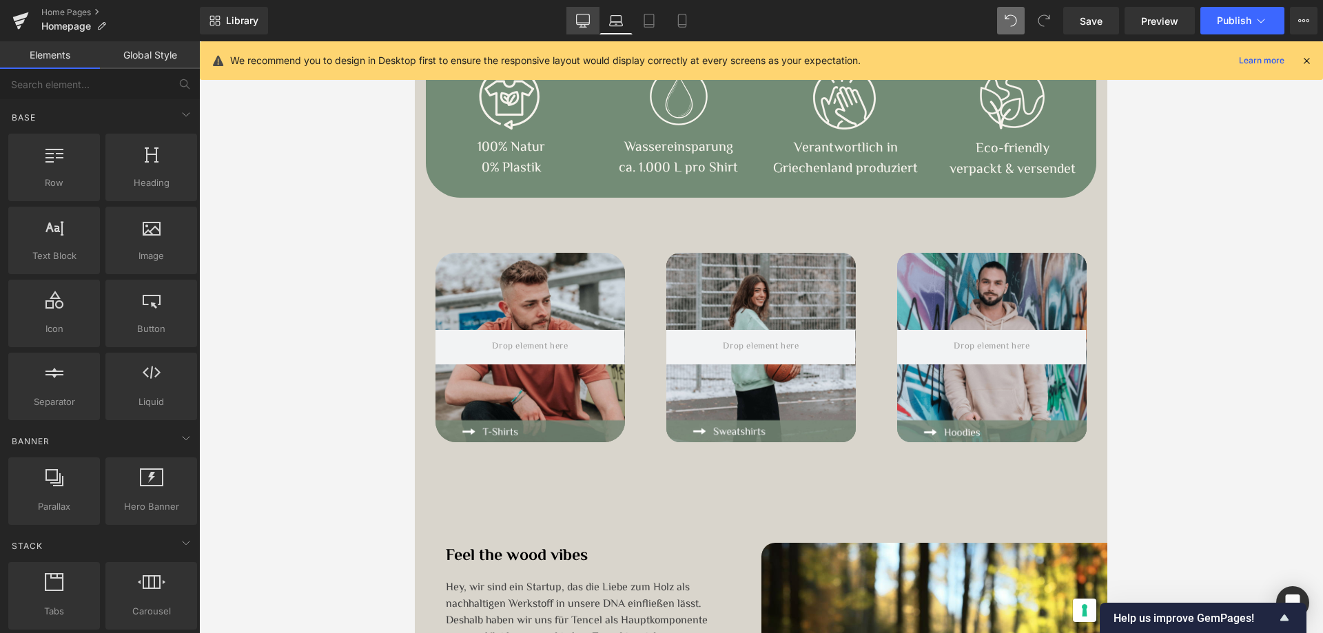
click at [591, 19] on link "Desktop" at bounding box center [582, 21] width 33 height 28
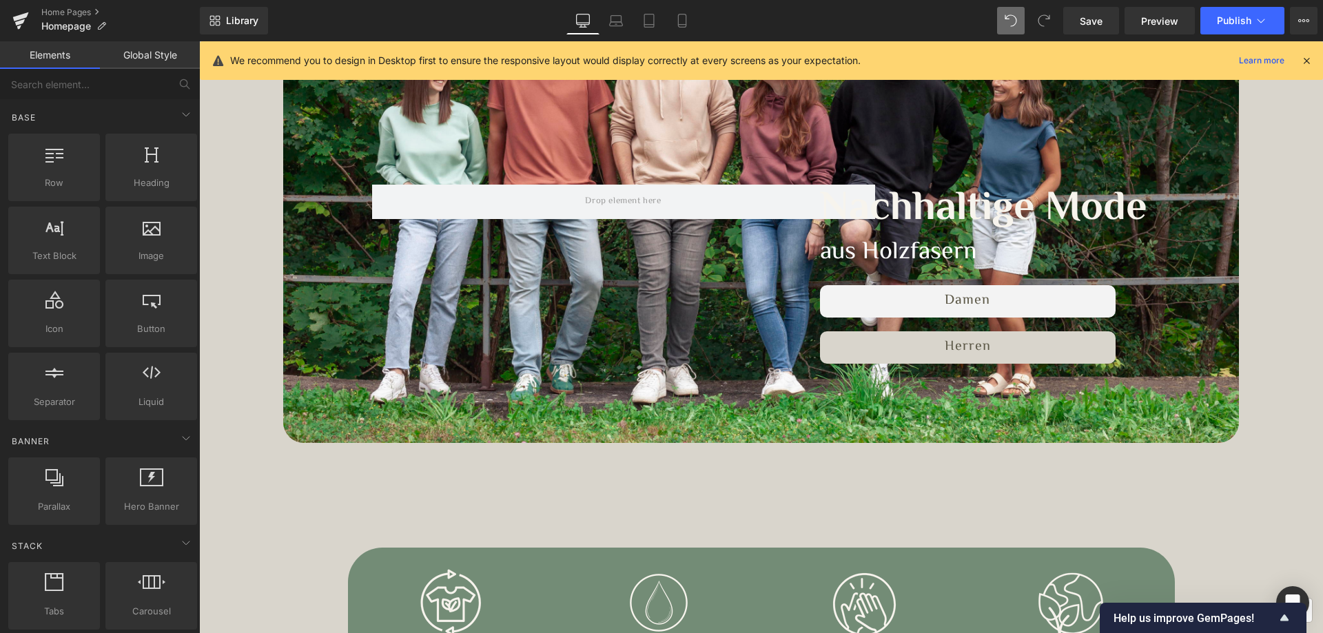
scroll to position [431, 0]
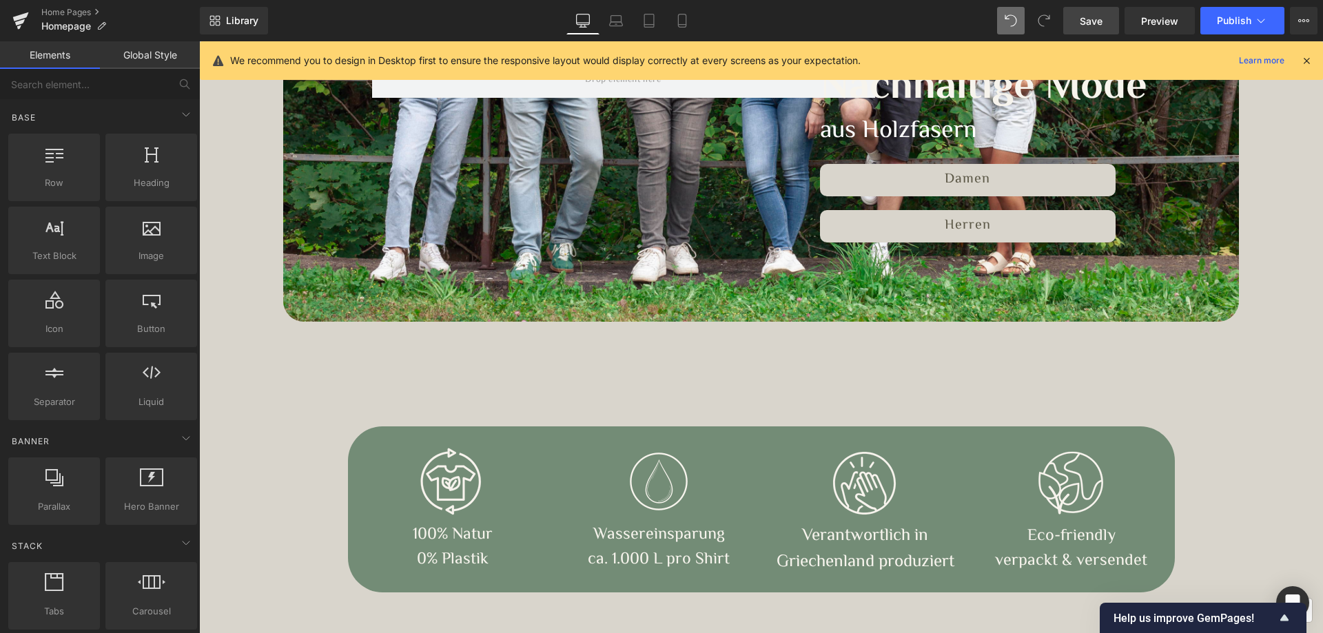
click at [1100, 20] on span "Save" at bounding box center [1091, 21] width 23 height 14
click at [1228, 17] on span "Publish" at bounding box center [1234, 20] width 34 height 11
click at [650, 475] on span "Image" at bounding box center [659, 481] width 27 height 17
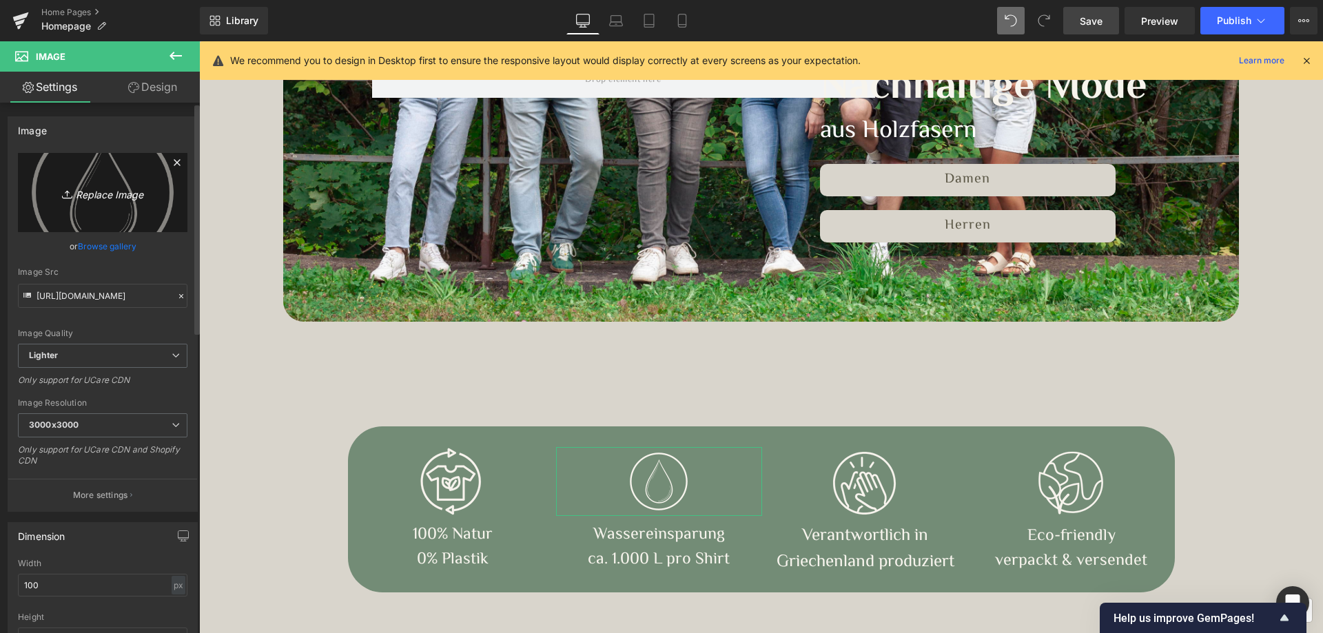
click at [112, 202] on link "Replace Image" at bounding box center [103, 192] width 170 height 79
type input "C:\fakepath\Waterdrop_01.png"
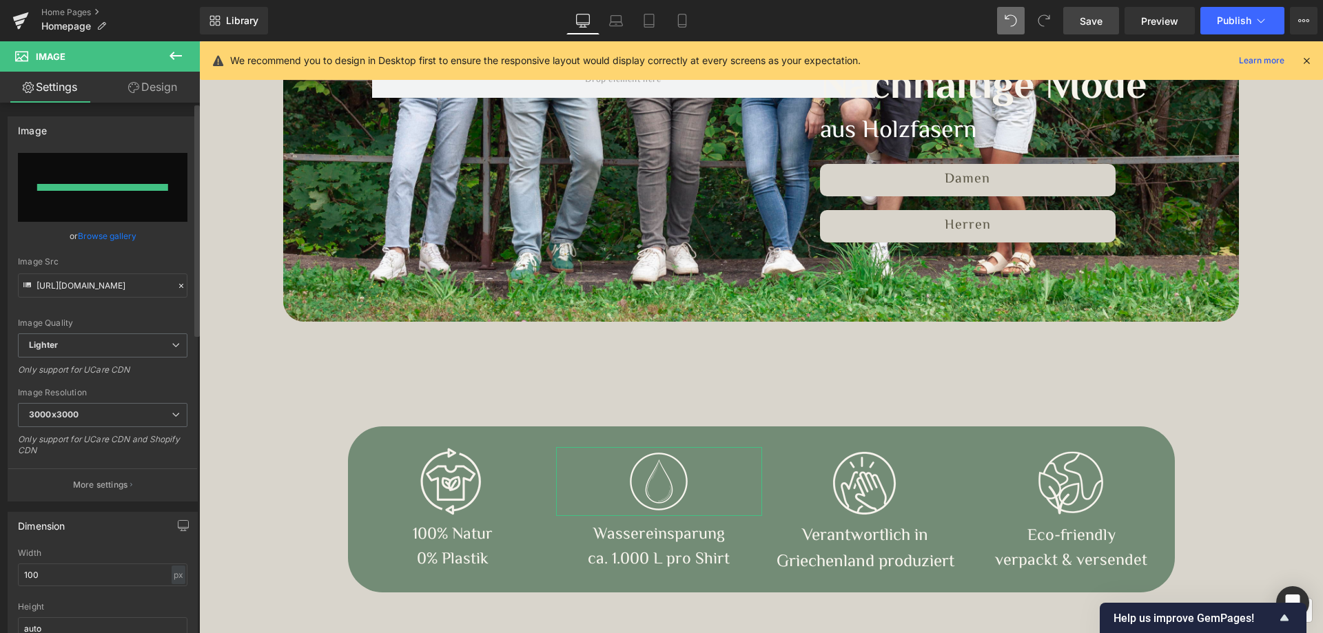
type input "[URL][DOMAIN_NAME]"
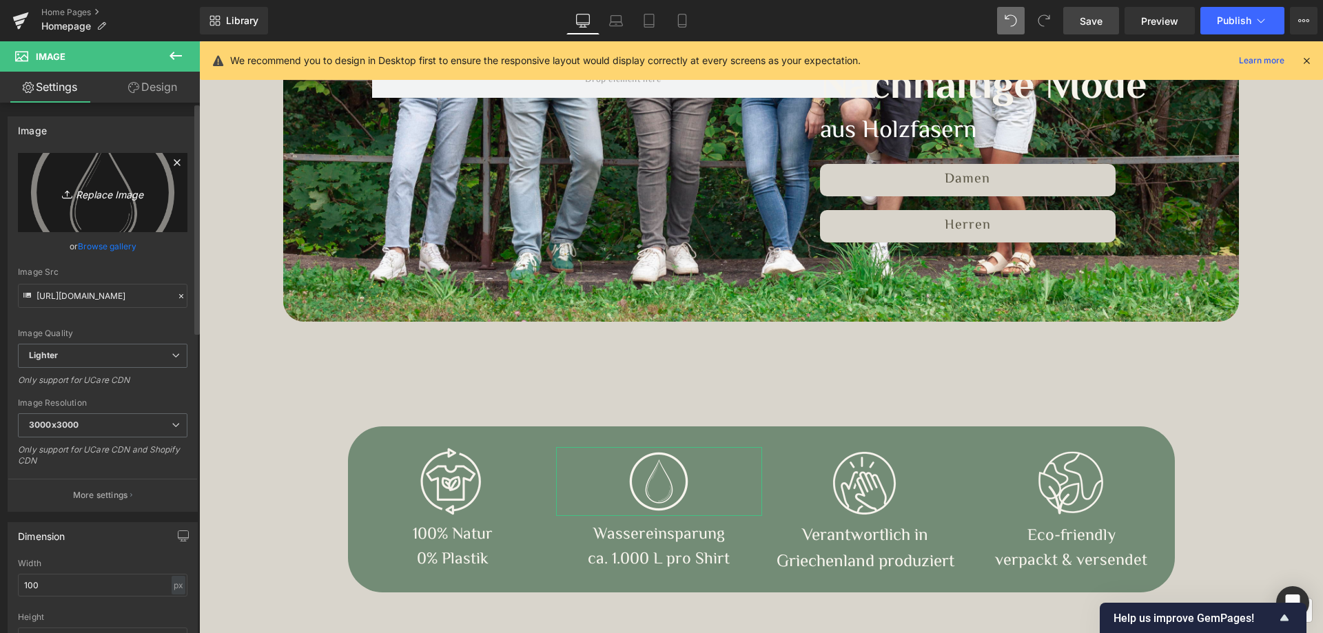
click at [110, 197] on icon "Replace Image" at bounding box center [103, 192] width 110 height 17
type input "C:\fakepath\Waterdrop_02.png"
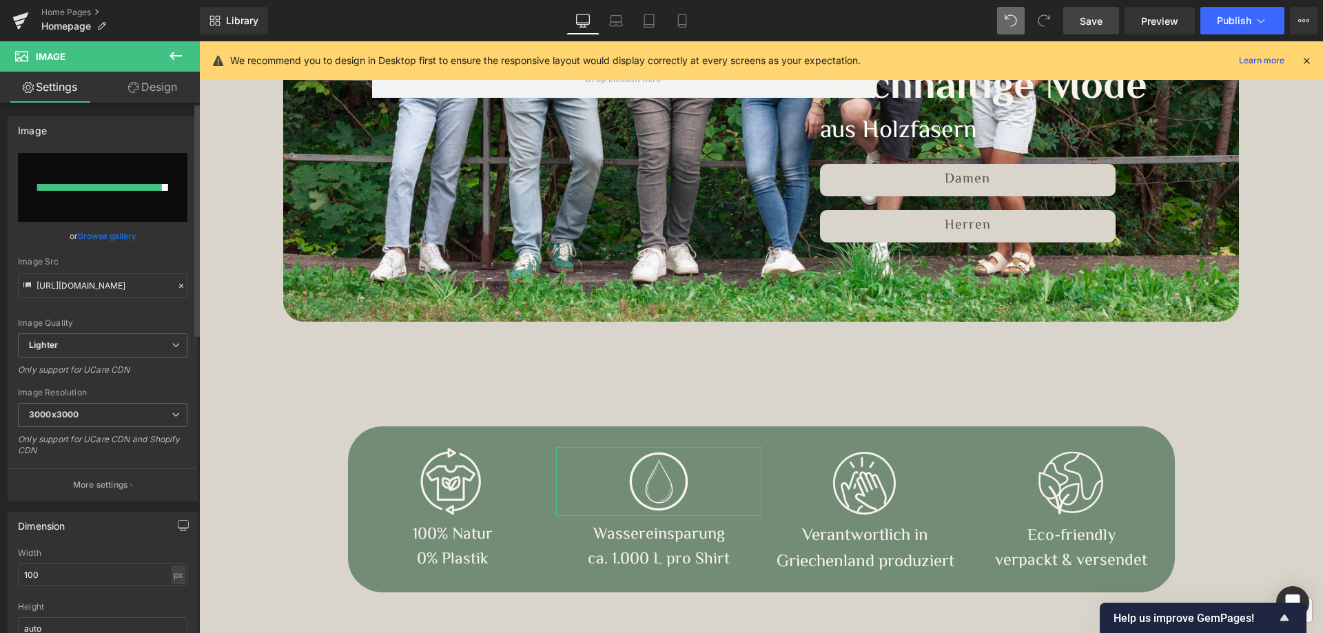
type input "[URL][DOMAIN_NAME]"
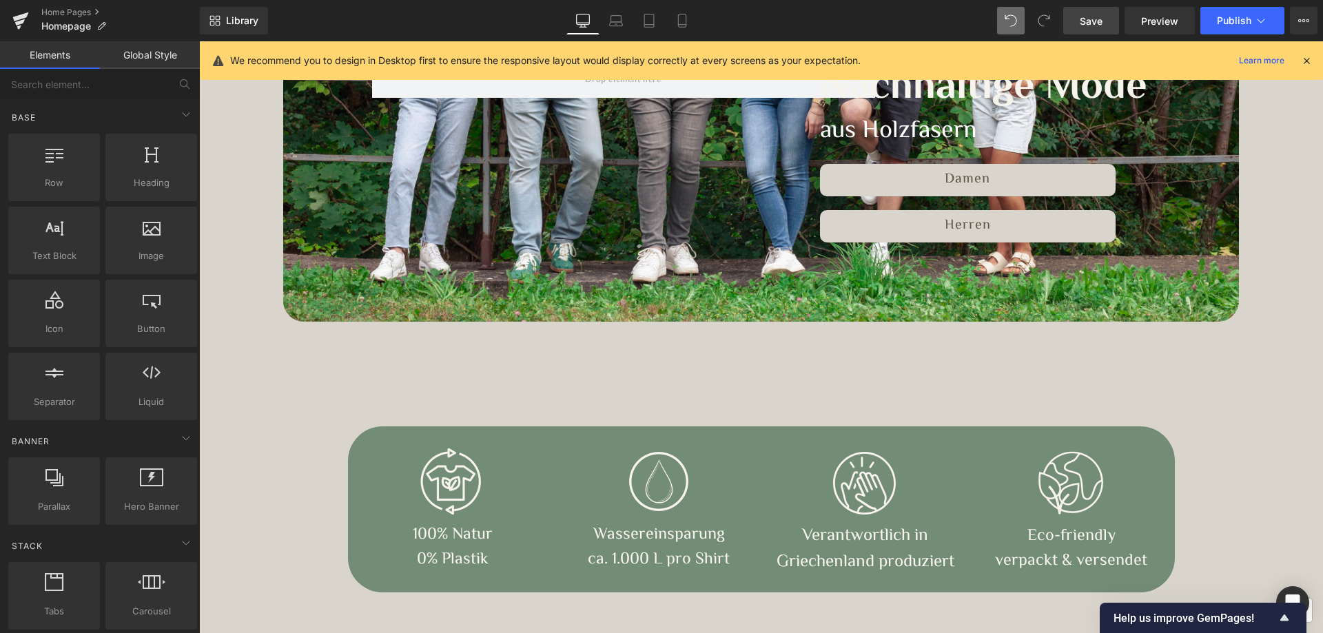
click at [1098, 20] on span "Save" at bounding box center [1091, 21] width 23 height 14
click at [1233, 17] on span "Publish" at bounding box center [1234, 20] width 34 height 11
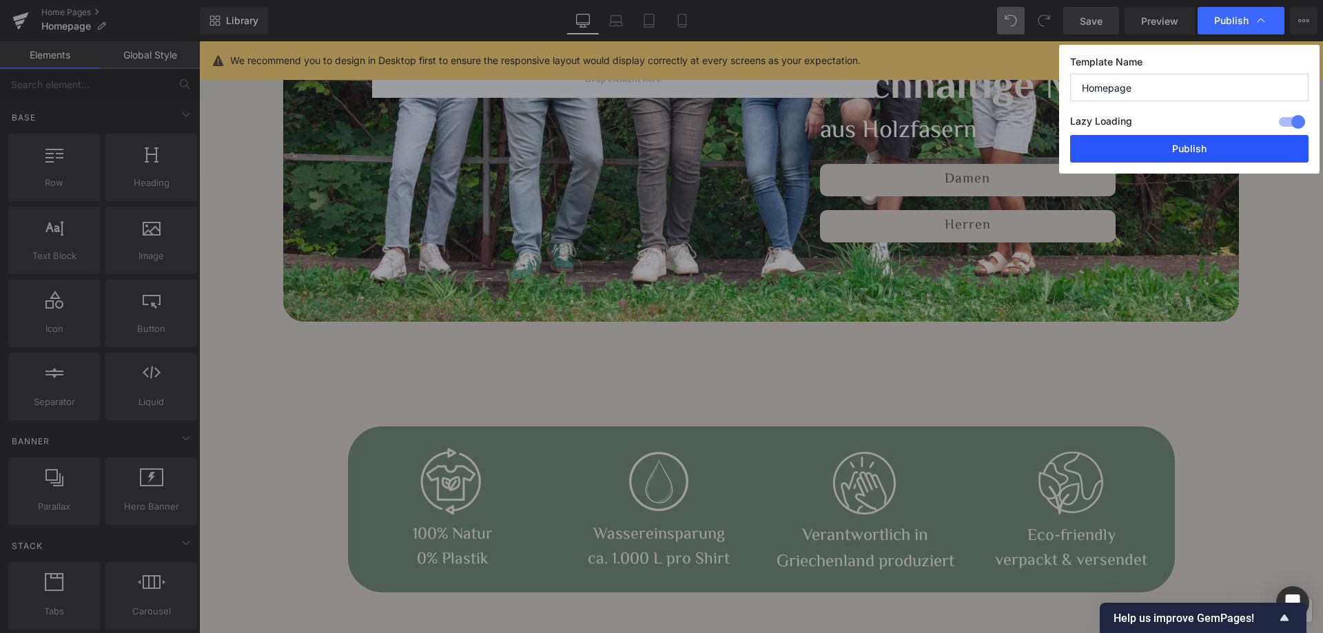
click at [1156, 140] on button "Publish" at bounding box center [1189, 149] width 238 height 28
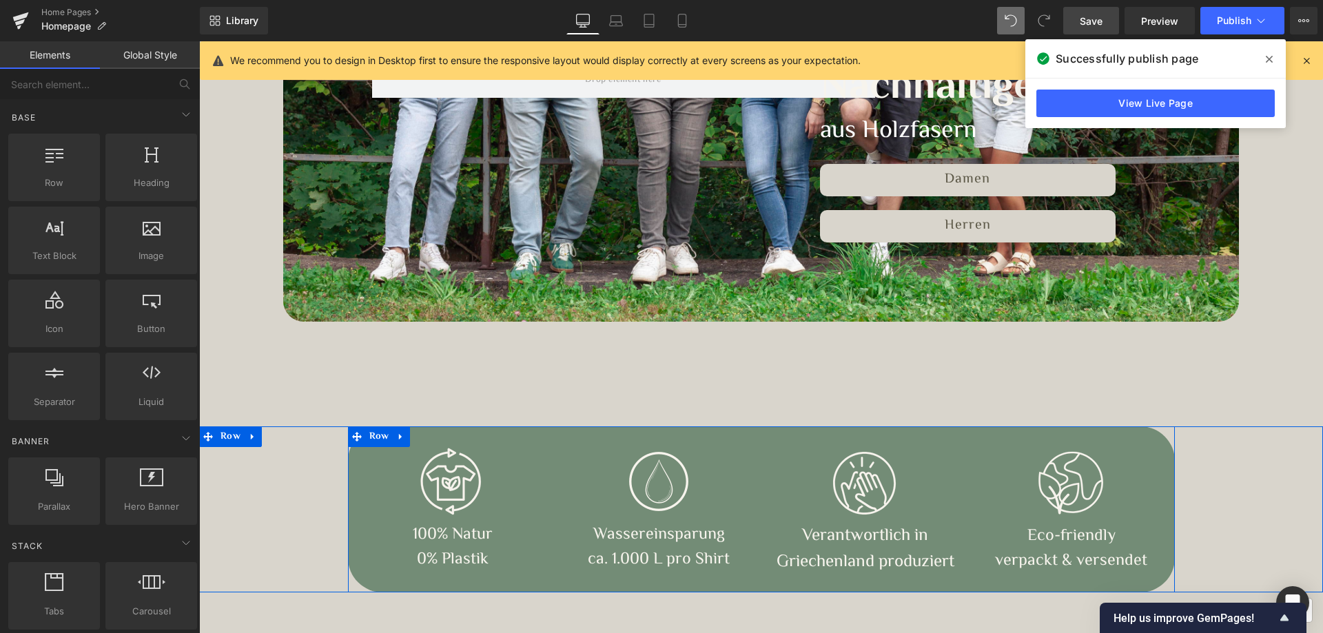
click at [472, 438] on div "Image 100% Natur 0% Plastik Text Block Row Image Wassereinsparung ca. 1.000 L p…" at bounding box center [761, 510] width 827 height 166
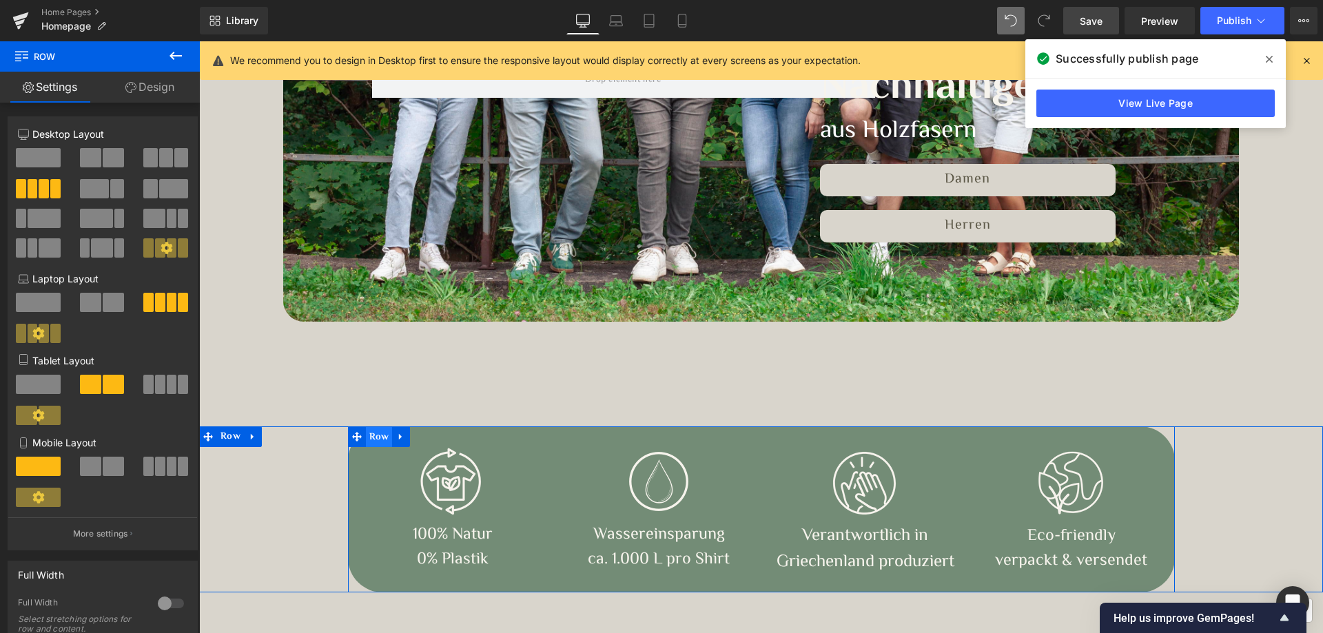
click at [371, 434] on span "Row" at bounding box center [379, 437] width 27 height 21
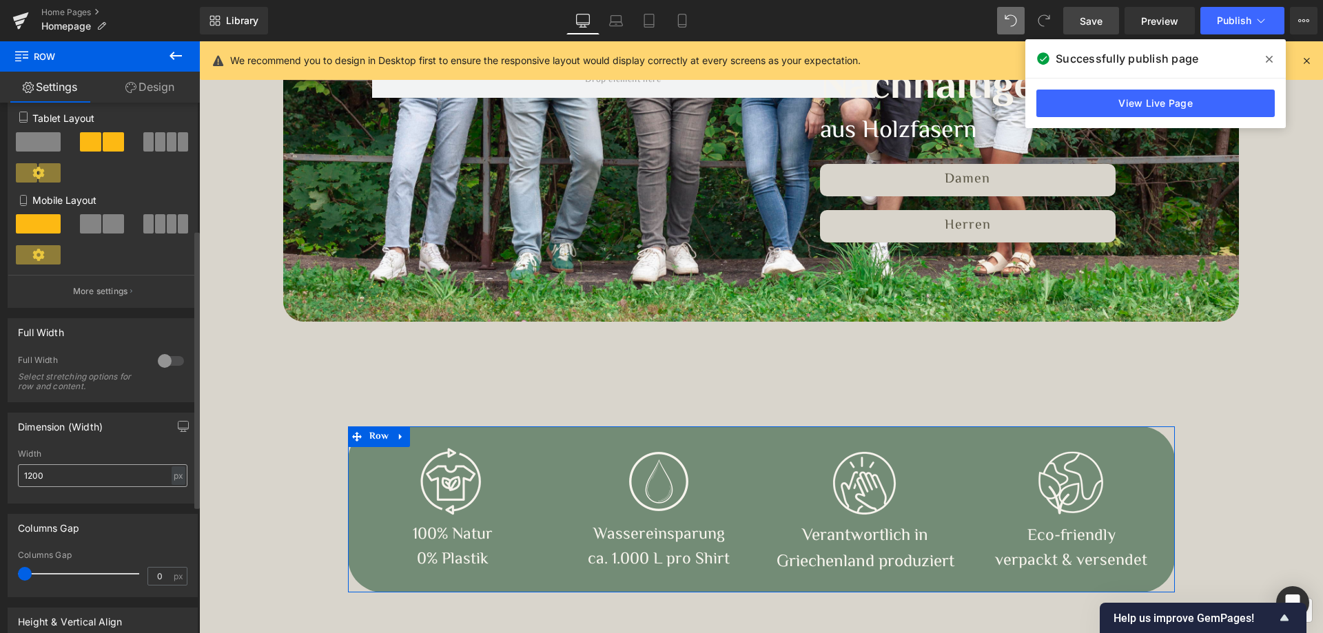
scroll to position [276, 0]
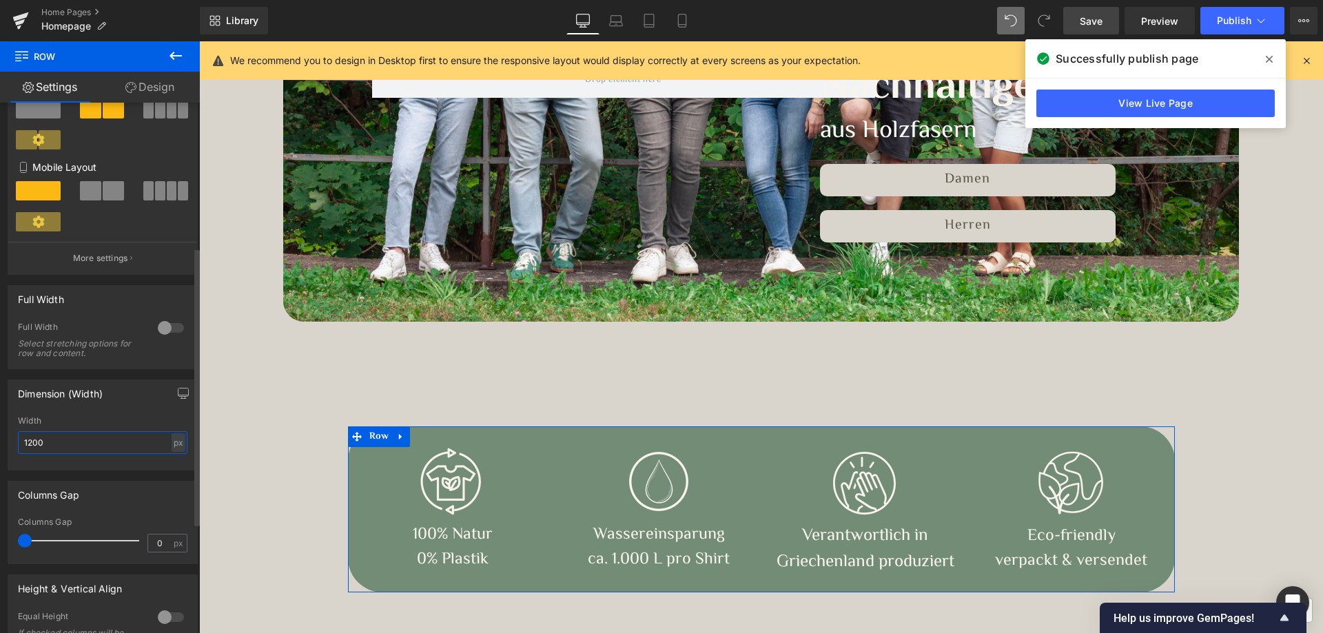
click at [119, 443] on input "1200" at bounding box center [103, 442] width 170 height 23
drag, startPoint x: 30, startPoint y: 444, endPoint x: 82, endPoint y: 440, distance: 52.5
click at [82, 440] on input "1200" at bounding box center [103, 442] width 170 height 23
type input "1300"
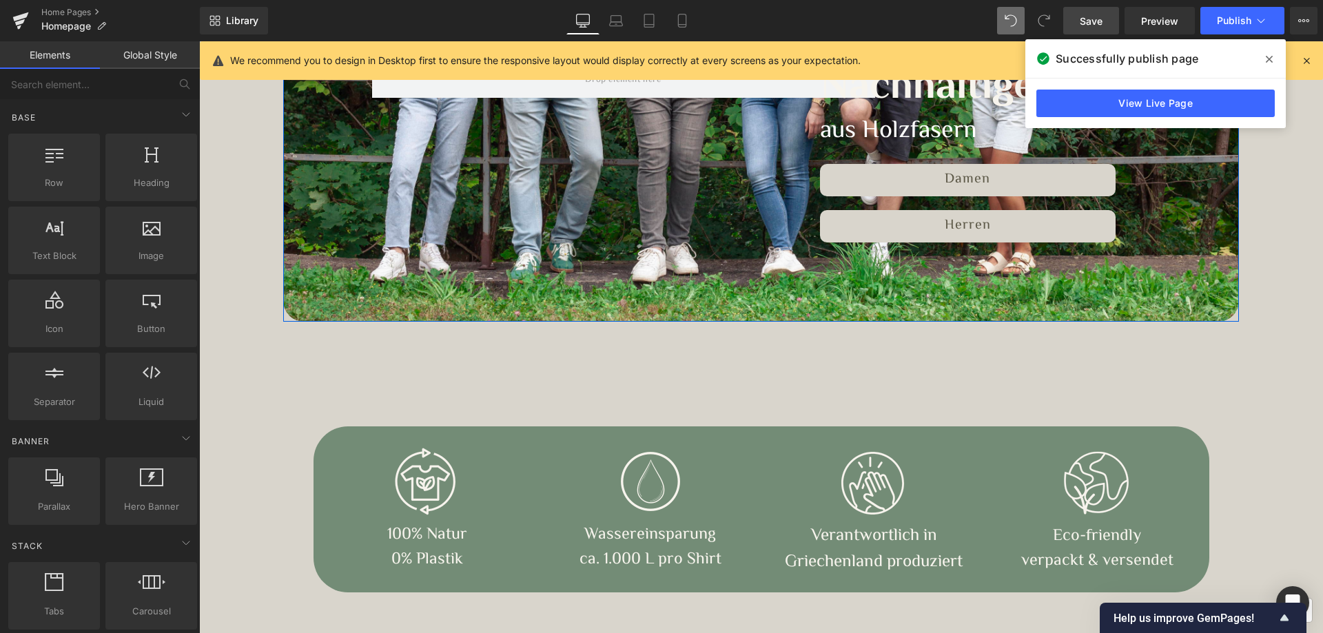
click at [348, 277] on div "Nachhaltige Mode Heading Nachhaltige Mode Heading aus Holzfasern Text Block aus…" at bounding box center [761, 160] width 827 height 234
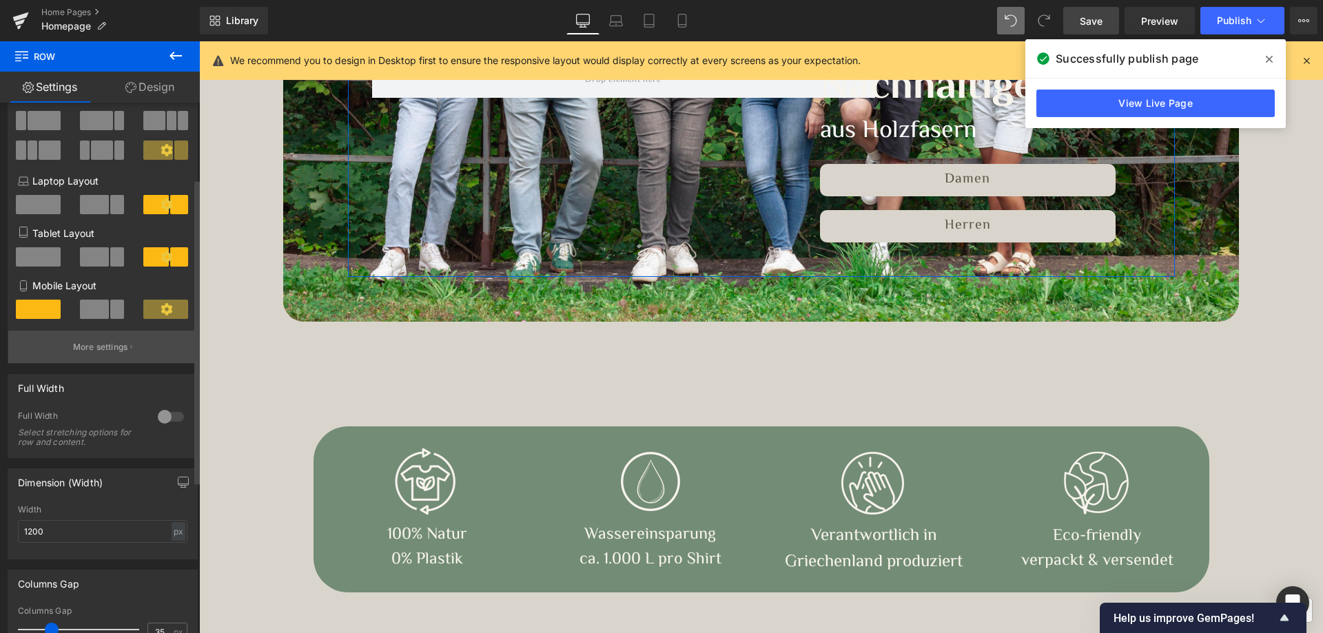
scroll to position [138, 0]
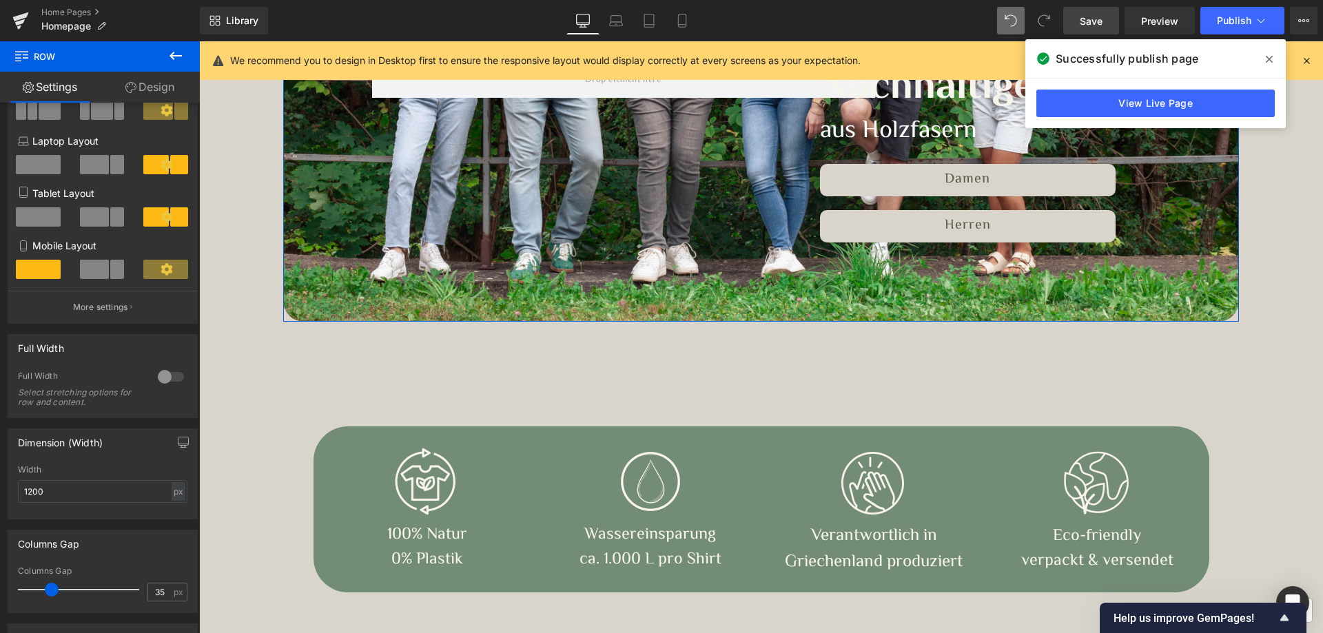
click at [298, 307] on div "Nachhaltige Mode Heading Nachhaltige Mode Heading aus Holzfasern Text Block aus…" at bounding box center [760, 47] width 955 height 549
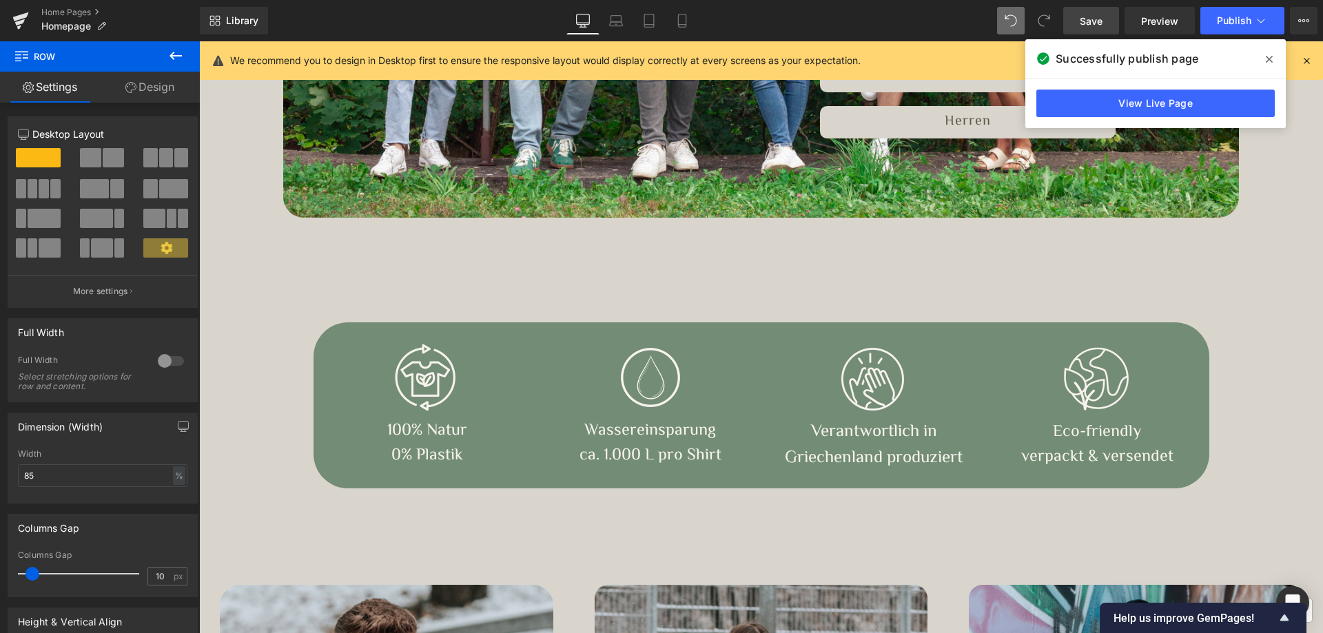
scroll to position [551, 0]
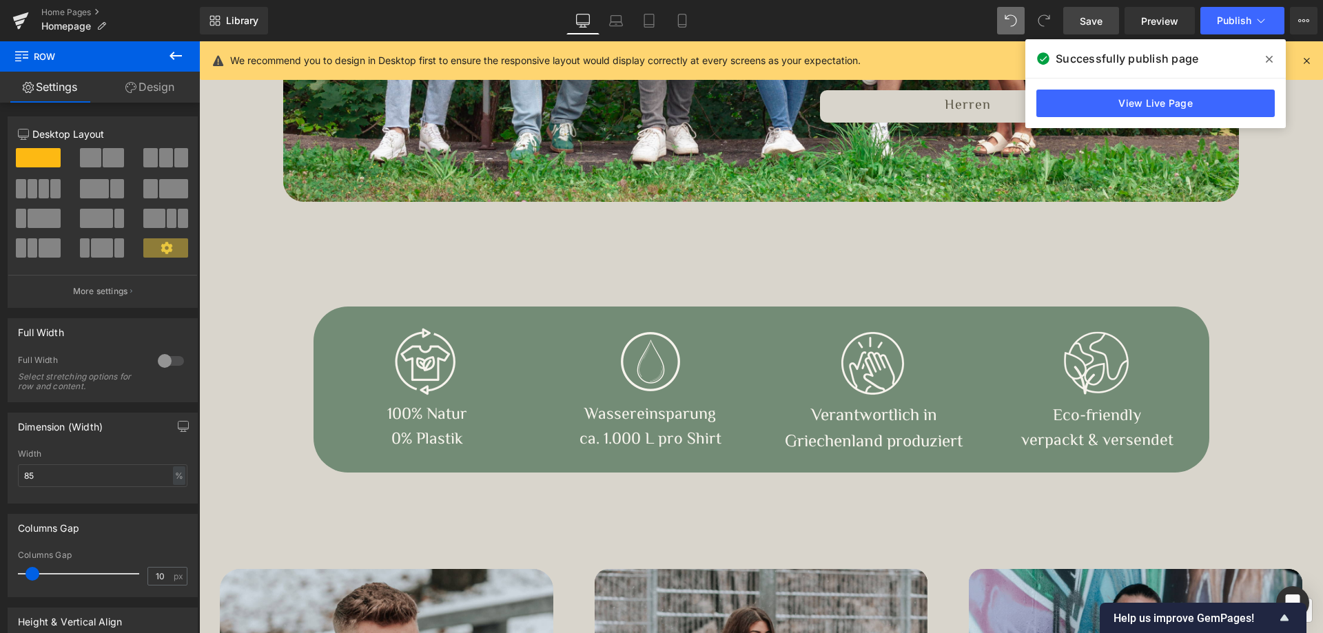
click at [331, 376] on div at bounding box center [427, 361] width 223 height 69
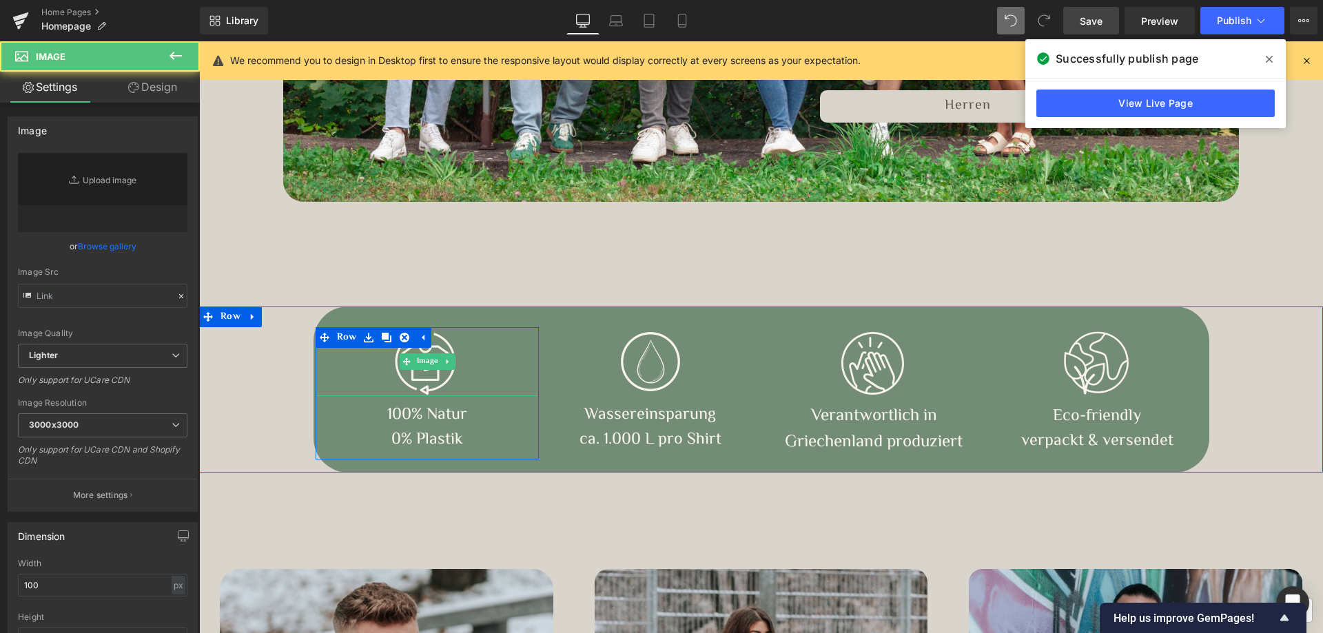
type input "[URL][DOMAIN_NAME]"
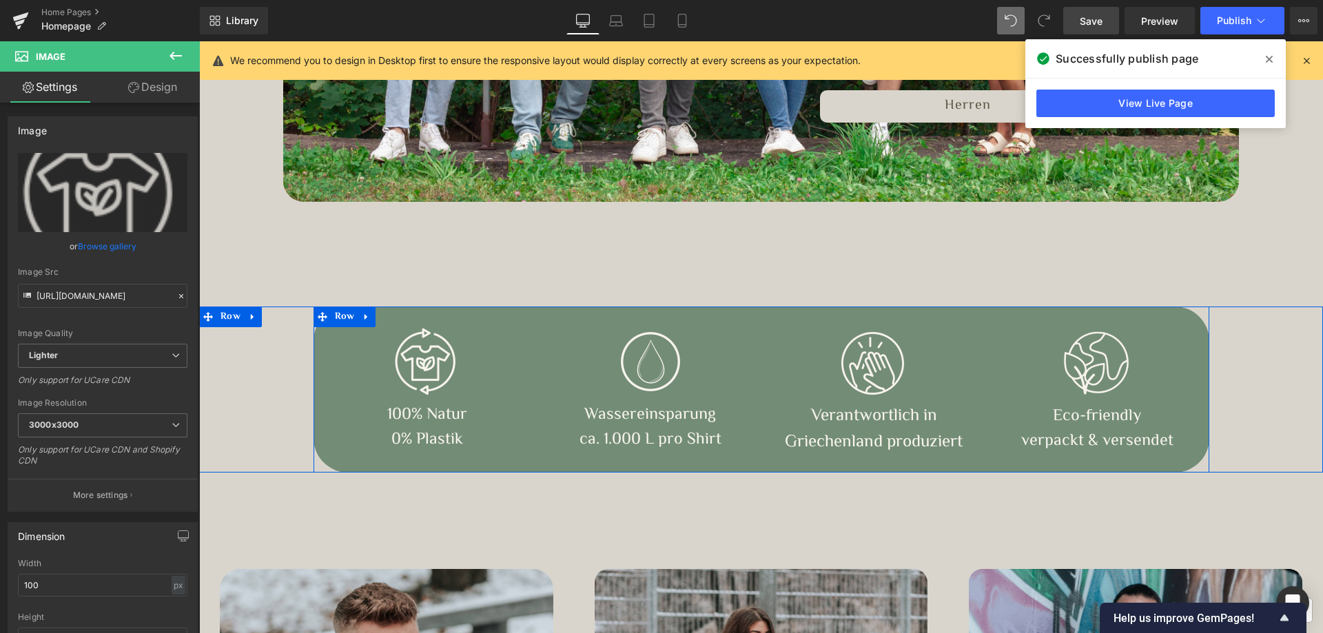
click at [419, 316] on div "Image 100% Natur 0% Plastik Text Block Row Image Wassereinsparung ca. 1.000 L p…" at bounding box center [762, 390] width 896 height 166
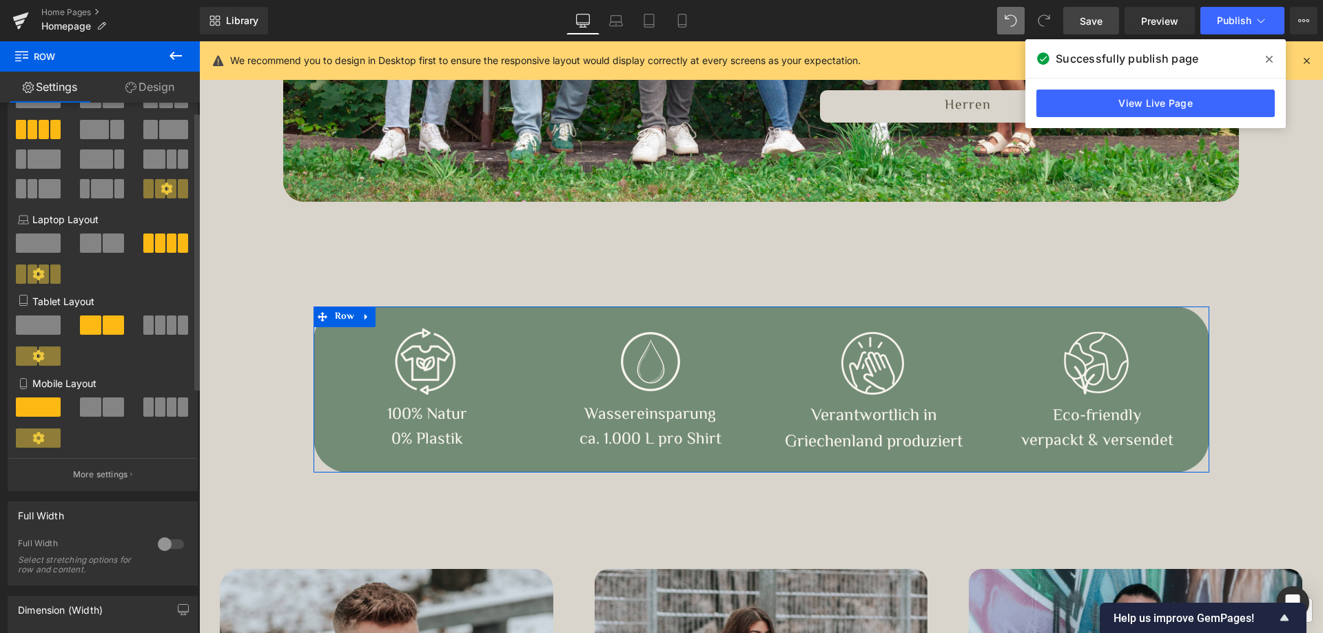
scroll to position [138, 0]
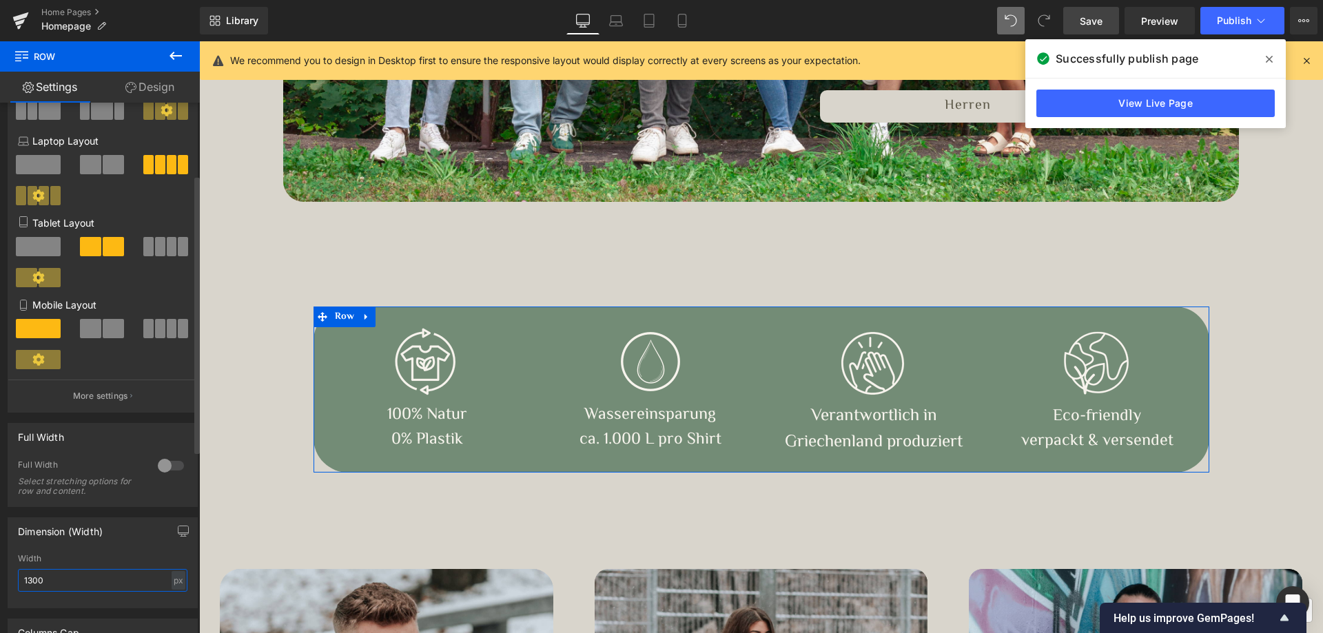
click at [38, 580] on input "1300" at bounding box center [103, 580] width 170 height 23
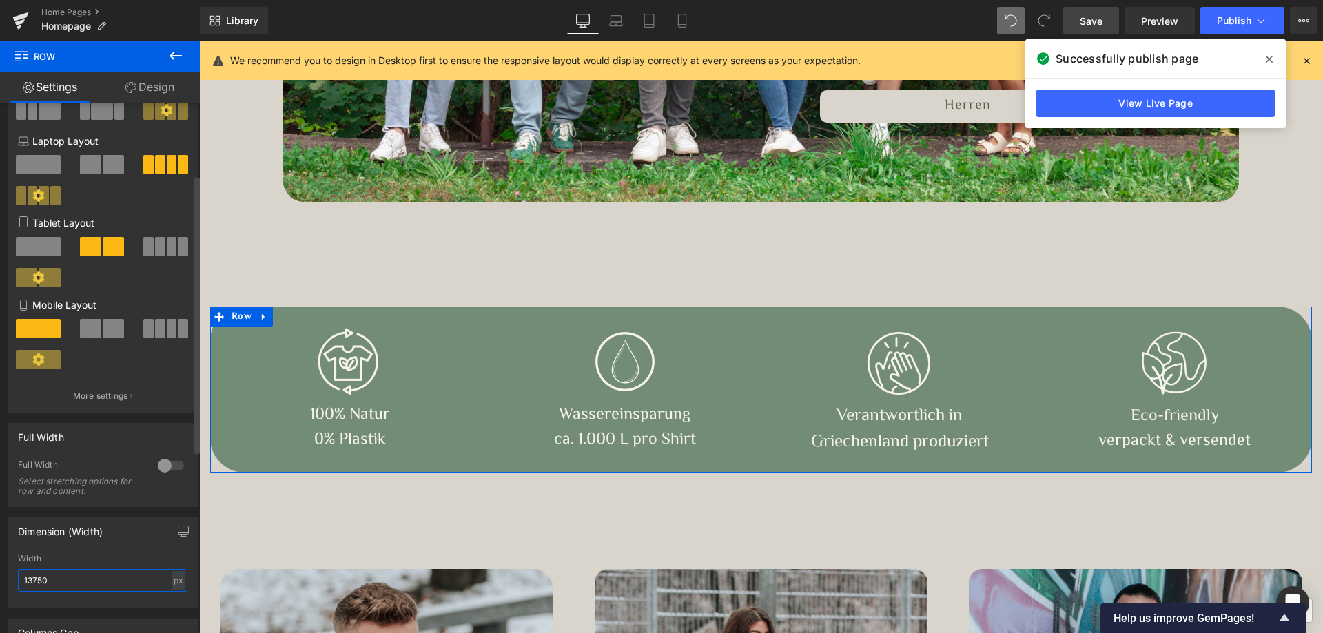
type input "1375"
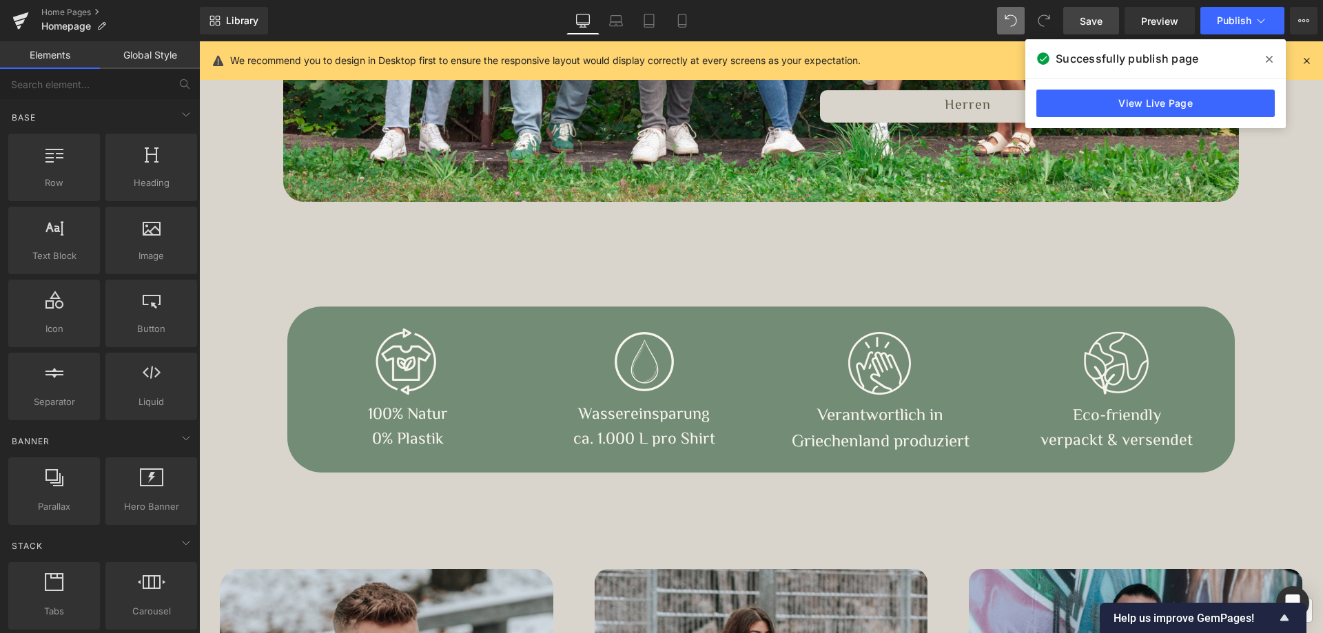
click at [624, 23] on link "Laptop" at bounding box center [616, 21] width 33 height 28
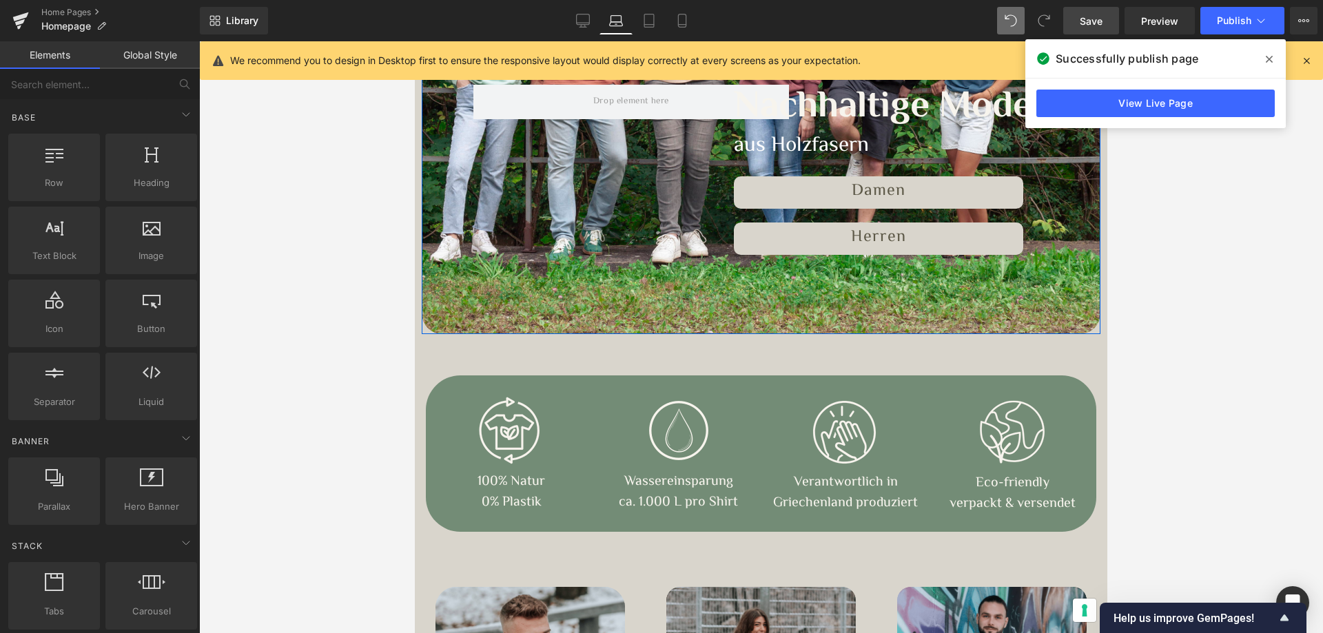
scroll to position [434, 0]
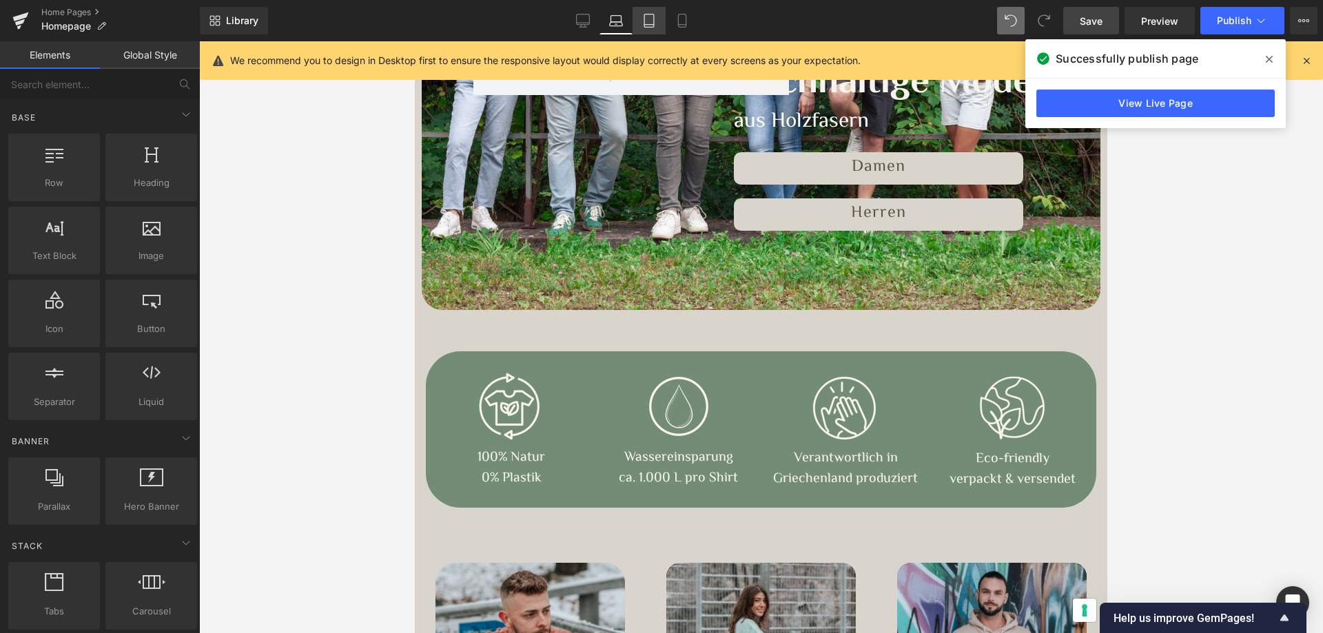
click at [645, 23] on icon at bounding box center [649, 20] width 10 height 13
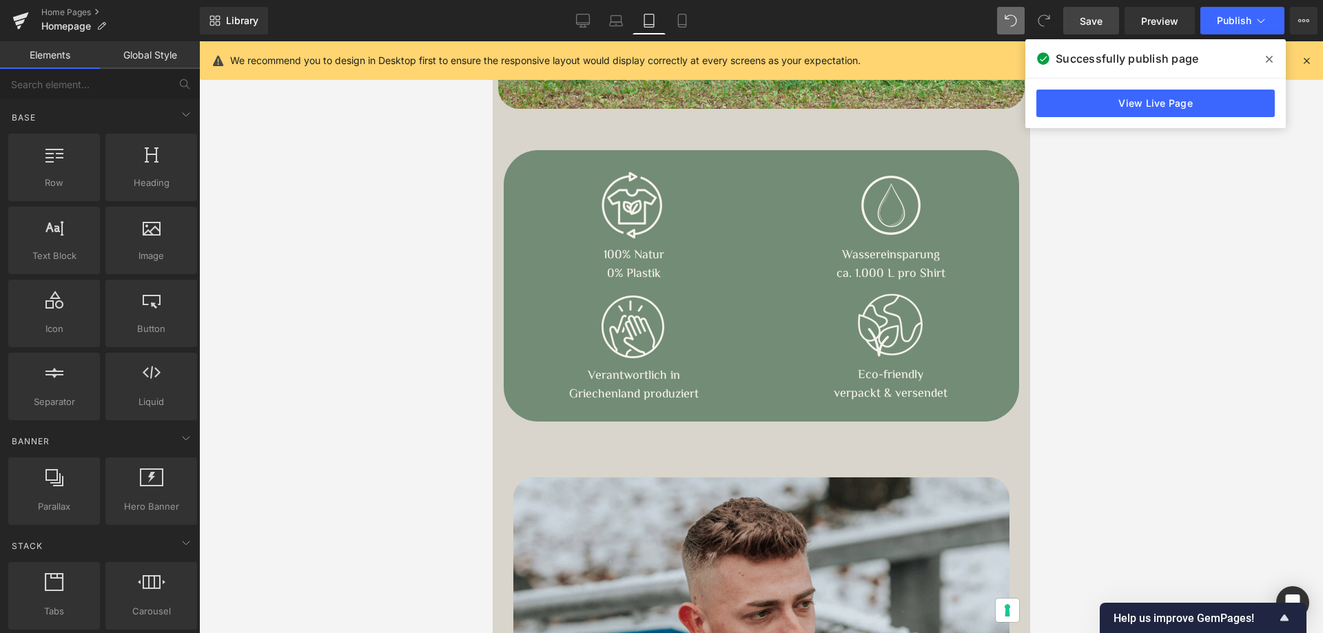
scroll to position [509, 0]
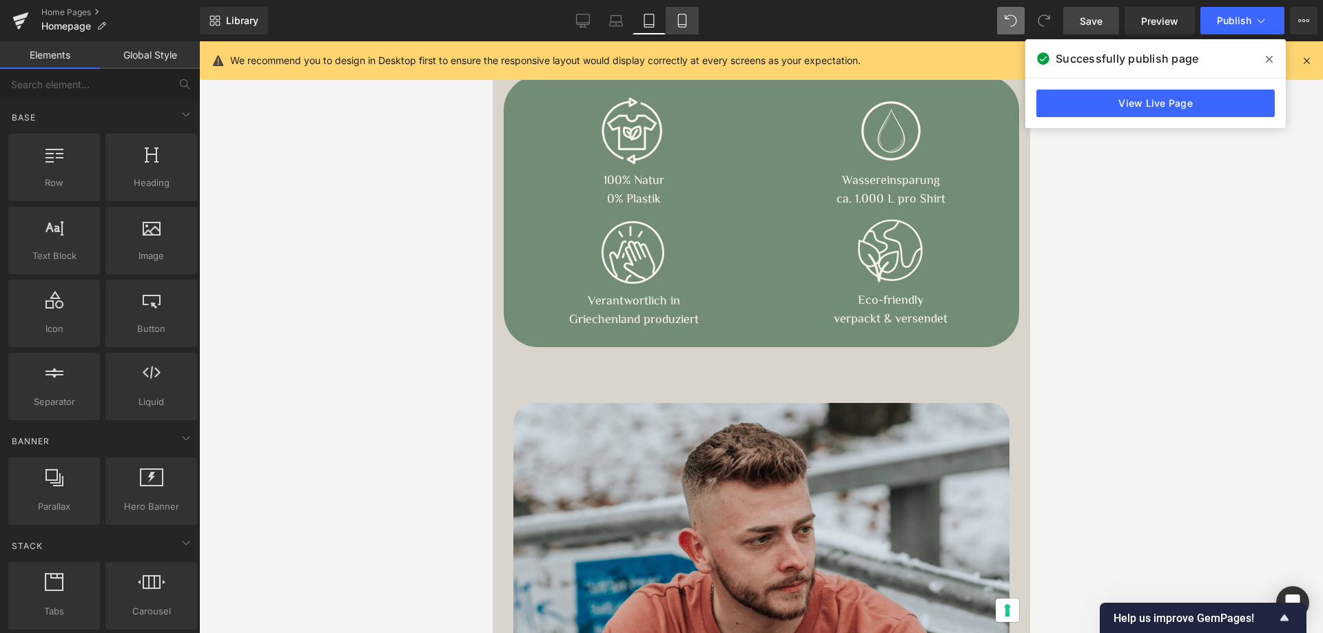
click at [684, 23] on icon at bounding box center [682, 21] width 14 height 14
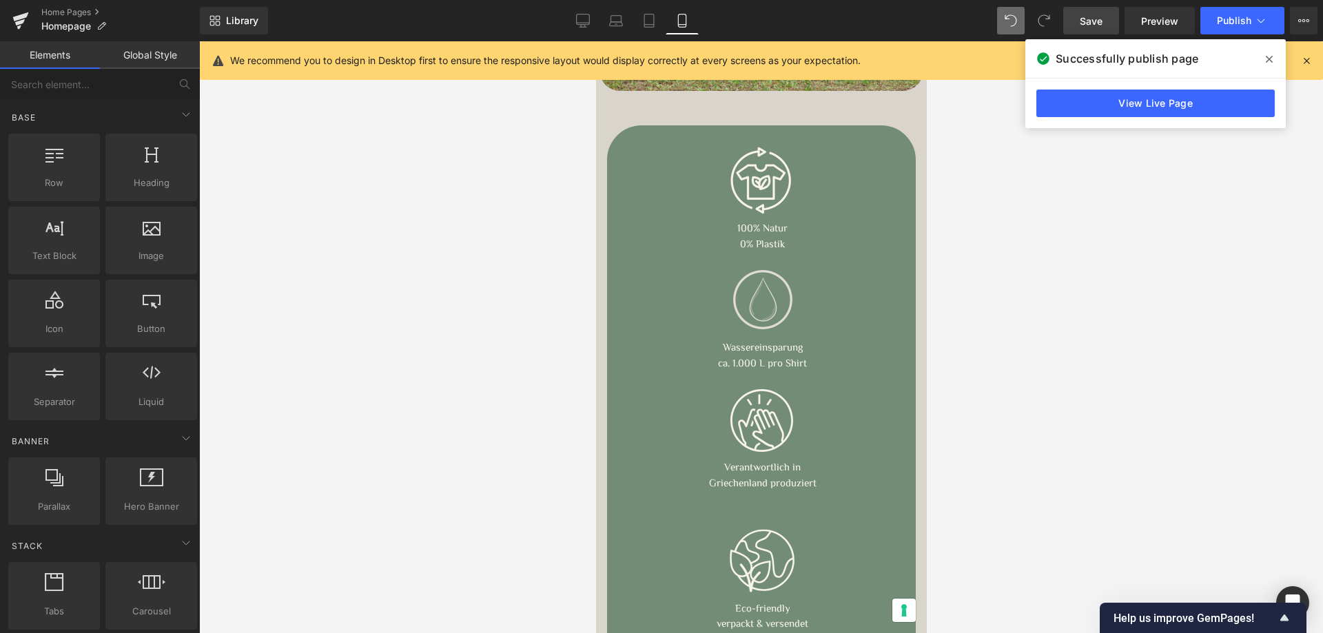
scroll to position [328, 0]
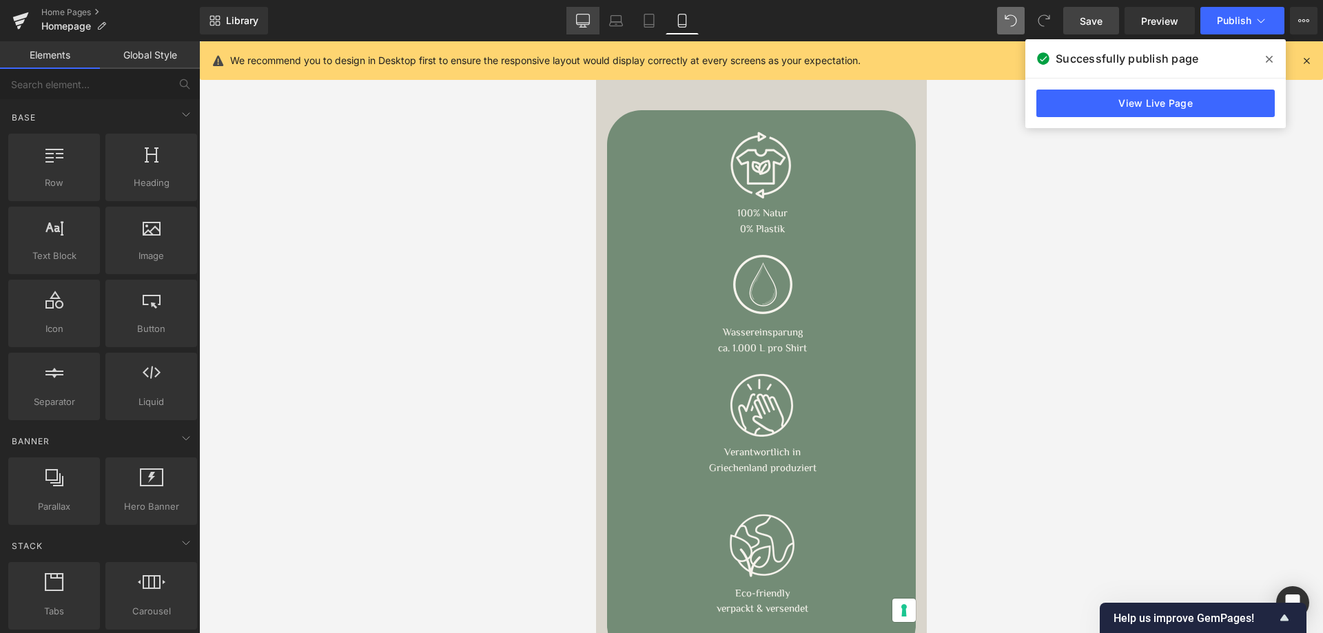
click at [580, 21] on icon at bounding box center [583, 21] width 14 height 14
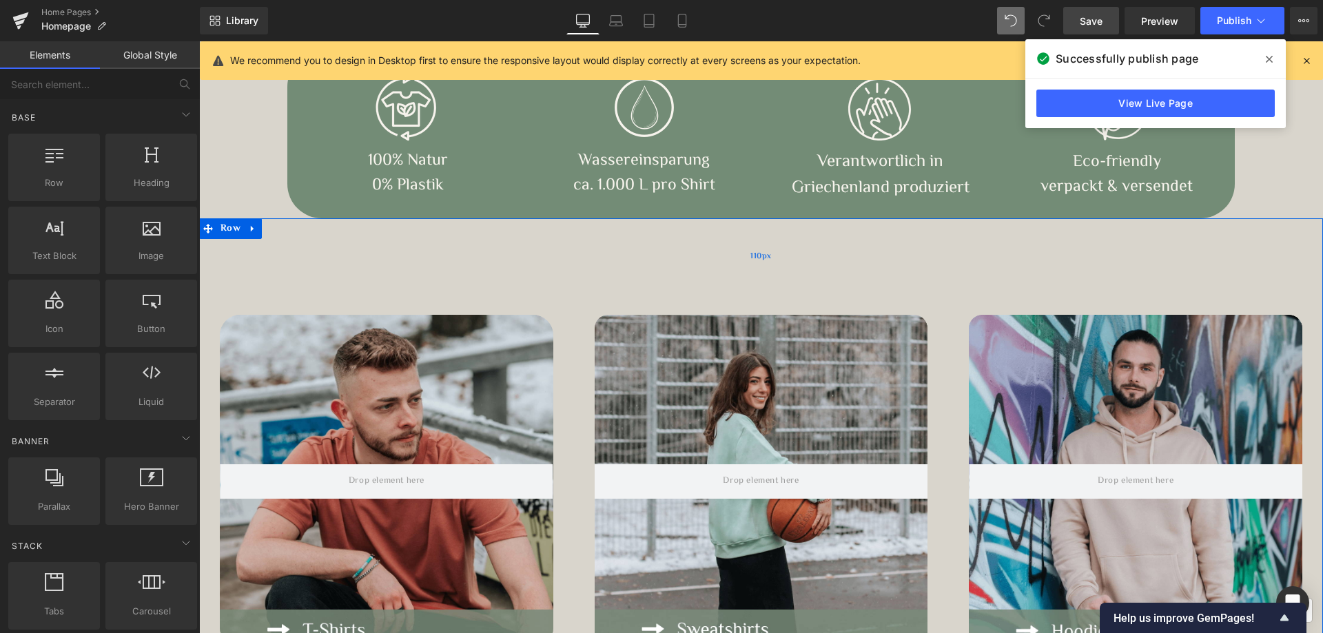
scroll to position [719, 0]
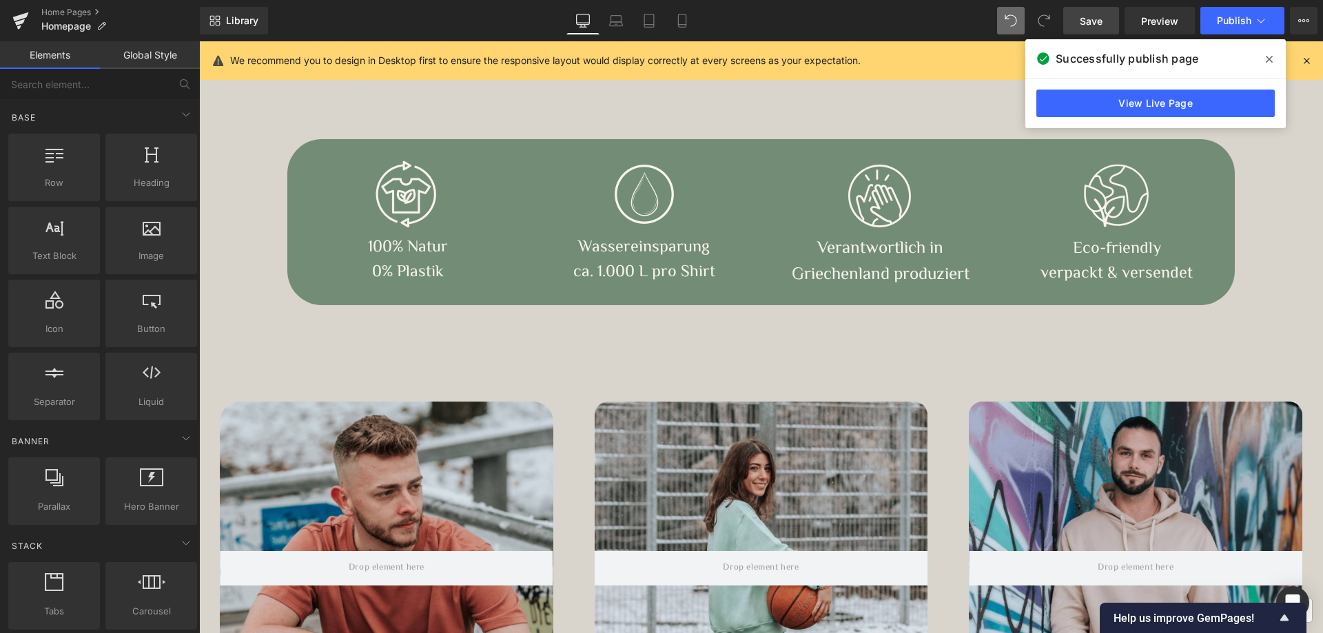
click at [307, 179] on div "Image 100% Natur 0% Plastik Text Block Row" at bounding box center [407, 226] width 236 height 132
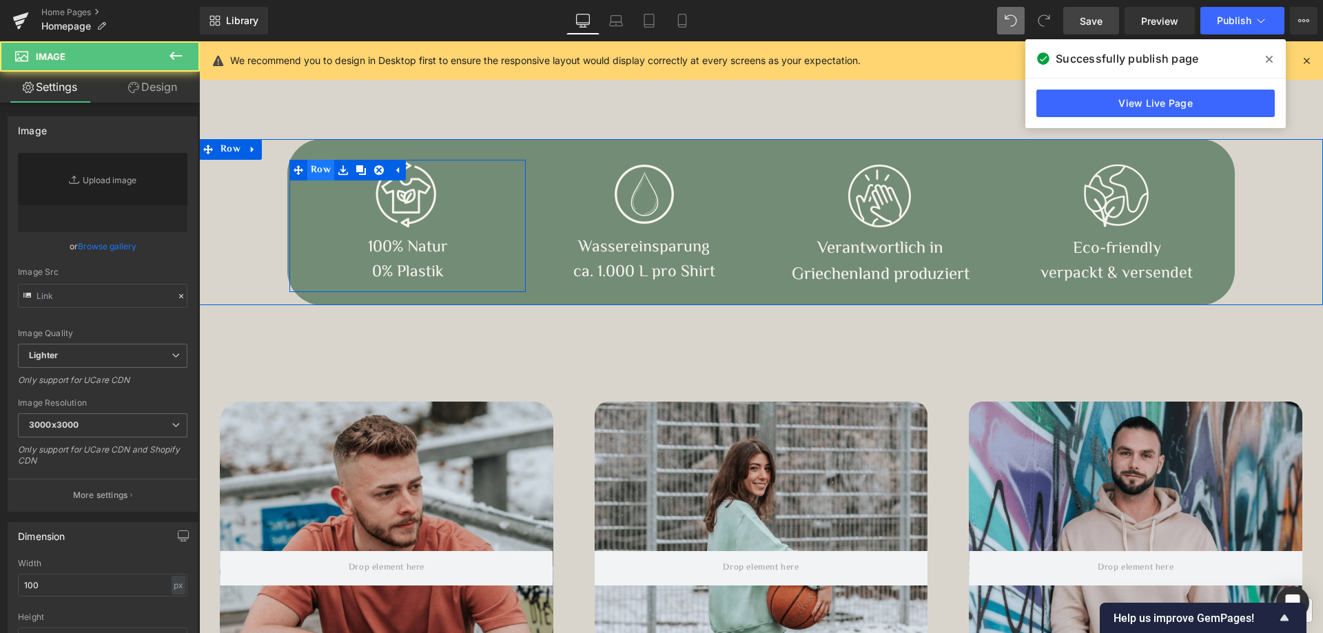
type input "[URL][DOMAIN_NAME]"
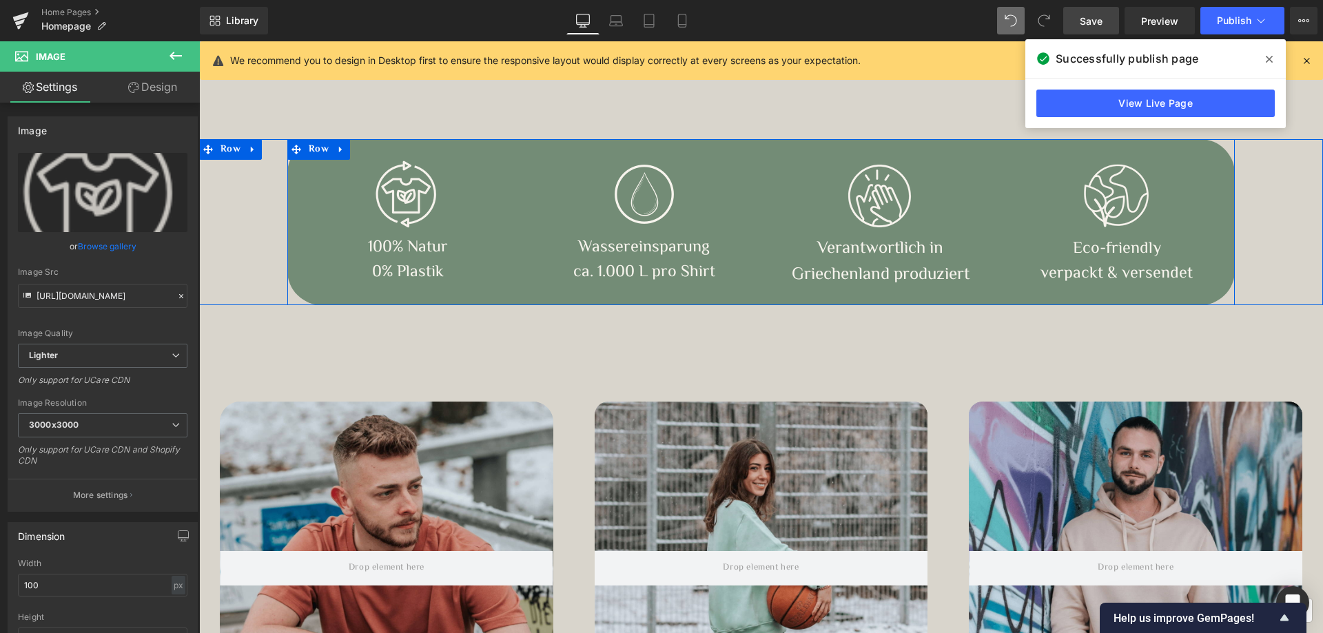
click at [407, 147] on div "Image 100% Natur 0% Plastik Text Block Row Image Wassereinsparung ca. 1.000 L p…" at bounding box center [760, 222] width 947 height 166
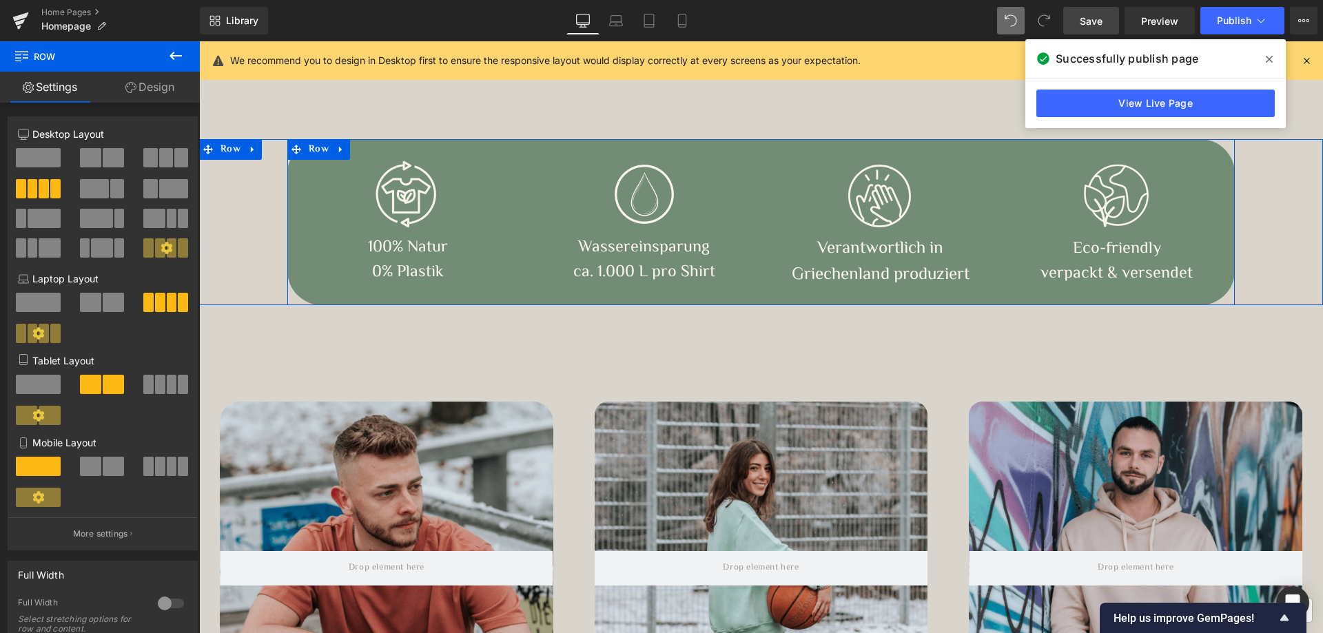
click at [409, 146] on div "Image 100% Natur 0% Plastik Text Block Row Image Wassereinsparung ca. 1.000 L p…" at bounding box center [760, 222] width 947 height 166
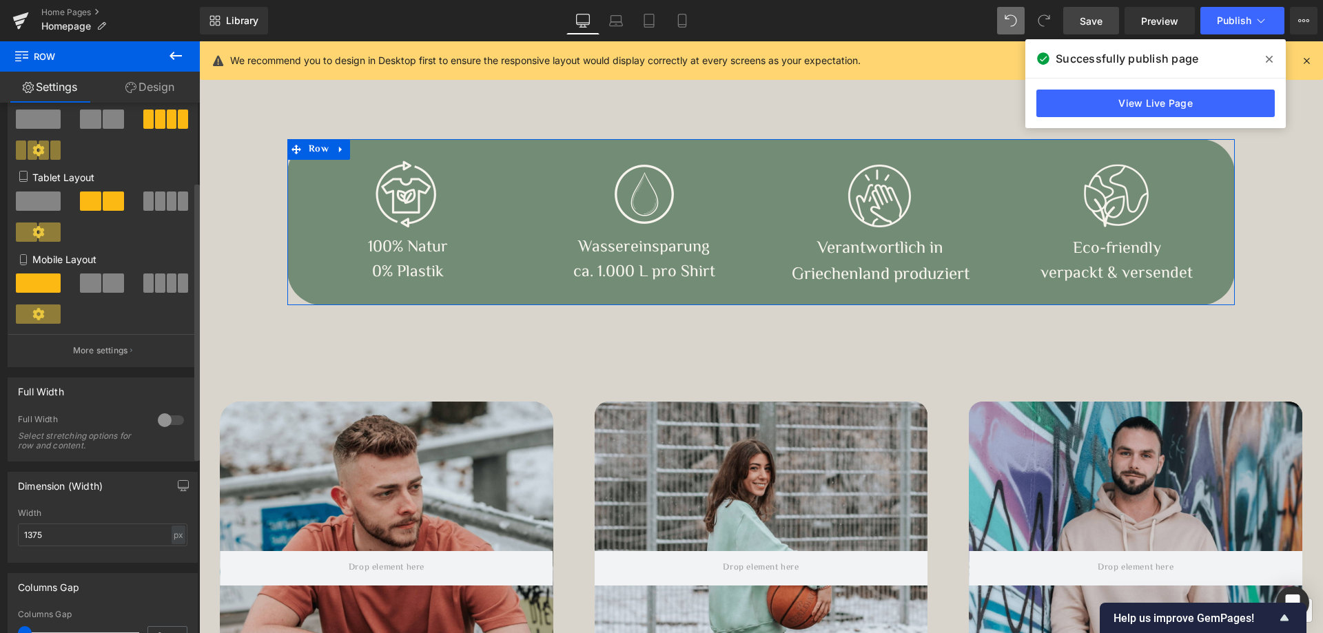
scroll to position [207, 0]
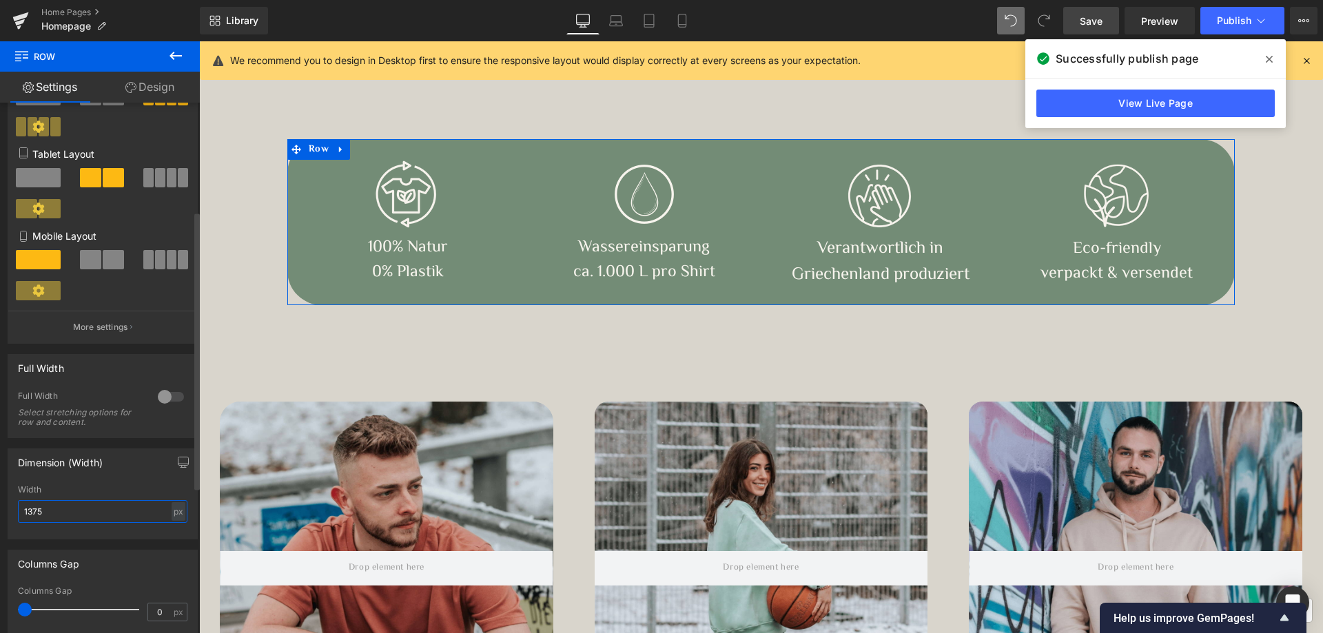
drag, startPoint x: 30, startPoint y: 511, endPoint x: 76, endPoint y: 505, distance: 47.3
click at [76, 505] on input "1375" at bounding box center [103, 511] width 170 height 23
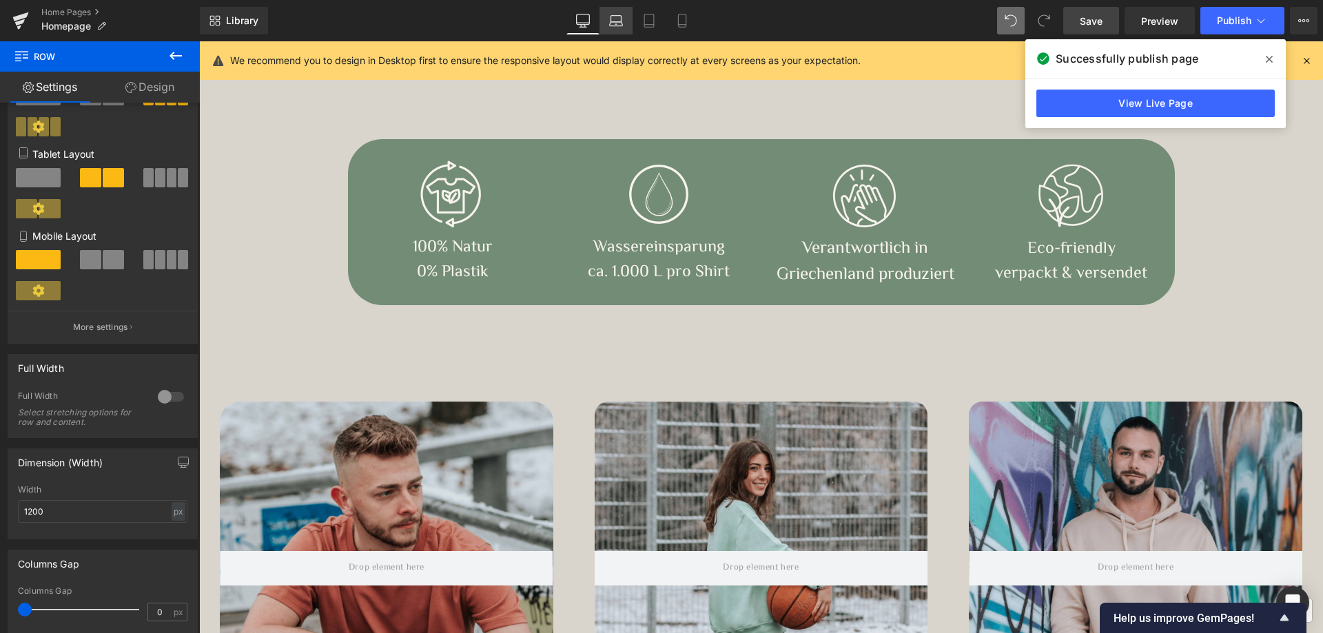
click at [618, 19] on icon at bounding box center [616, 21] width 14 height 14
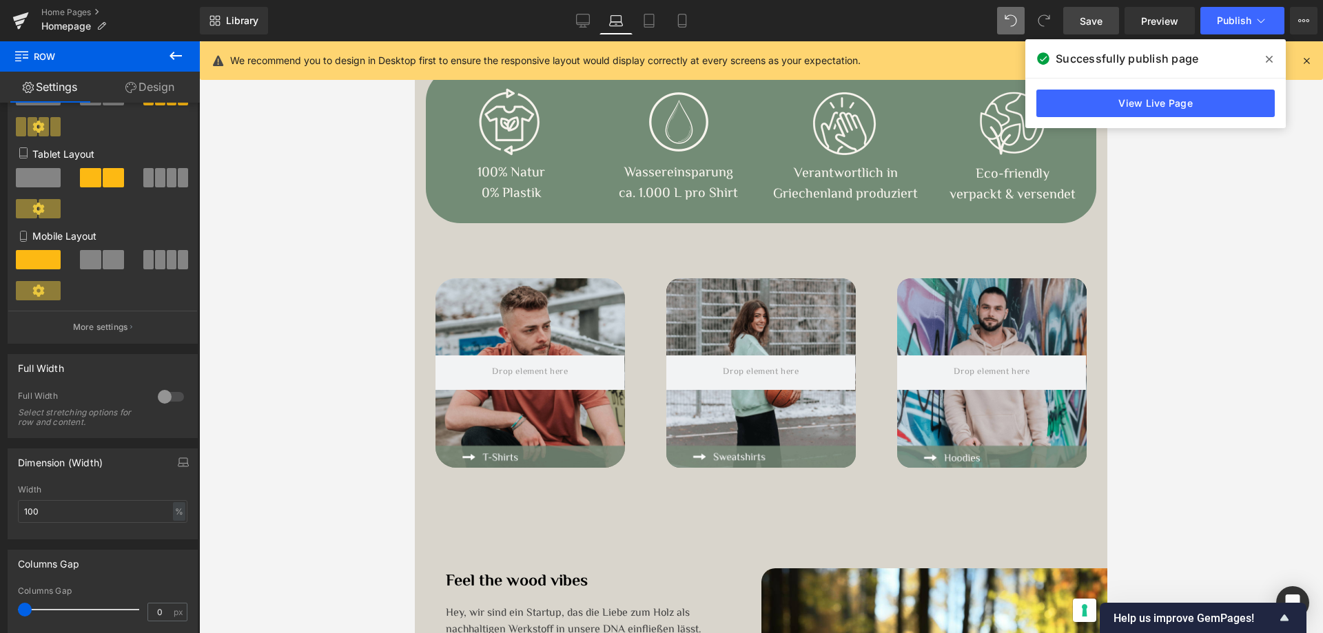
scroll to position [646, 0]
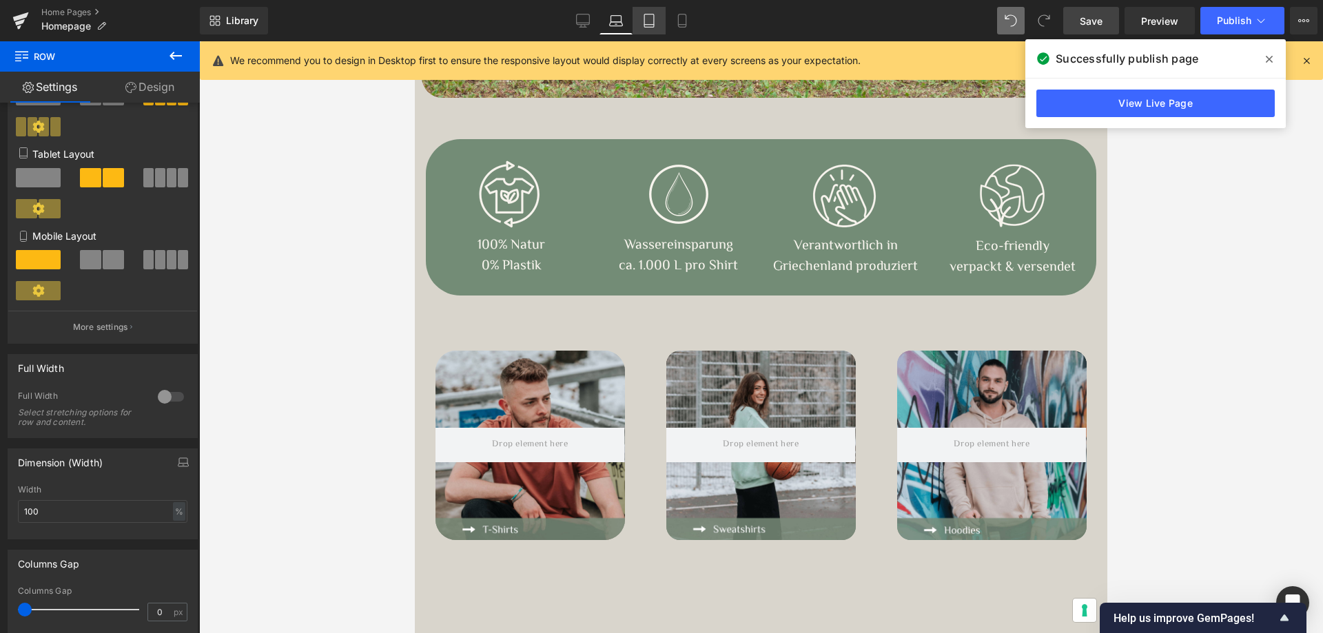
click at [646, 17] on icon at bounding box center [649, 21] width 14 height 14
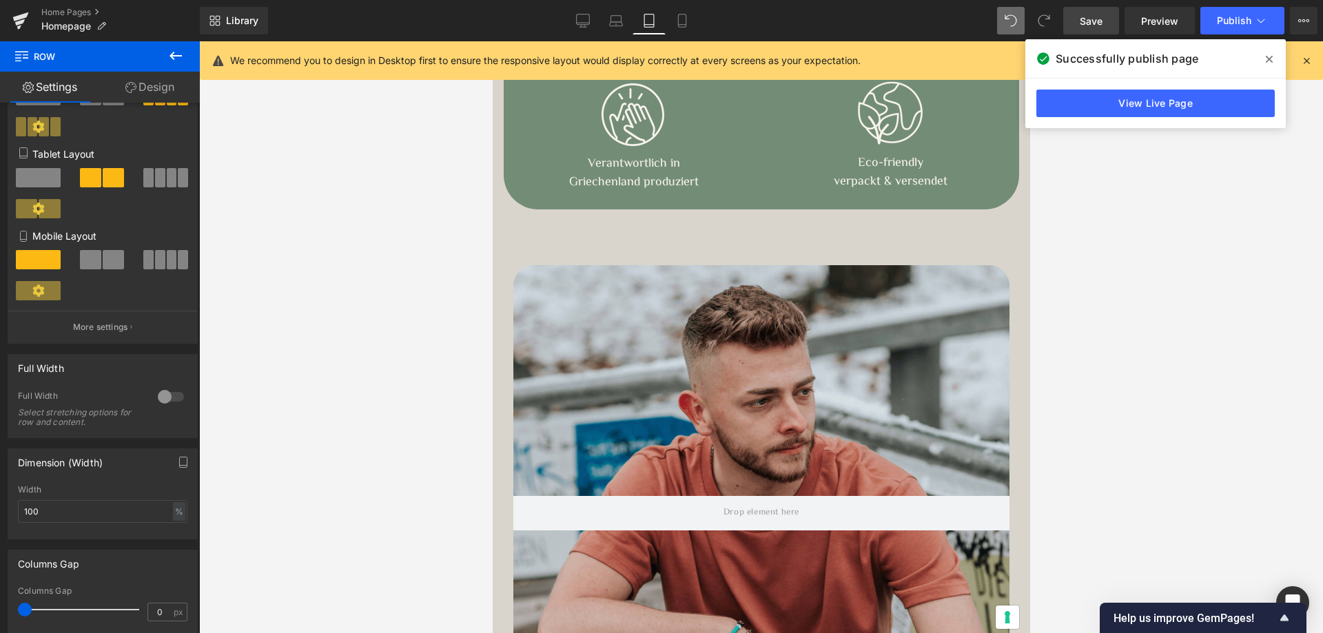
scroll to position [445, 0]
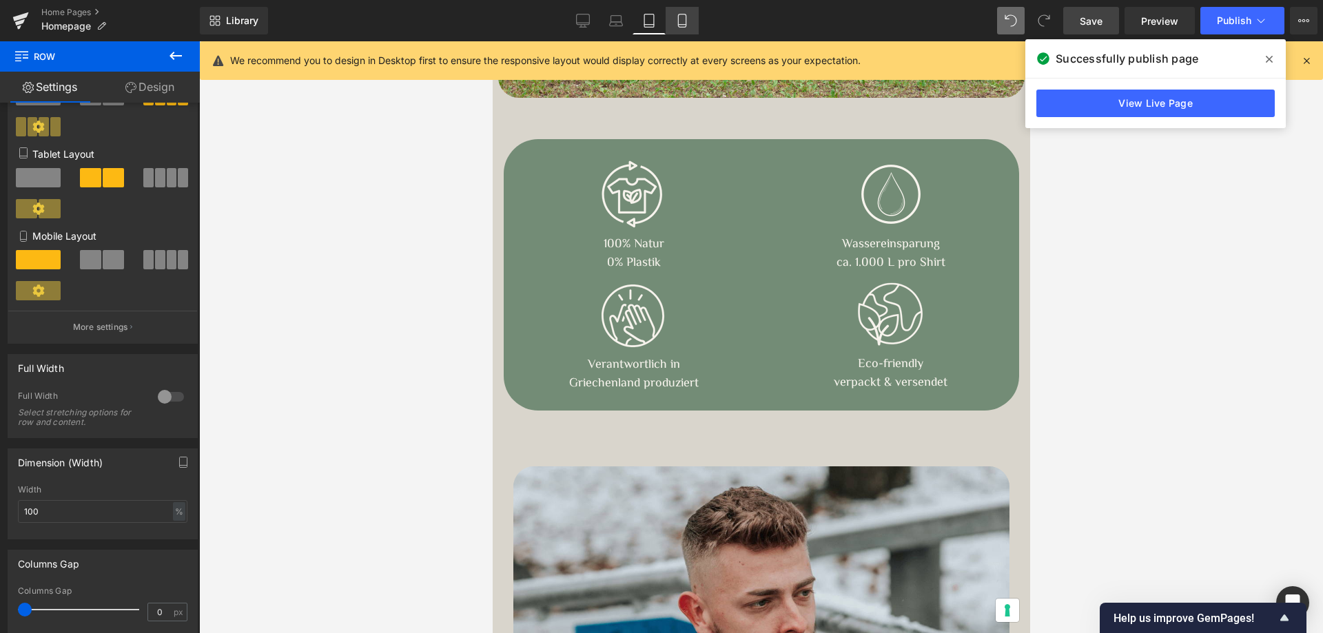
click at [682, 23] on icon at bounding box center [682, 21] width 14 height 14
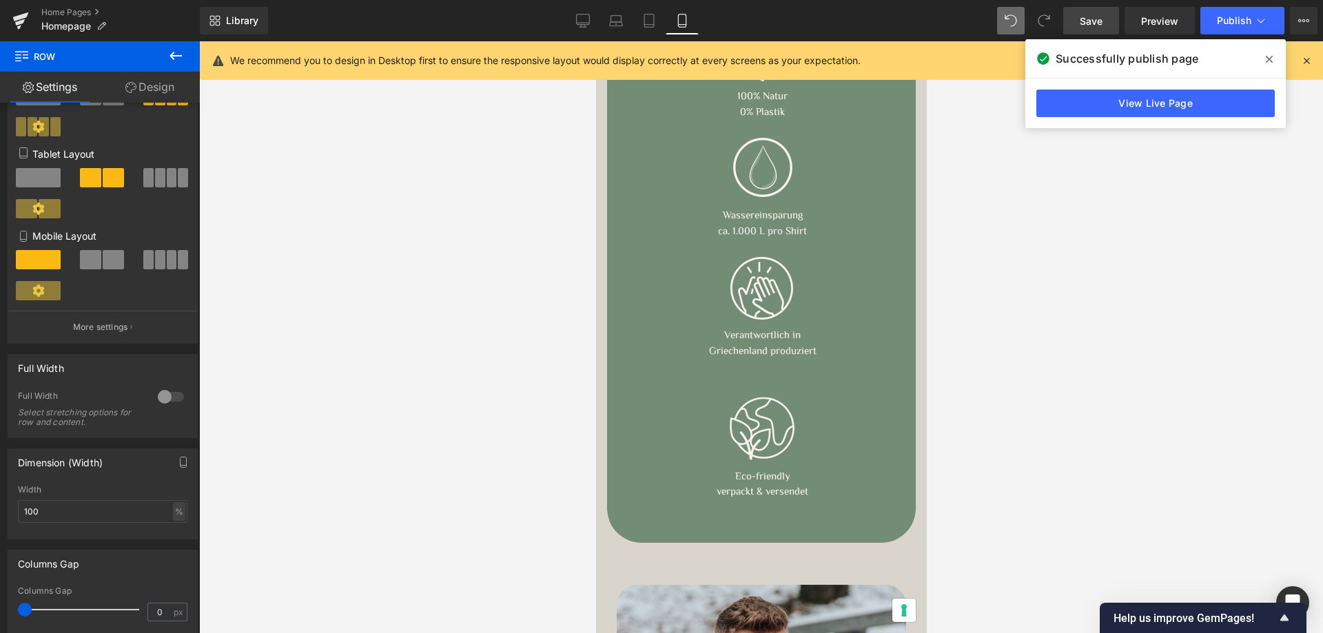
scroll to position [299, 0]
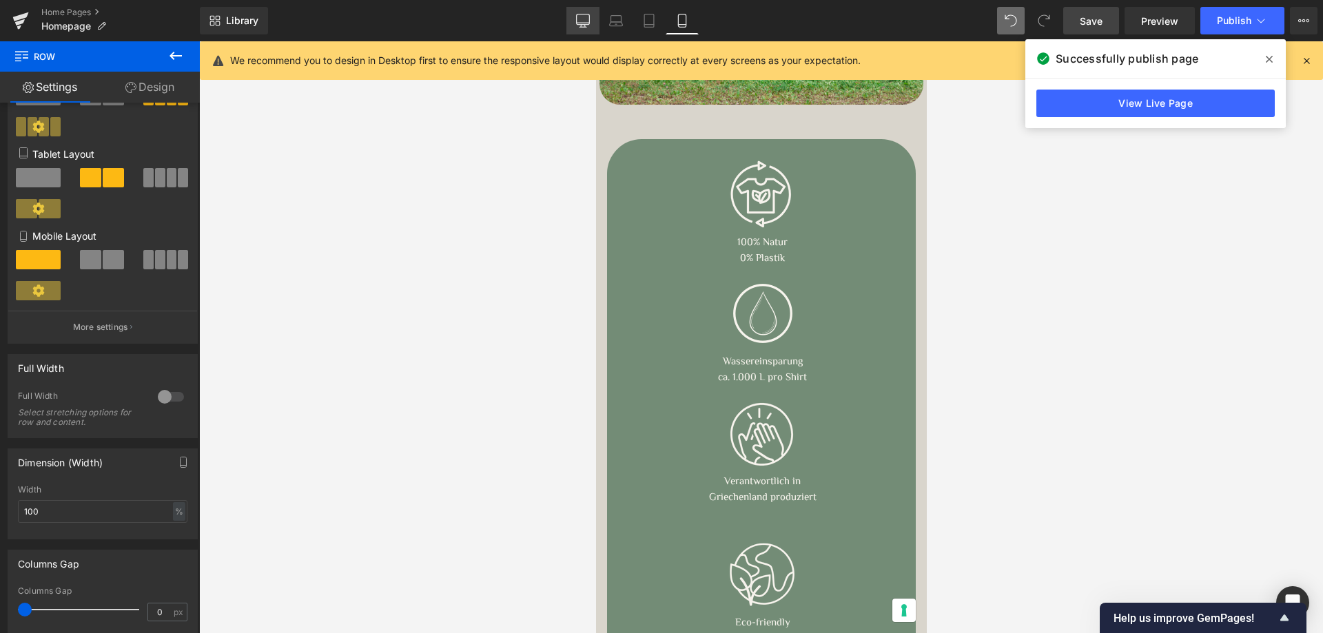
click at [586, 19] on icon at bounding box center [583, 21] width 14 height 14
type input "1200"
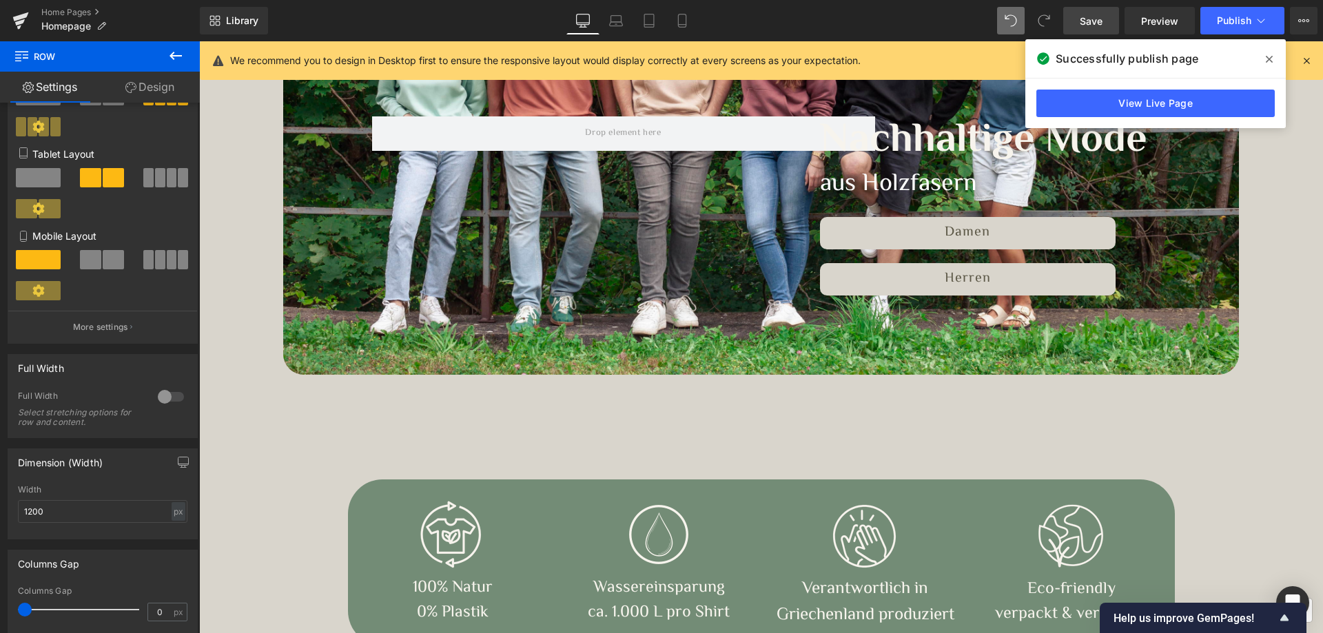
scroll to position [443, 0]
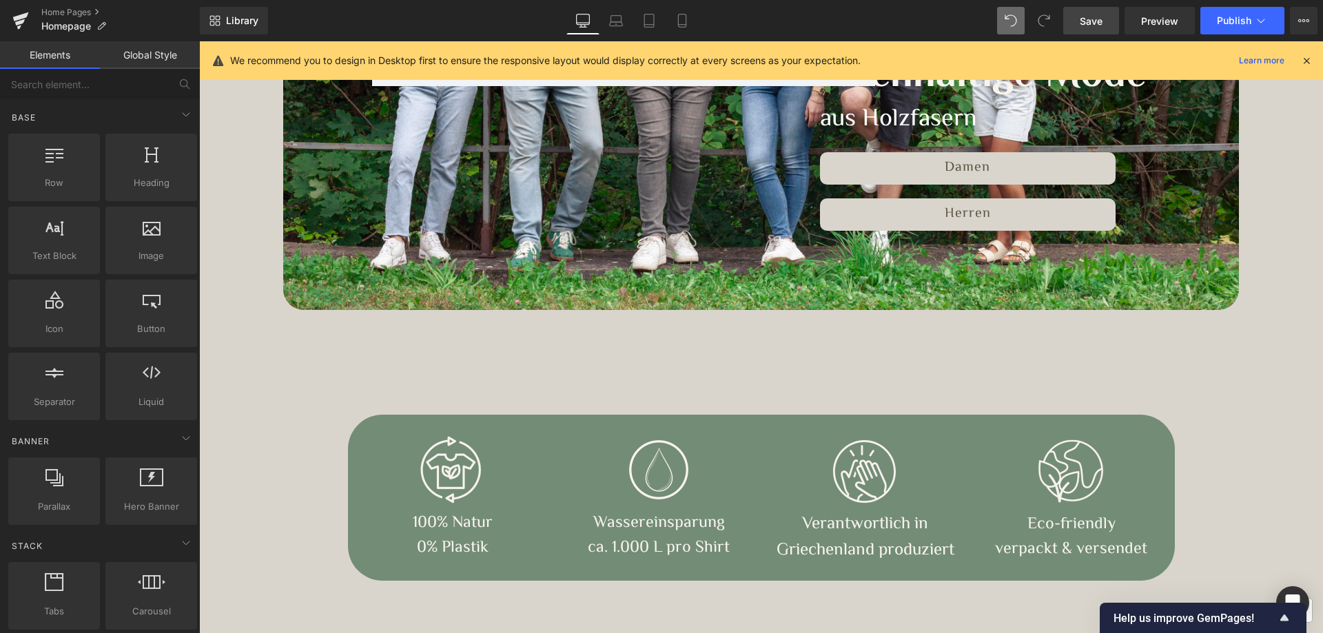
click at [1113, 24] on link "Save" at bounding box center [1091, 21] width 56 height 28
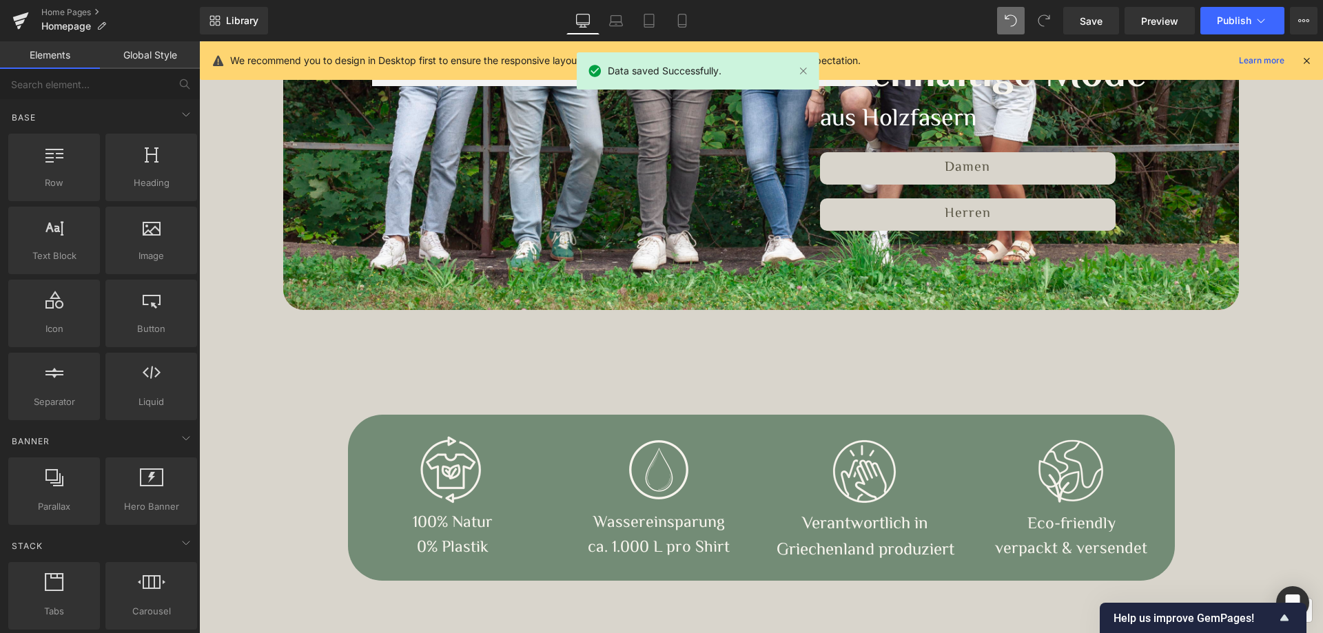
click at [1311, 58] on icon at bounding box center [1306, 60] width 12 height 12
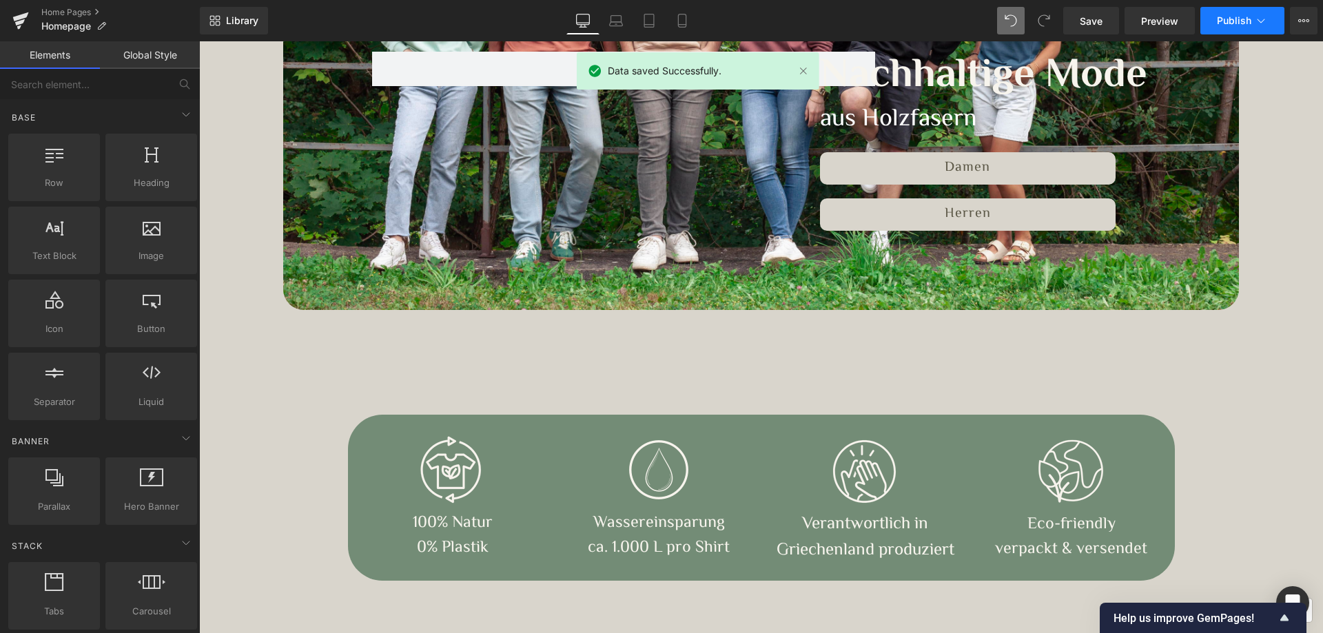
click at [1244, 19] on span "Publish" at bounding box center [1234, 20] width 34 height 11
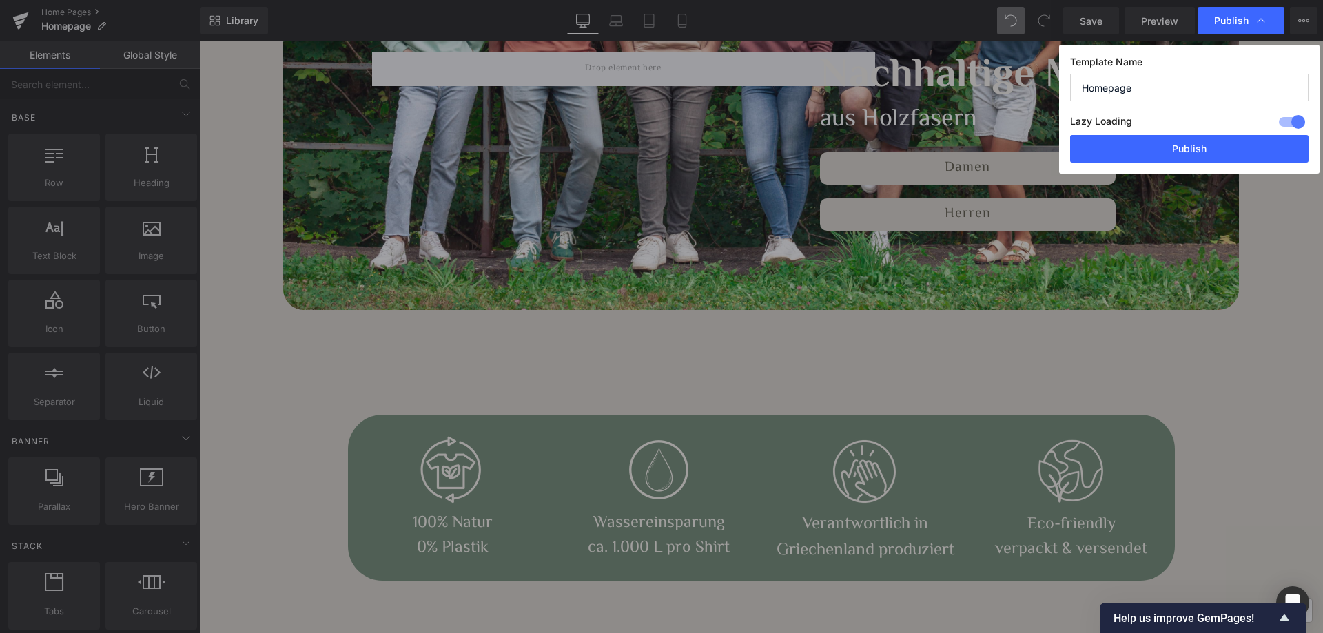
click at [1162, 170] on div "Template Name Homepage Lazy Loading Build Upgrade plan to unlock Lazy loading h…" at bounding box center [1189, 109] width 260 height 129
click at [1160, 152] on button "Publish" at bounding box center [1189, 149] width 238 height 28
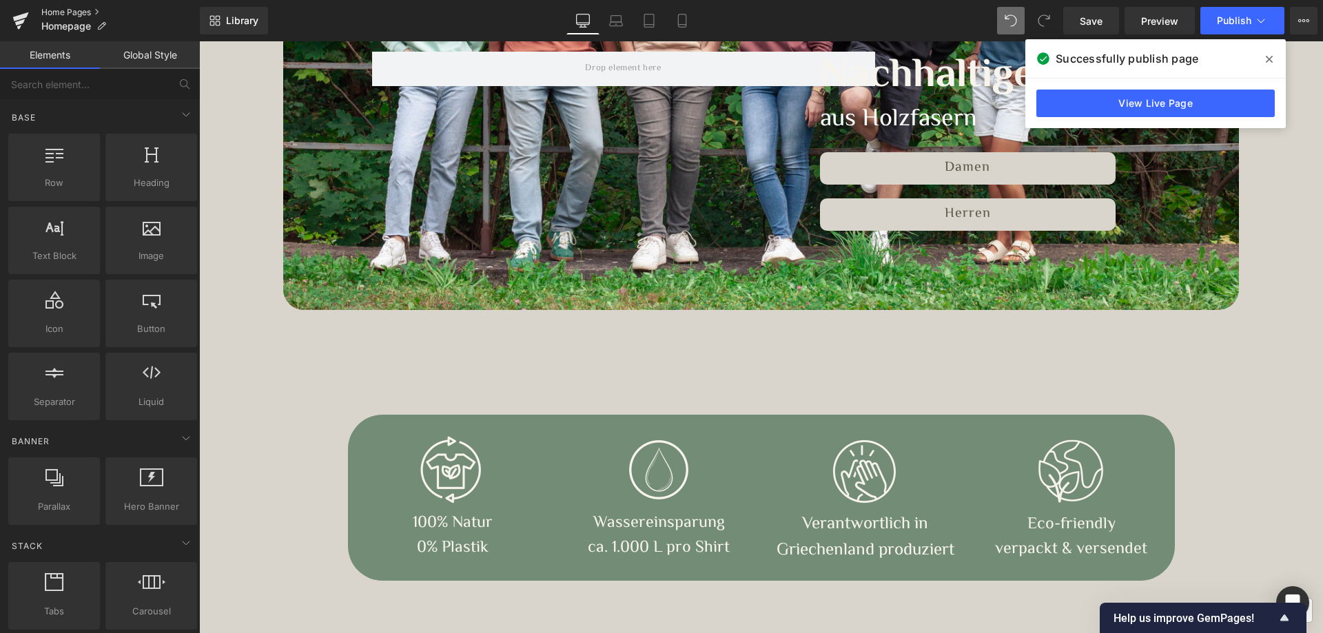
click at [48, 9] on link "Home Pages" at bounding box center [120, 12] width 158 height 11
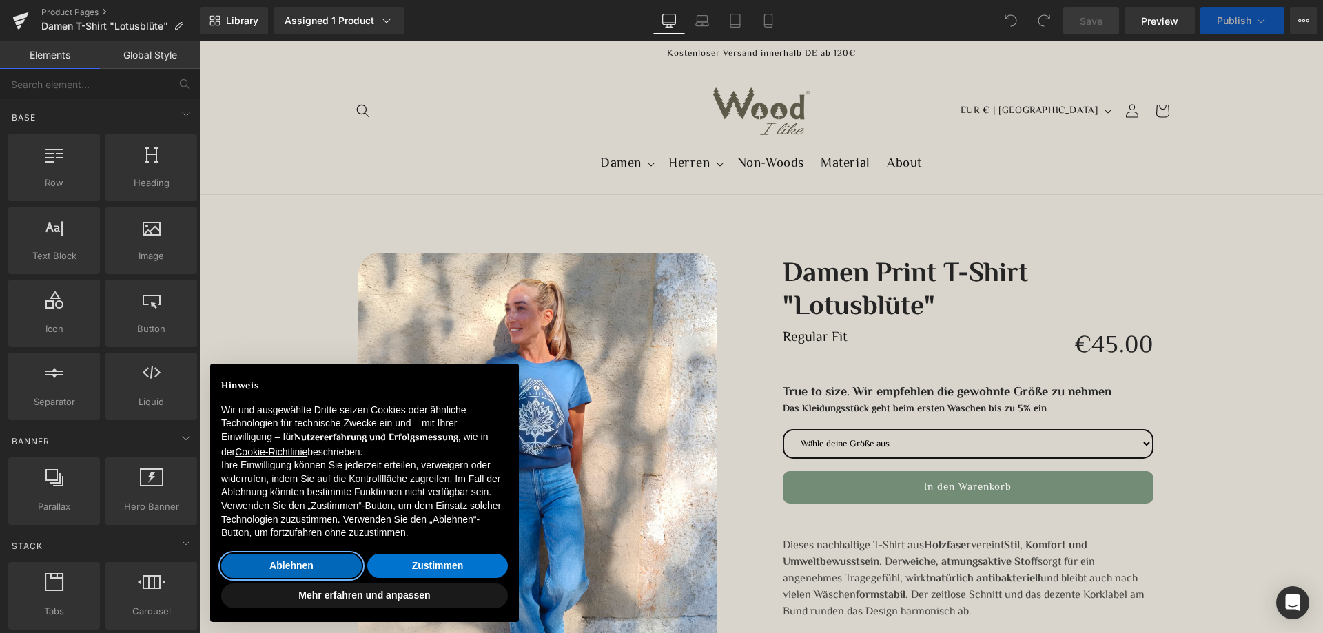
click at [330, 561] on button "Ablehnen" at bounding box center [291, 566] width 141 height 25
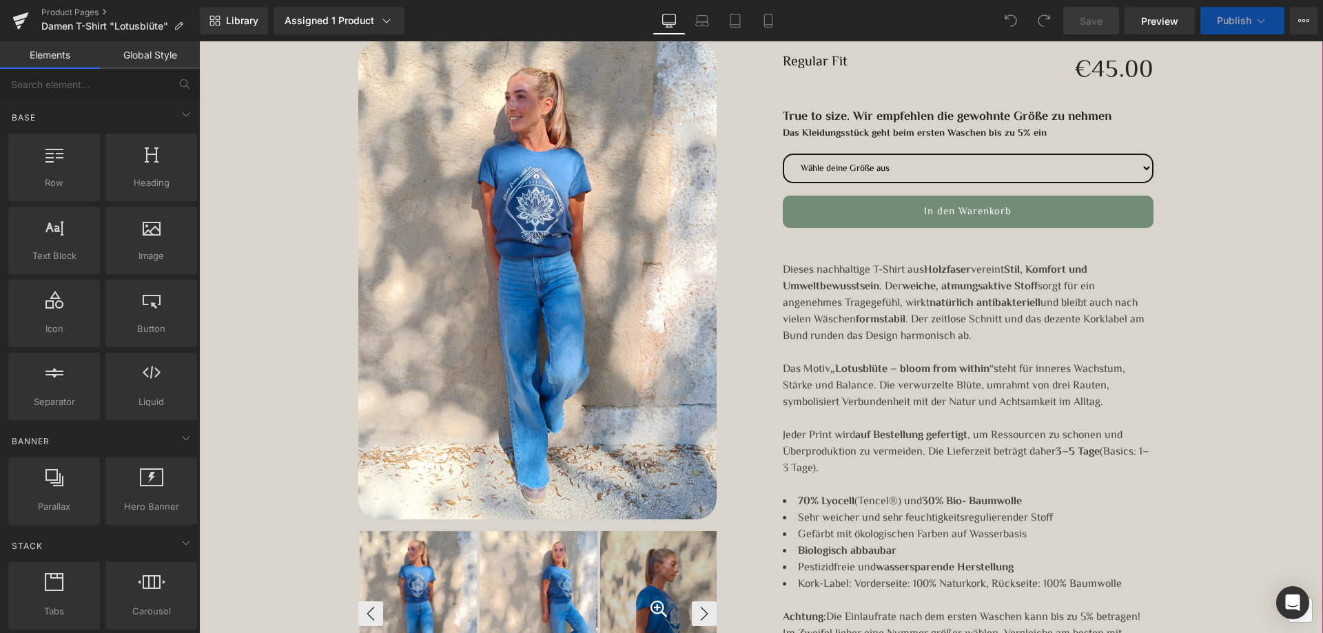
scroll to position [482, 0]
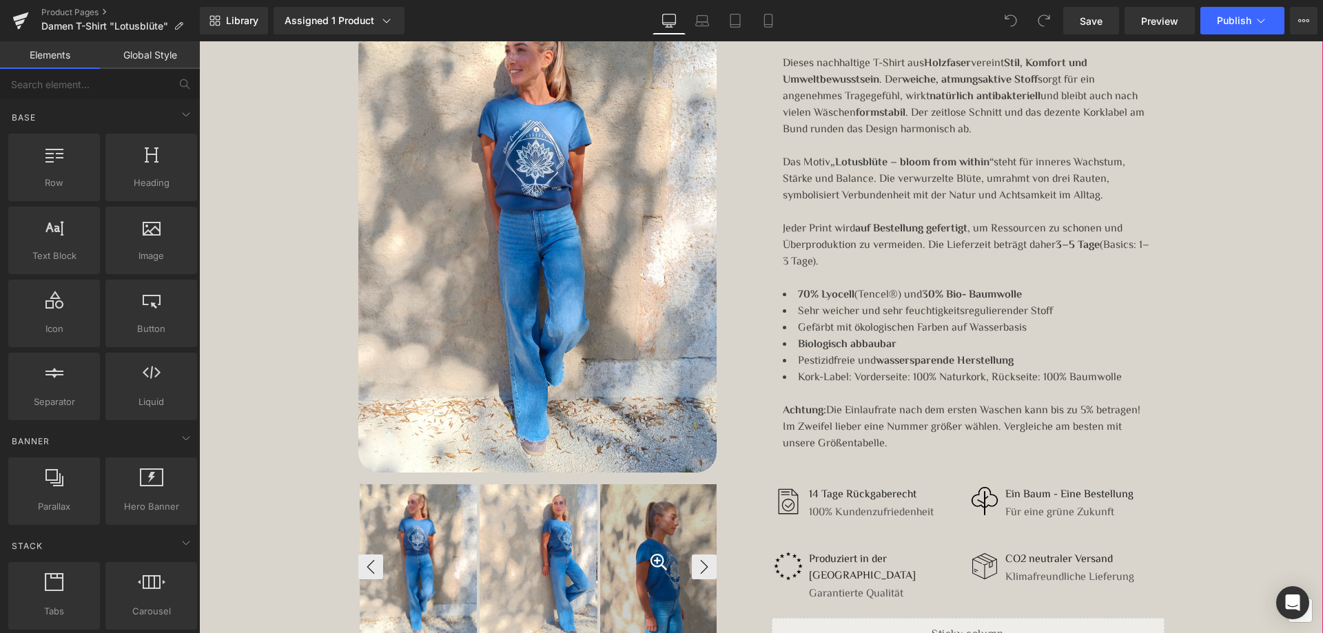
click at [628, 515] on div at bounding box center [659, 562] width 118 height 157
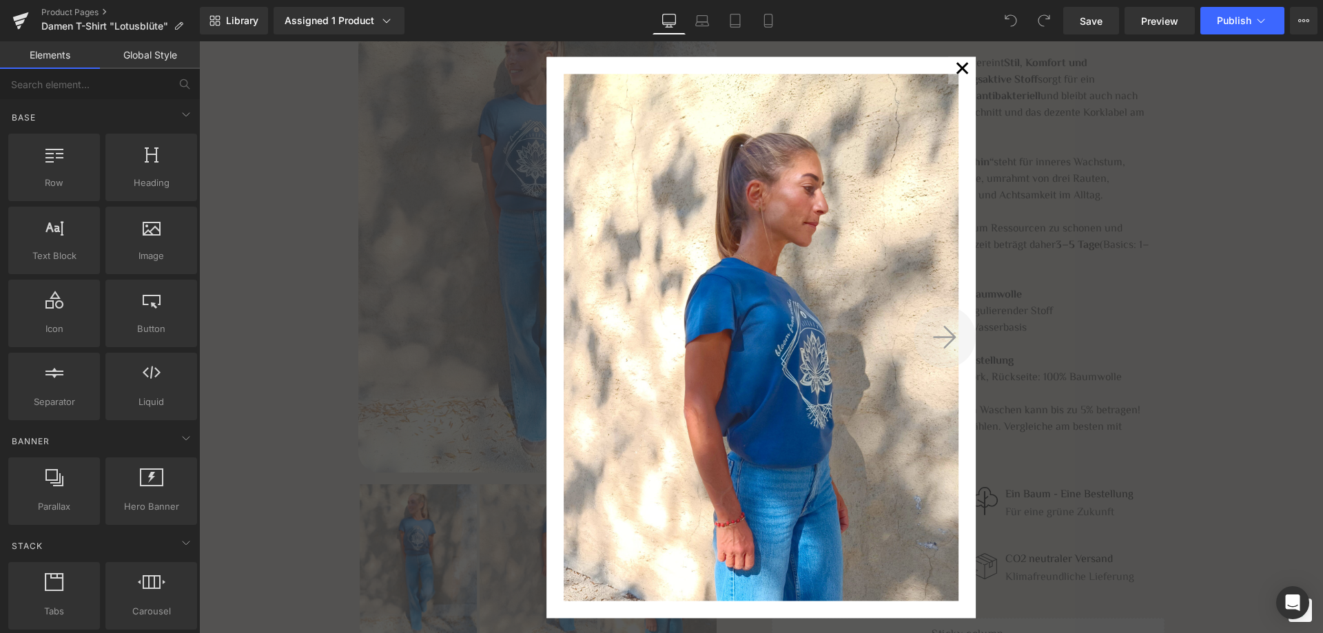
click at [948, 335] on icon at bounding box center [944, 337] width 23 height 23
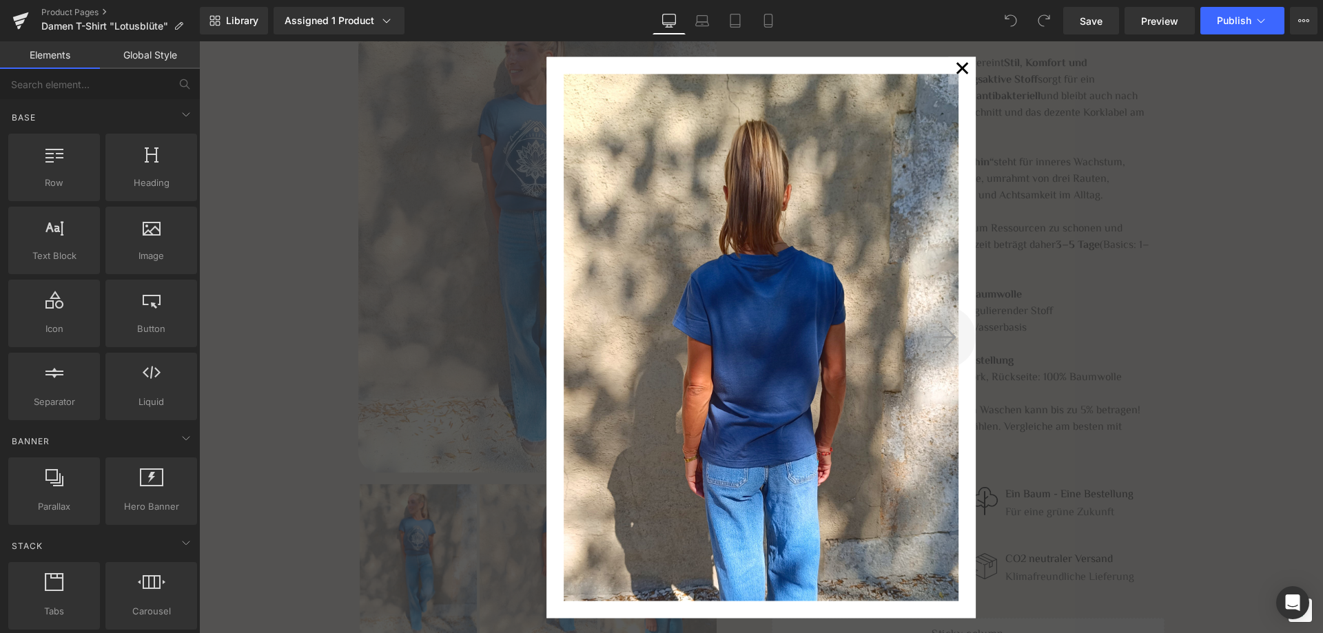
click at [948, 335] on icon at bounding box center [944, 337] width 23 height 23
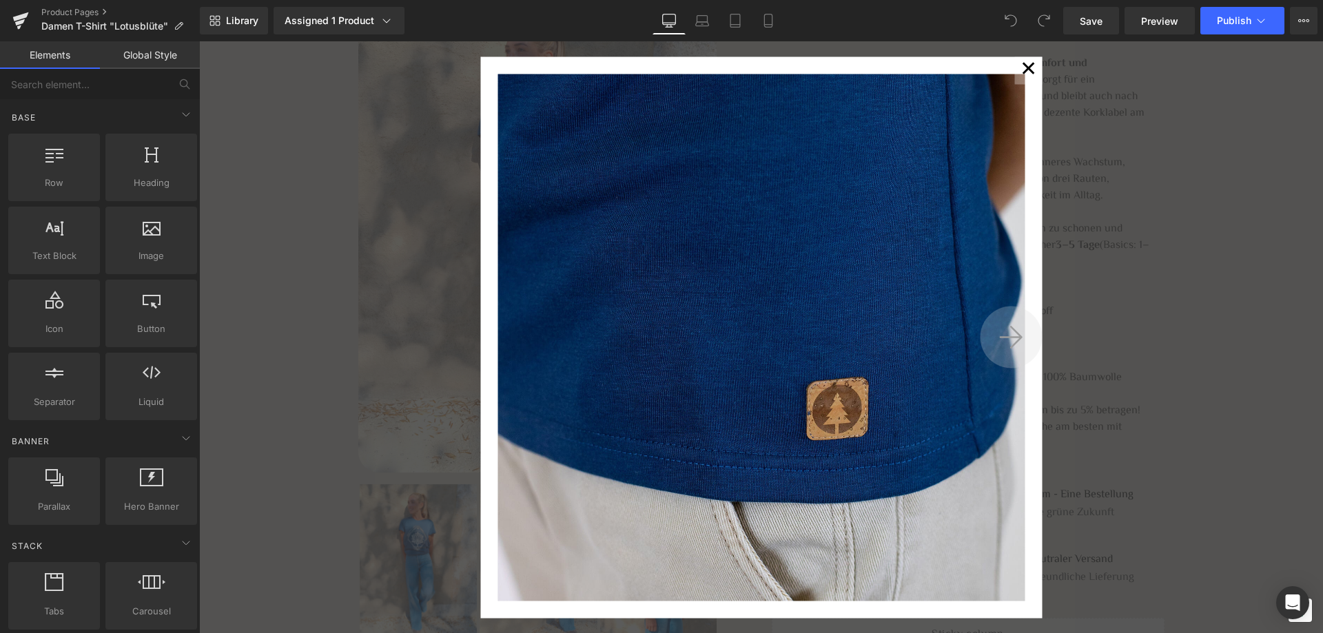
click at [999, 326] on icon at bounding box center [1010, 337] width 23 height 27
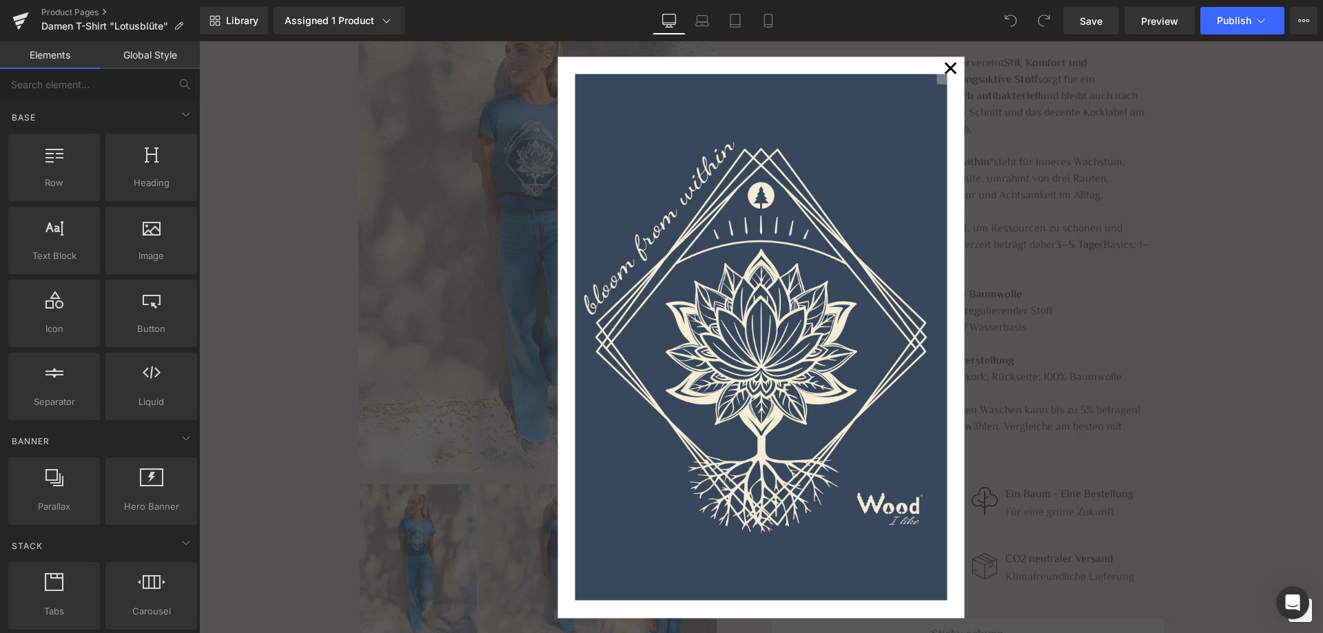
click at [944, 68] on button "✕" at bounding box center [951, 71] width 28 height 28
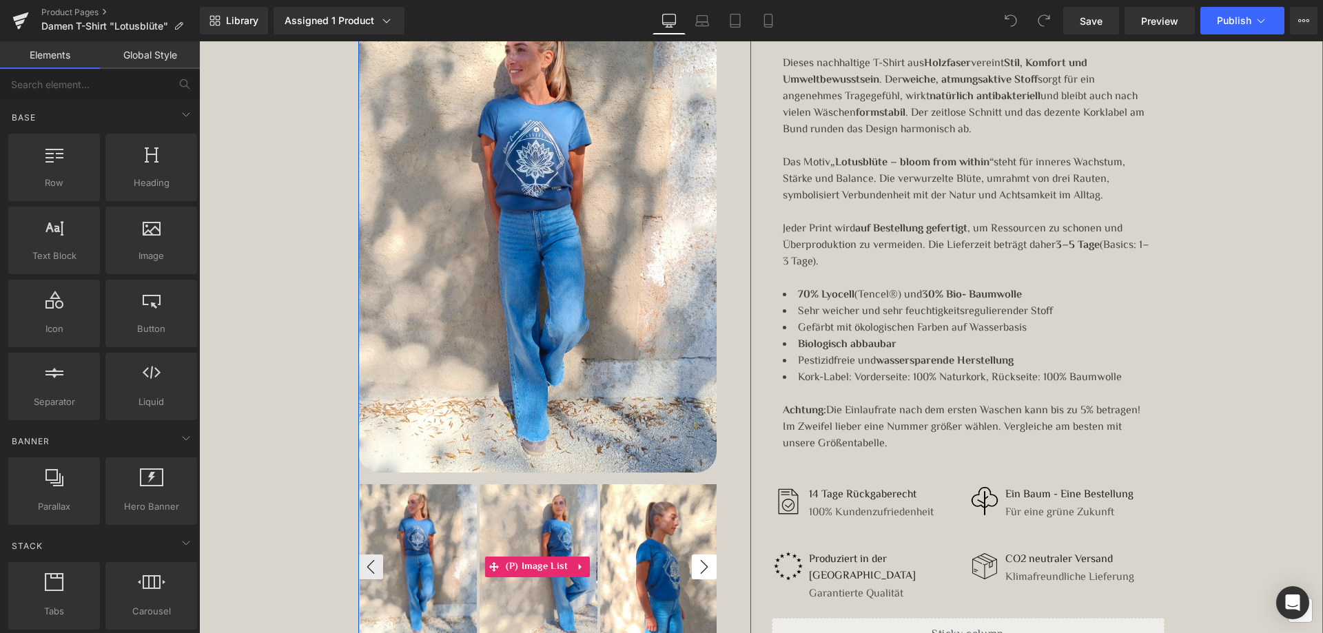
click at [695, 555] on button "›" at bounding box center [704, 567] width 25 height 25
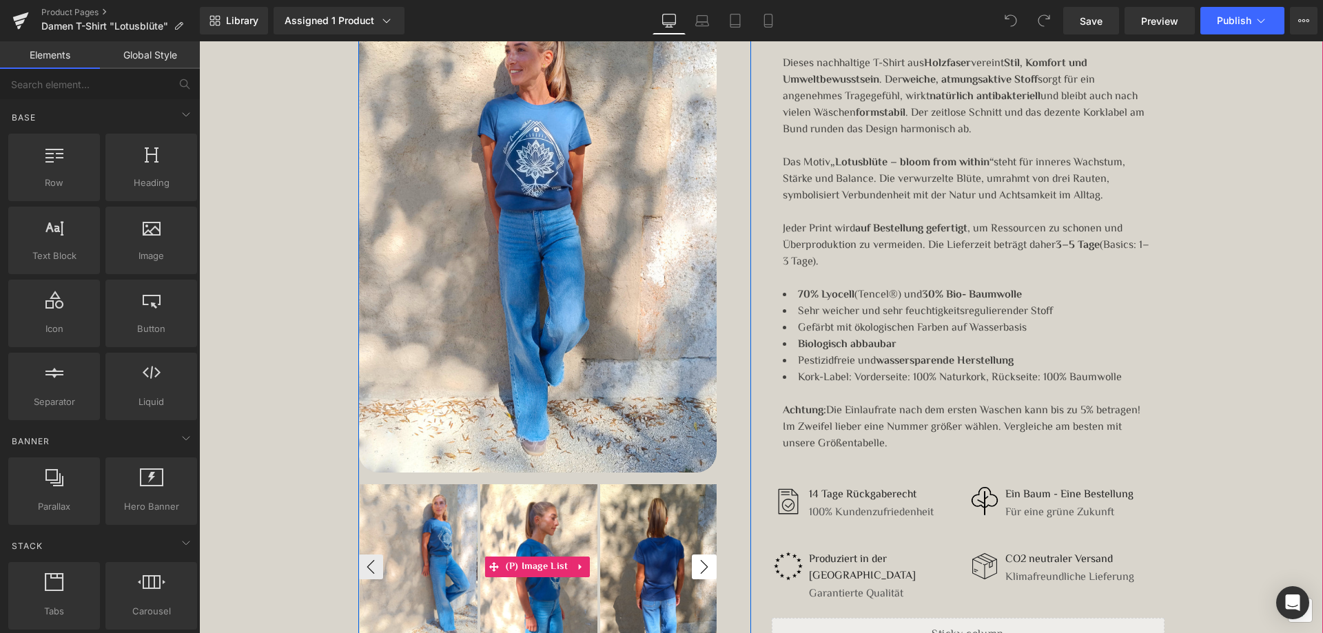
click at [695, 555] on button "›" at bounding box center [704, 567] width 25 height 25
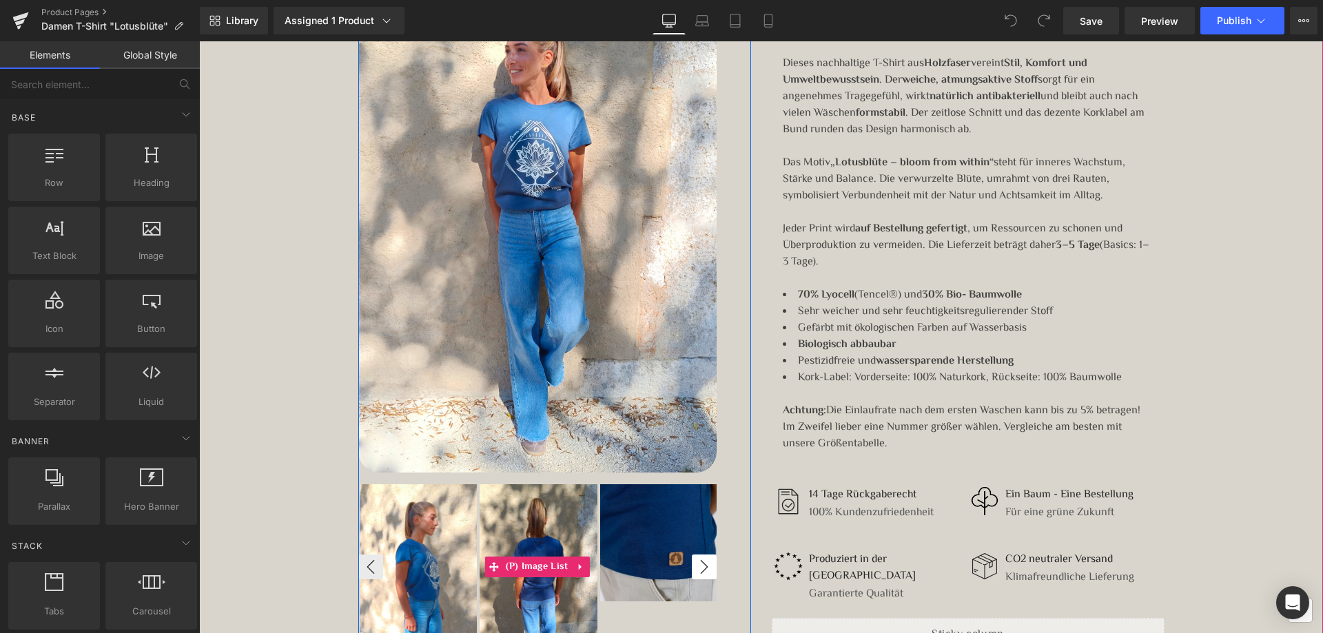
click at [695, 555] on button "›" at bounding box center [704, 567] width 25 height 25
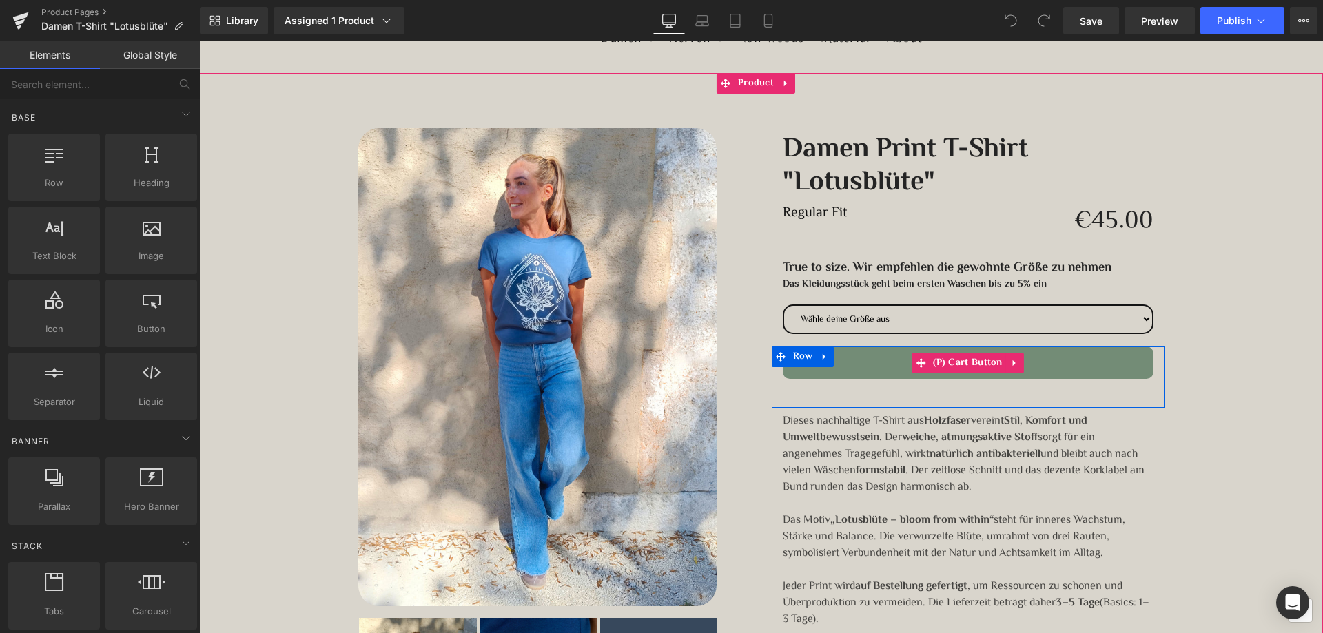
scroll to position [138, 0]
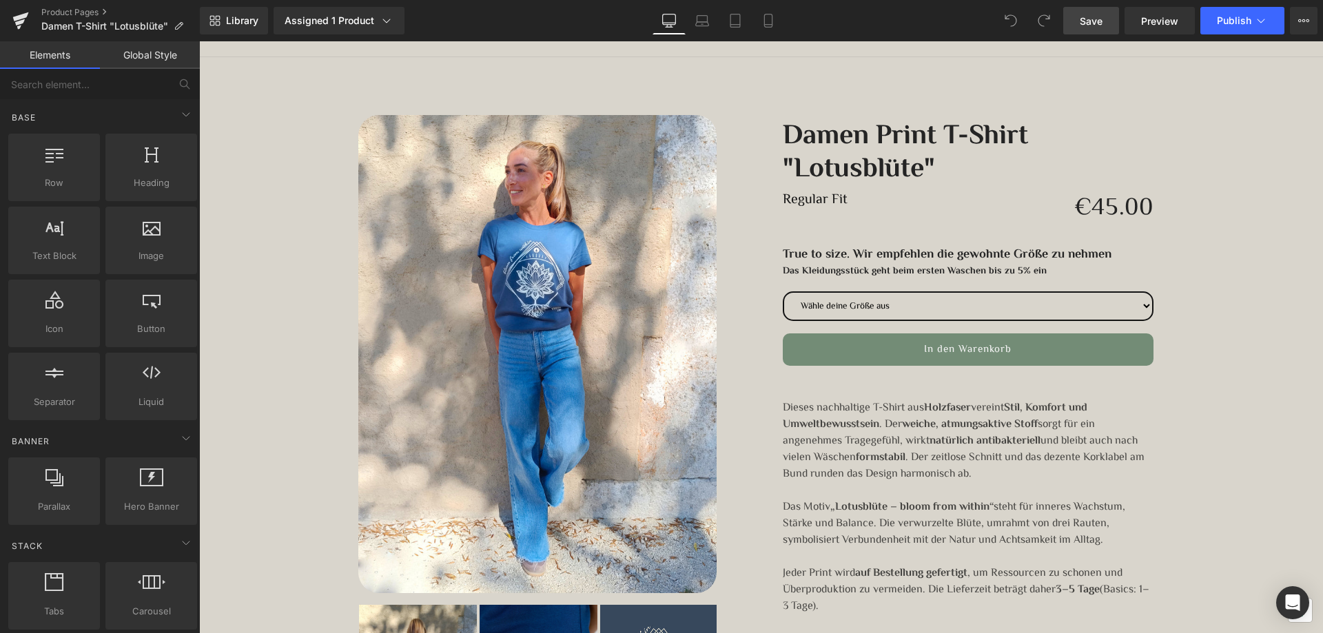
click at [1094, 26] on span "Save" at bounding box center [1091, 21] width 23 height 14
